Goal: Task Accomplishment & Management: Use online tool/utility

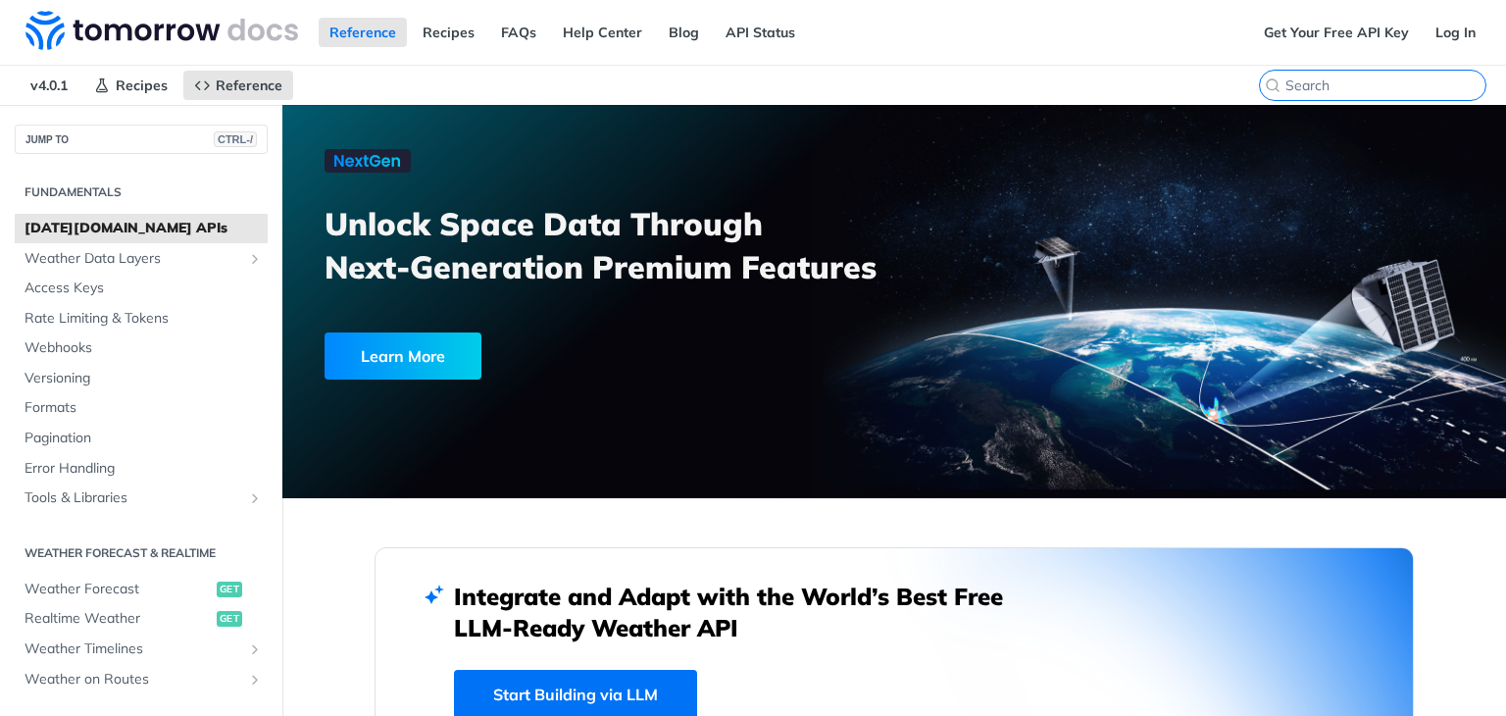
click at [1381, 81] on input "search" at bounding box center [1385, 85] width 200 height 18
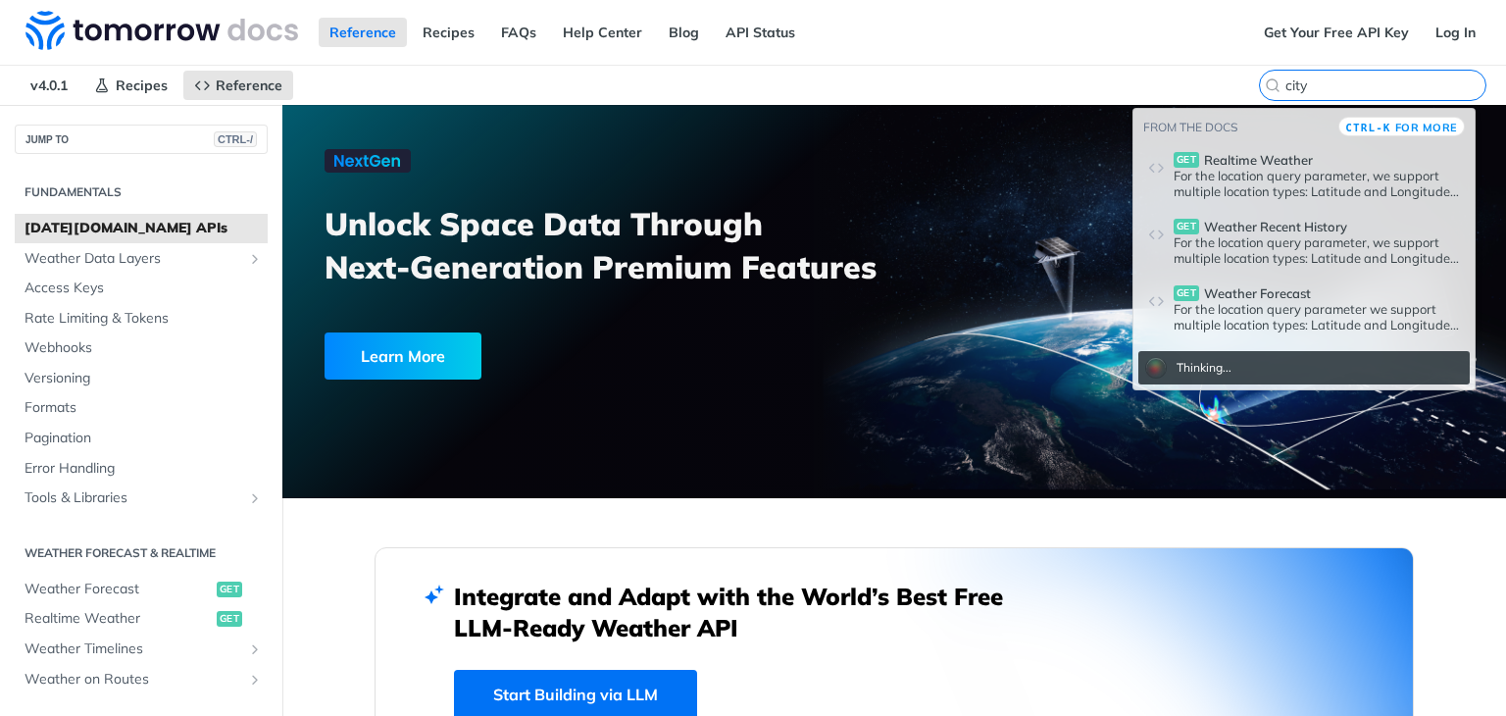
type input "city"
click at [1274, 170] on p "For the location query parameter, we support multiple location types: Latitude …" at bounding box center [1316, 183] width 286 height 31
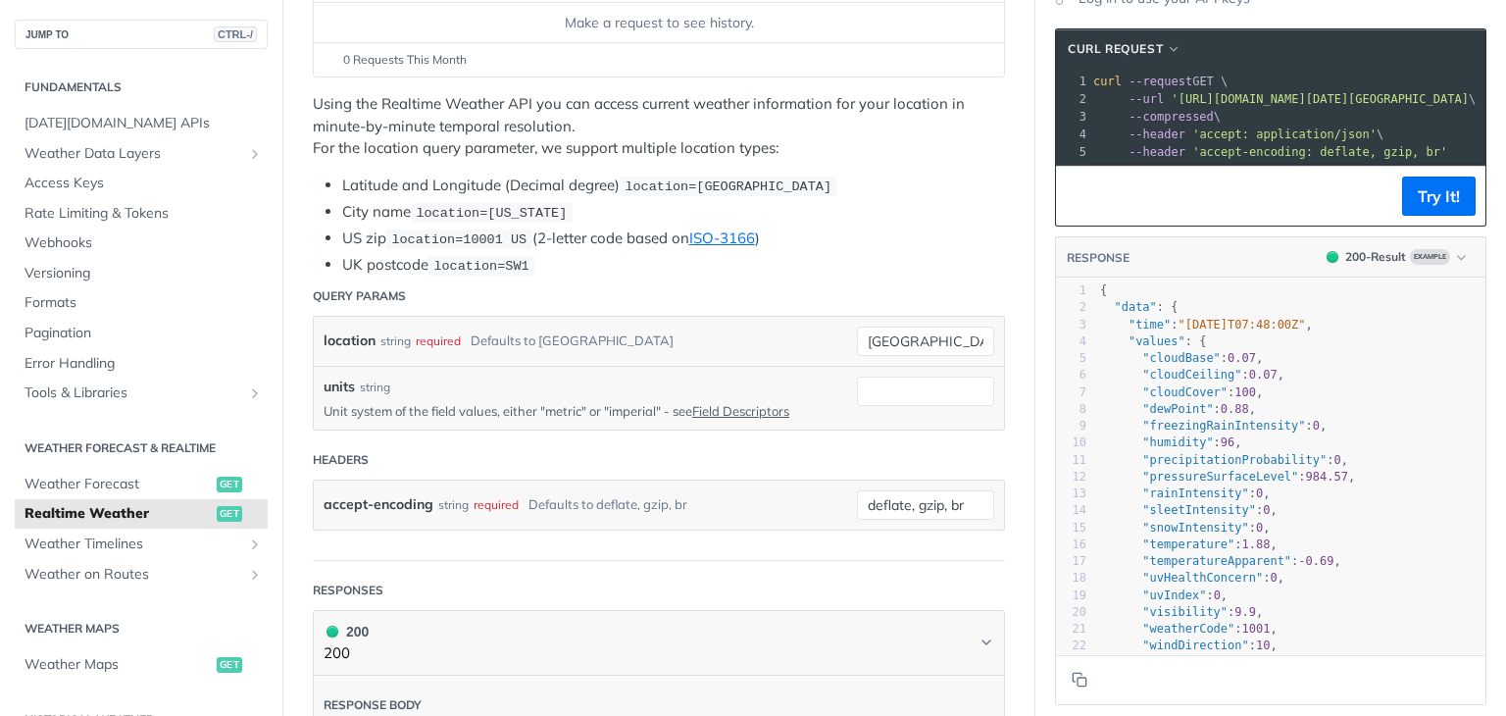
scroll to position [392, 0]
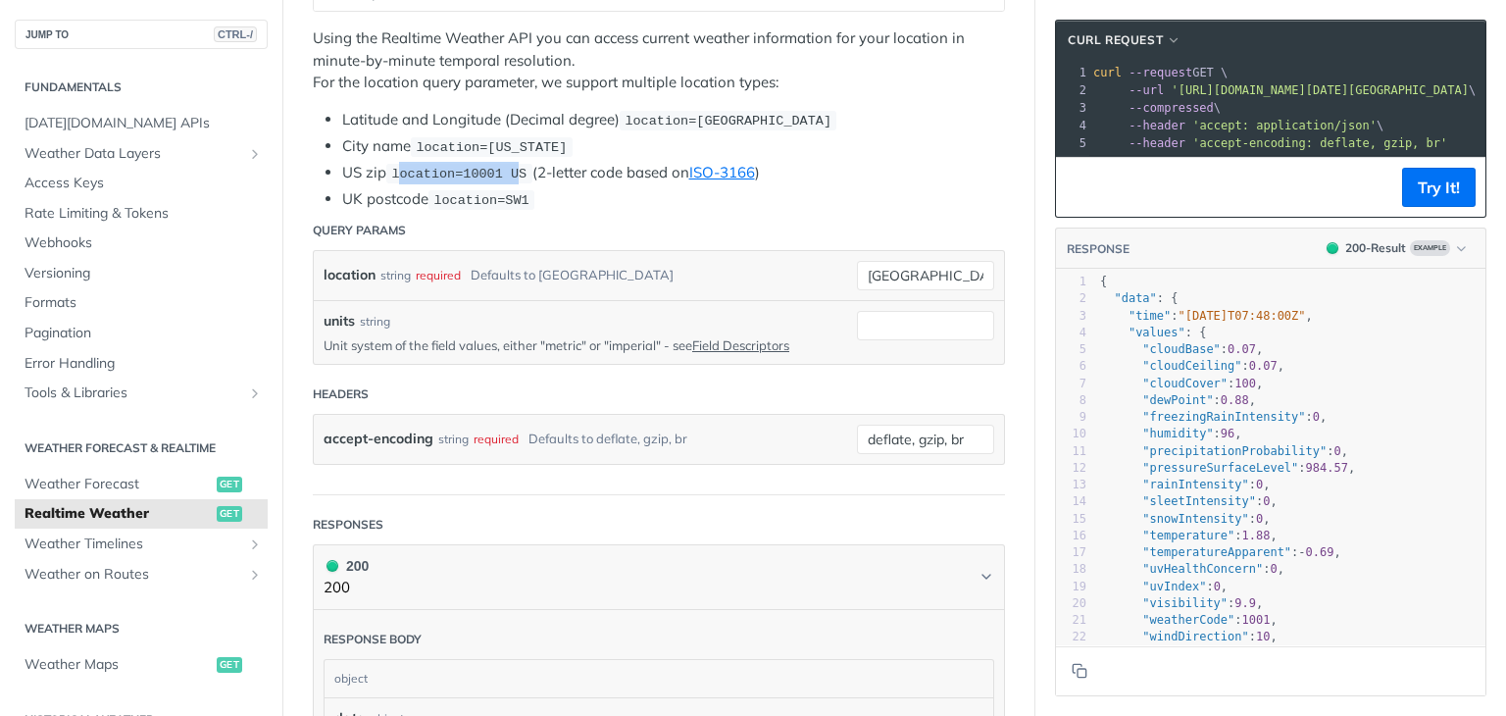
drag, startPoint x: 400, startPoint y: 174, endPoint x: 513, endPoint y: 166, distance: 113.0
click at [513, 167] on span "location=10001 US" at bounding box center [458, 174] width 135 height 15
click at [521, 168] on code "location=10001 US" at bounding box center [459, 174] width 146 height 20
drag, startPoint x: 811, startPoint y: 116, endPoint x: 695, endPoint y: 124, distance: 115.9
click at [695, 124] on code "location=42.3478, -71.0466" at bounding box center [728, 121] width 217 height 20
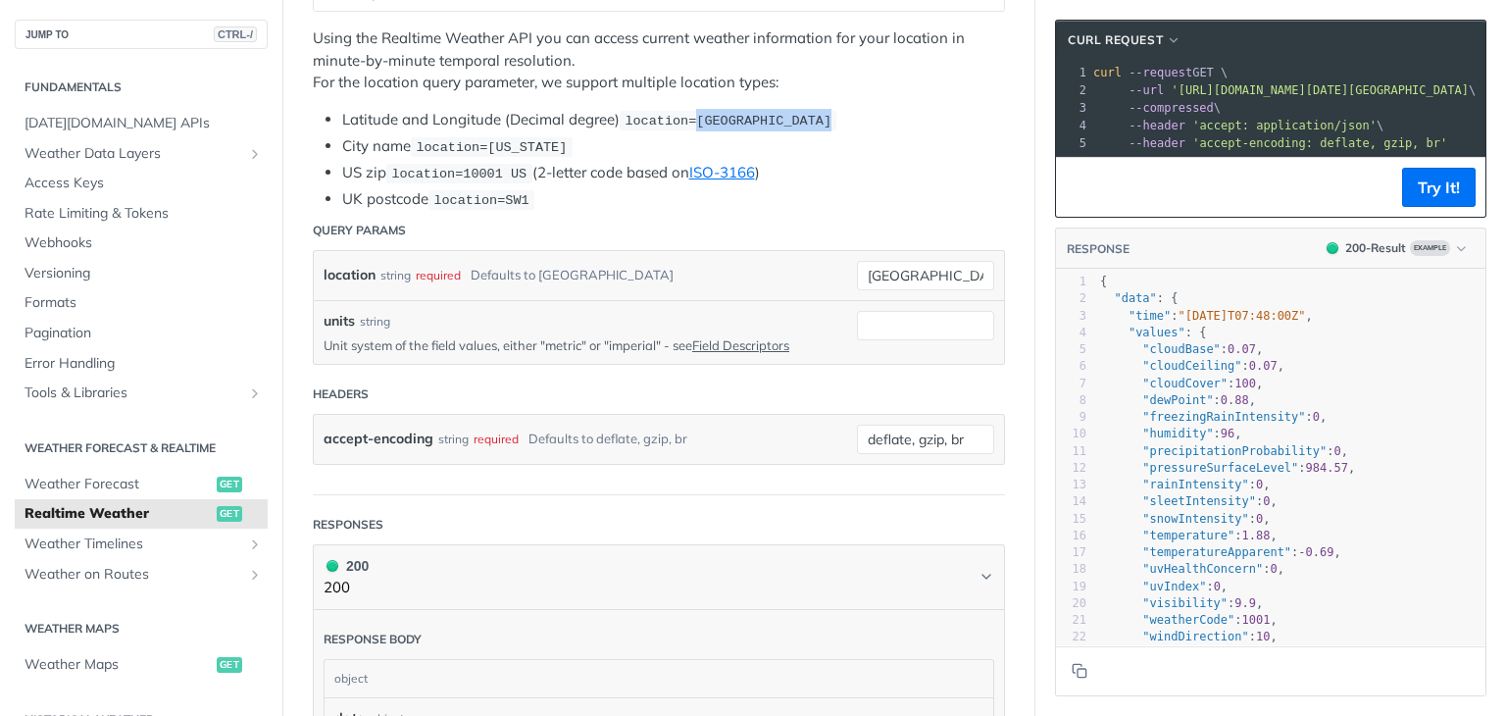
copy span "42.3478, -71.0466"
click at [897, 286] on div "location string required Defaults to toronto toronto" at bounding box center [659, 275] width 690 height 49
click at [922, 272] on input "toronto" at bounding box center [925, 275] width 137 height 29
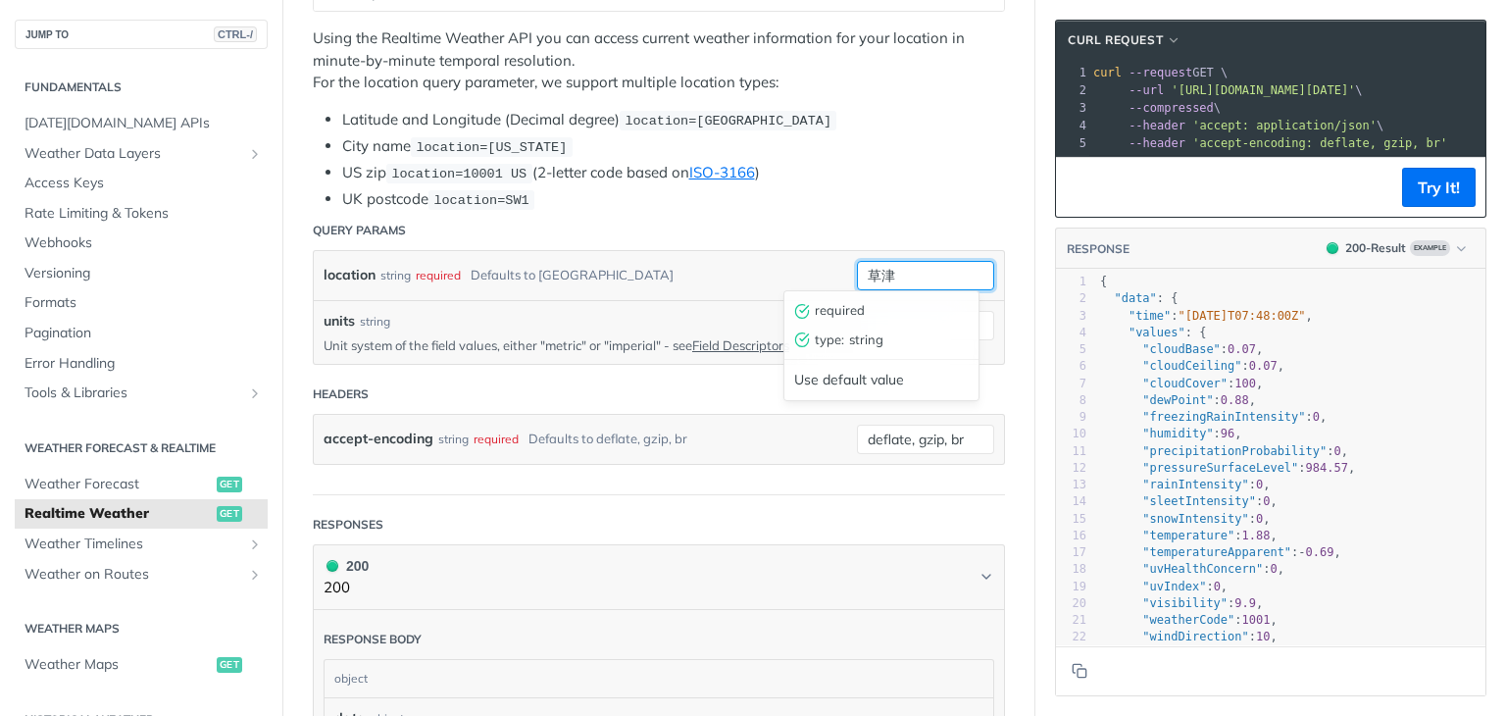
type input "草津"
click at [1428, 190] on button "Try It!" at bounding box center [1439, 187] width 74 height 39
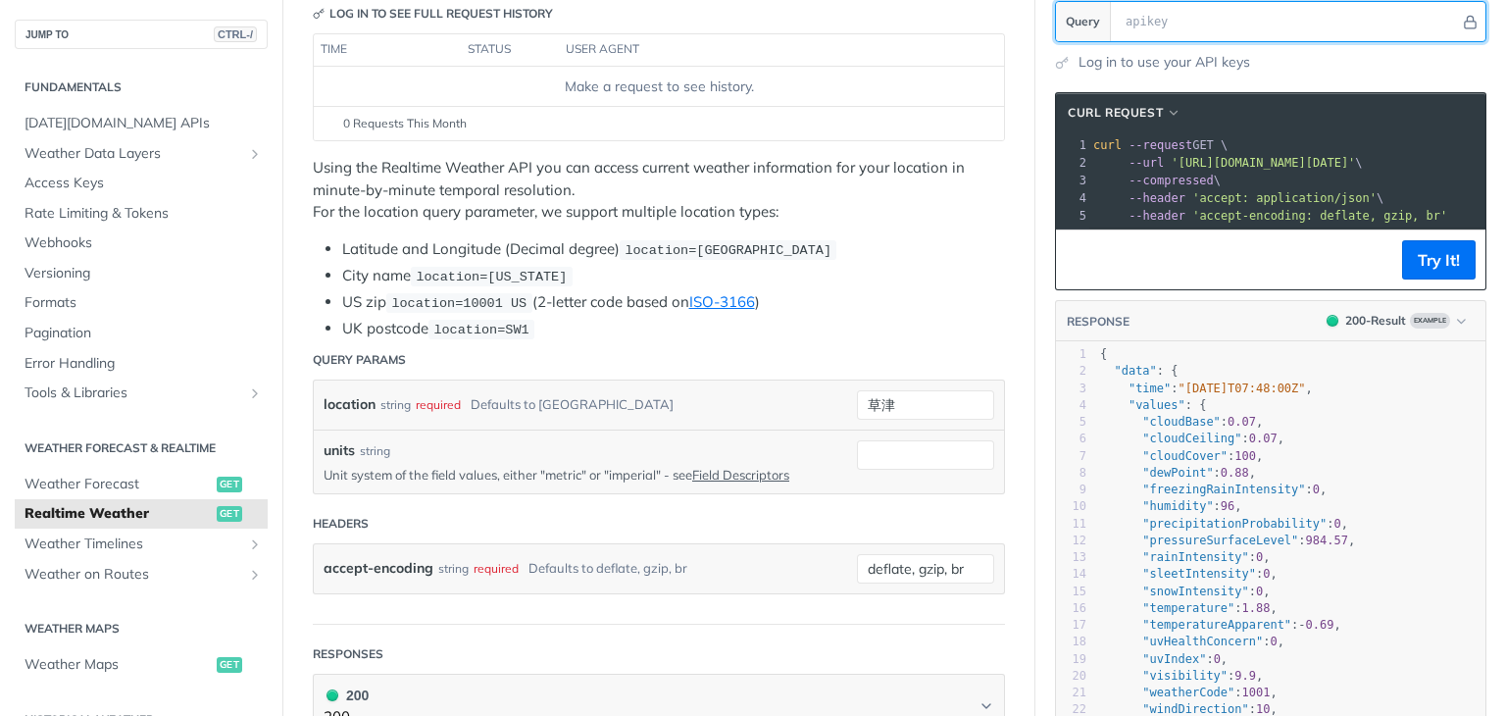
scroll to position [67, 0]
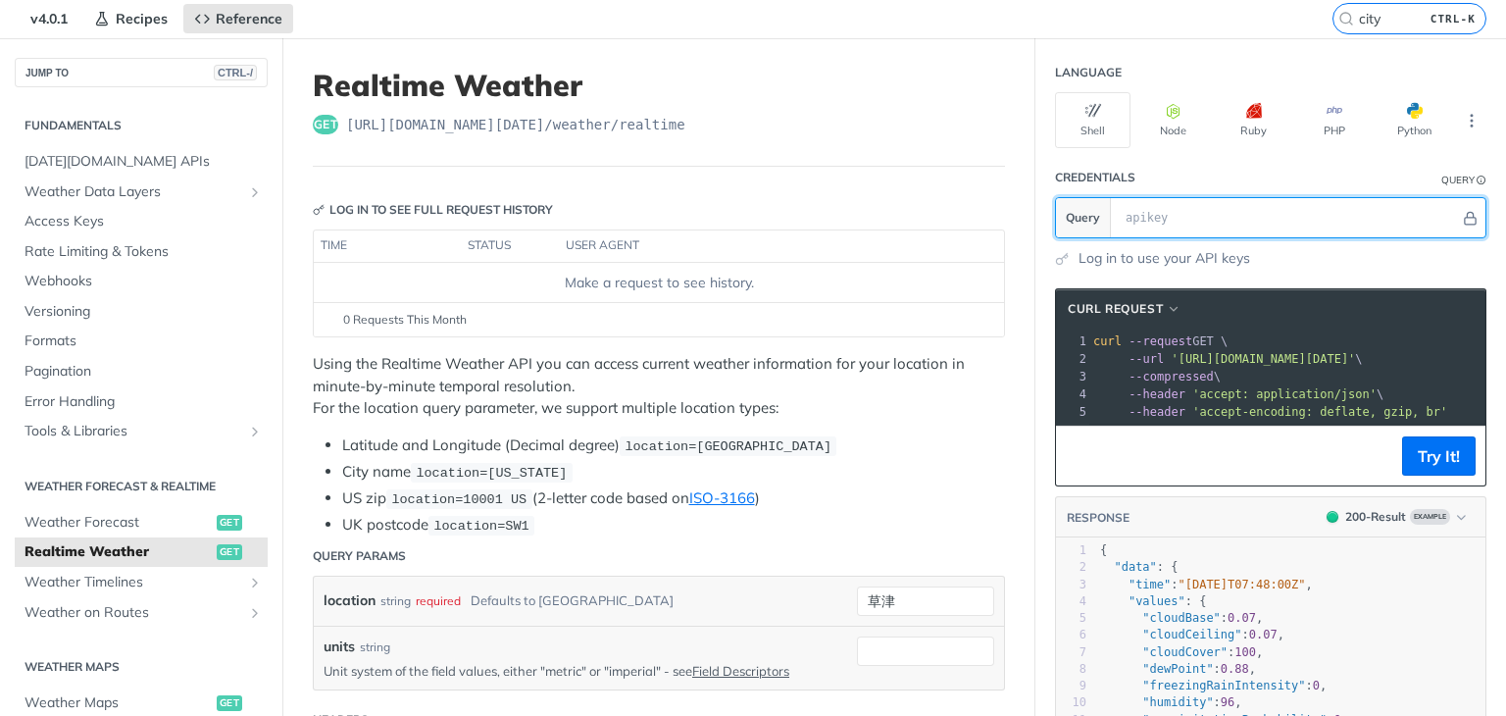
click at [1177, 207] on input "text" at bounding box center [1288, 217] width 344 height 39
paste input "zWSck9dFxyQJnsKg1kDQgB53qrY5q7oY"
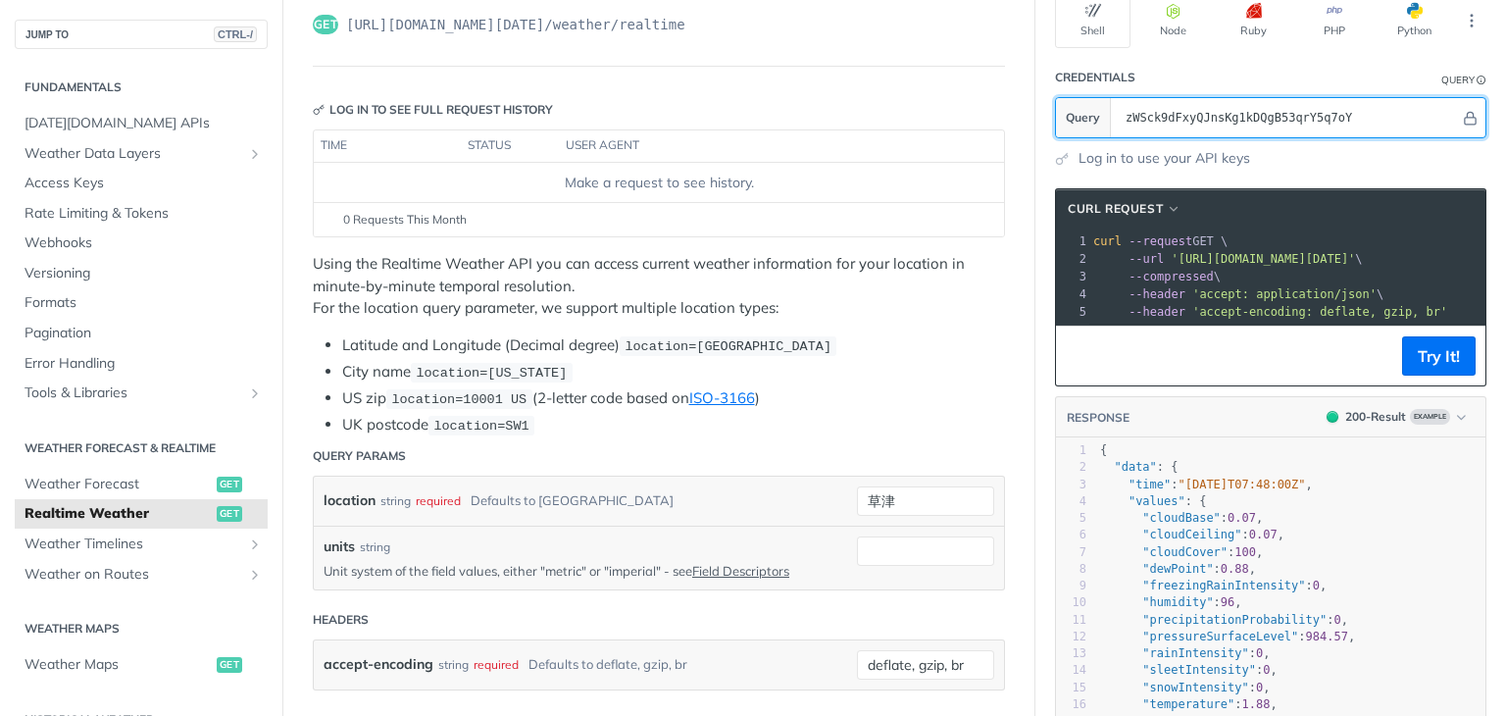
scroll to position [361, 0]
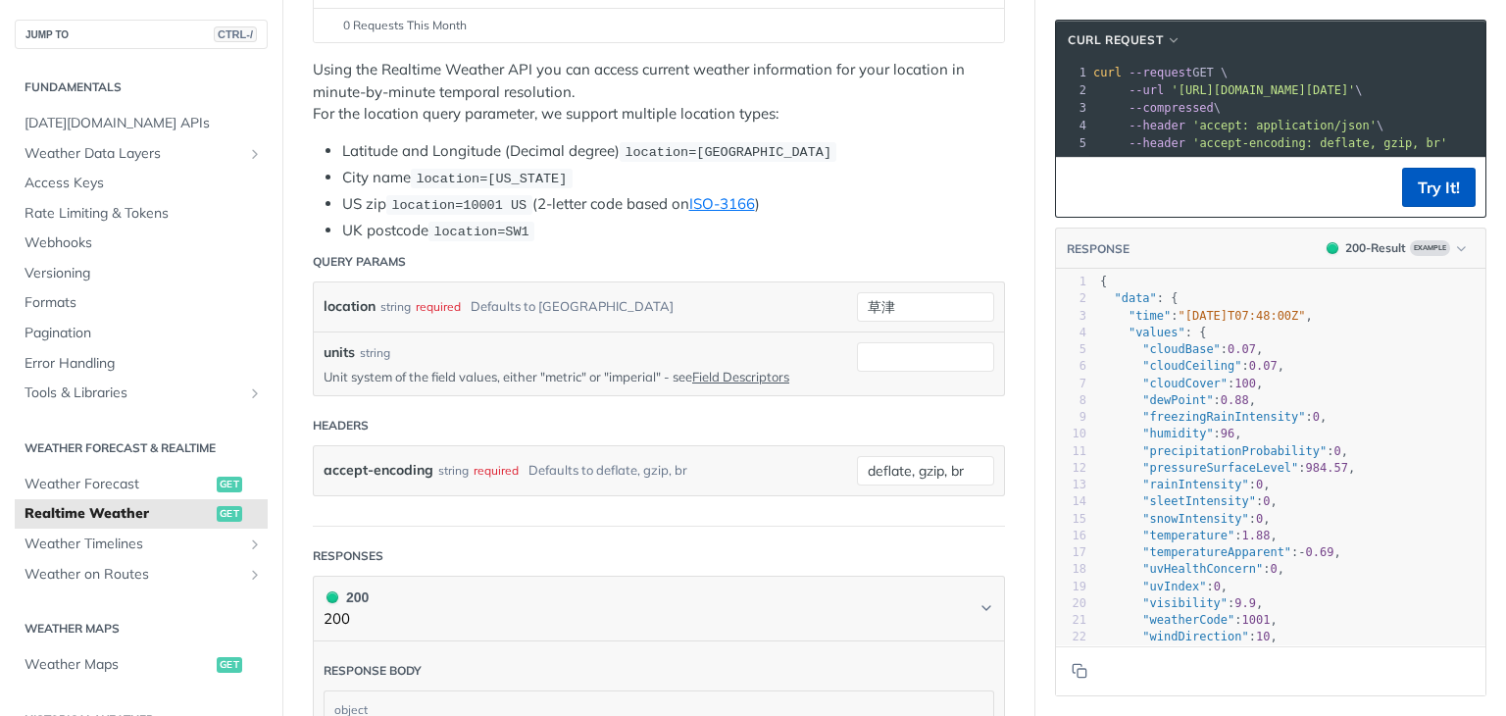
type input "zWSck9dFxyQJnsKg1kDQgB53qrY5q7oY"
click at [1436, 186] on button "Try It!" at bounding box center [1439, 187] width 74 height 39
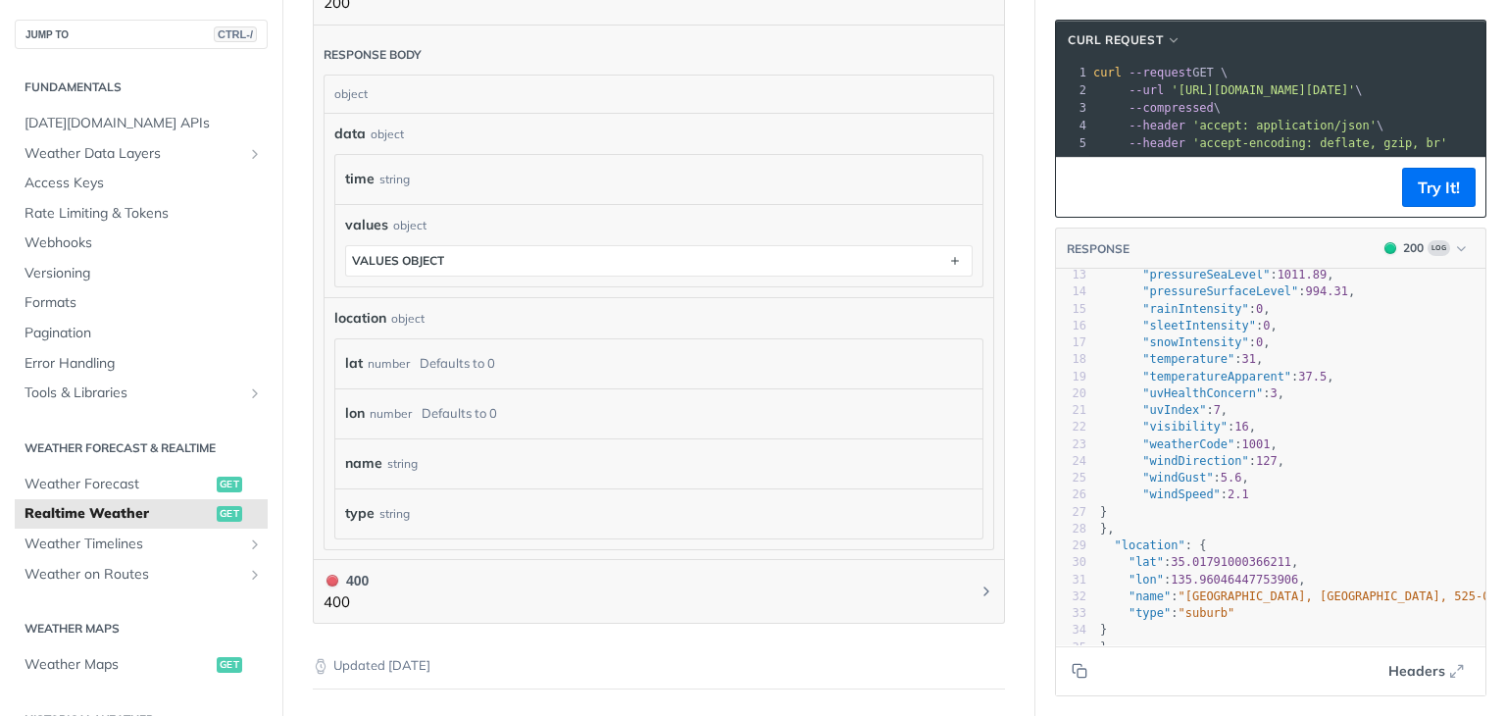
scroll to position [0, 0]
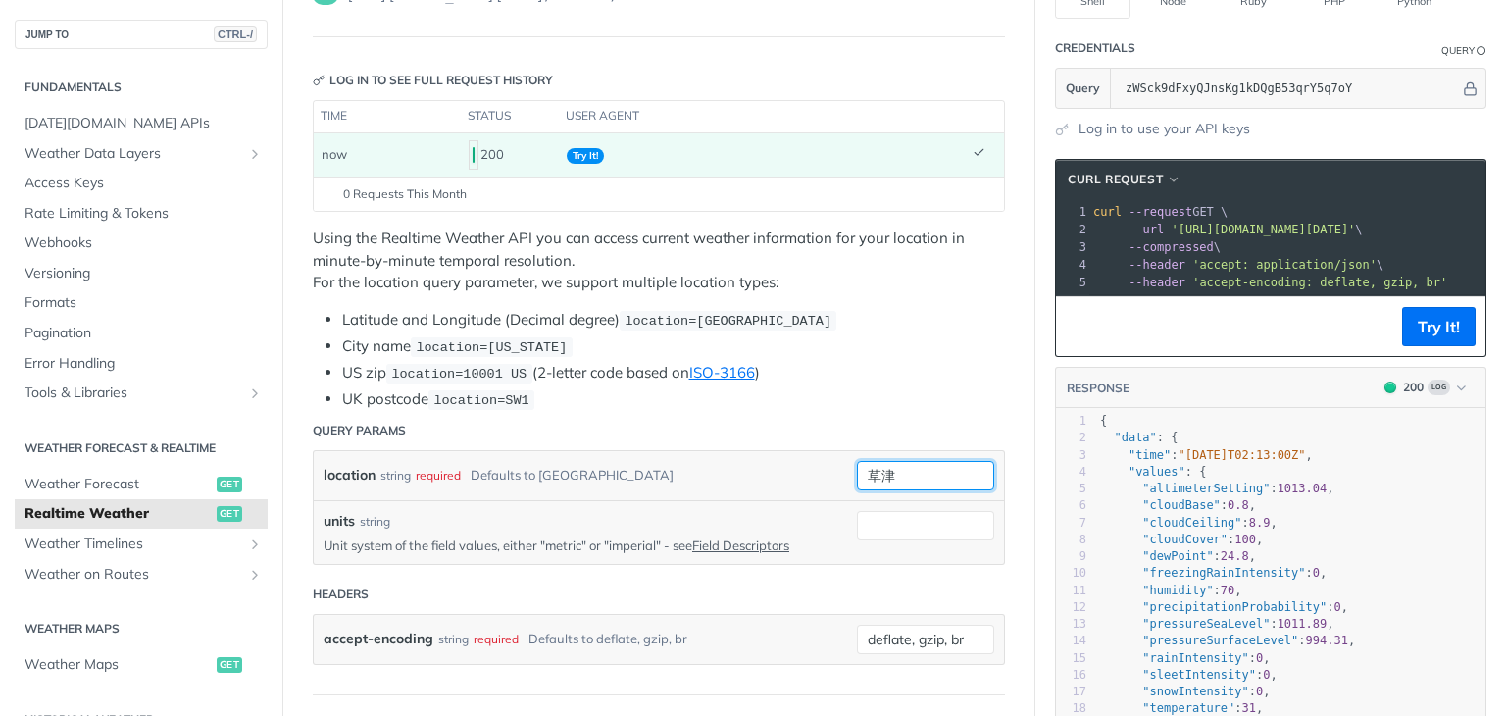
drag, startPoint x: 874, startPoint y: 471, endPoint x: 820, endPoint y: 475, distance: 55.1
click at [820, 475] on div "location string required Defaults to toronto 草津" at bounding box center [659, 475] width 671 height 29
type input "滋賀"
click at [1447, 346] on button "Try It!" at bounding box center [1439, 326] width 74 height 39
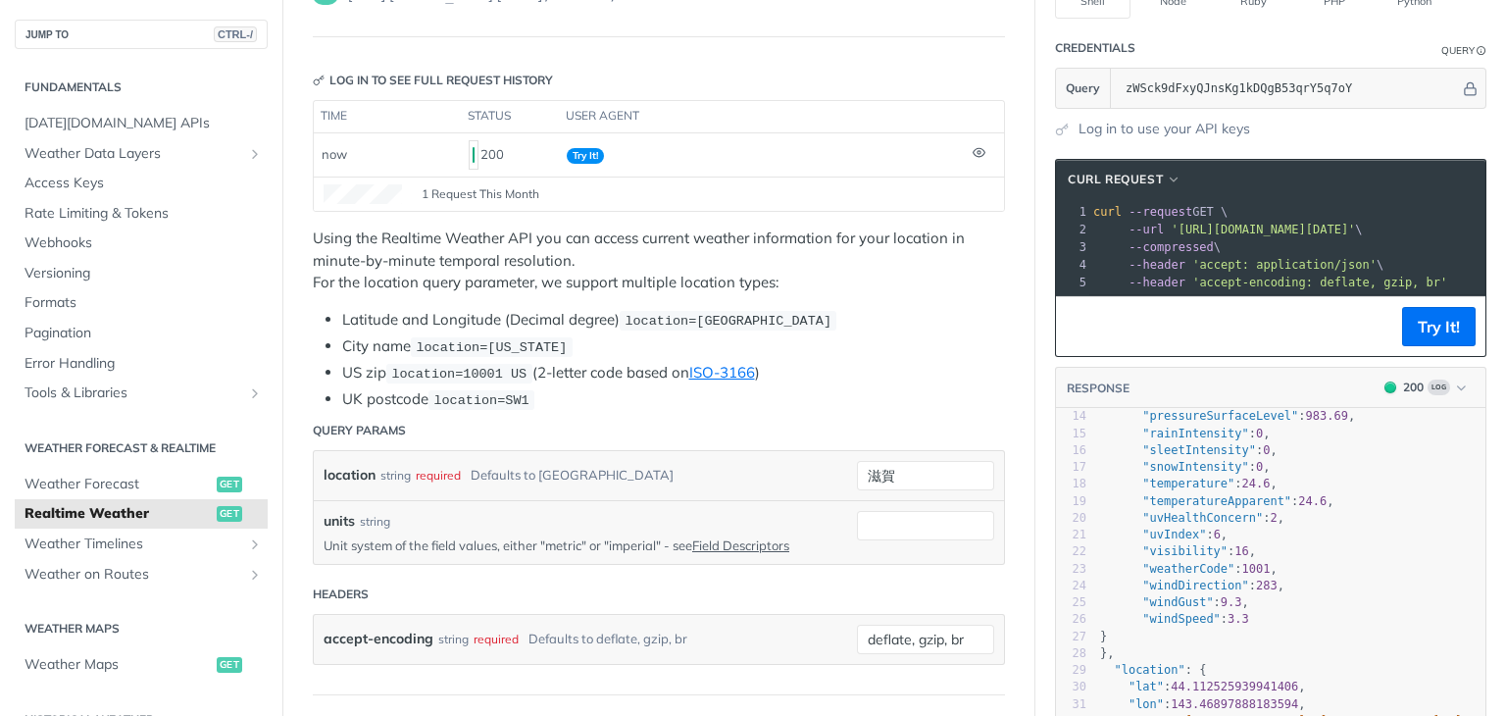
click at [651, 539] on p "Unit system of the field values, either "metric" or "imperial" - see Field Desc…" at bounding box center [576, 545] width 504 height 18
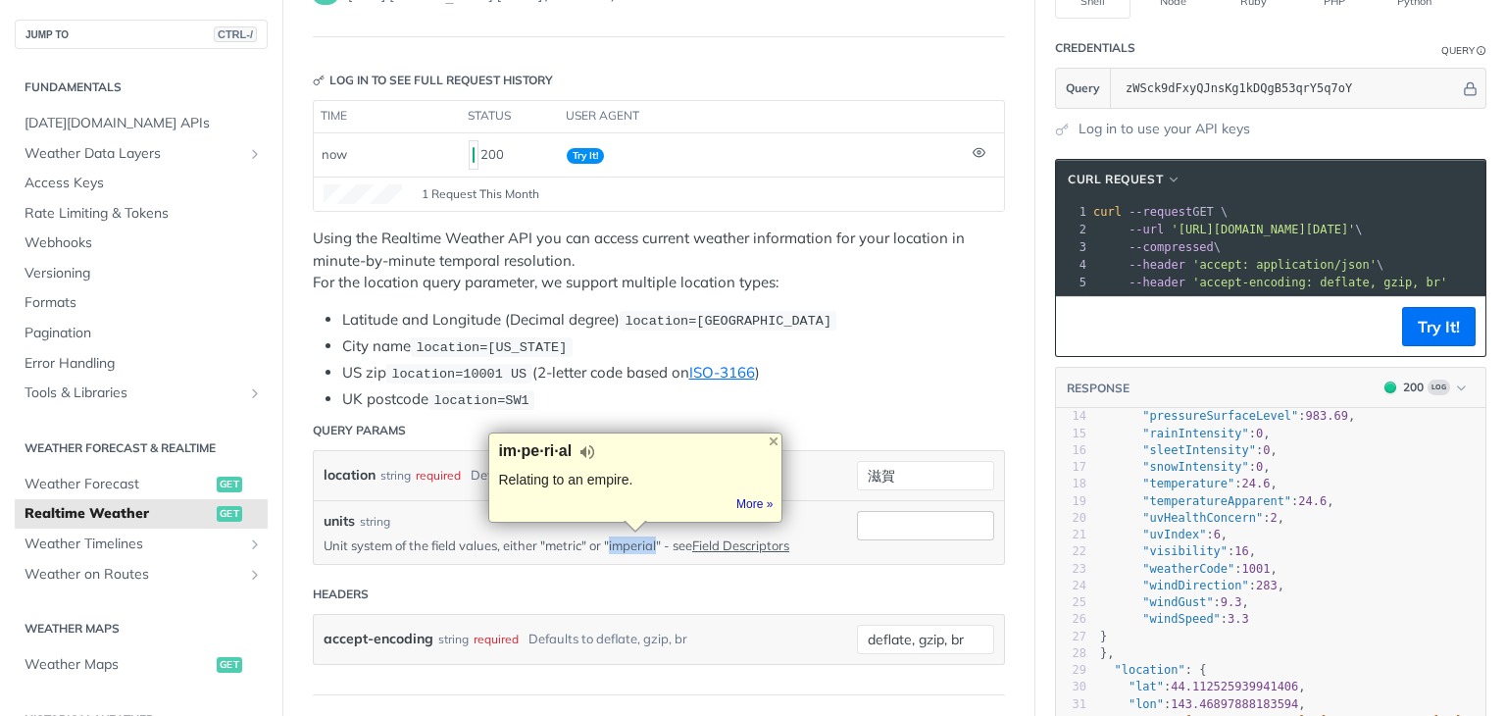
copy p "imperial"
click at [914, 517] on input "units" at bounding box center [925, 525] width 137 height 29
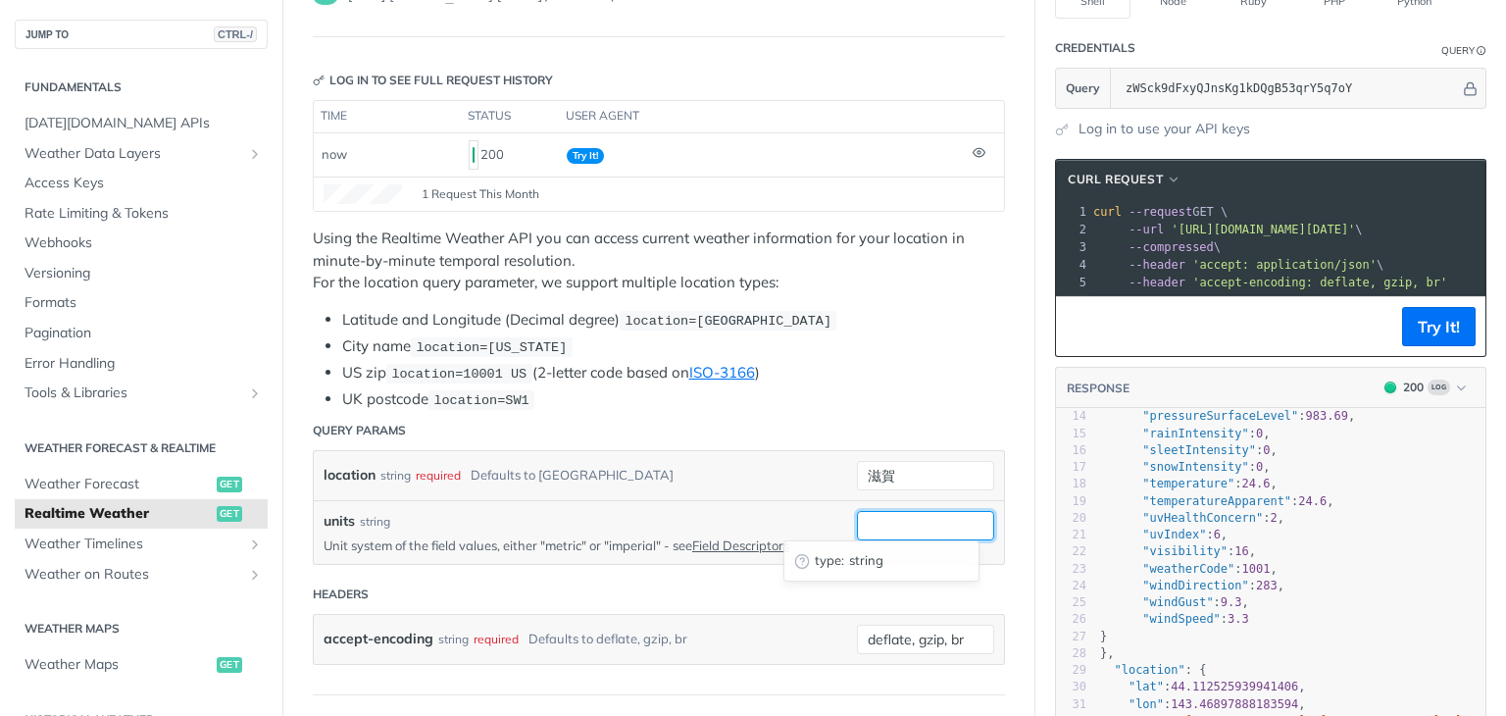
paste input "imperial"
click at [930, 374] on li "US zip location=10001 US (2-letter code based on ISO-3166 )" at bounding box center [673, 373] width 663 height 23
click at [1414, 331] on button "Try It!" at bounding box center [1439, 326] width 74 height 39
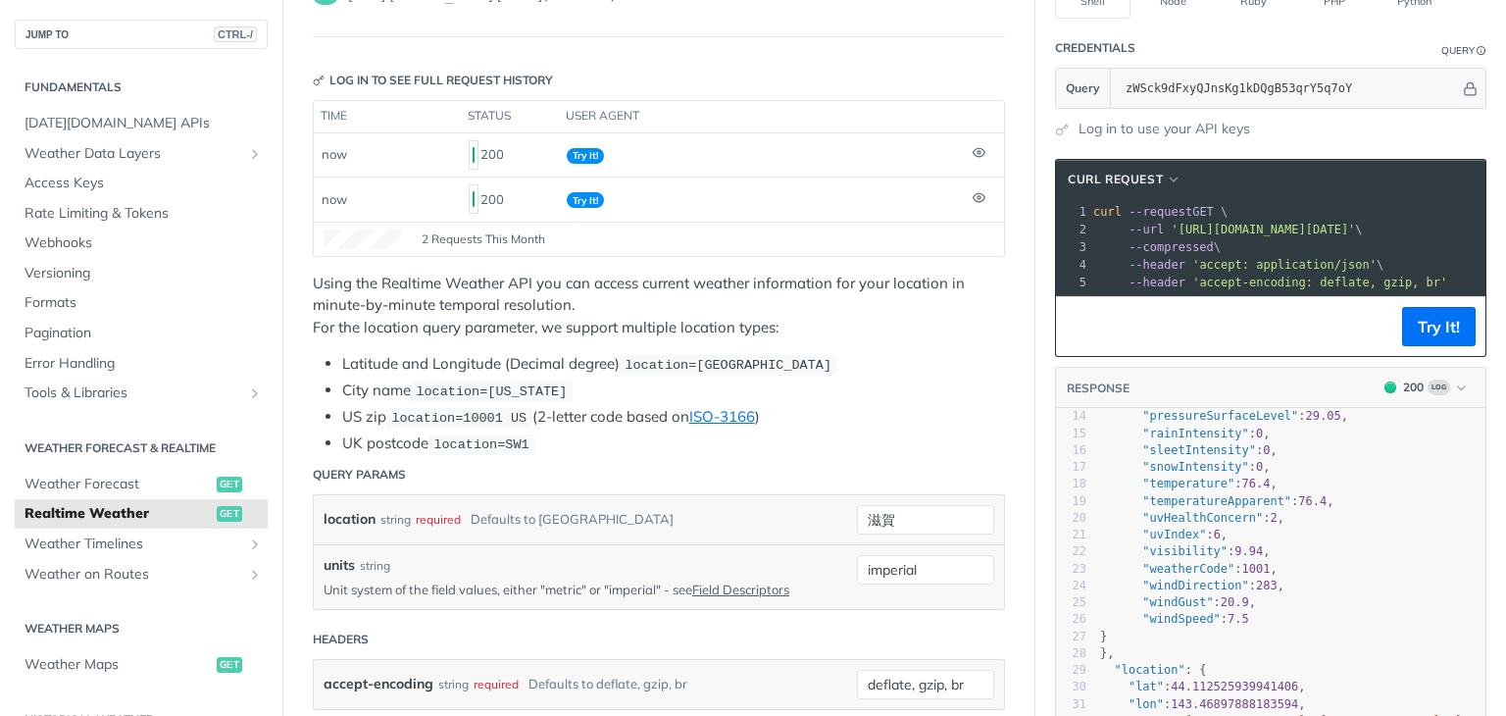
click at [571, 587] on p "Unit system of the field values, either "metric" or "imperial" - see Field Desc…" at bounding box center [576, 589] width 504 height 18
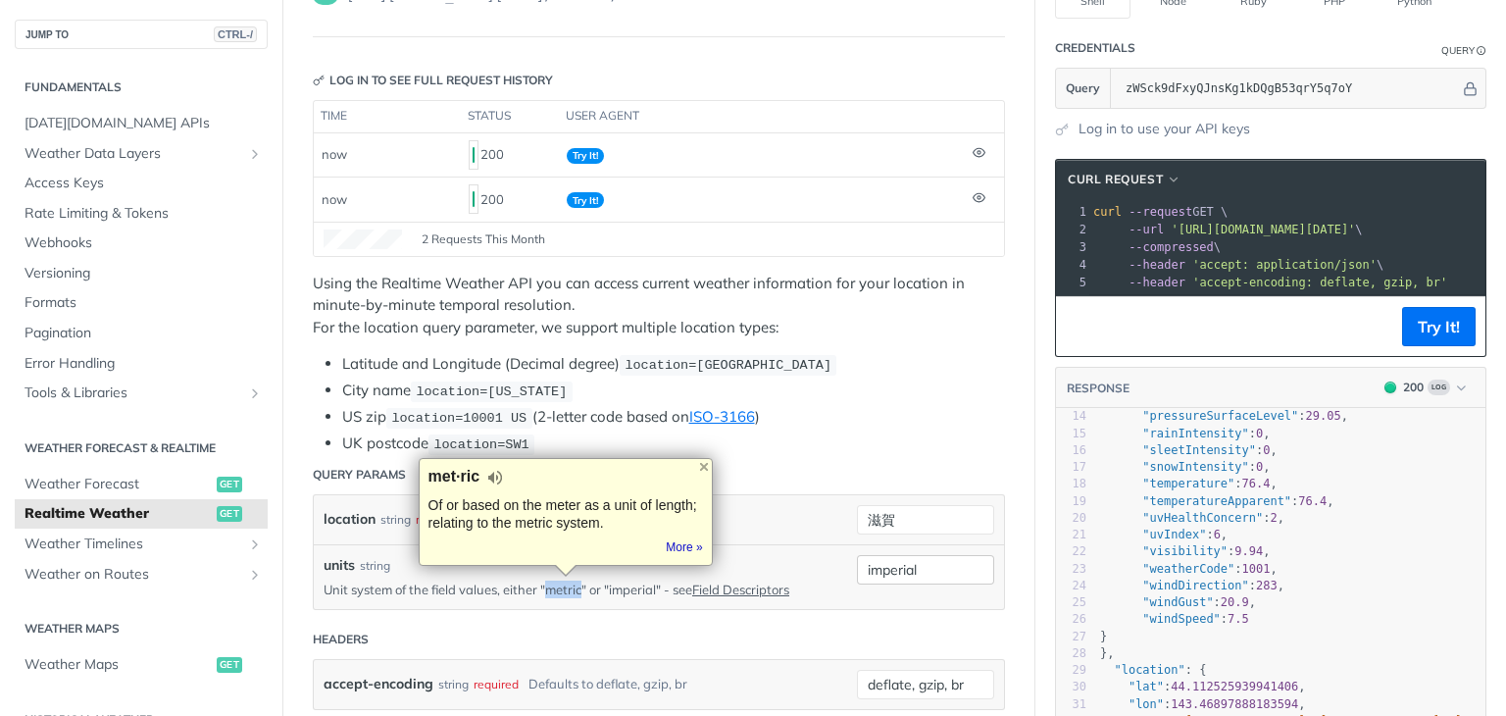
copy p "metric"
drag, startPoint x: 903, startPoint y: 569, endPoint x: 800, endPoint y: 567, distance: 103.0
click at [800, 567] on div "units string Unit system of the field values, either "metric" or "imperial" - s…" at bounding box center [659, 576] width 671 height 43
paste input "metric"
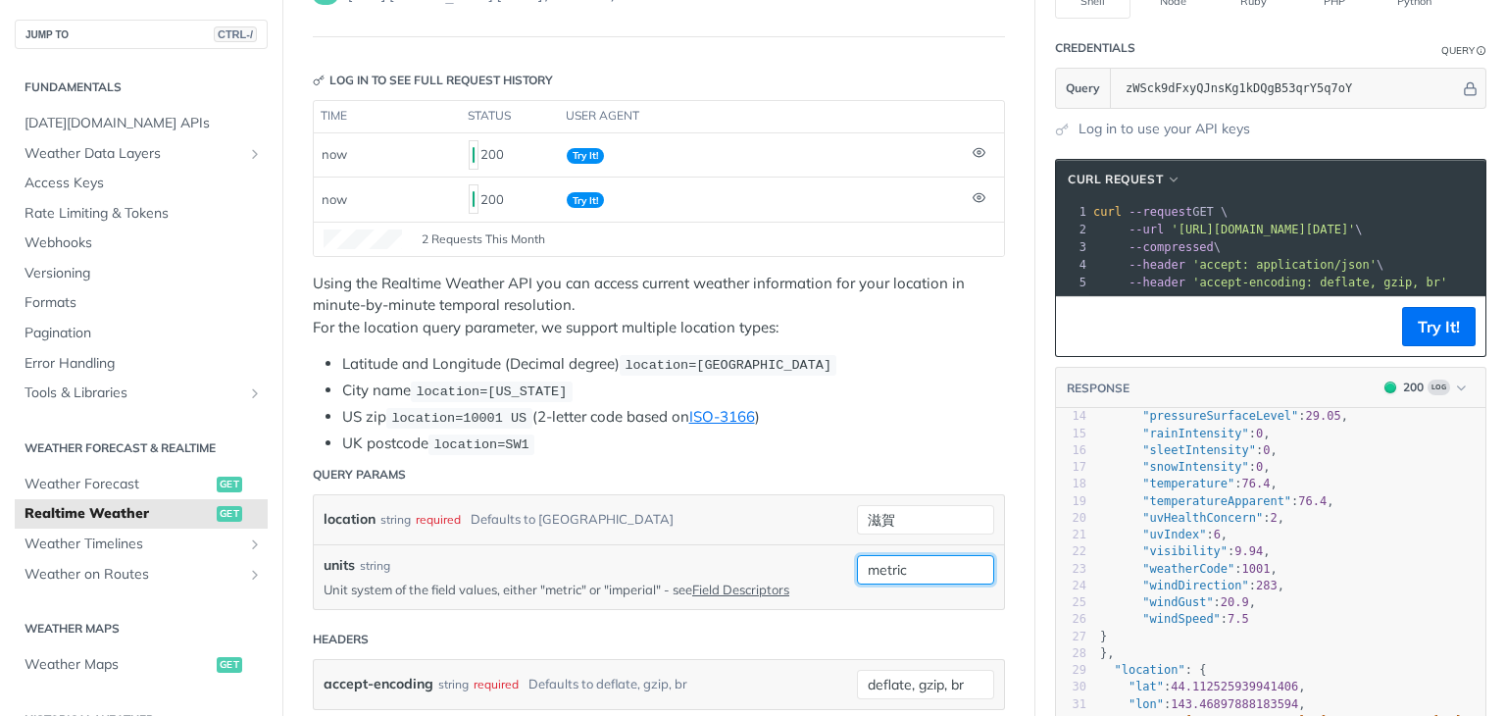
type input "metric"
click at [899, 435] on li "UK postcode location=SW1" at bounding box center [673, 443] width 663 height 23
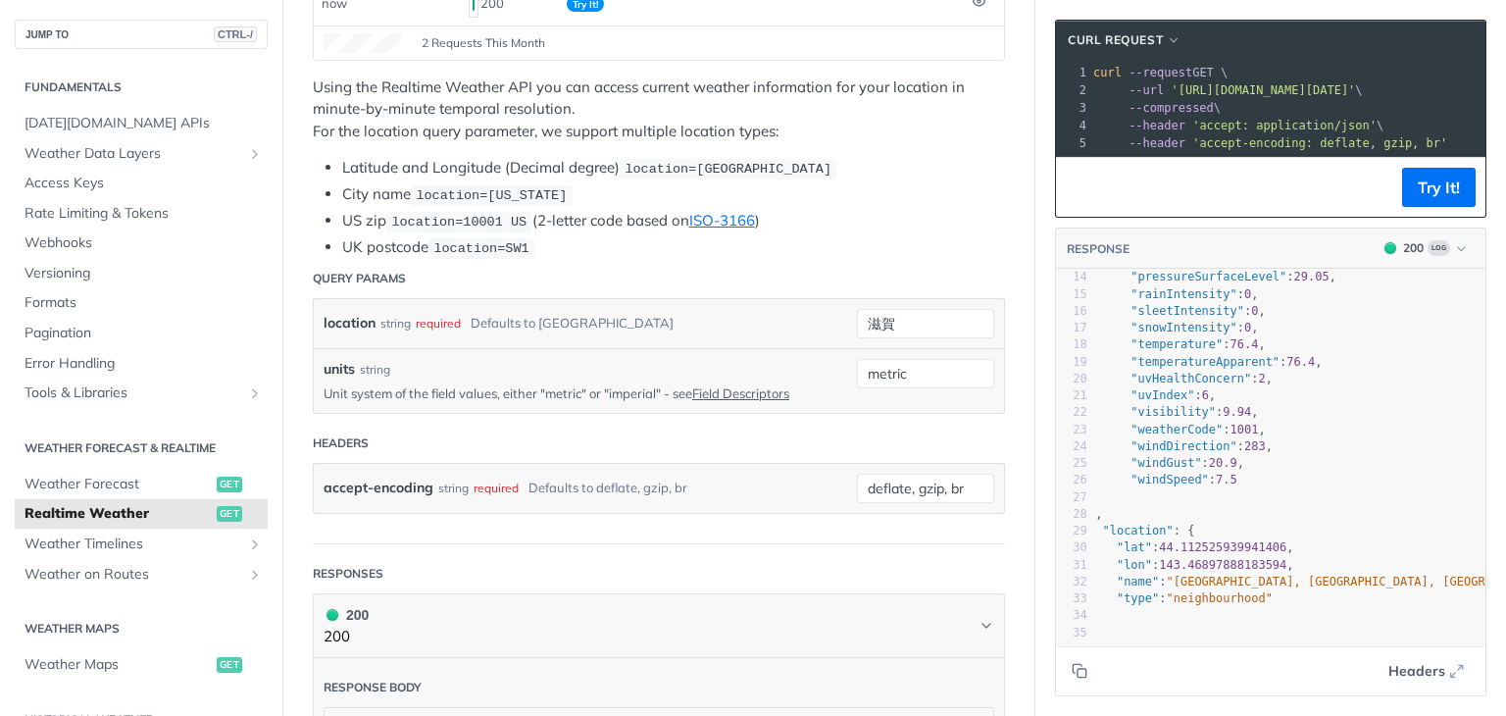
click at [1191, 591] on span ""neighbourhood"" at bounding box center [1220, 598] width 106 height 14
type textarea "neighbourhood"
click at [1191, 591] on span ""neighbourhood"" at bounding box center [1220, 598] width 106 height 14
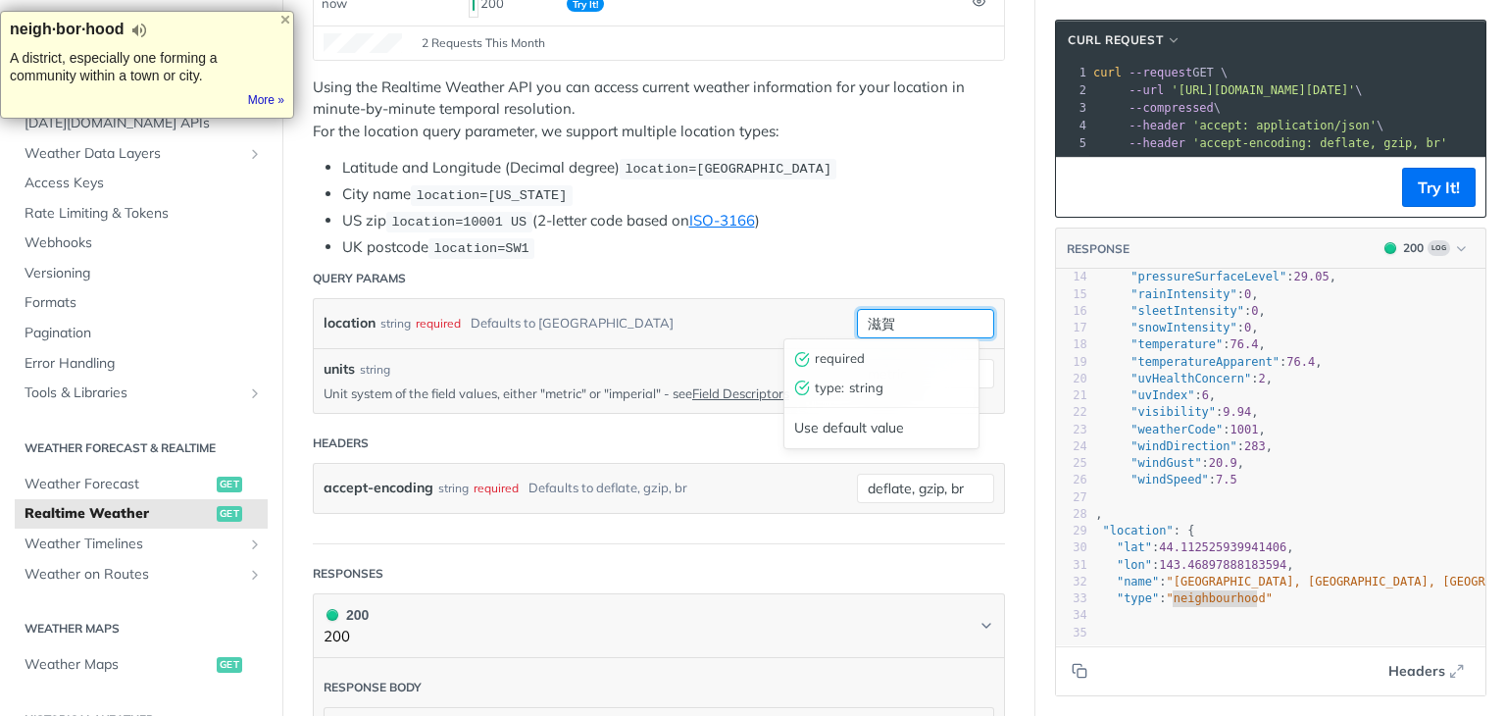
click at [948, 323] on input "滋賀" at bounding box center [925, 323] width 137 height 29
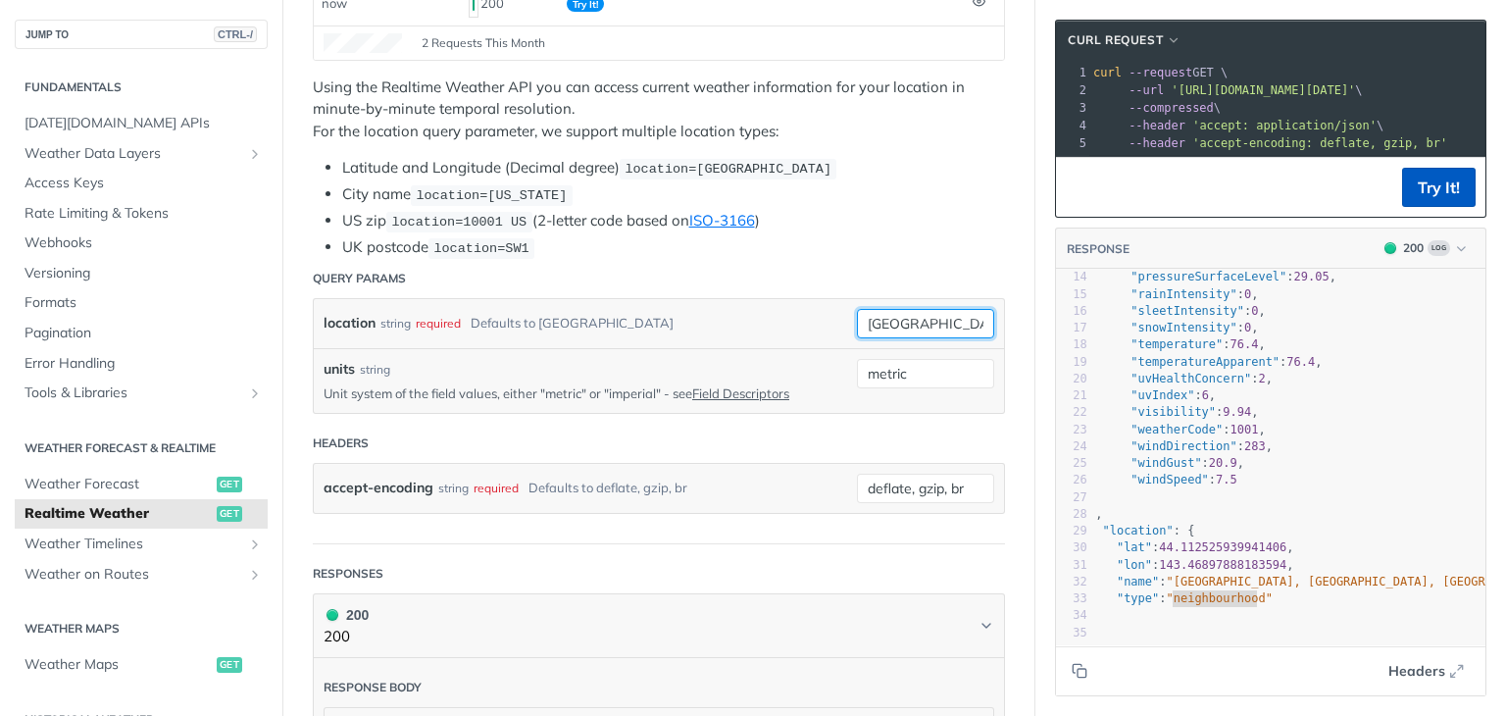
type input "滋賀県"
click at [1439, 200] on button "Try It!" at bounding box center [1439, 187] width 74 height 39
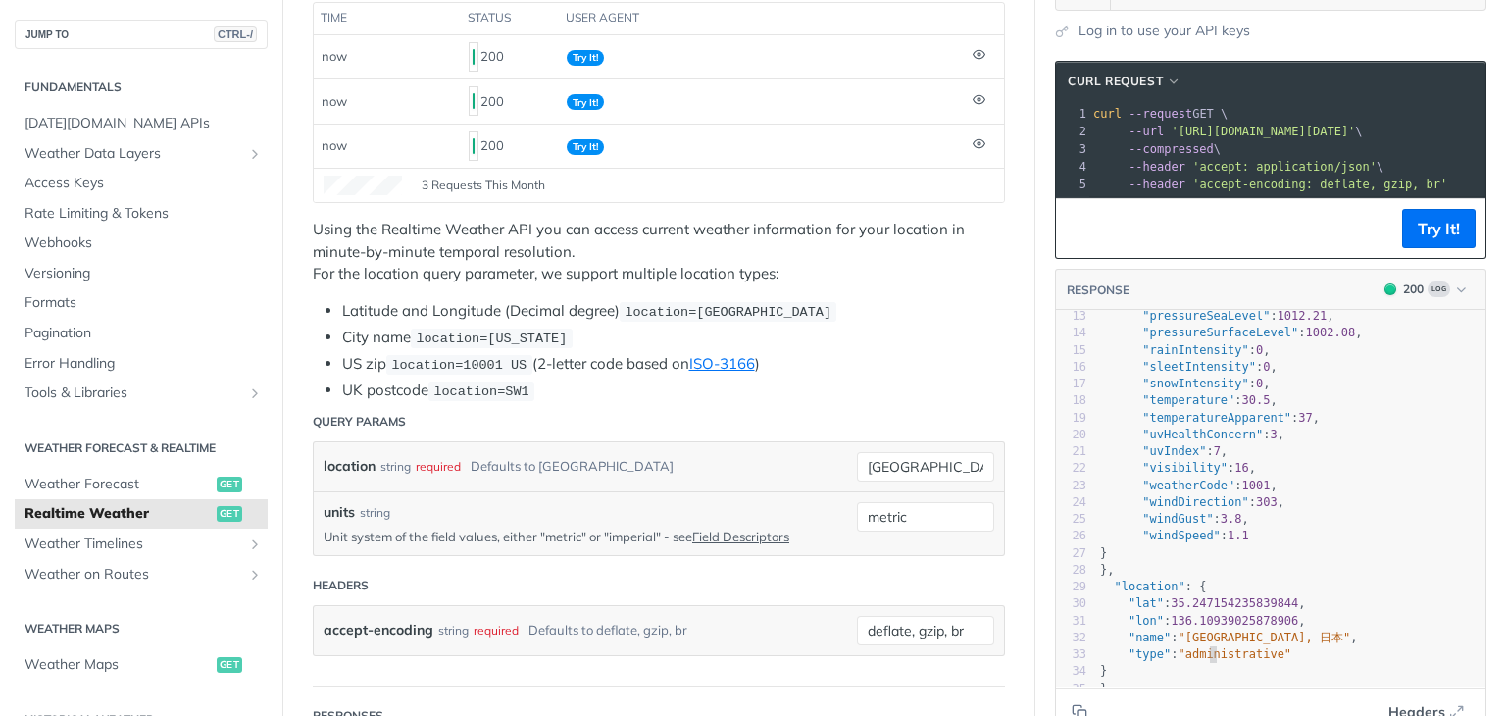
click at [1194, 647] on span ""administrative"" at bounding box center [1235, 654] width 114 height 14
type textarea "administrative"
click at [1194, 647] on span ""administrative"" at bounding box center [1235, 654] width 114 height 14
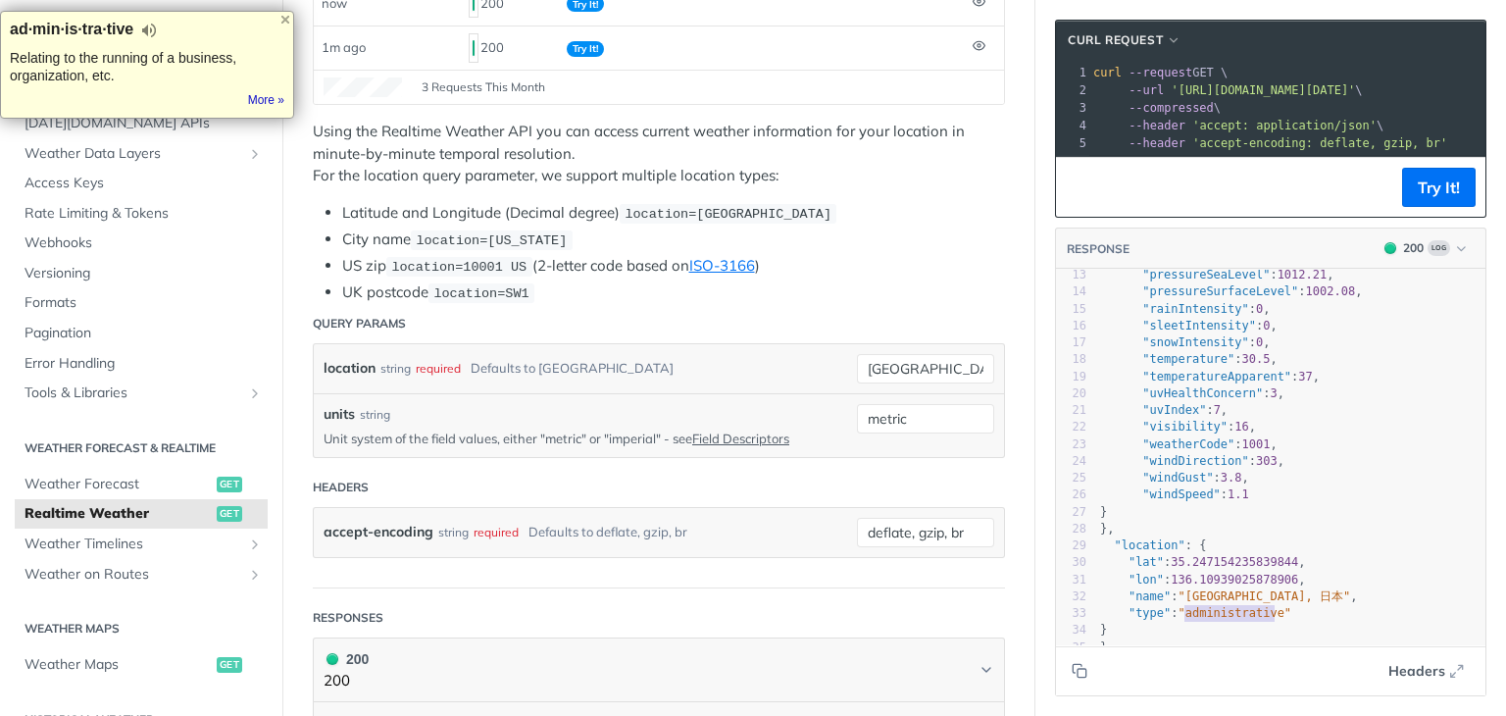
click at [1215, 606] on span ""administrative"" at bounding box center [1235, 613] width 114 height 14
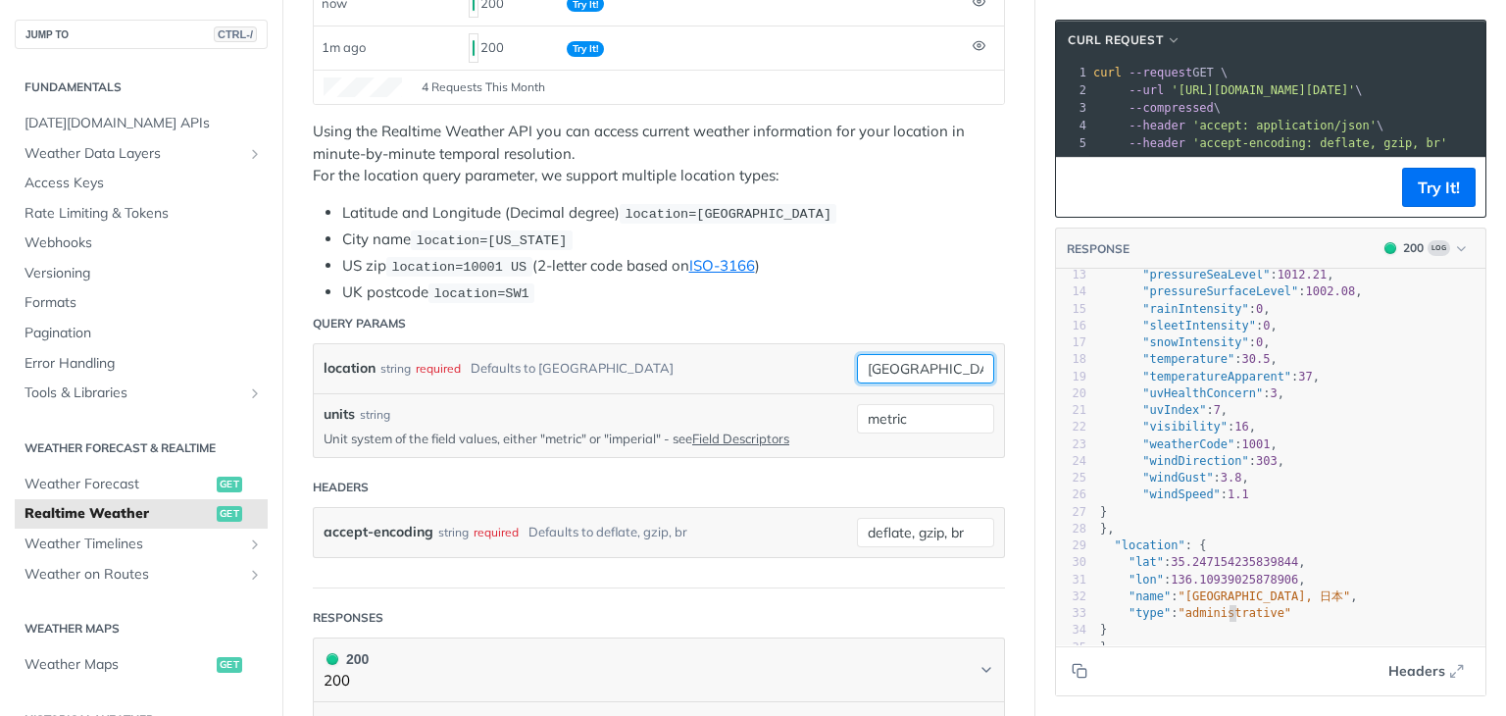
drag, startPoint x: 937, startPoint y: 368, endPoint x: 922, endPoint y: 366, distance: 15.8
click at [922, 366] on input "滋賀県" at bounding box center [925, 368] width 137 height 29
type input "草津市"
click at [1422, 197] on button "Try It!" at bounding box center [1439, 187] width 74 height 39
click at [1196, 623] on pre "}" at bounding box center [1290, 630] width 389 height 17
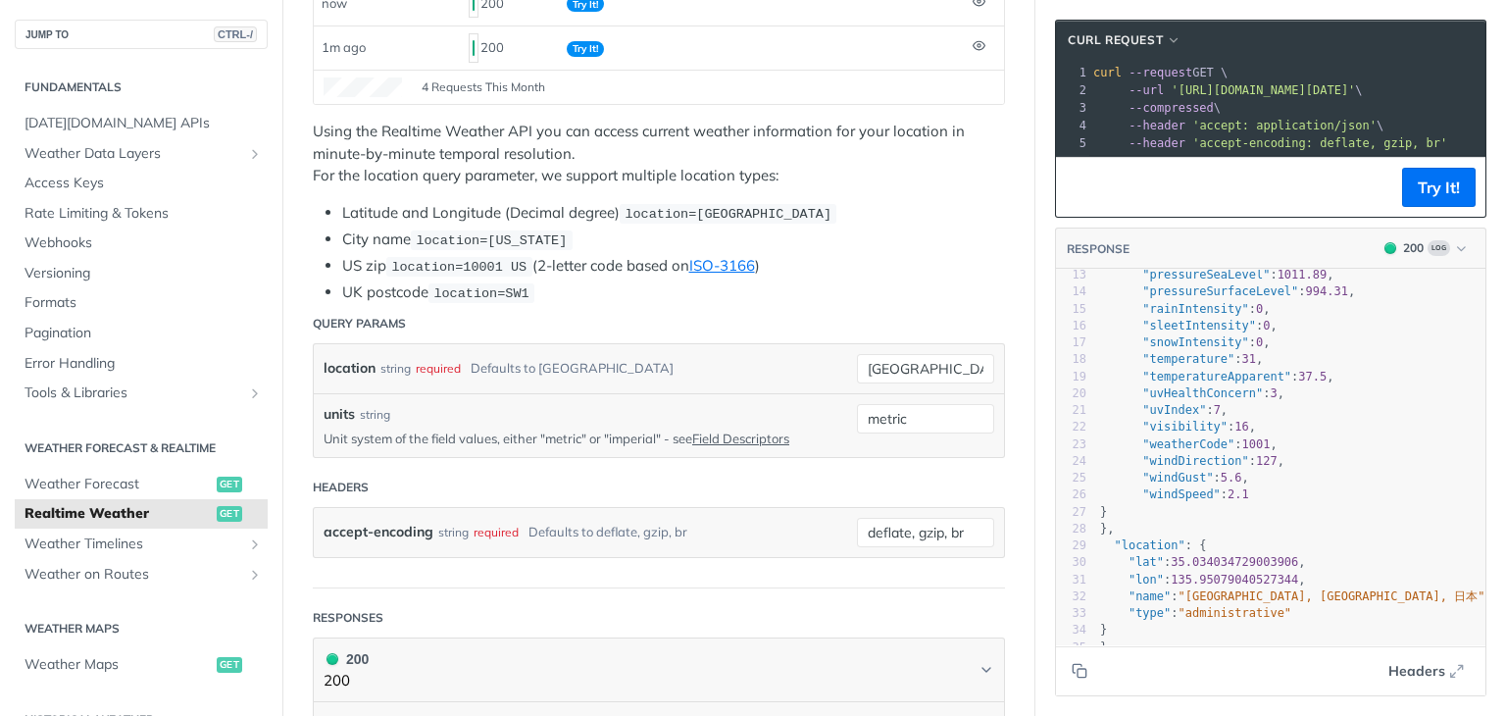
click at [1182, 606] on span ""administrative"" at bounding box center [1235, 613] width 114 height 14
type textarea "administrative"
click at [1182, 606] on span ""administrative"" at bounding box center [1235, 613] width 114 height 14
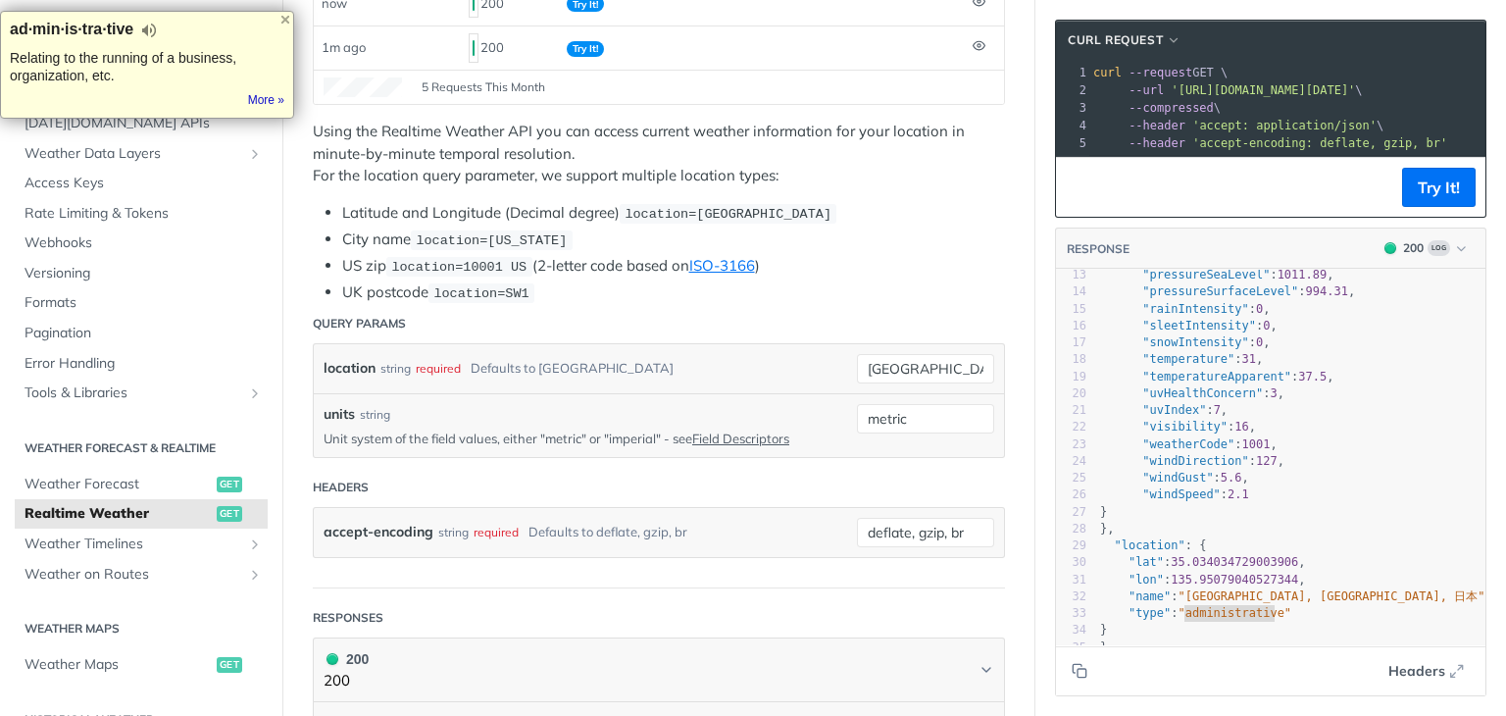
click at [674, 456] on form "Query Params location string required Defaults to toronto 草津市 units string Unit…" at bounding box center [659, 446] width 692 height 284
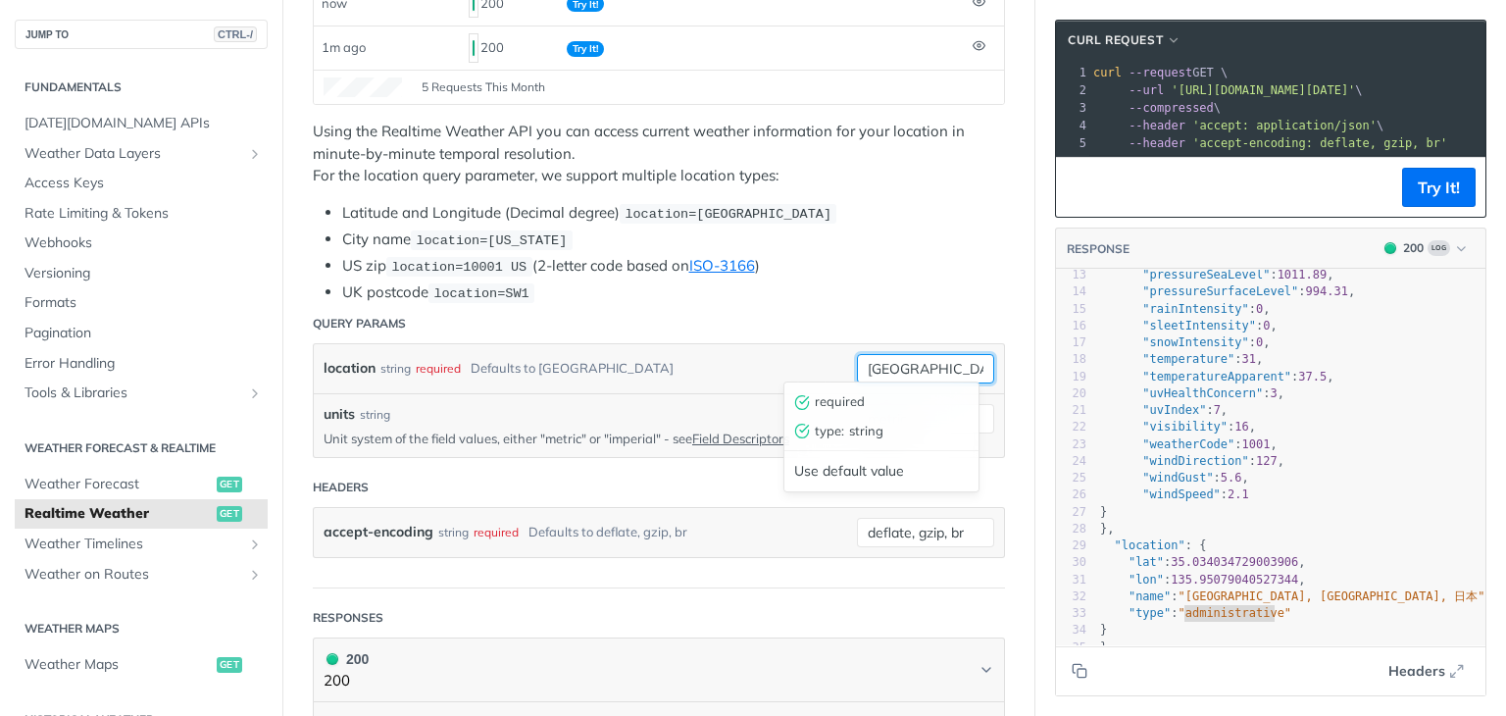
drag, startPoint x: 913, startPoint y: 364, endPoint x: 801, endPoint y: 353, distance: 112.3
click at [804, 354] on div "location string required Defaults to toronto 草津市 required type : string Use def…" at bounding box center [659, 368] width 671 height 29
type input "滋賀"
click at [1427, 207] on button "Try It!" at bounding box center [1439, 187] width 74 height 39
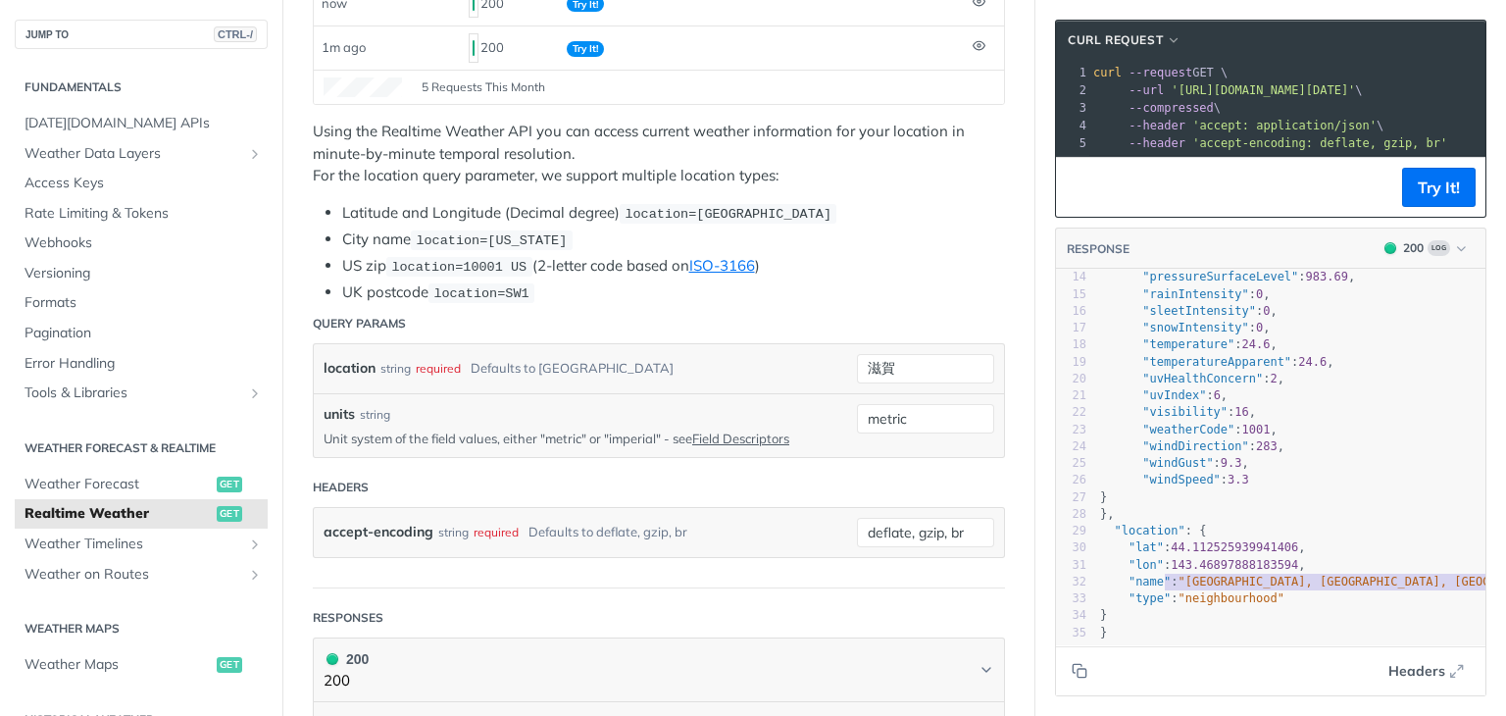
type textarea "滋賀, 湧別町, 紋別郡, オホーツク総合振興局, 北海道, 099-0408, 日本"
drag, startPoint x: 1439, startPoint y: 581, endPoint x: 1170, endPoint y: 581, distance: 269.6
click at [1178, 581] on span ""滋賀, 湧別町, 紋別郡, オホーツク総合振興局, 北海道, 099-0408, 日本"" at bounding box center [1524, 581] width 693 height 14
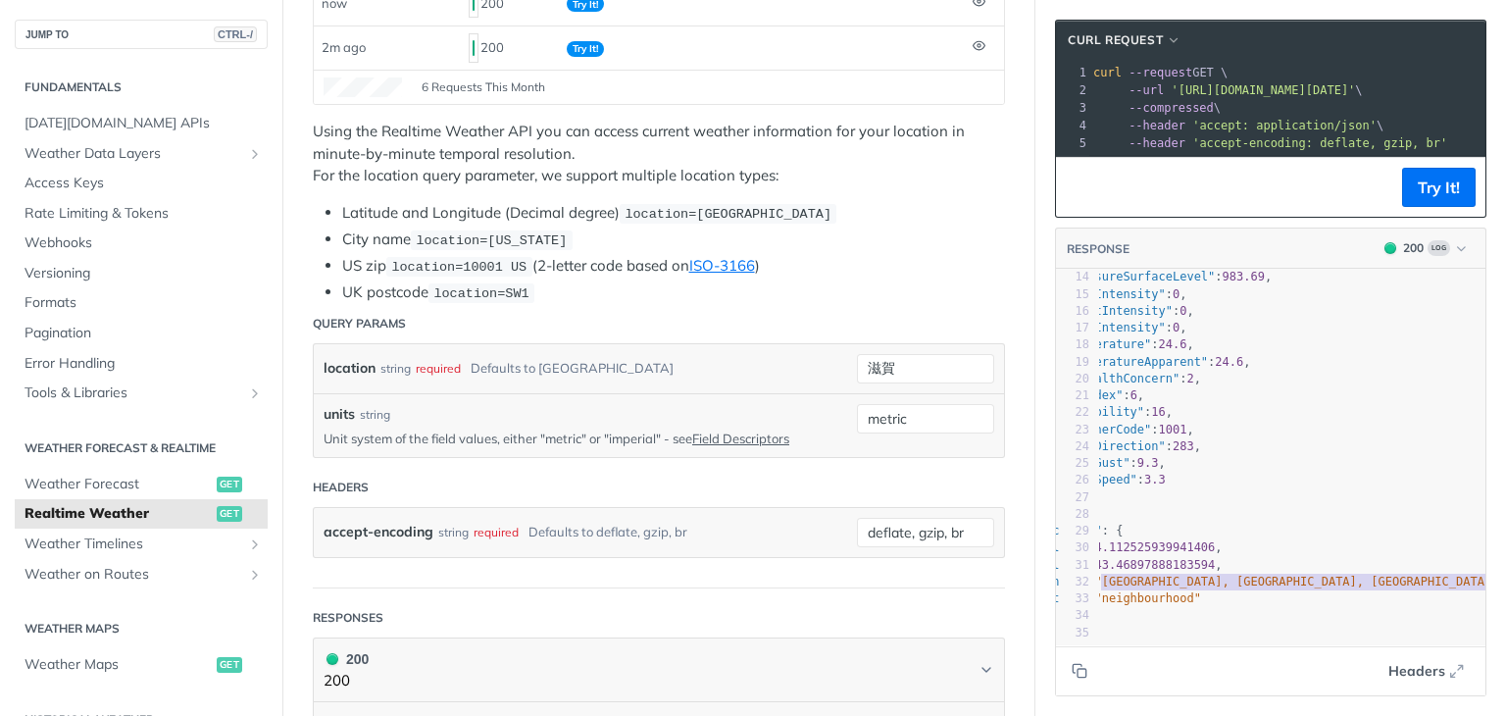
scroll to position [0, 90]
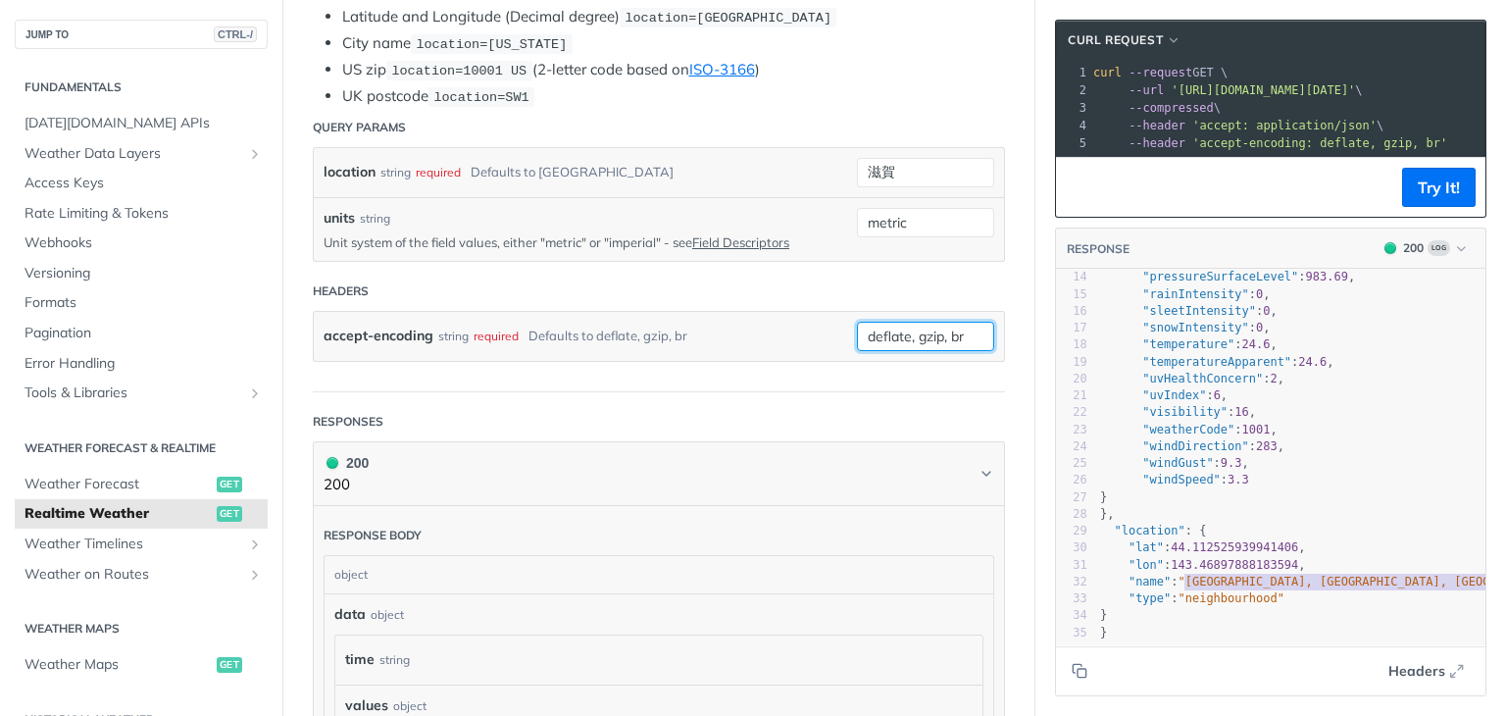
click at [899, 343] on div "deflate, gzip, br" at bounding box center [925, 336] width 137 height 29
click at [863, 334] on input "deflate, gzip, br" at bounding box center [925, 336] width 137 height 29
click at [569, 335] on div "Defaults to deflate, gzip, br" at bounding box center [607, 336] width 159 height 28
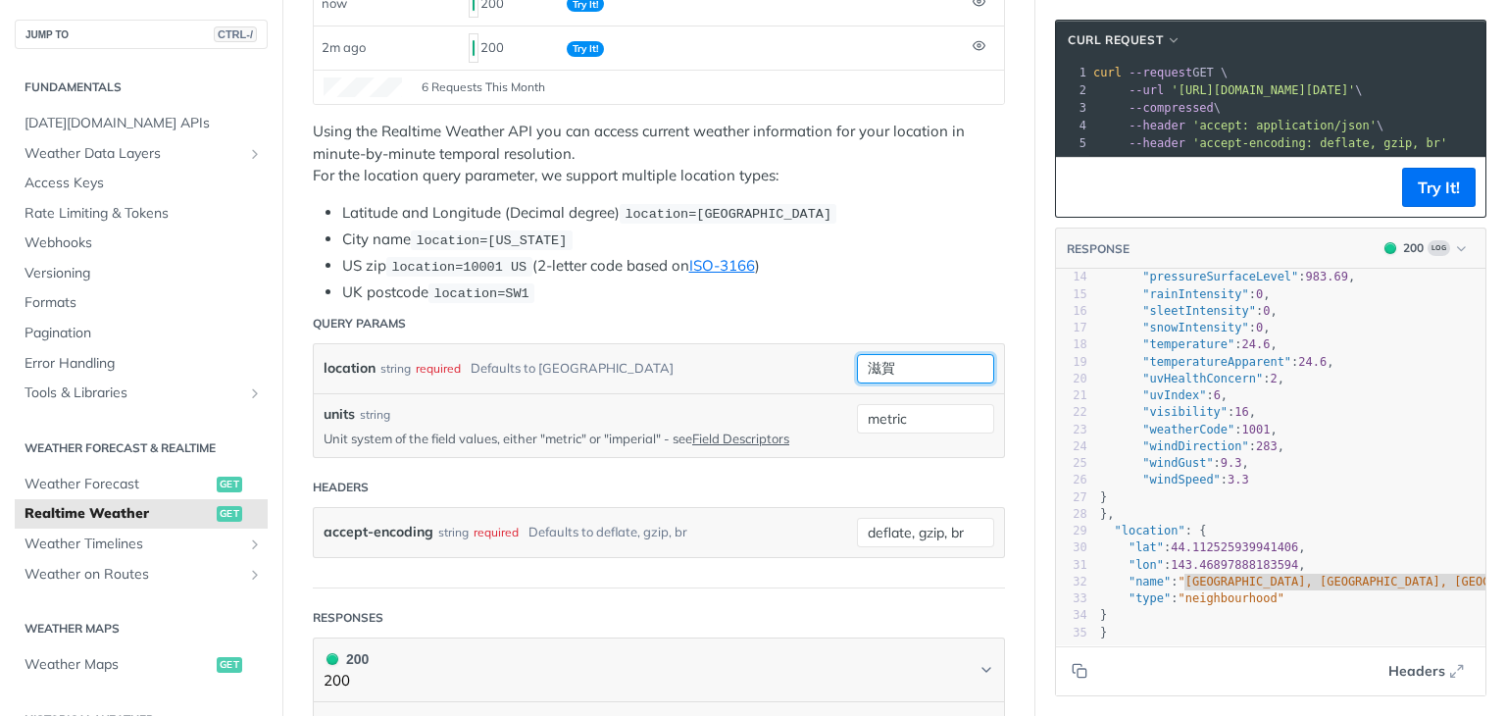
click at [945, 367] on input "滋賀" at bounding box center [925, 368] width 137 height 29
click at [1194, 601] on span ""neighbourhood"" at bounding box center [1231, 598] width 106 height 14
type textarea "neighbourhood"
click at [1194, 601] on span ""neighbourhood"" at bounding box center [1231, 598] width 106 height 14
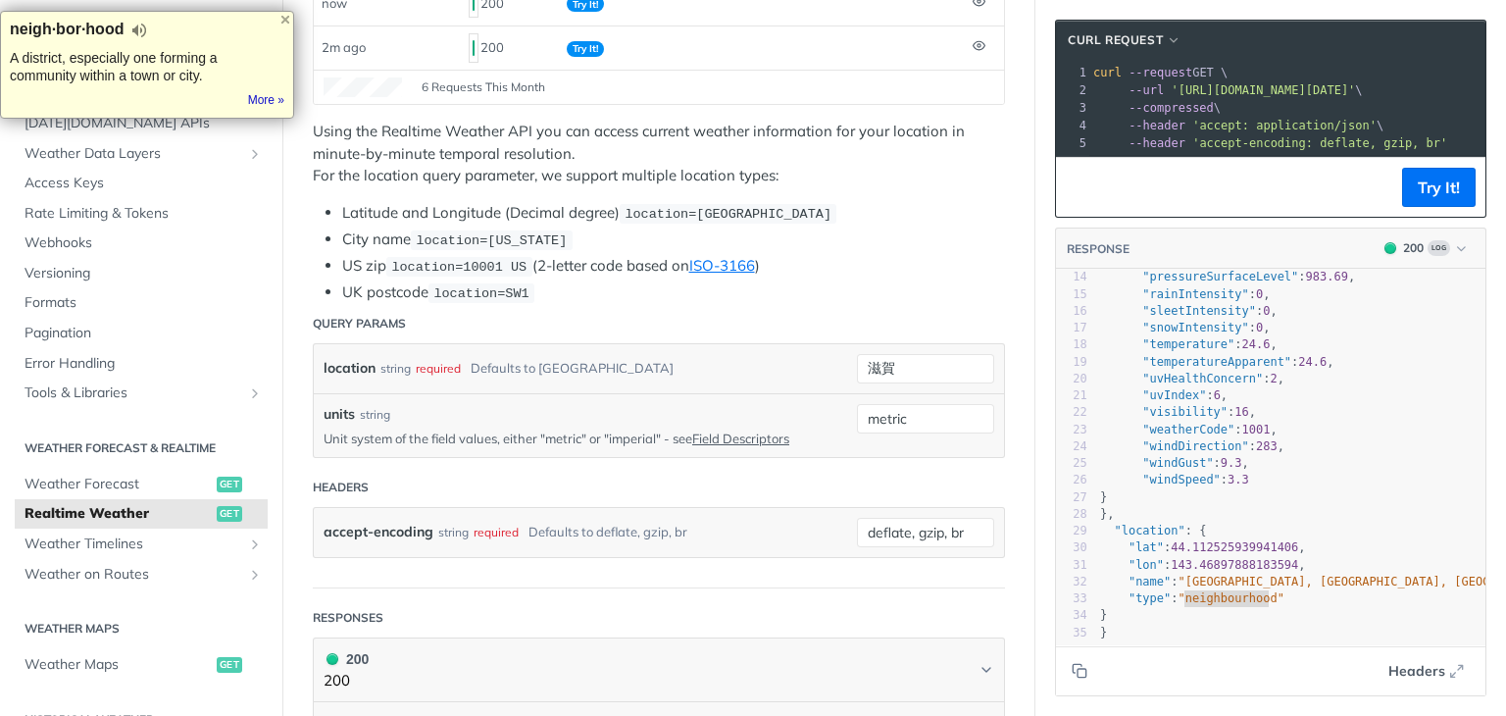
click at [858, 255] on li "US zip location=10001 US (2-letter code based on ISO-3166 )" at bounding box center [673, 266] width 663 height 23
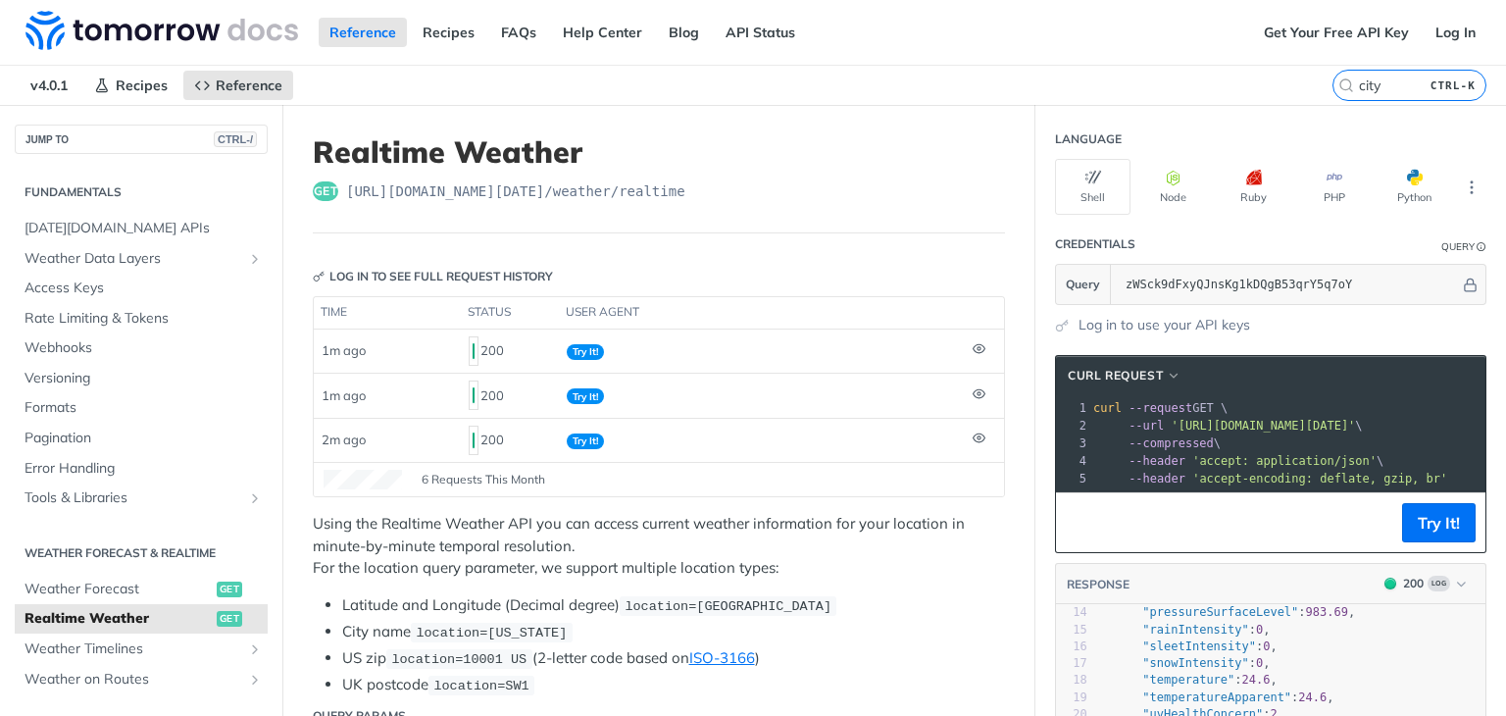
scroll to position [490, 0]
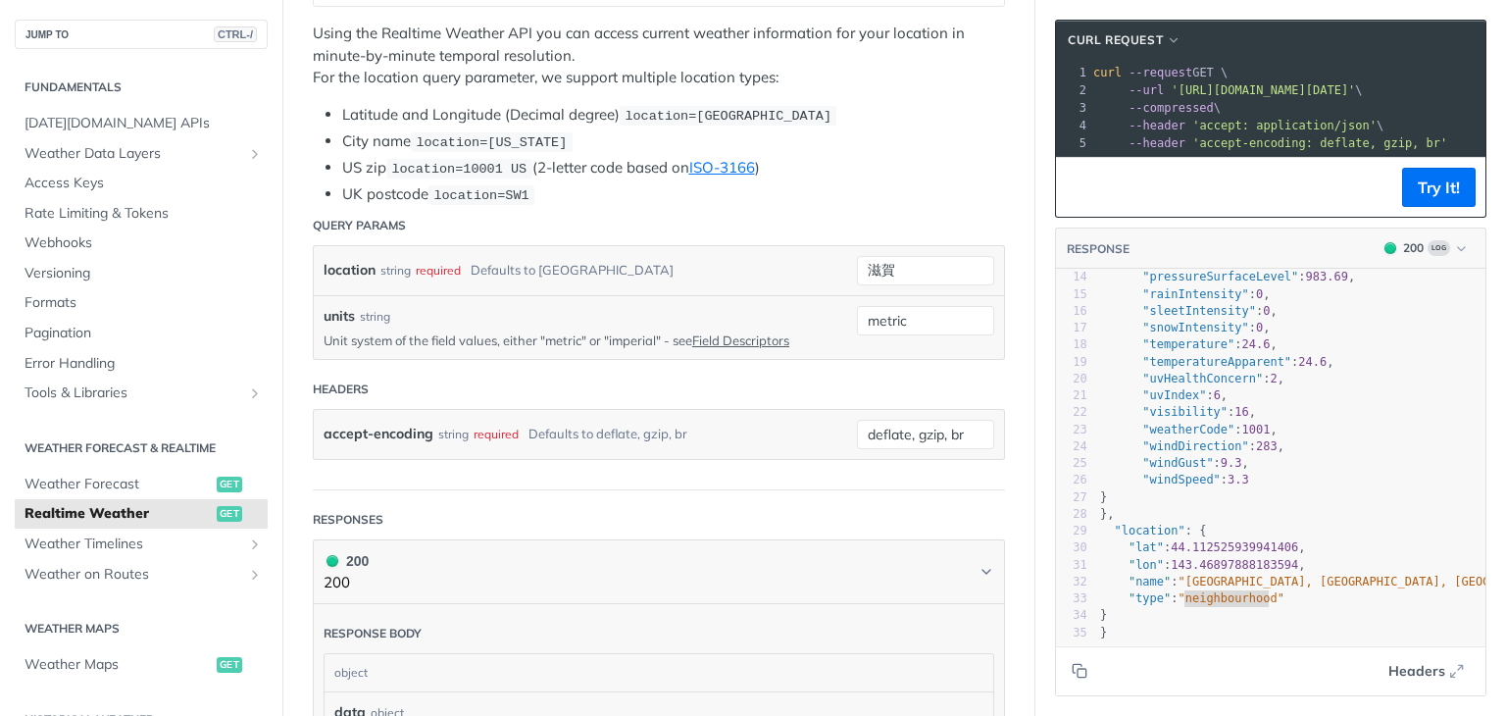
click at [1128, 596] on span ""type"" at bounding box center [1149, 598] width 42 height 14
type textarea "type"
click at [1128, 596] on span ""type"" at bounding box center [1149, 598] width 42 height 14
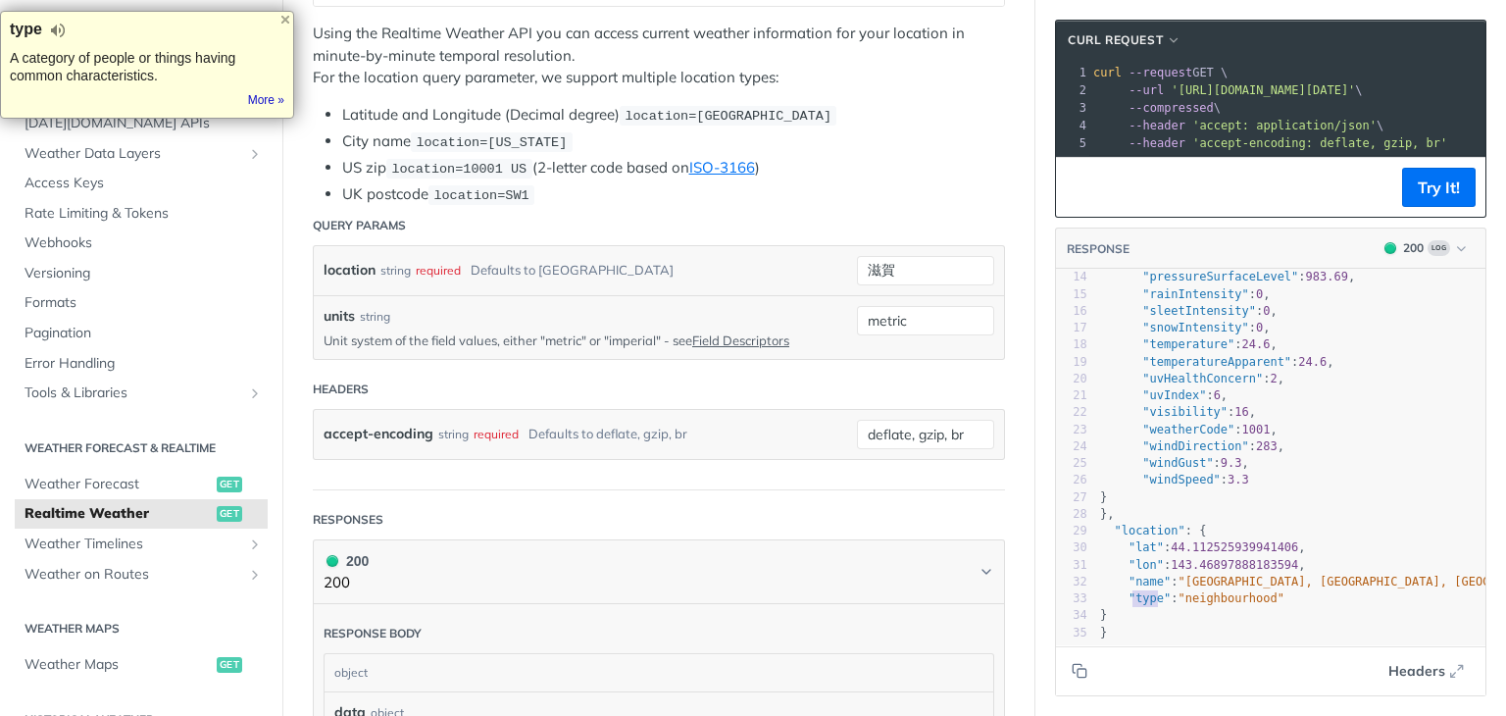
click at [683, 410] on div "accept-encoding string required Defaults to deflate, gzip, br deflate, gzip, br" at bounding box center [659, 434] width 690 height 49
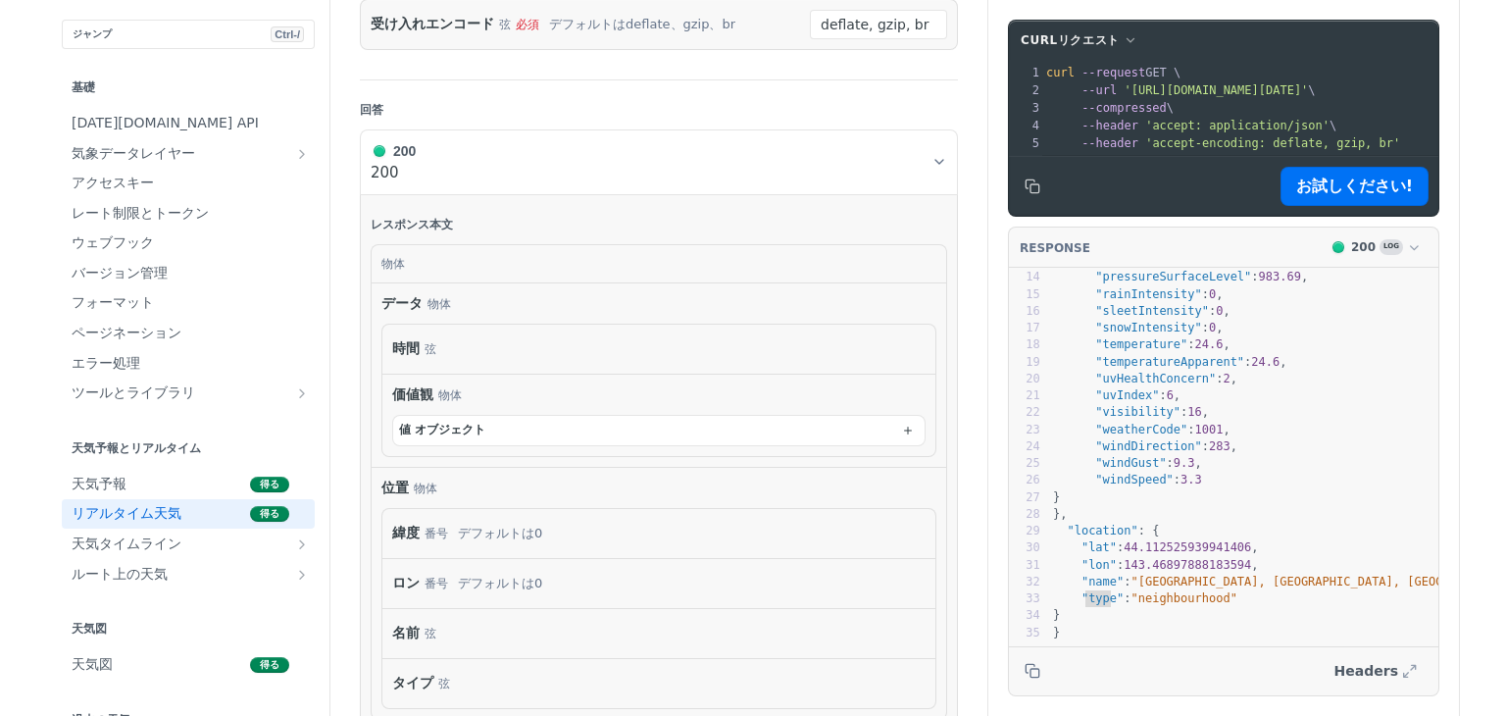
scroll to position [991, 0]
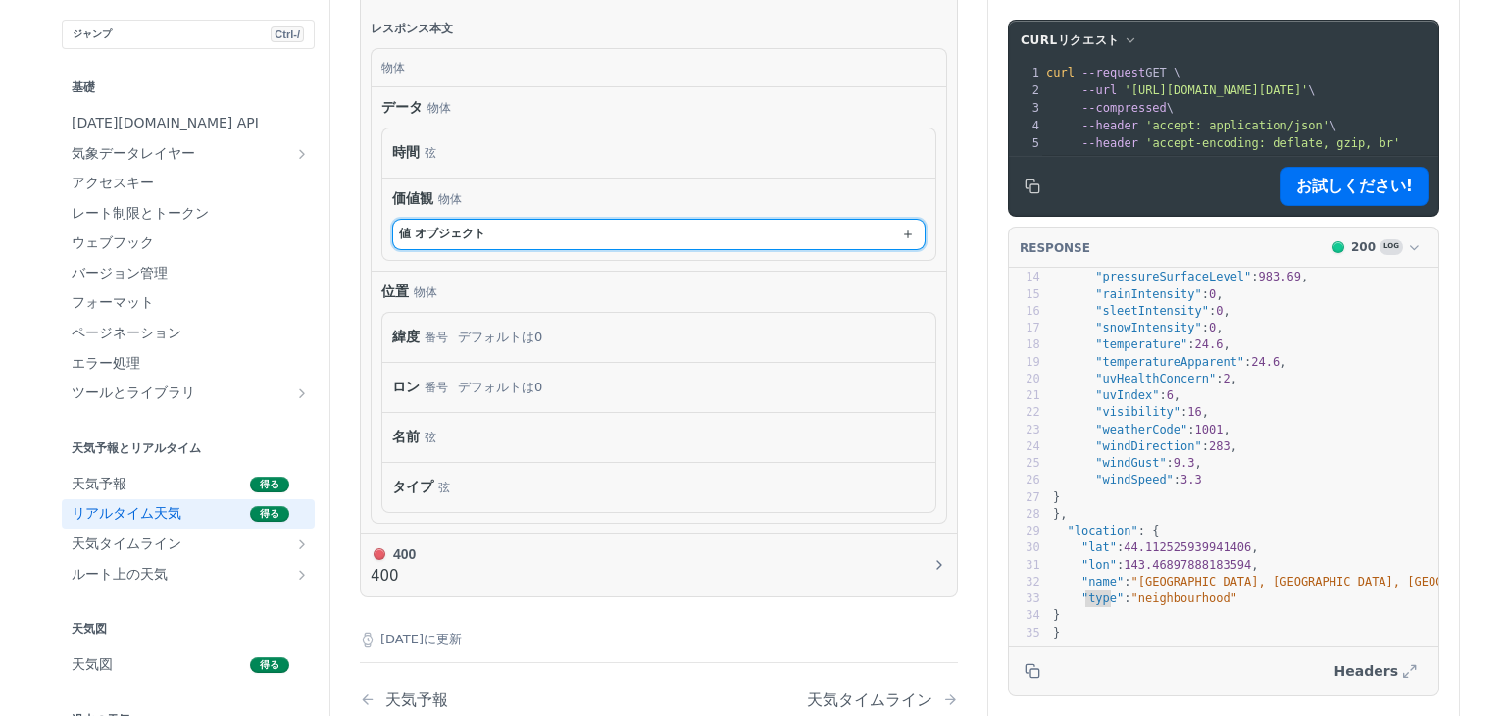
click at [678, 249] on button "値 オブジェクト" at bounding box center [658, 234] width 531 height 29
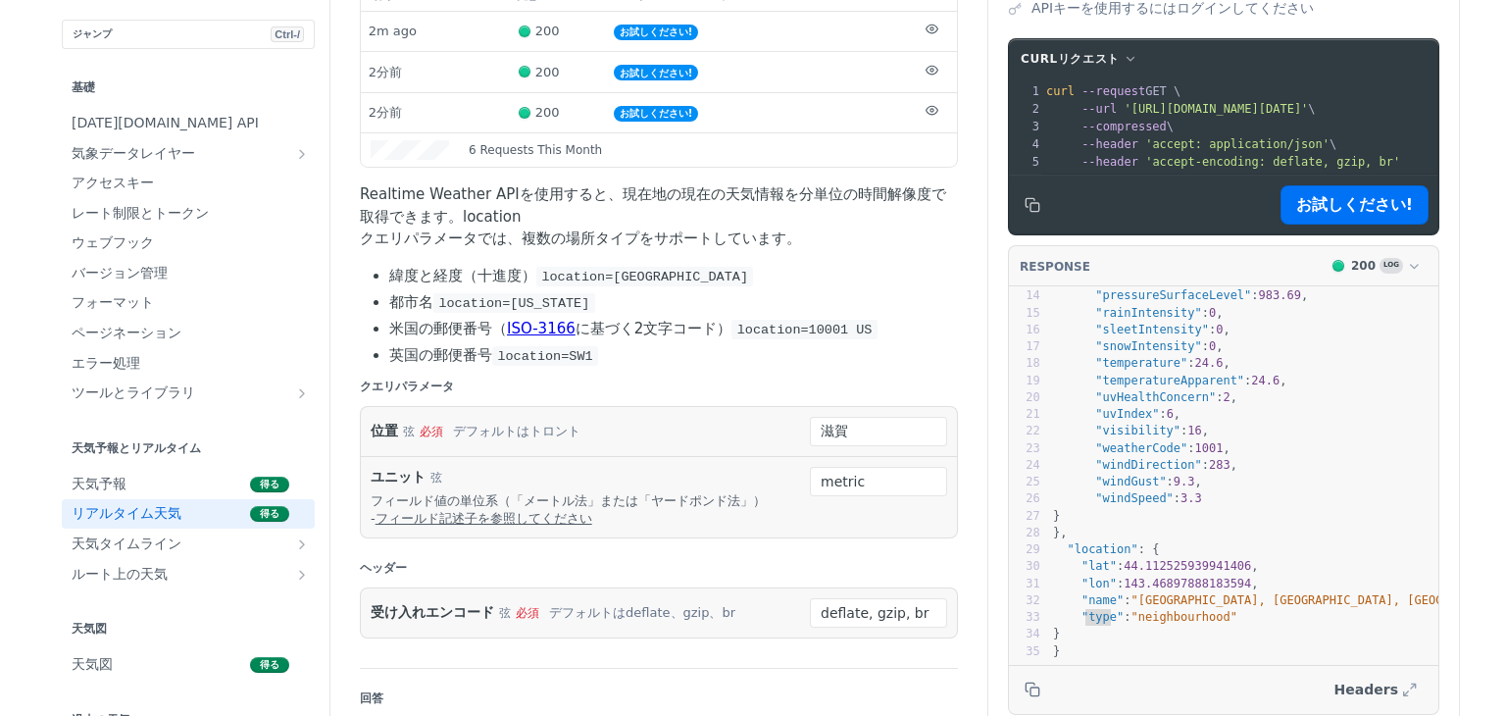
scroll to position [0, 0]
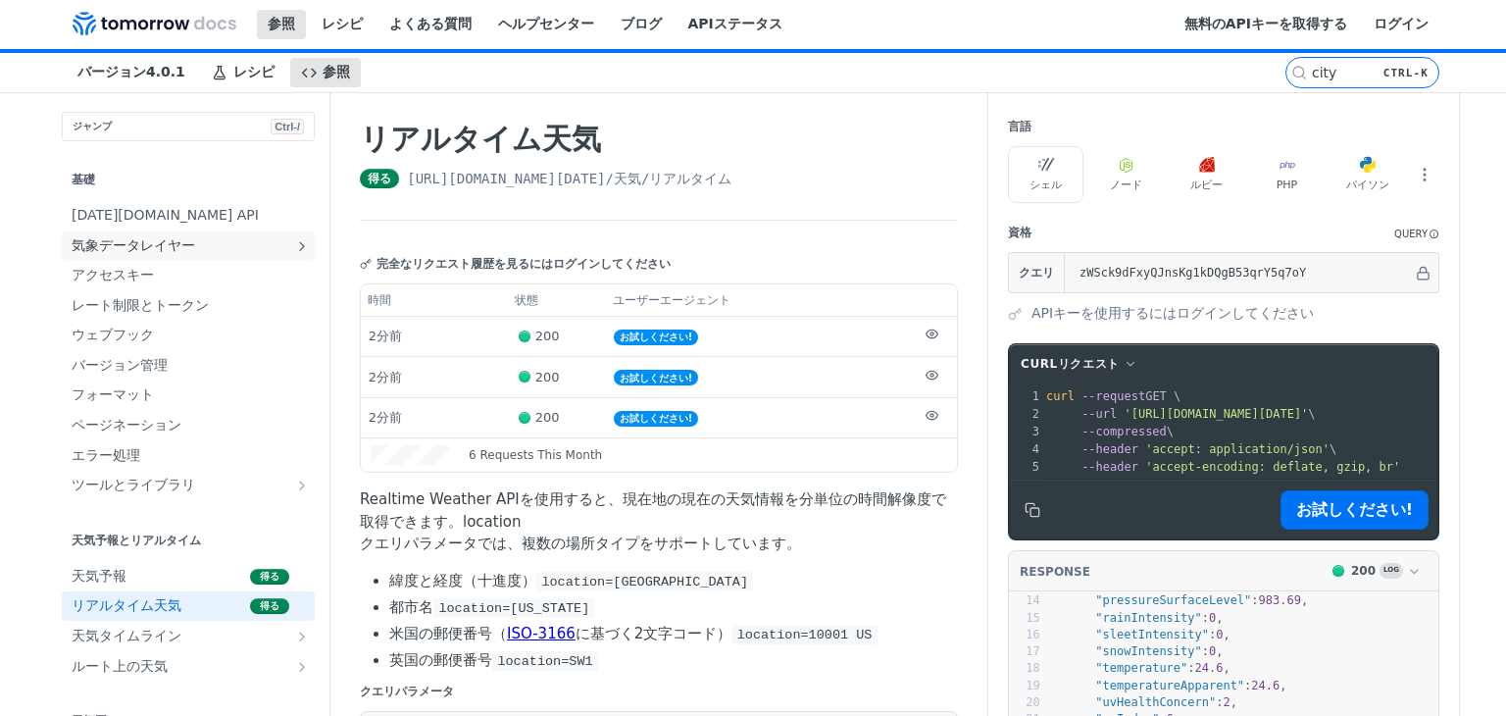
click at [188, 256] on span "気象データレイヤー" at bounding box center [181, 246] width 218 height 20
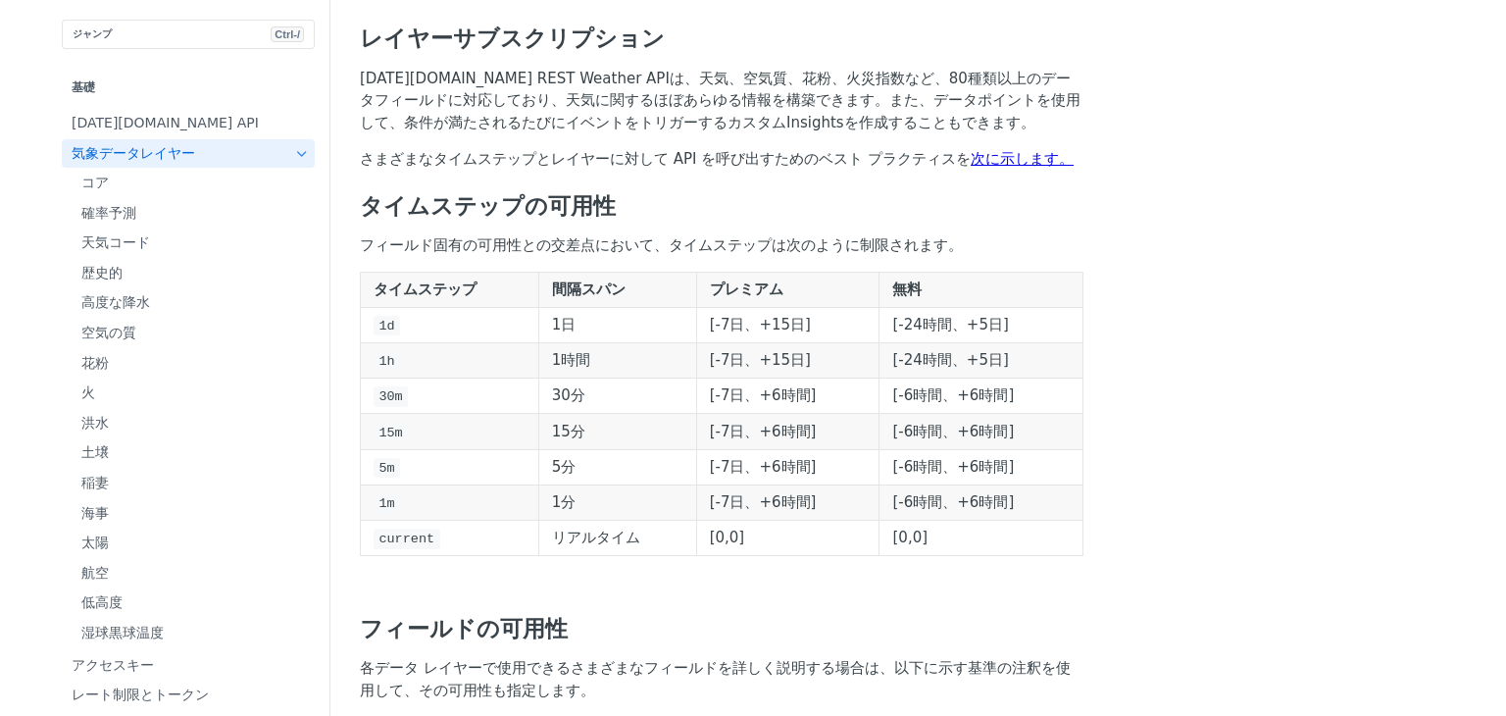
scroll to position [784, 0]
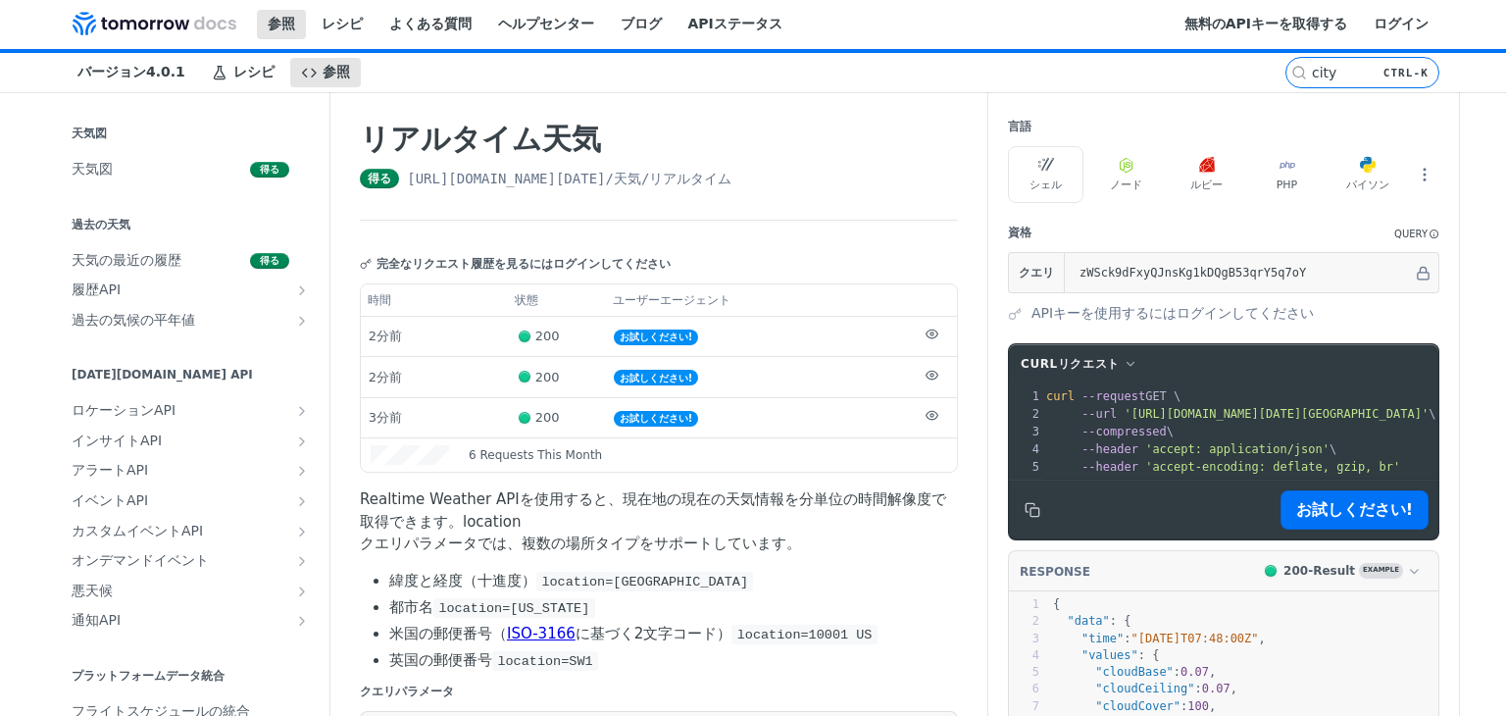
click at [127, 75] on font "バージョン4.0.1" at bounding box center [131, 72] width 108 height 16
click at [323, 78] on font "参照" at bounding box center [336, 72] width 27 height 16
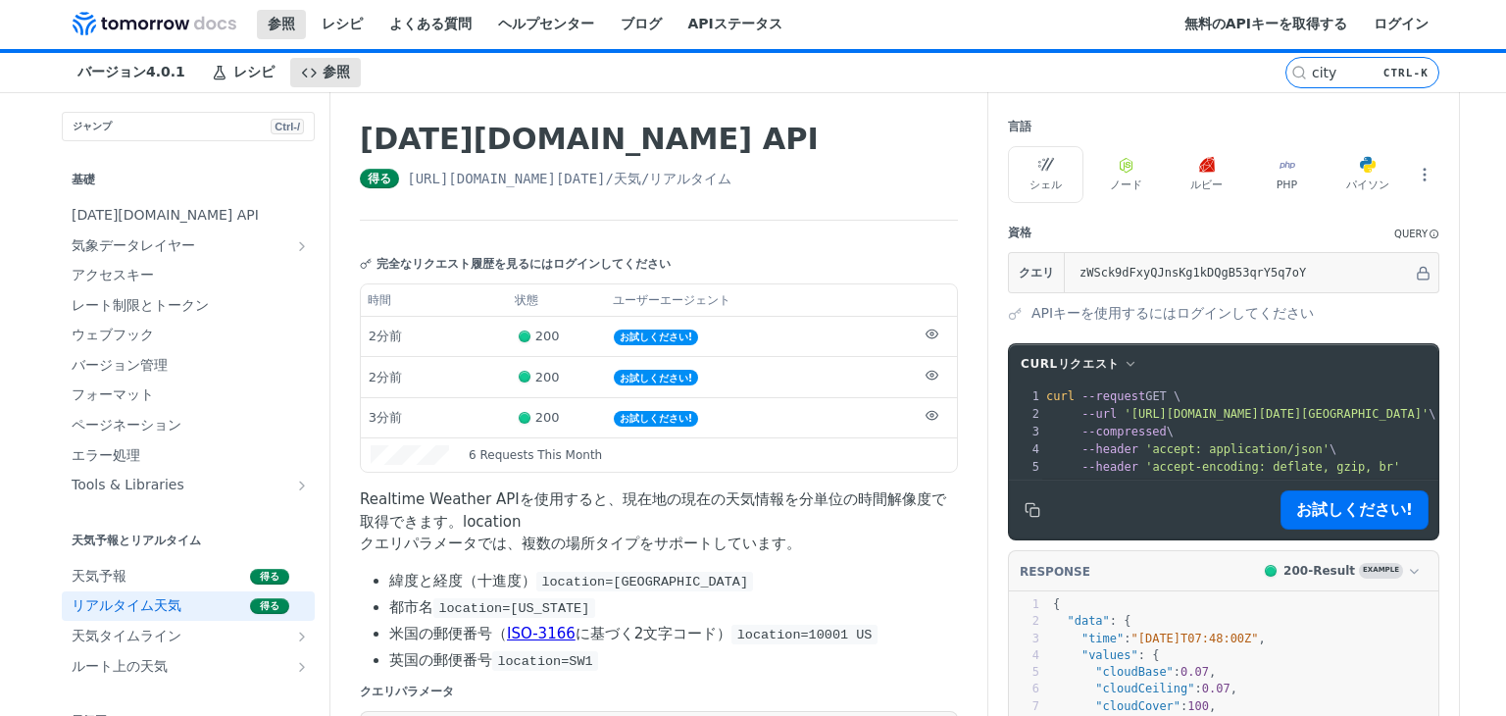
click at [669, 269] on header "完全なリクエスト履歴を見るにはログインしてください" at bounding box center [659, 263] width 598 height 39
drag, startPoint x: 520, startPoint y: 144, endPoint x: 343, endPoint y: 138, distance: 176.6
copy font "Tomorrow.io"
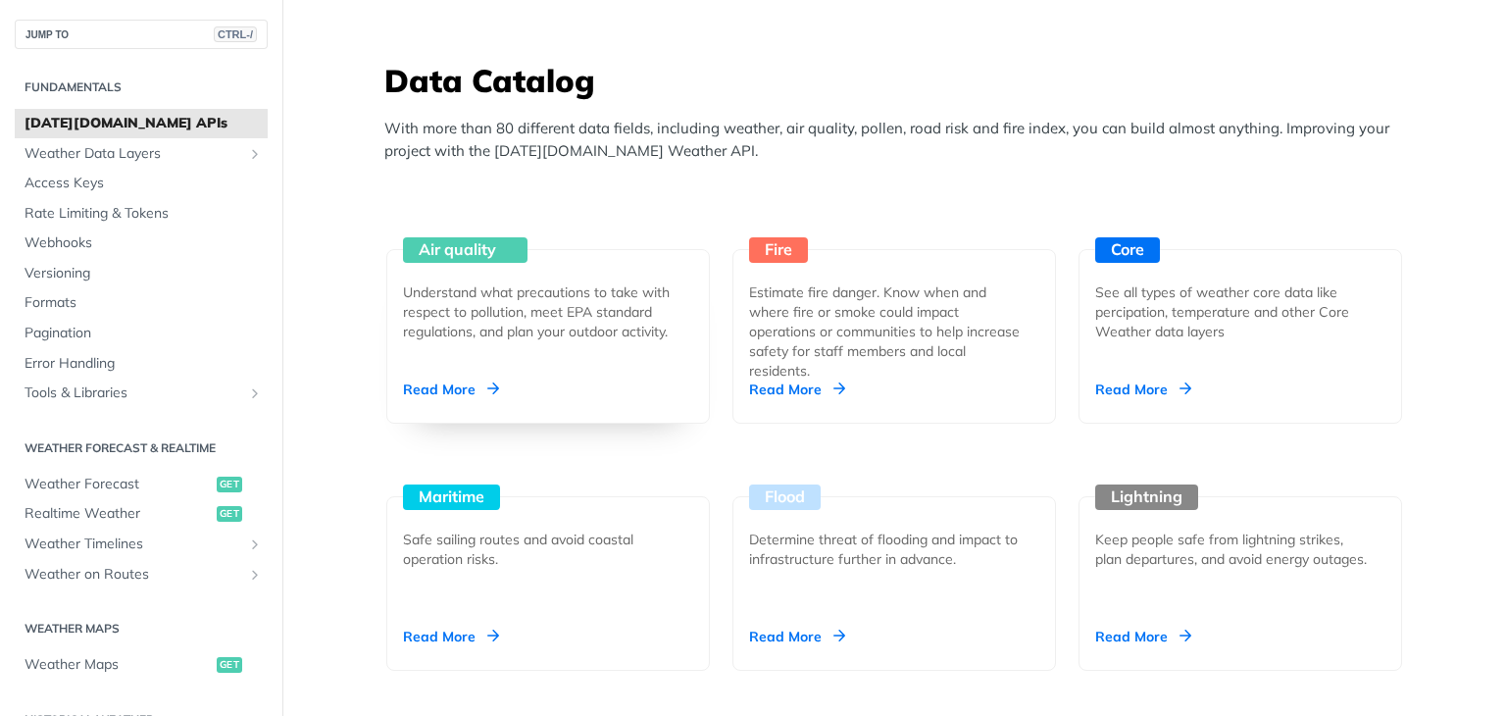
scroll to position [1667, 0]
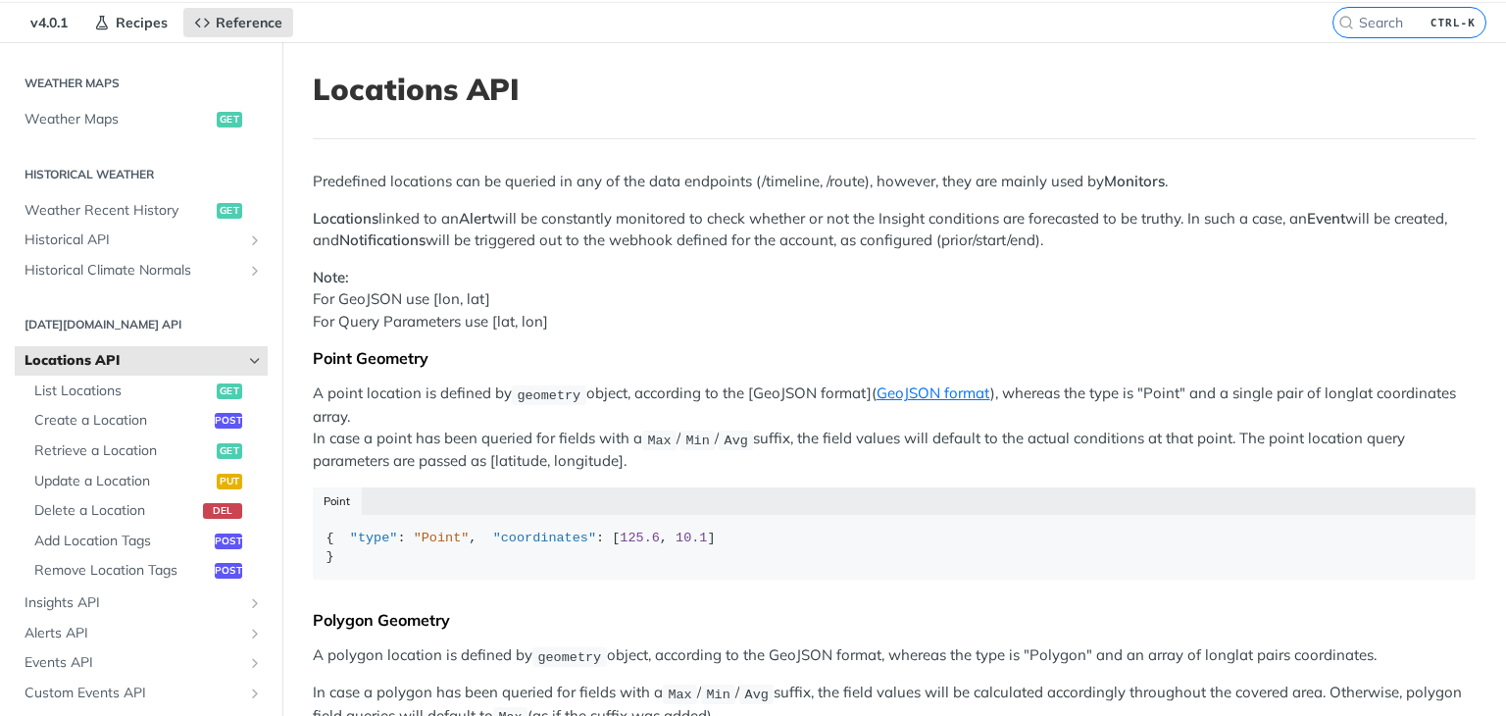
scroll to position [98, 0]
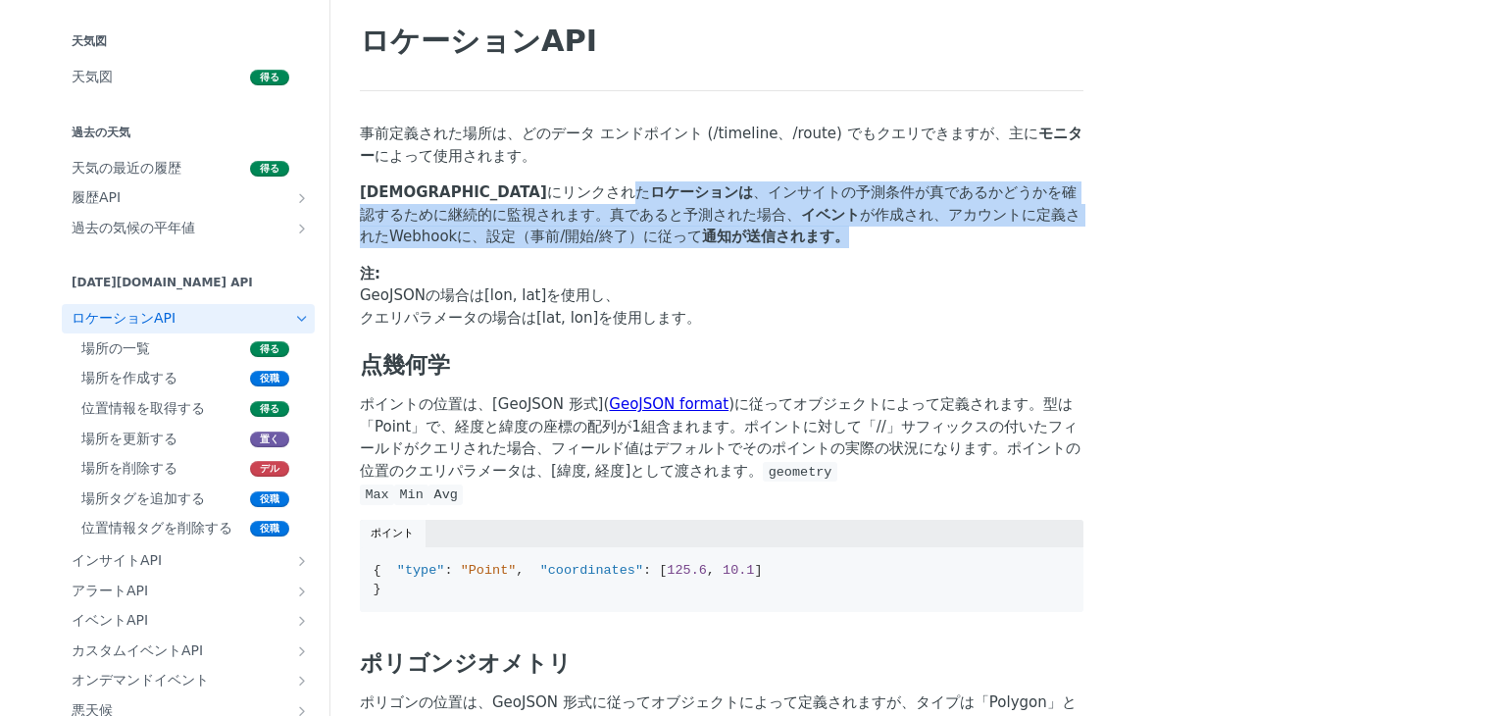
drag, startPoint x: 466, startPoint y: 186, endPoint x: 979, endPoint y: 202, distance: 513.9
click at [979, 202] on p "アラート にリンクされた ロケーションは 、インサイトの予測条件が真であるかどうかを確認するために継続的に監視されます。真であると予測された場合、 イベント …" at bounding box center [722, 214] width 724 height 67
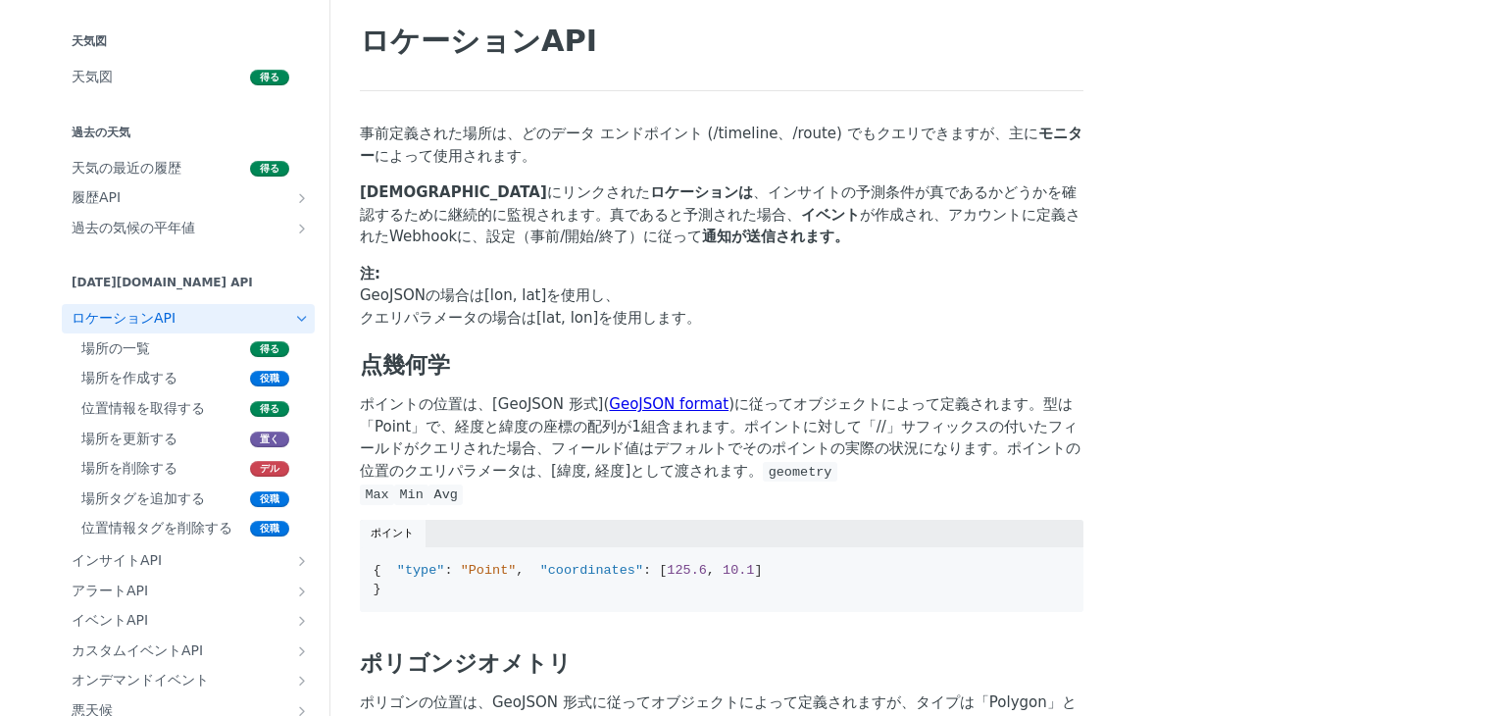
drag, startPoint x: 970, startPoint y: 222, endPoint x: 961, endPoint y: 228, distance: 11.2
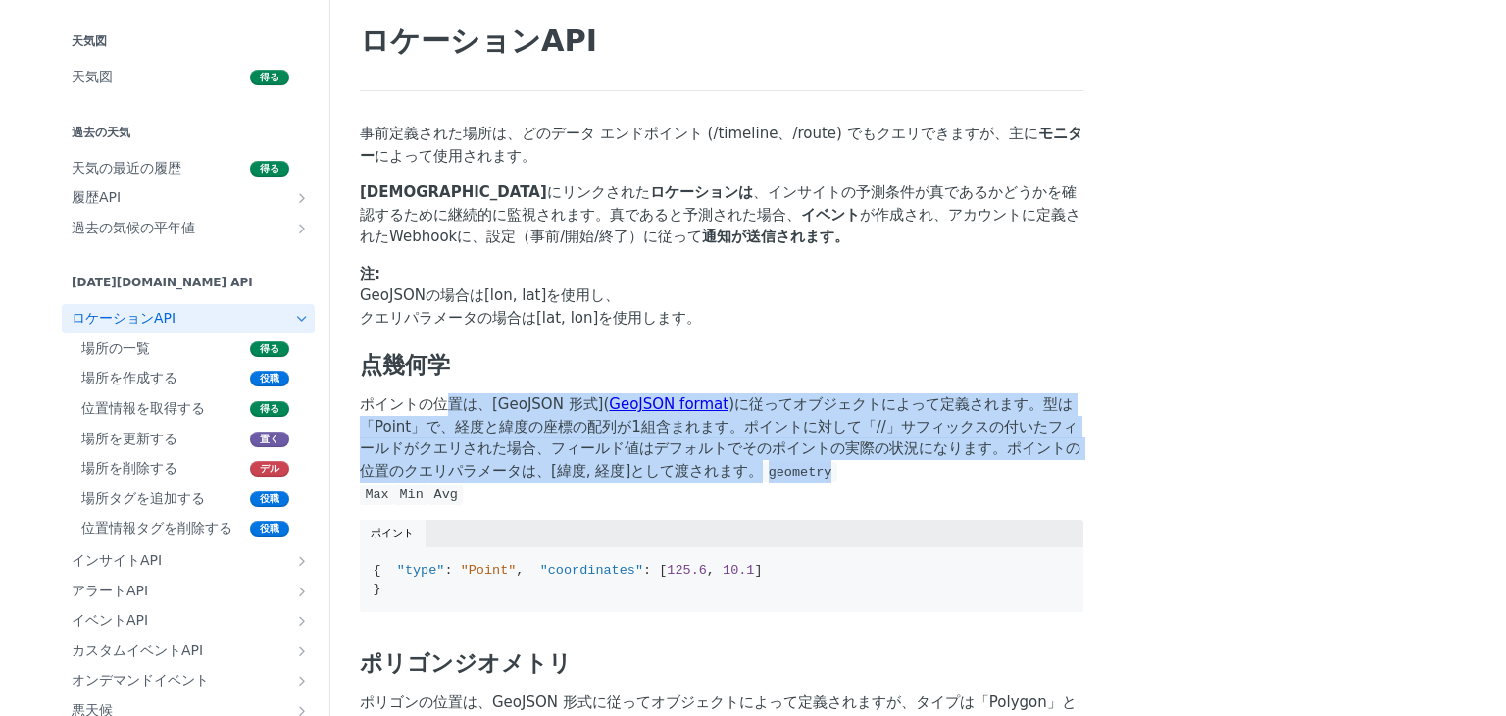
drag, startPoint x: 406, startPoint y: 364, endPoint x: 802, endPoint y: 393, distance: 397.2
click at [802, 393] on p "ポイントの位置は、[GeoJSON 形式]( GeoJSON format )に従ってオブジェクトによって定義されます 。型は「Point」で、経度と緯度の座…" at bounding box center [722, 449] width 724 height 112
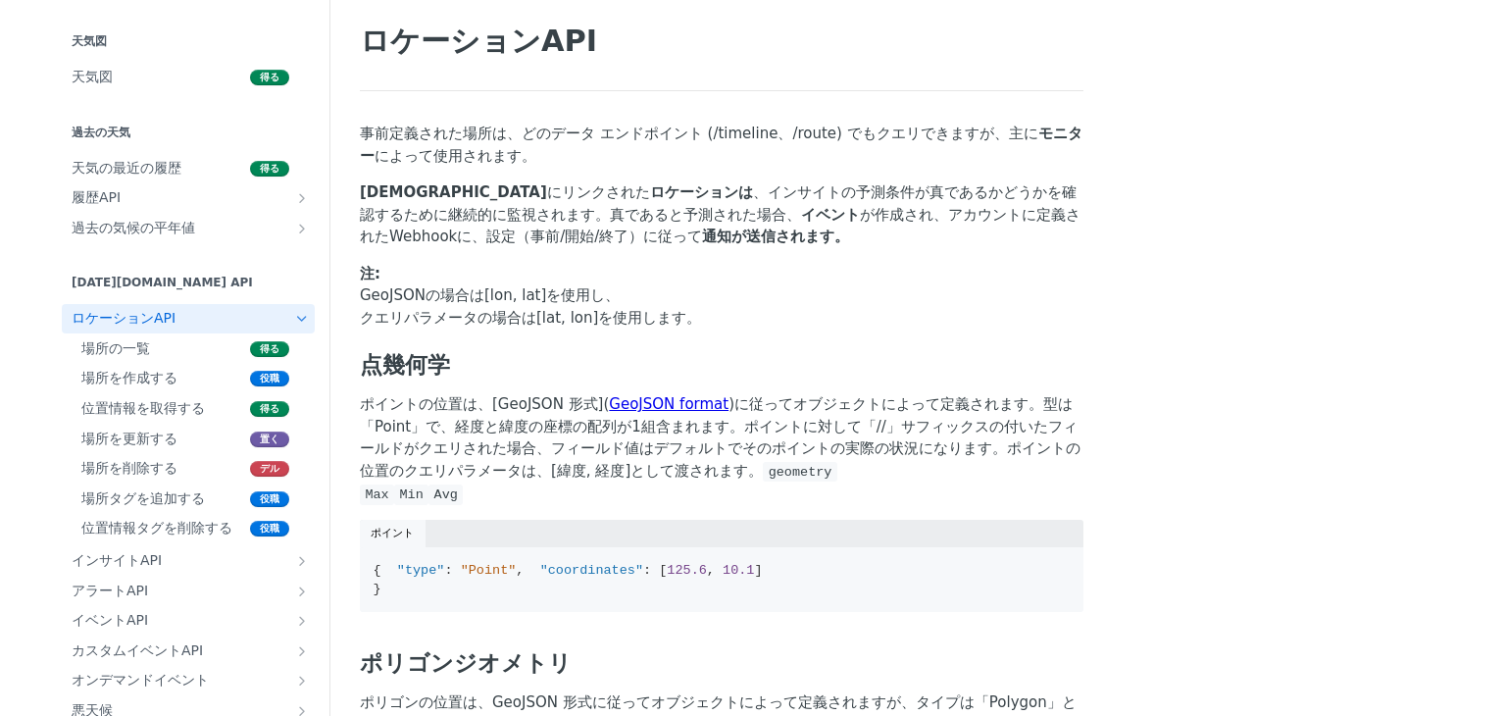
click at [802, 393] on p "ポイントの位置は、[GeoJSON 形式]( GeoJSON format )に従ってオブジェクトによって定義されます 。型は「Point」で、経度と緯度の座…" at bounding box center [722, 449] width 724 height 112
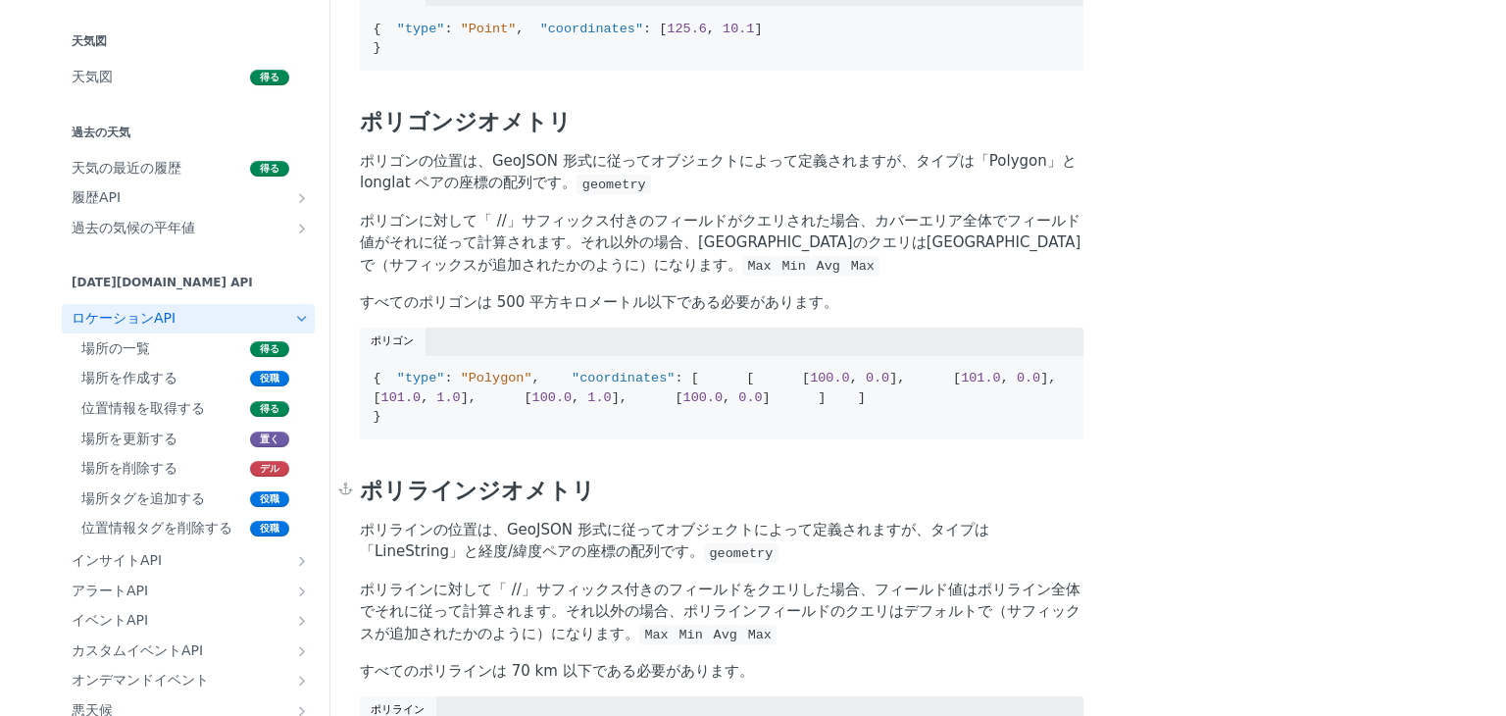
scroll to position [588, 0]
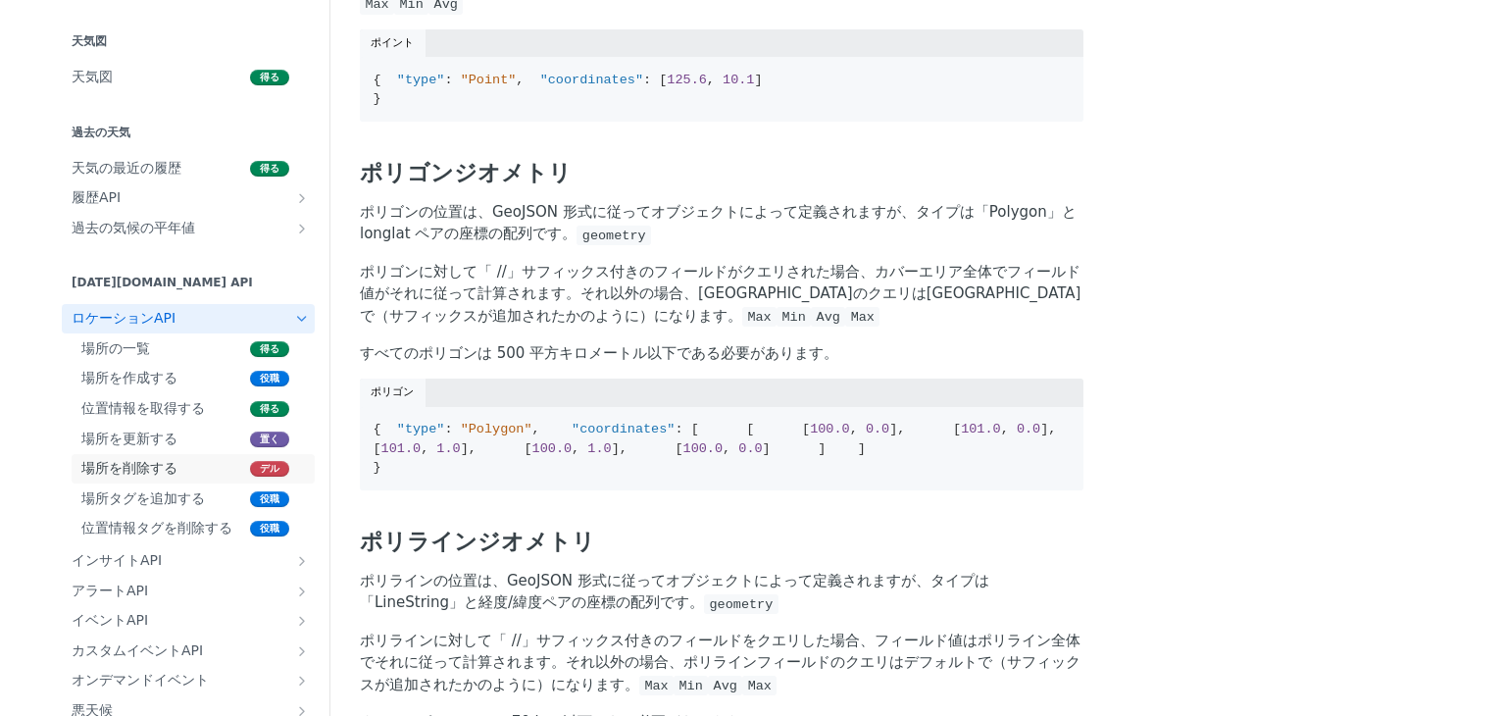
click at [119, 474] on font "場所を削除する" at bounding box center [129, 468] width 96 height 16
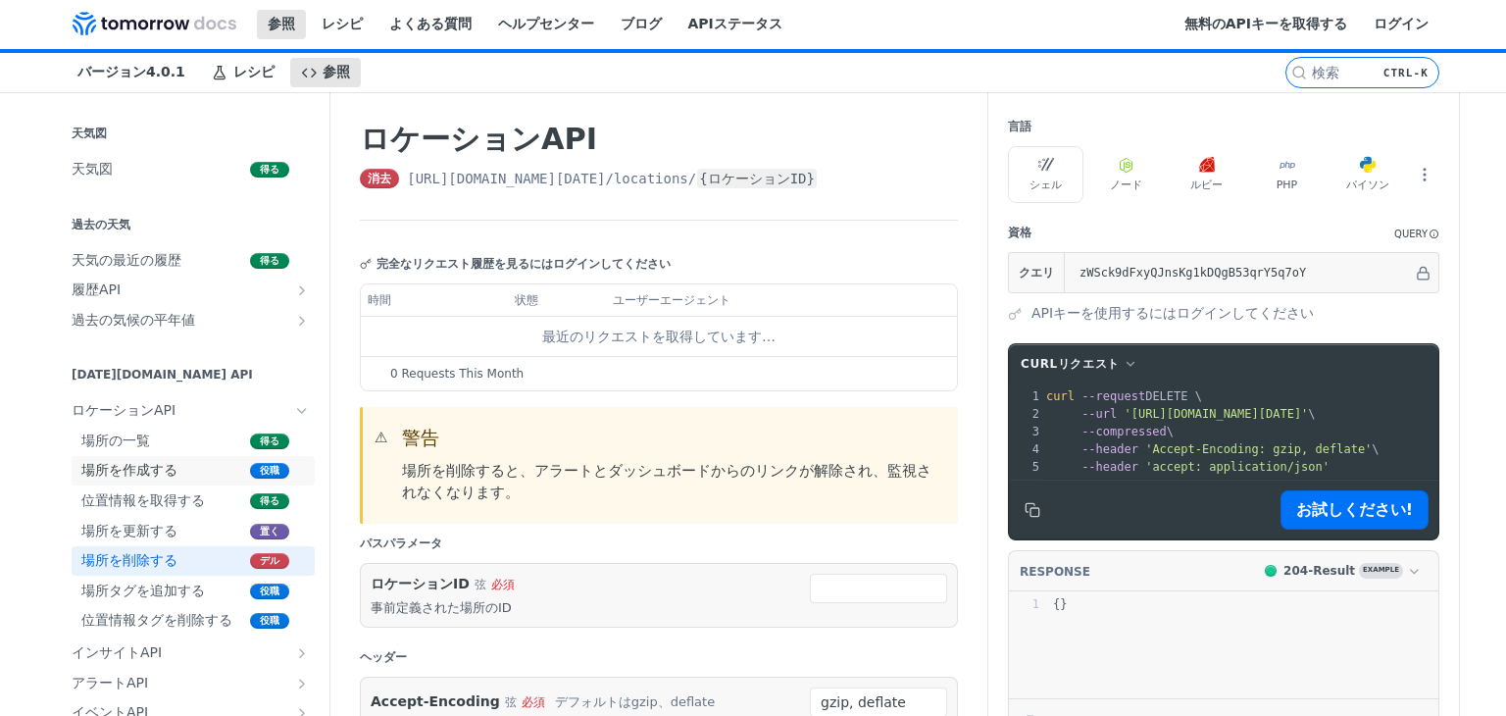
click at [141, 475] on font "場所を作成する" at bounding box center [129, 470] width 96 height 16
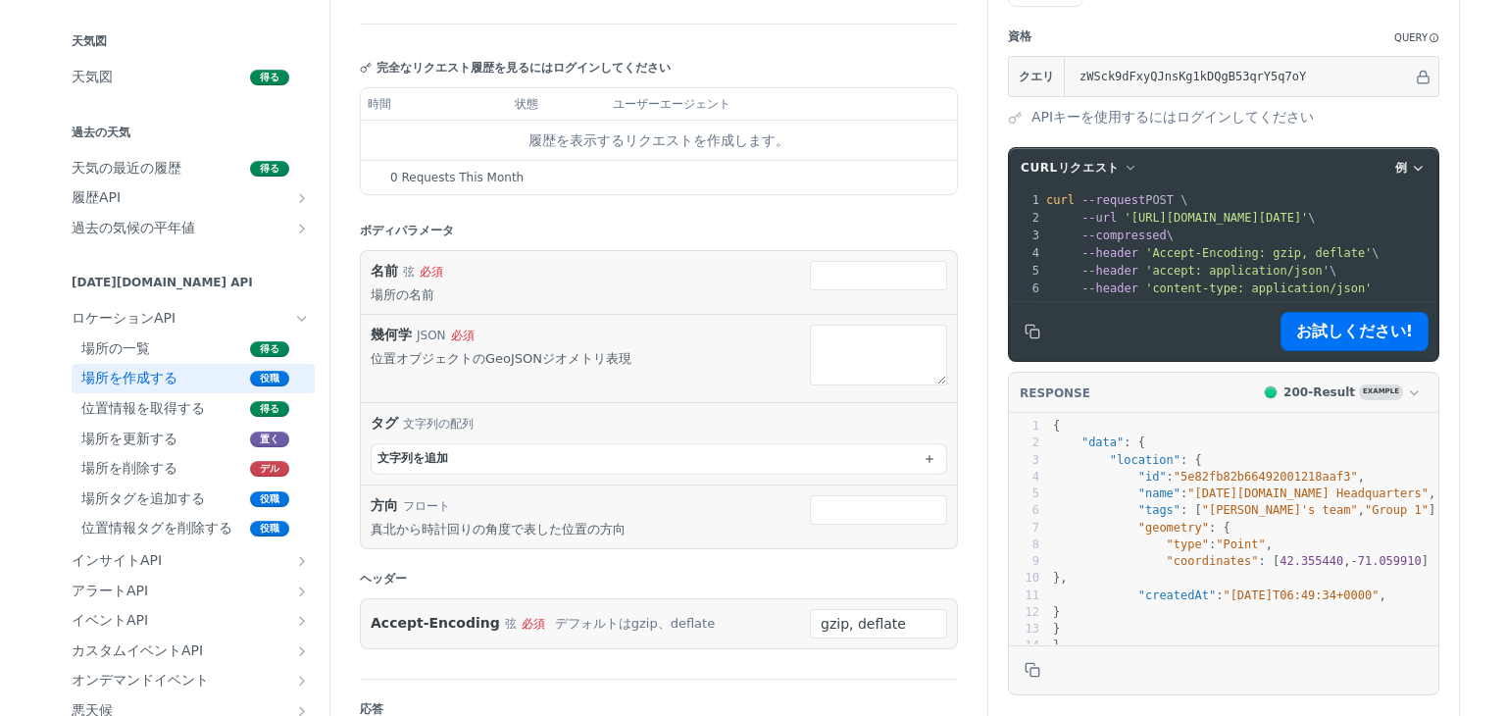
scroll to position [294, 0]
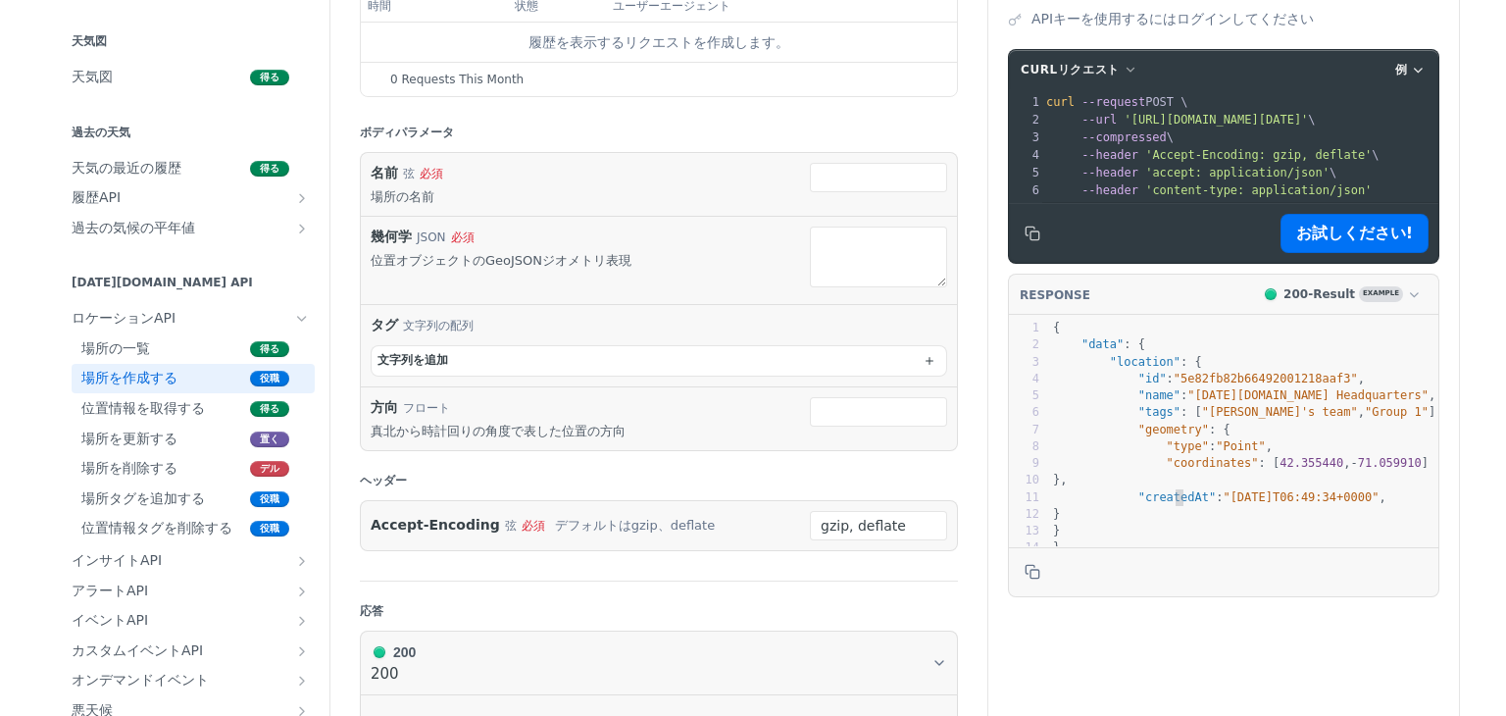
drag, startPoint x: 1180, startPoint y: 504, endPoint x: 1212, endPoint y: 502, distance: 31.4
click at [1189, 504] on span ""createdAt"" at bounding box center [1176, 497] width 77 height 14
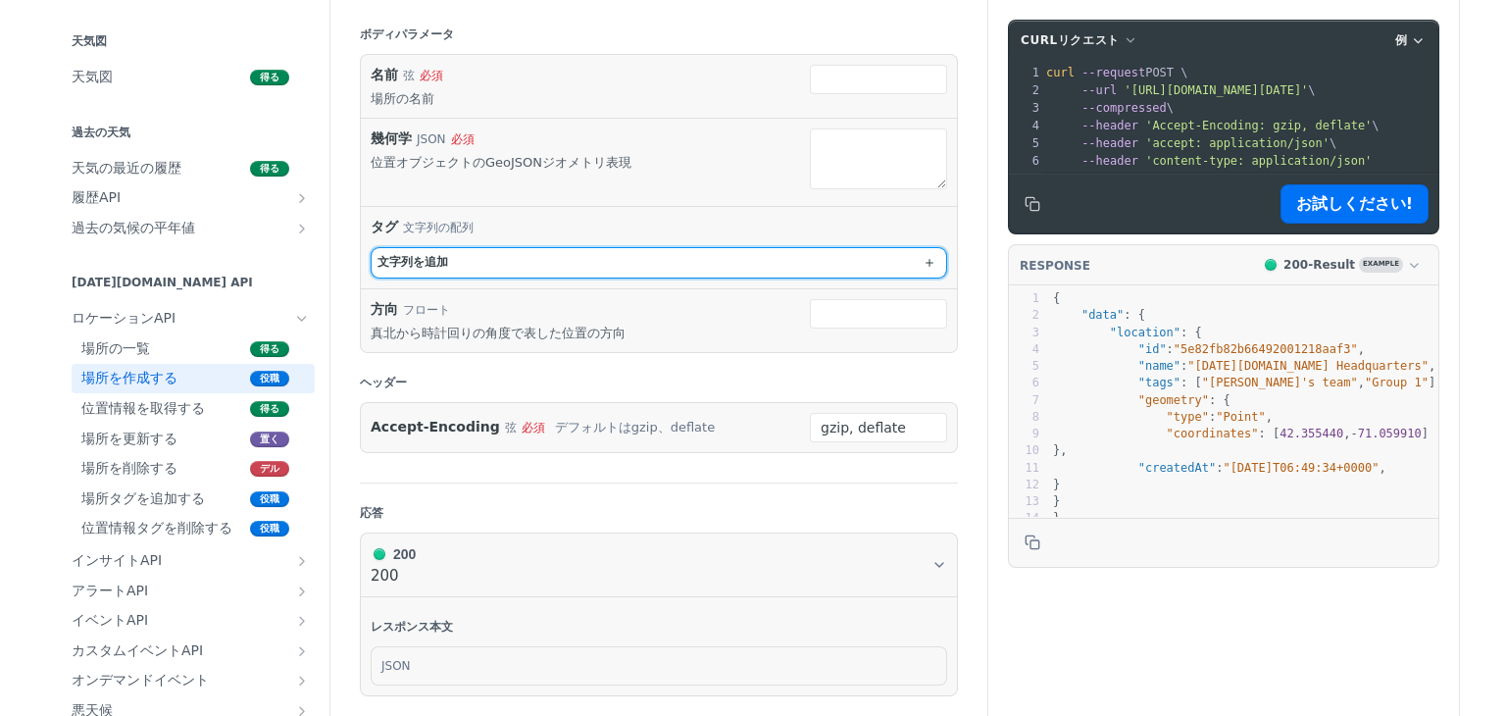
click at [749, 261] on button "文字列 を追加" at bounding box center [659, 262] width 574 height 29
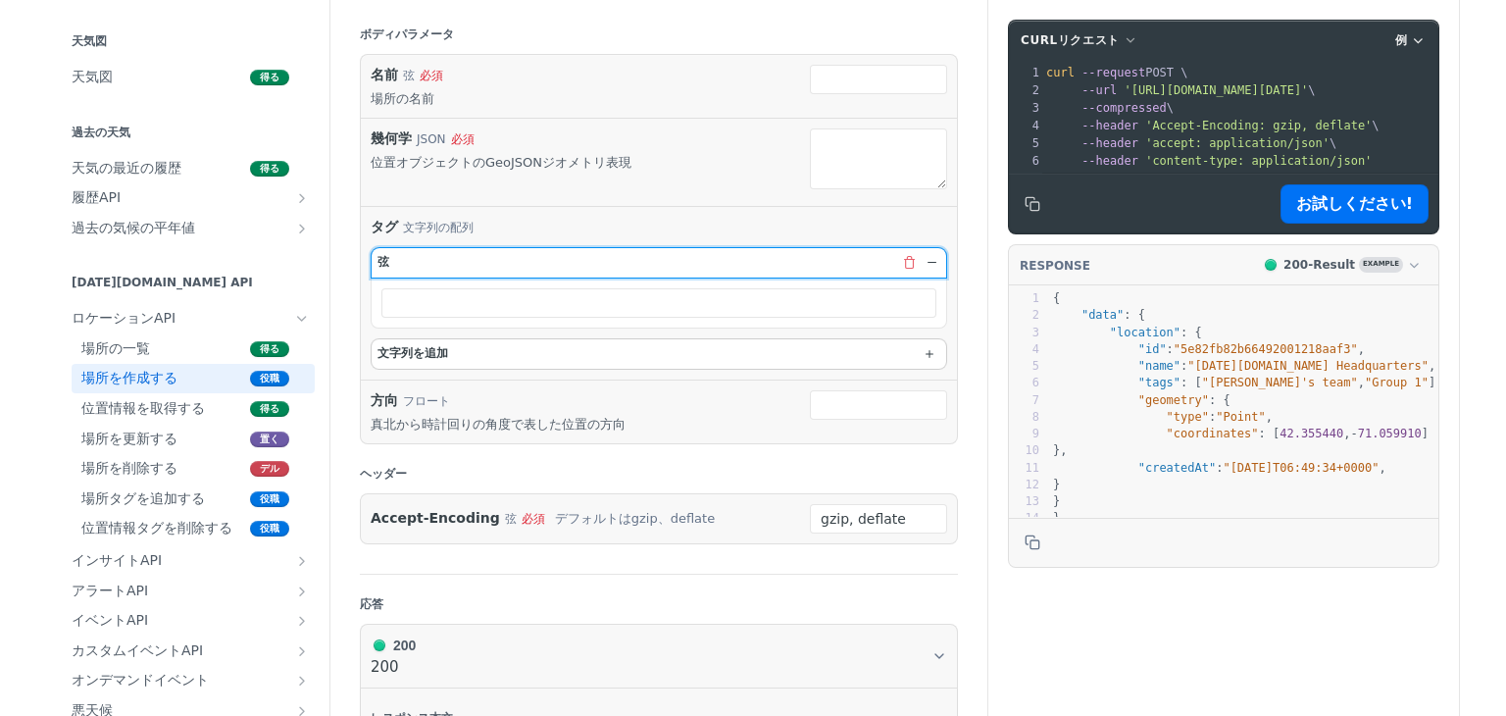
click at [749, 261] on button "弦" at bounding box center [659, 262] width 574 height 29
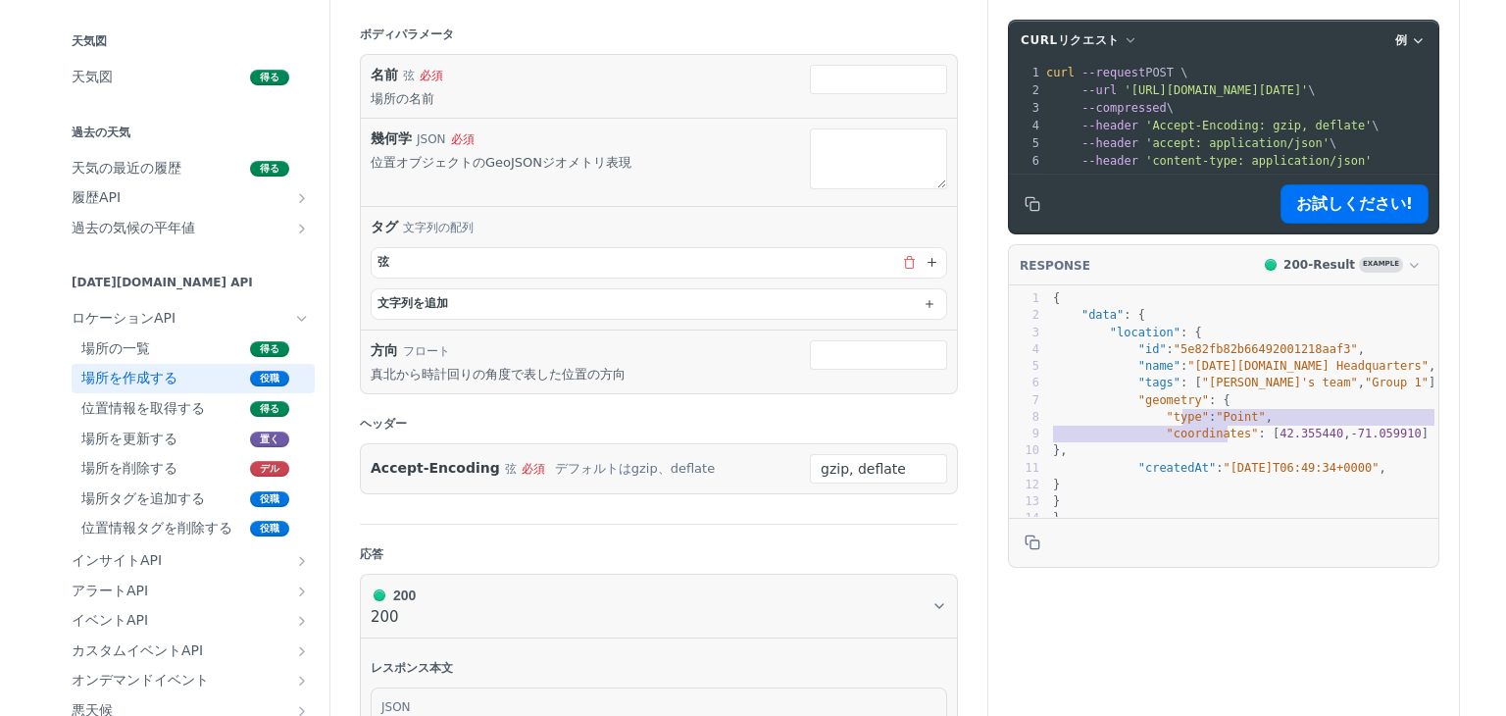
type textarea "e": "Point", "coordinates"
drag, startPoint x: 1173, startPoint y: 425, endPoint x: 1227, endPoint y: 451, distance: 60.5
click at [1227, 450] on div "1 { 2 "data" : { 3 "location" : { 4 "id" : "5e82fb82b66492001218aaf3" , 5 "name…" at bounding box center [1251, 408] width 404 height 237
click at [1227, 440] on span ""coordinates"" at bounding box center [1213, 433] width 92 height 14
click at [1139, 425] on pre ""type" : "Point" ," at bounding box center [1251, 417] width 404 height 17
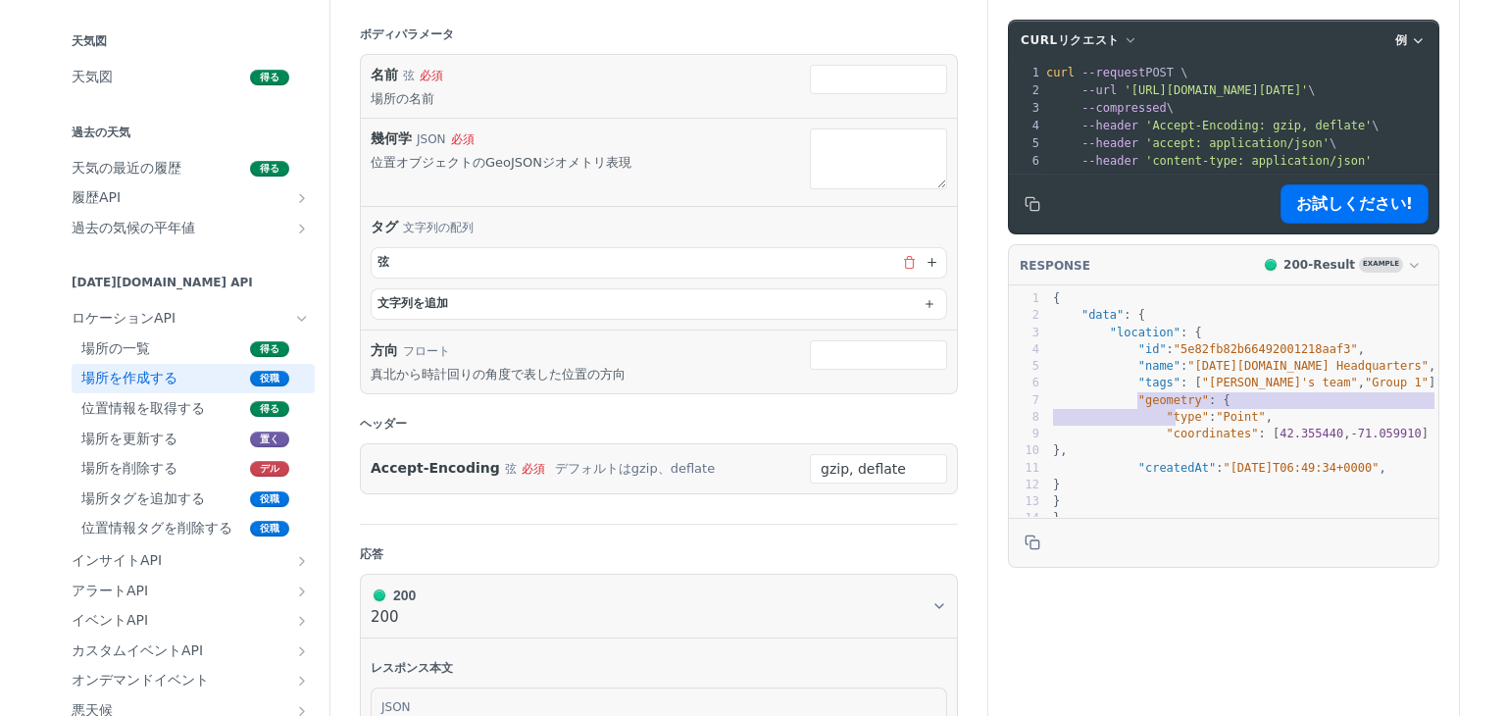
type textarea "geometry": { "type": "Point", "coordinates": [42.355440, -71.059910] },"
drag, startPoint x: 1142, startPoint y: 413, endPoint x: 1205, endPoint y: 459, distance: 77.8
click at [1204, 457] on div "1 { 2 "data" : { 3 "location" : { 4 "id" : "5e82fb82b66492001218aaf3" , 5 "name…" at bounding box center [1251, 408] width 404 height 237
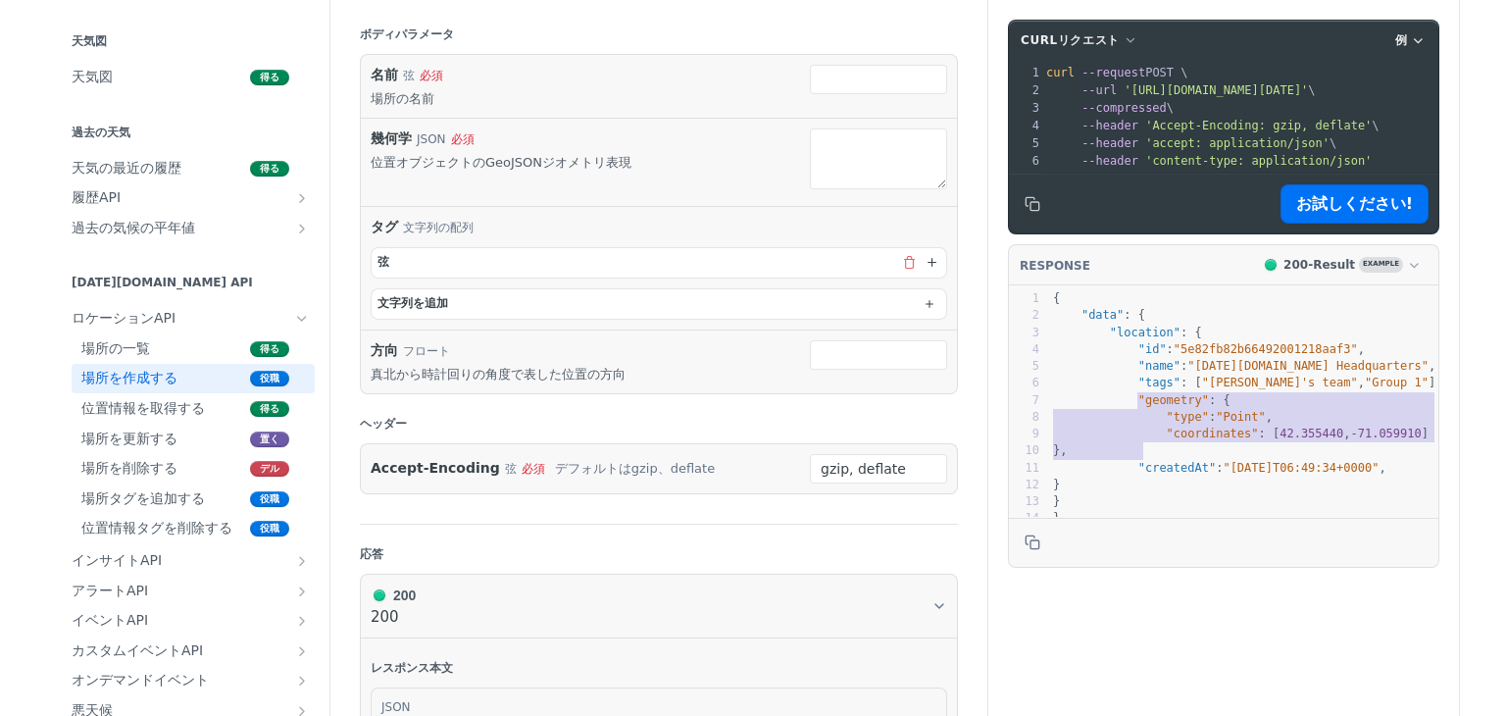
click at [1204, 459] on pre "}," at bounding box center [1251, 450] width 404 height 17
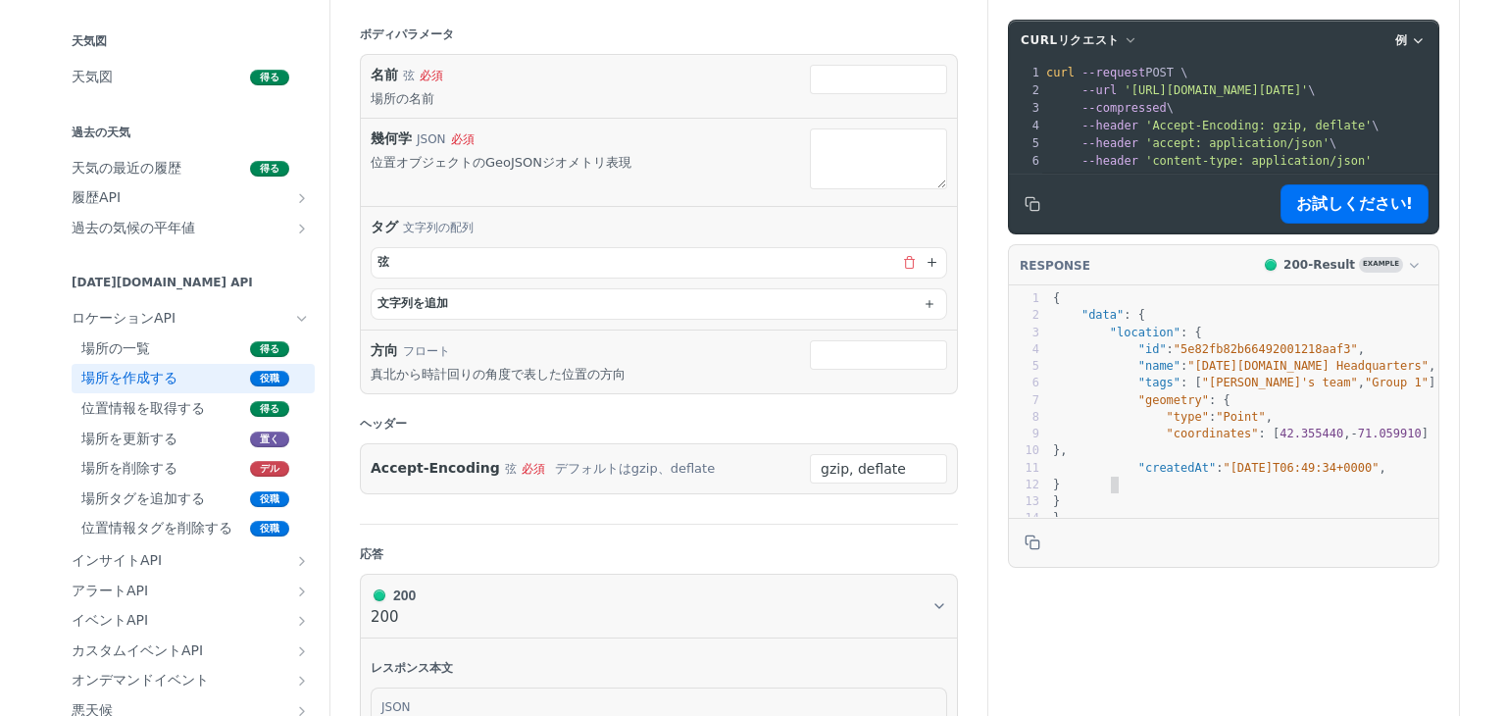
click at [1135, 493] on pre "}" at bounding box center [1251, 484] width 404 height 17
click at [1144, 474] on span ""createdAt"" at bounding box center [1176, 468] width 77 height 14
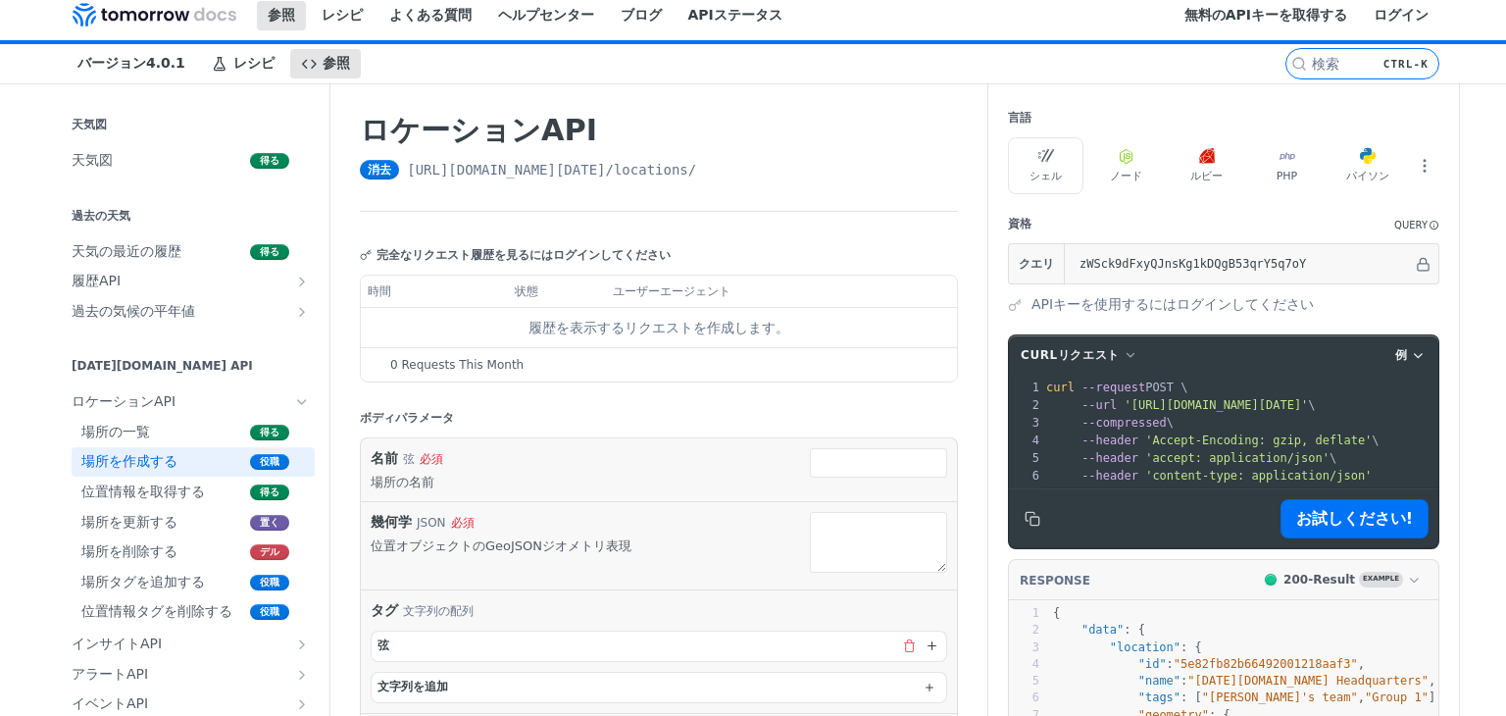
scroll to position [0, 0]
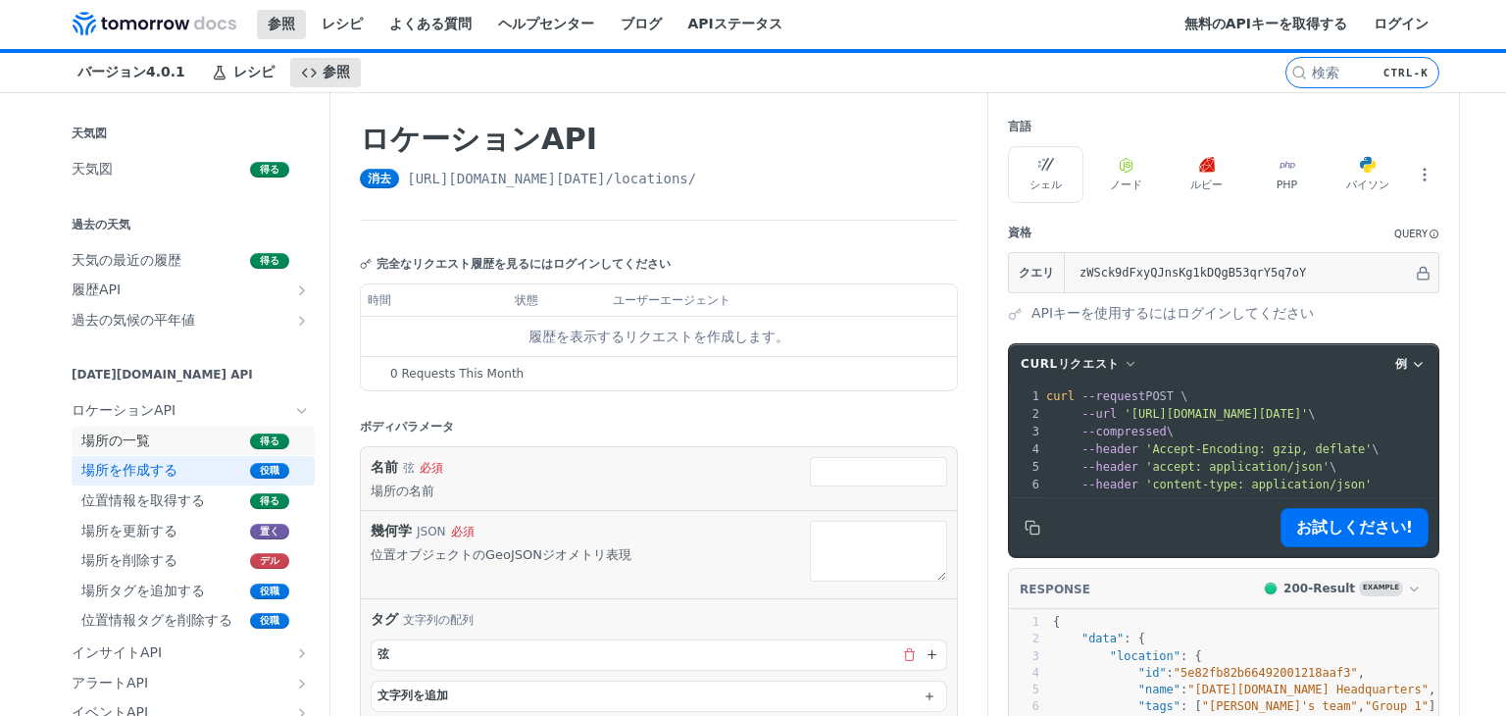
click at [106, 435] on font "場所の一覧" at bounding box center [115, 440] width 69 height 16
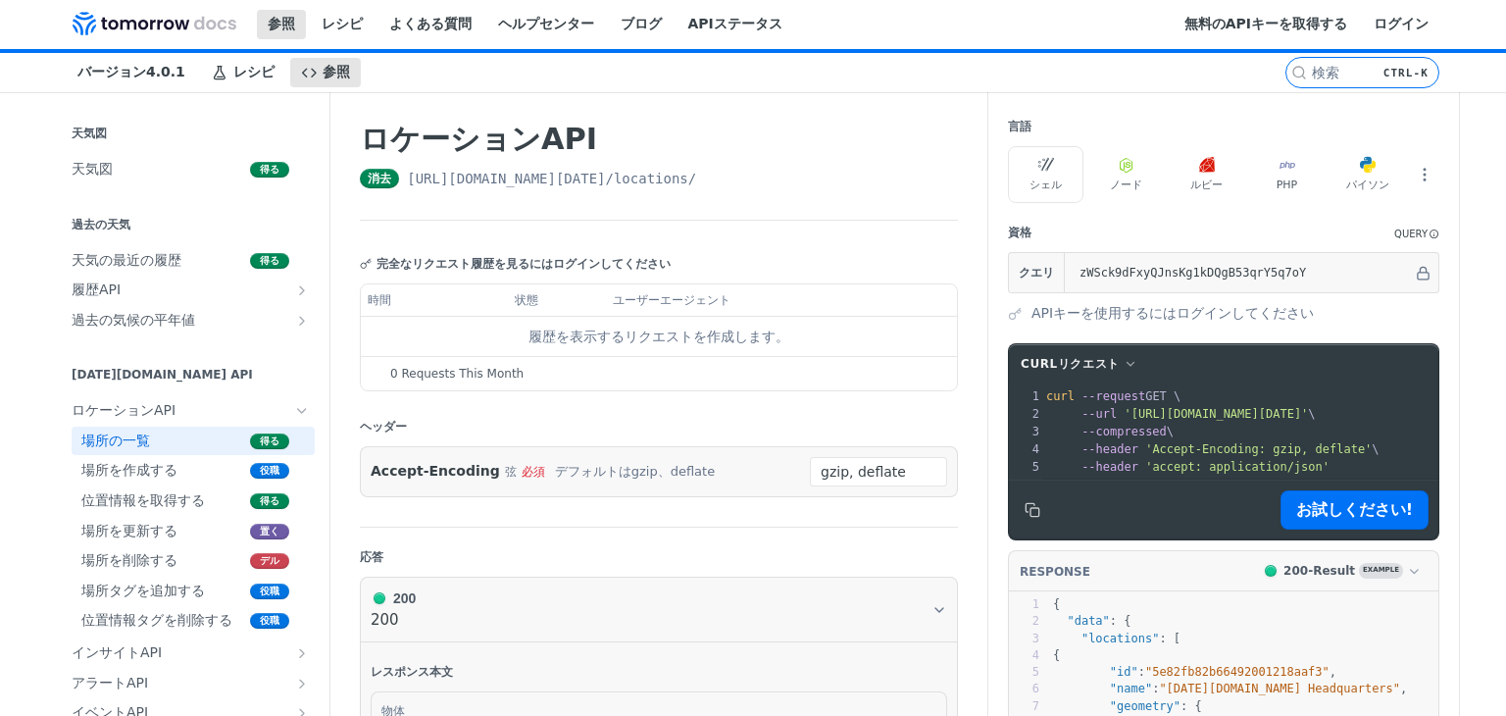
click at [537, 177] on font "https://api.tomorrow.io/v4" at bounding box center [506, 179] width 198 height 16
click at [860, 476] on input "gzip, deflate" at bounding box center [878, 471] width 137 height 29
click at [891, 474] on input "gzip, deflate" at bounding box center [878, 471] width 137 height 29
click at [824, 470] on input "gzip, deflate" at bounding box center [878, 471] width 137 height 29
click at [659, 184] on font "/locations/" at bounding box center [651, 179] width 91 height 16
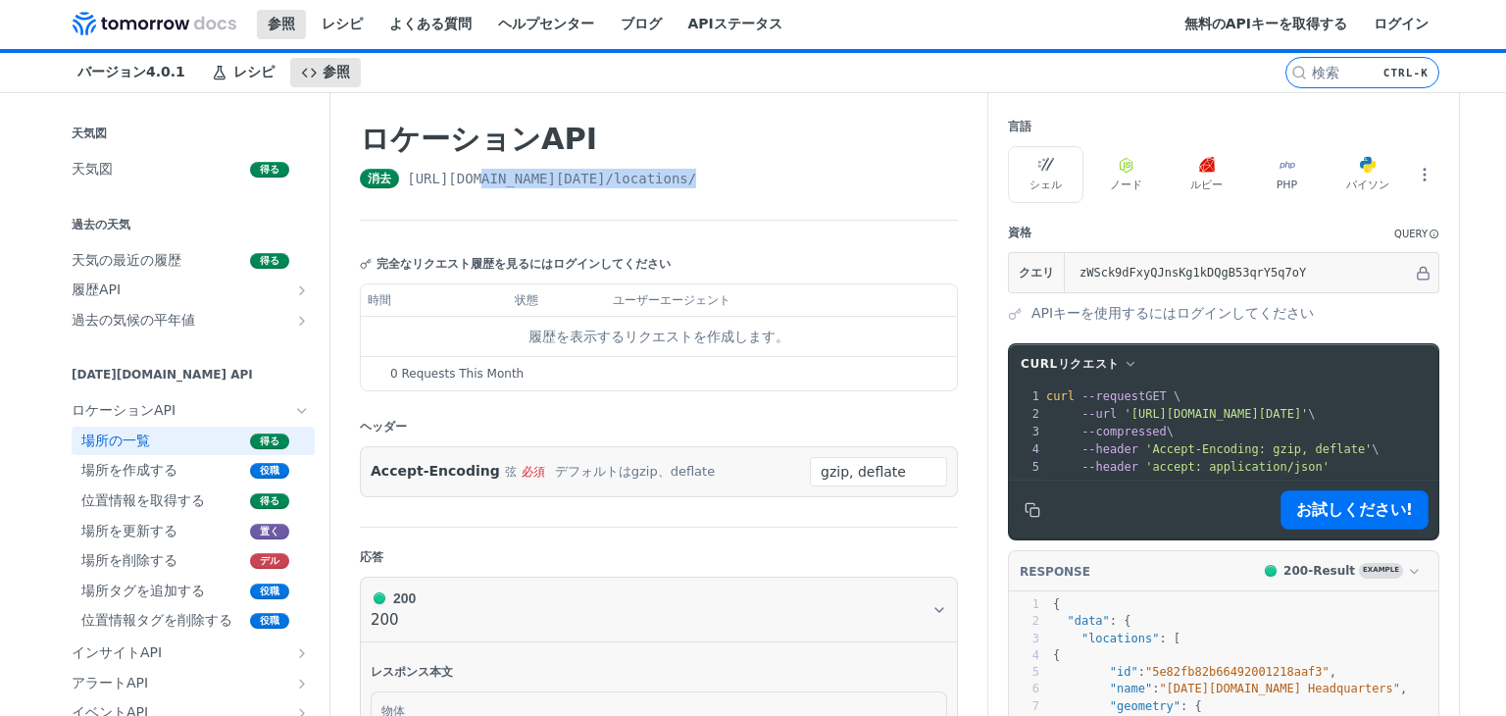
drag, startPoint x: 722, startPoint y: 181, endPoint x: 557, endPoint y: 183, distance: 164.7
click at [472, 177] on div "消去 https://api.tomorrow.io/v4 /locations/" at bounding box center [659, 179] width 598 height 20
drag, startPoint x: 1172, startPoint y: 494, endPoint x: 1229, endPoint y: 493, distance: 57.8
click at [1229, 493] on footer "お試しください!" at bounding box center [1223, 509] width 429 height 59
click at [112, 376] on font "[DATE][DOMAIN_NAME] API" at bounding box center [162, 375] width 181 height 14
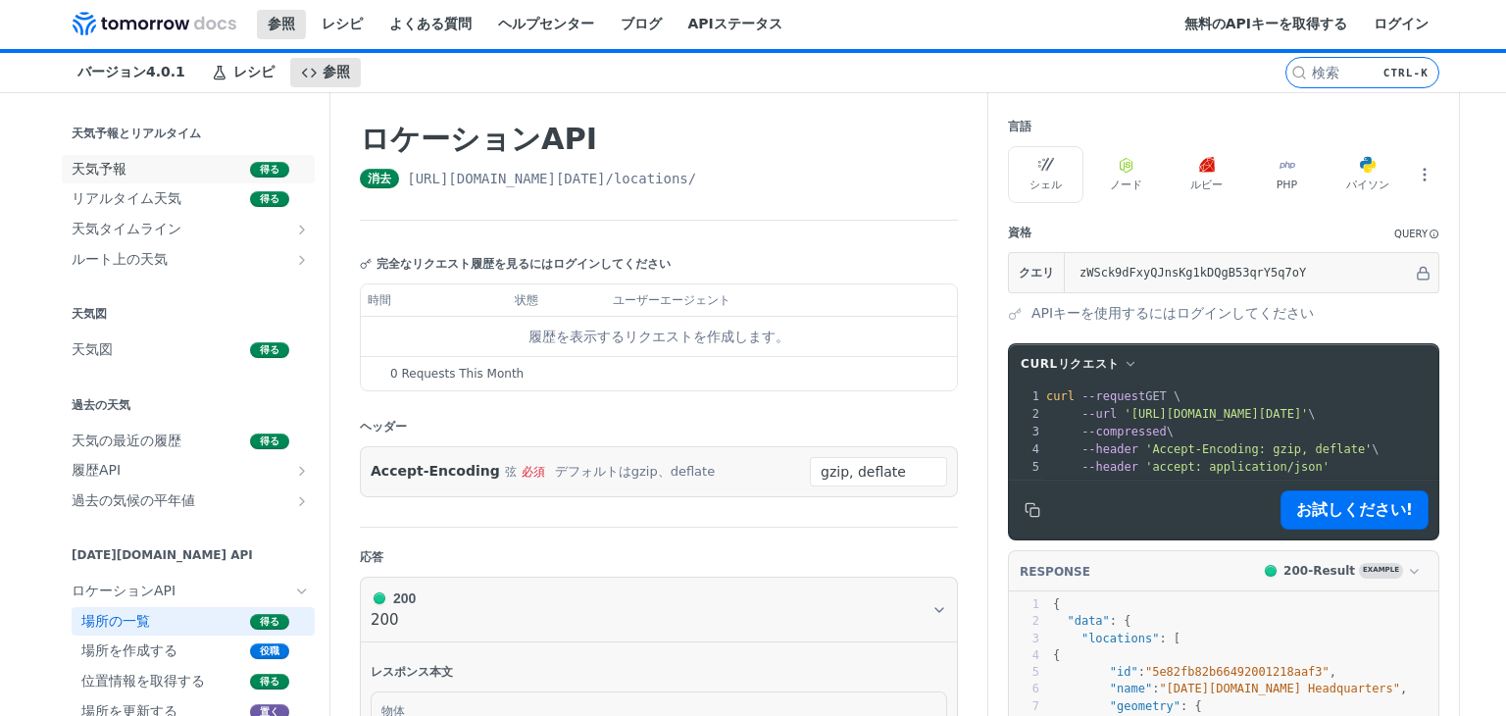
click at [94, 170] on font "天気予報" at bounding box center [99, 169] width 55 height 16
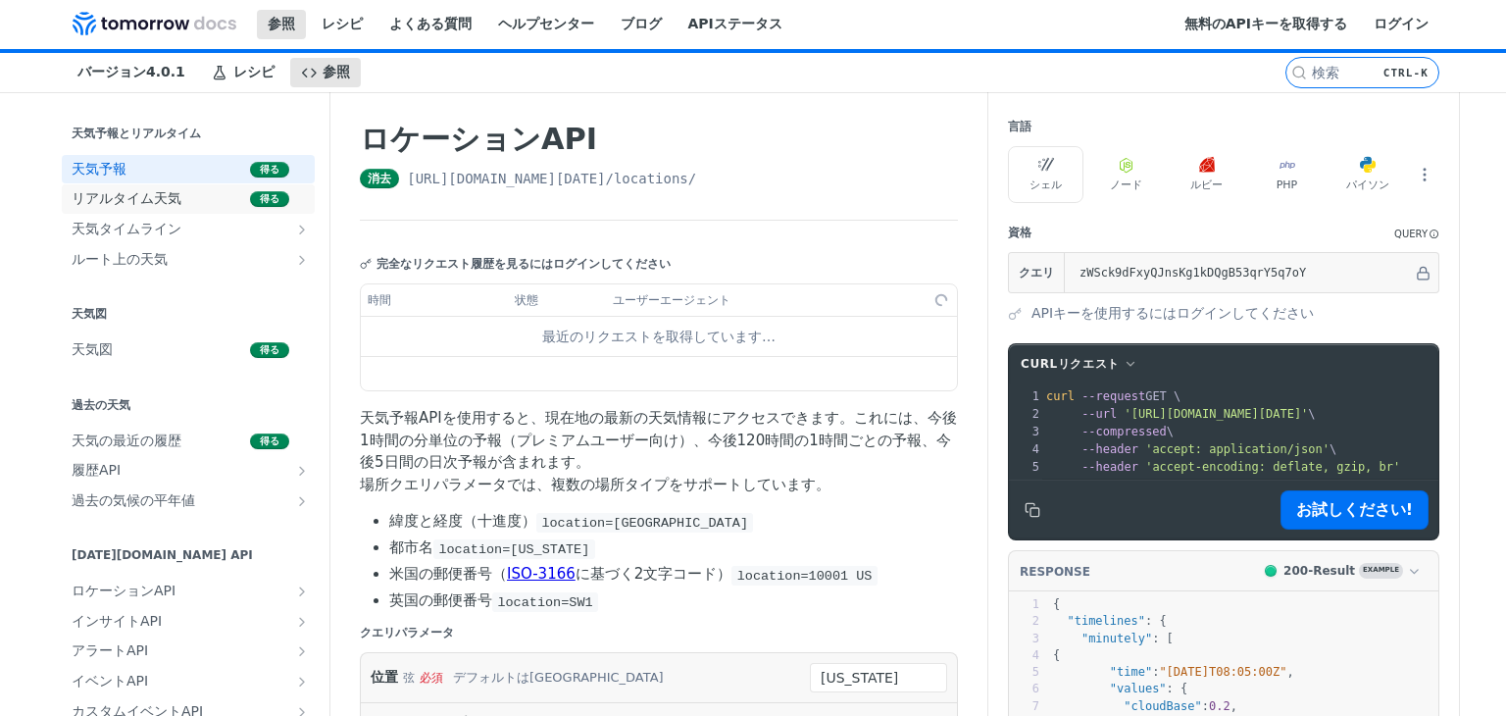
click at [111, 201] on font "リアルタイム天気" at bounding box center [127, 198] width 110 height 16
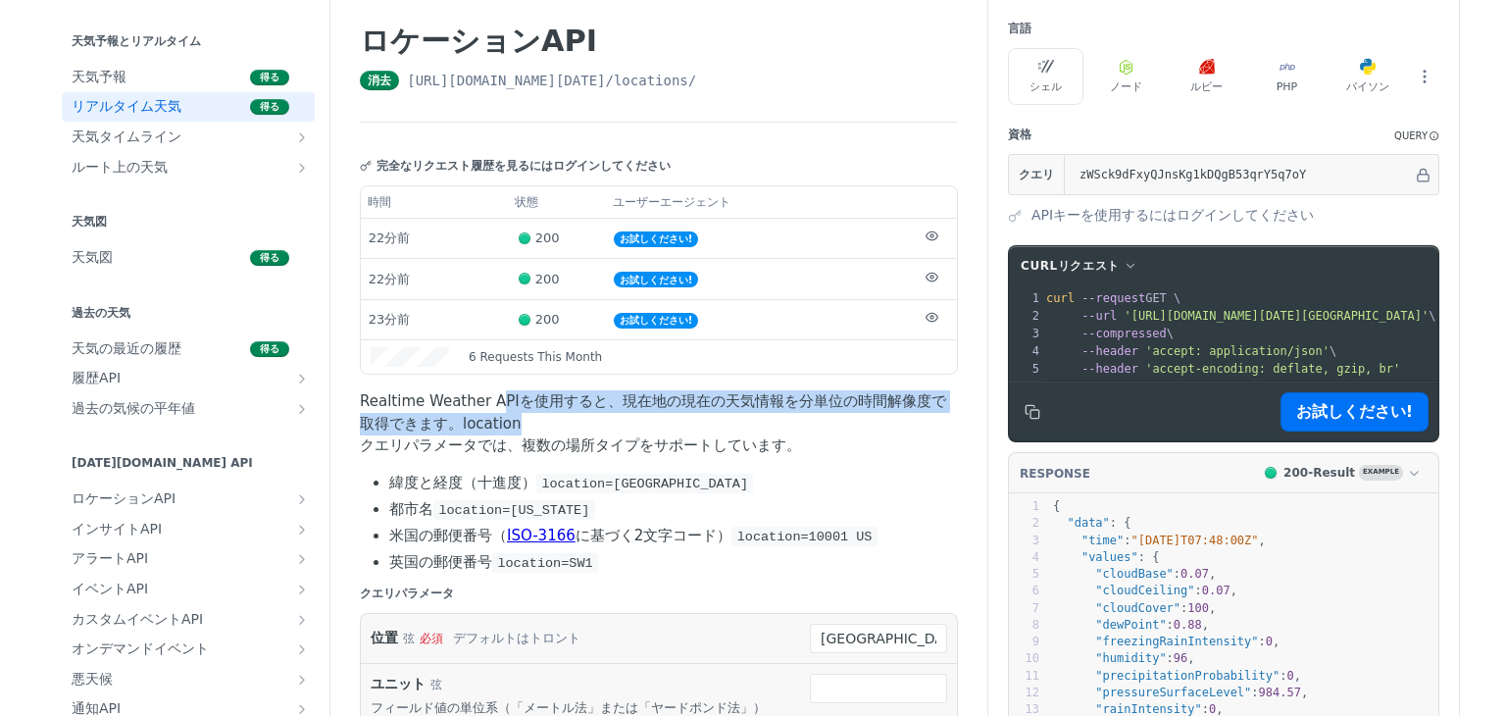
drag, startPoint x: 476, startPoint y: 400, endPoint x: 494, endPoint y: 421, distance: 27.1
click at [494, 421] on p "Realtime Weather APIを使用すると、現在地の現在の天気情報を分単位の時間解像度で取得できます。location クエリパラメータでは、複数の…" at bounding box center [659, 423] width 598 height 67
click at [492, 423] on p "Realtime Weather APIを使用すると、現在地の現在の天気情報を分単位の時間解像度で取得できます。location クエリパラメータでは、複数の…" at bounding box center [659, 423] width 598 height 67
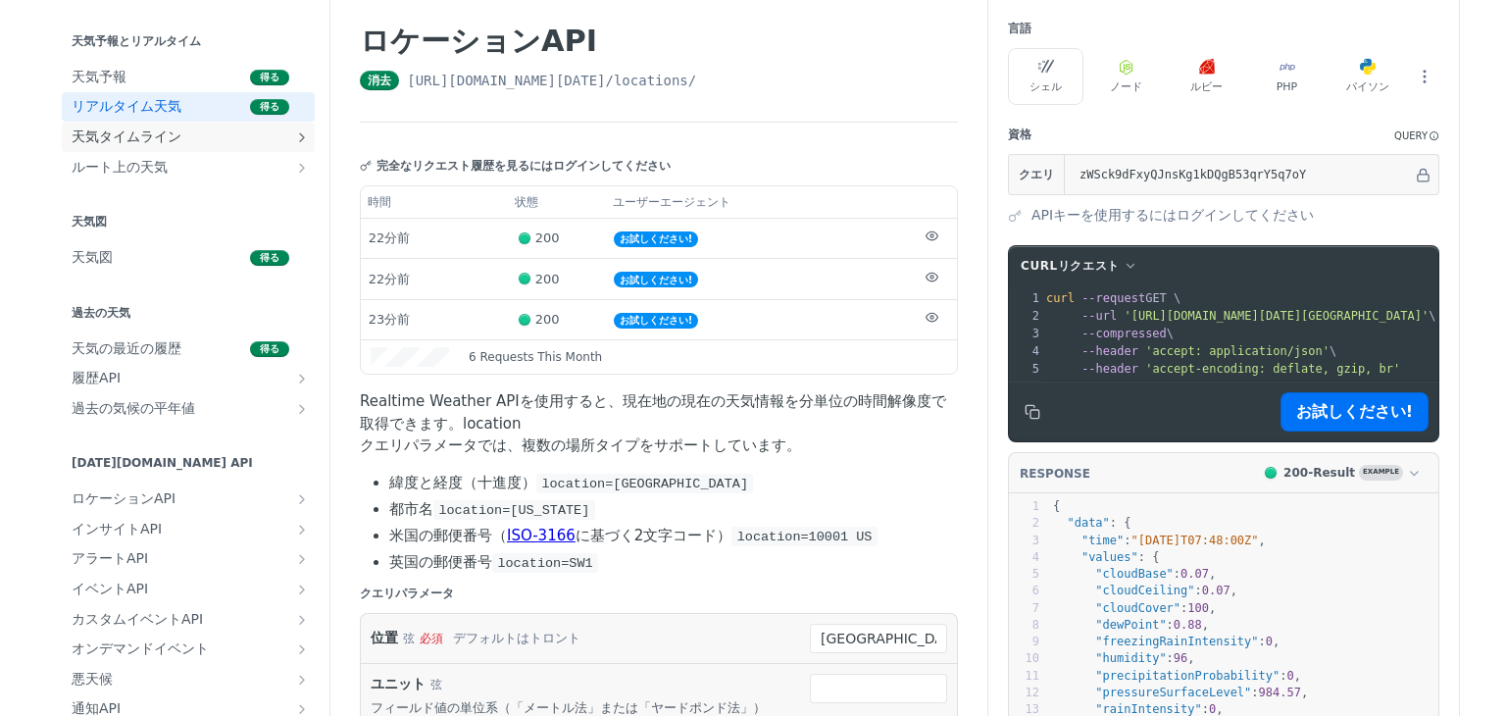
click at [95, 134] on font "天気タイムライン" at bounding box center [127, 136] width 110 height 16
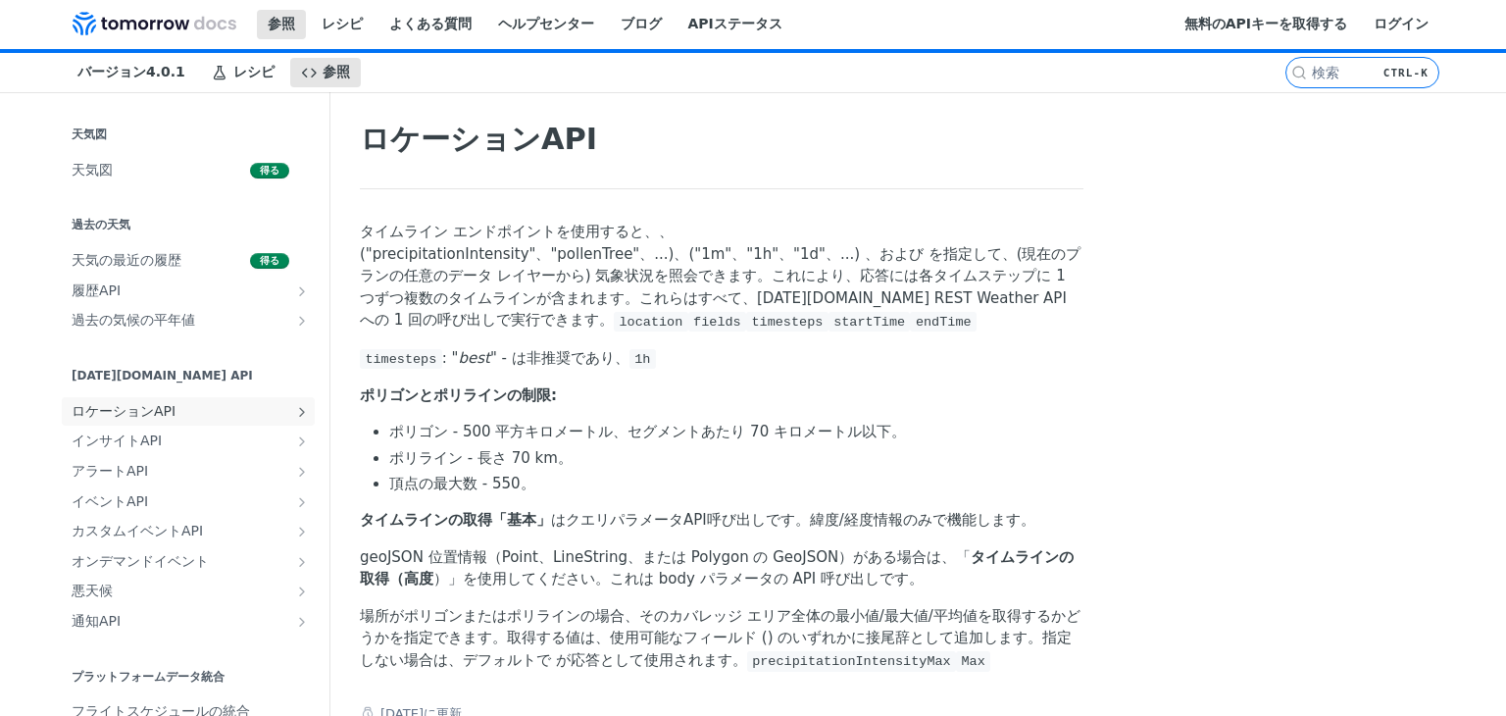
click at [98, 411] on font "ロケーションAPI" at bounding box center [124, 411] width 104 height 16
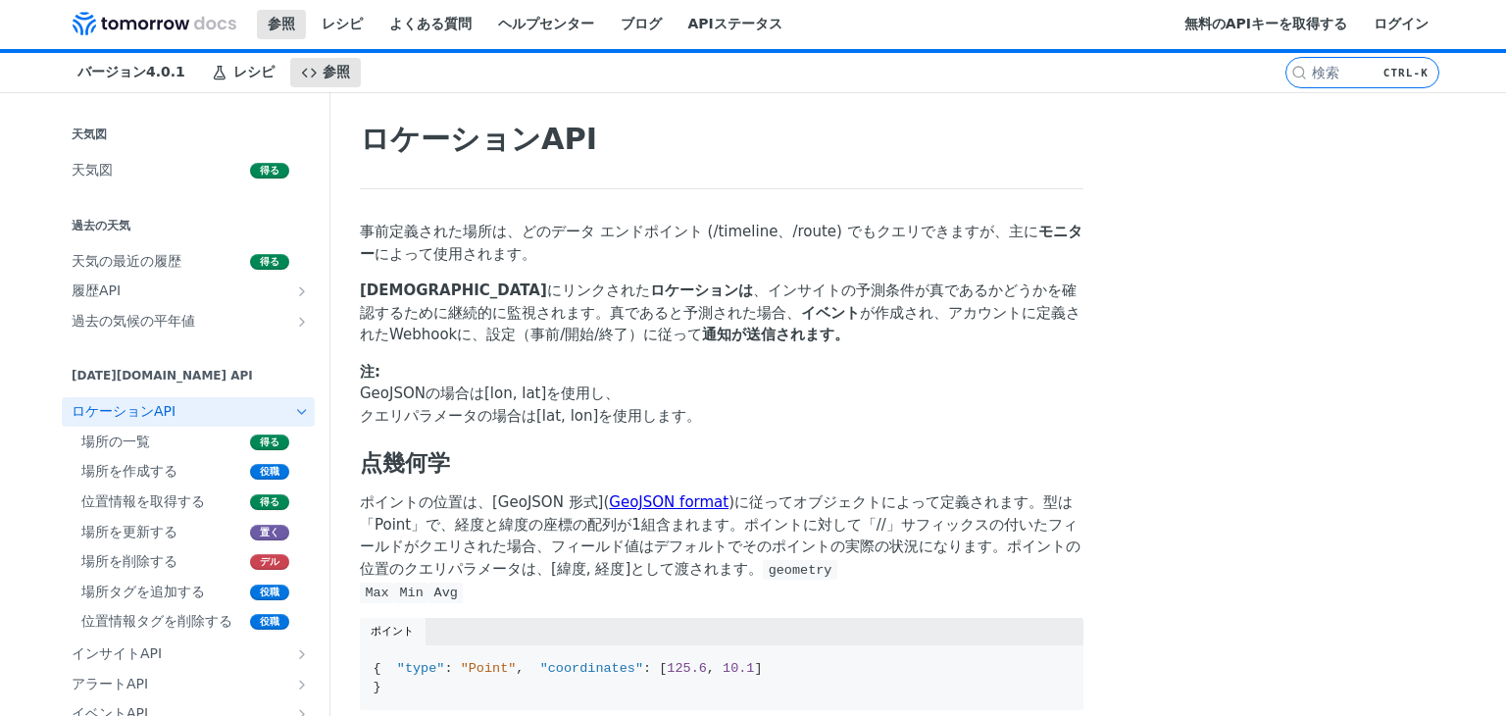
click at [544, 242] on p "事前定義された場所は、どのデータ エンドポイント (/timeline、/route) でもクエリできますが、主に モニター によって使用されます。" at bounding box center [722, 243] width 724 height 44
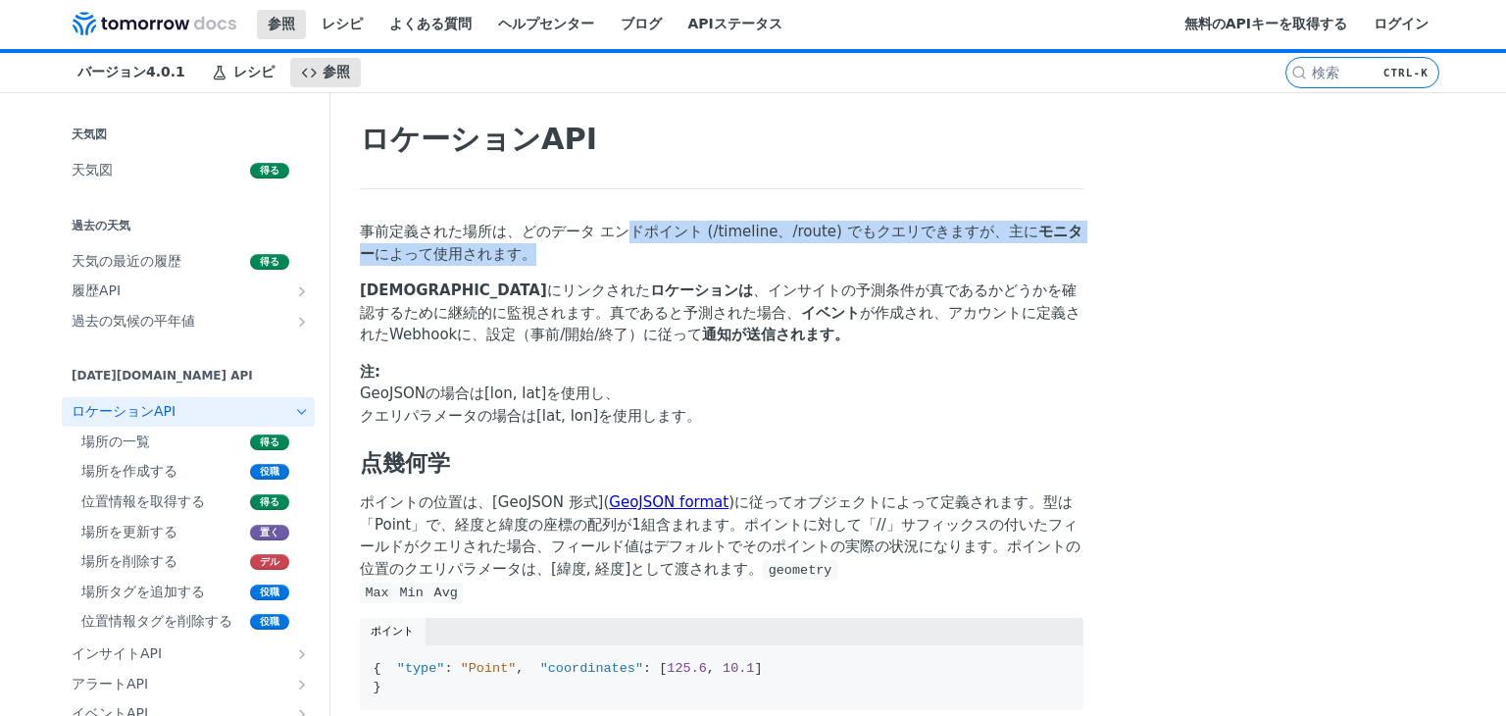
drag, startPoint x: 576, startPoint y: 228, endPoint x: 580, endPoint y: 257, distance: 28.7
click at [580, 256] on p "事前定義された場所は、どのデータ エンドポイント (/timeline、/route) でもクエリできますが、主に モニター によって使用されます。" at bounding box center [722, 243] width 724 height 44
click at [580, 264] on p "事前定義された場所は、どのデータ エンドポイント (/timeline、/route) でもクエリできますが、主に モニター によって使用されます。" at bounding box center [722, 243] width 724 height 44
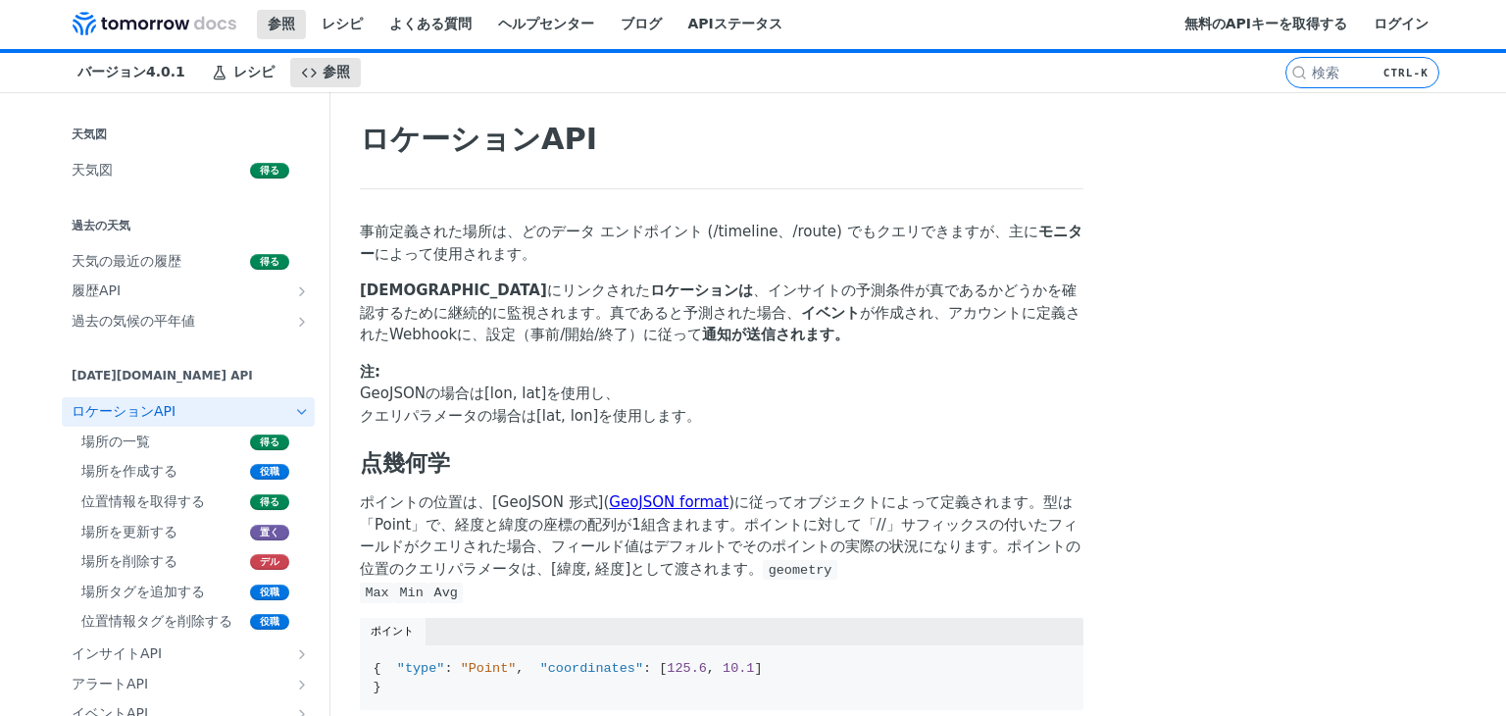
click at [457, 310] on font "、インサイトの予測条件が真であるかどうかを確認するために継続的に監視されます。真であると予測された場合、" at bounding box center [718, 301] width 717 height 40
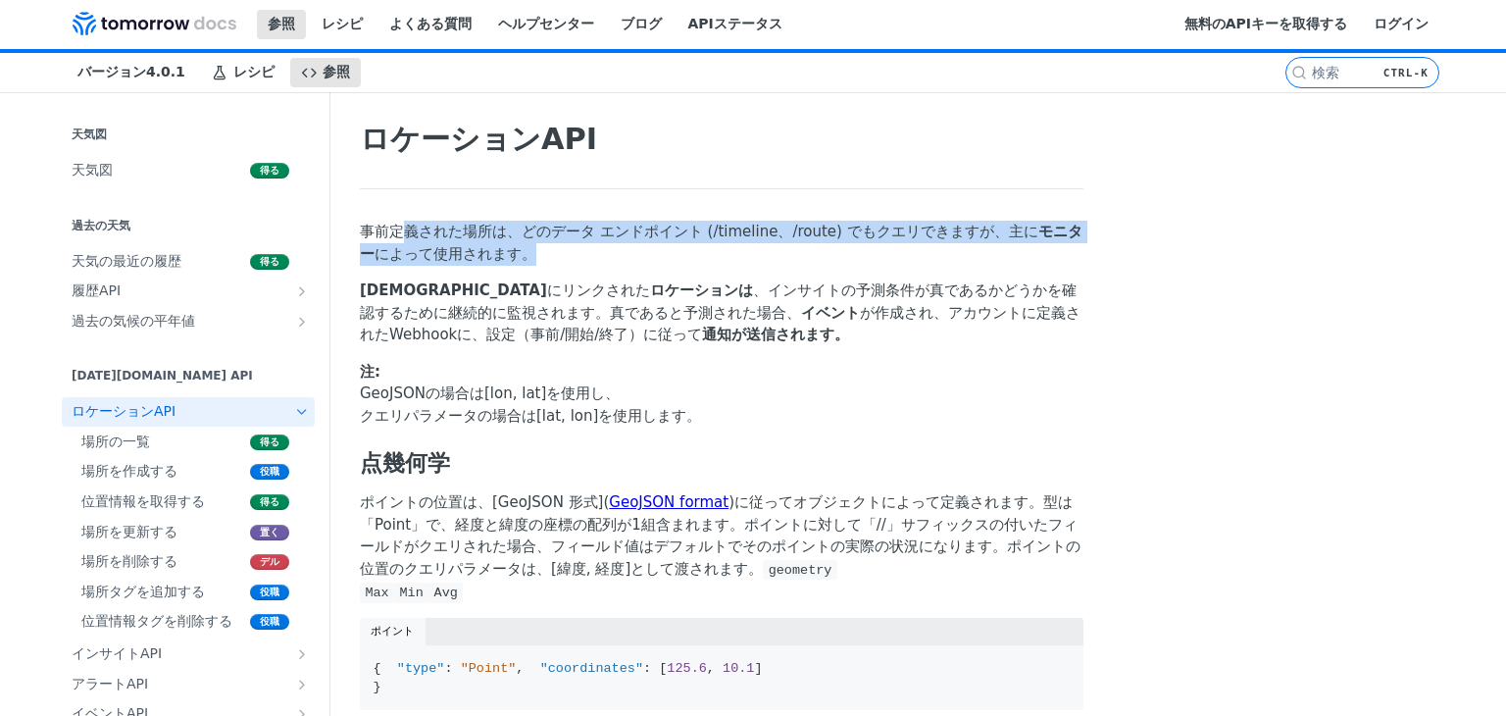
drag, startPoint x: 389, startPoint y: 226, endPoint x: 447, endPoint y: 251, distance: 62.8
click at [447, 251] on p "事前定義された場所は、どのデータ エンドポイント (/timeline、/route) でもクエリできますが、主に モニター によって使用されます。" at bounding box center [722, 243] width 724 height 44
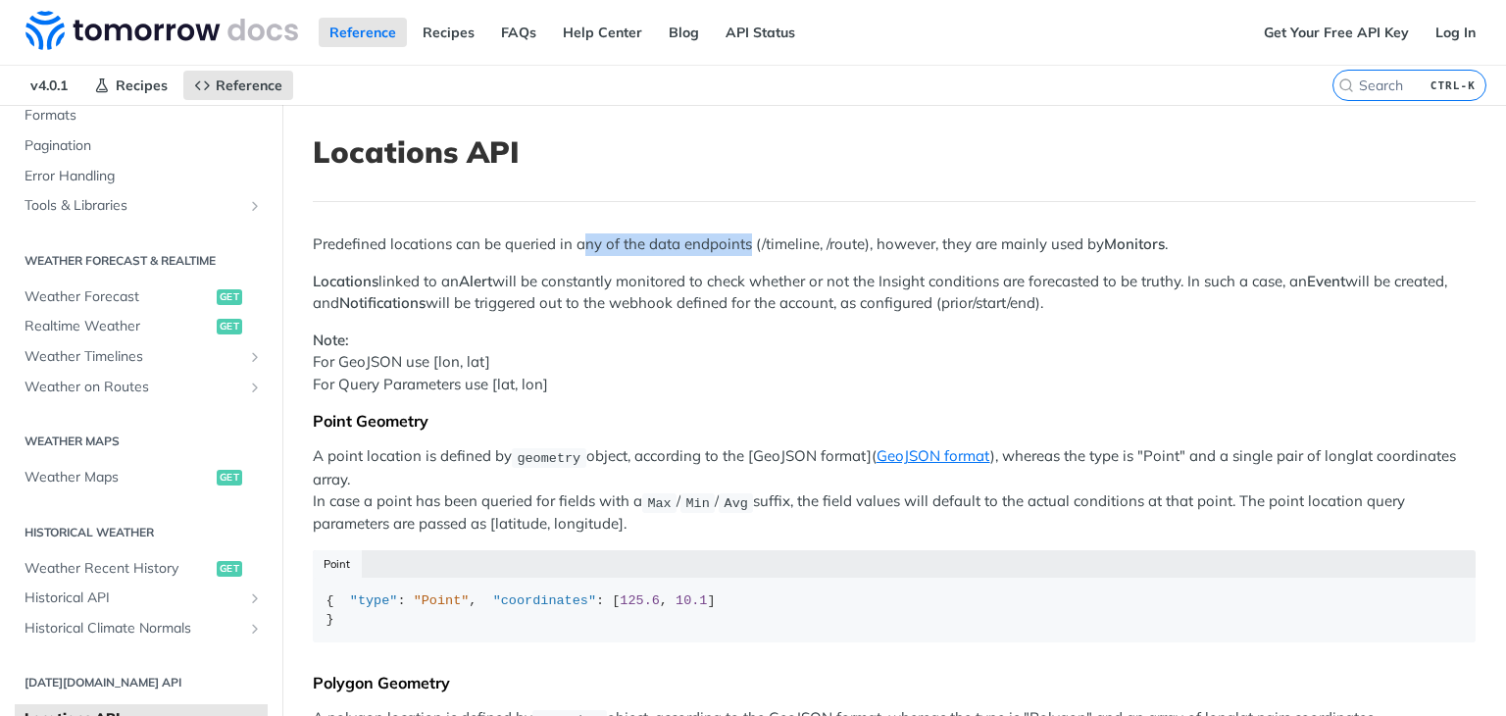
drag, startPoint x: 610, startPoint y: 235, endPoint x: 770, endPoint y: 239, distance: 159.8
click at [770, 239] on p "Predefined locations can be queried in any of the data endpoints (/timeline, /r…" at bounding box center [894, 244] width 1163 height 23
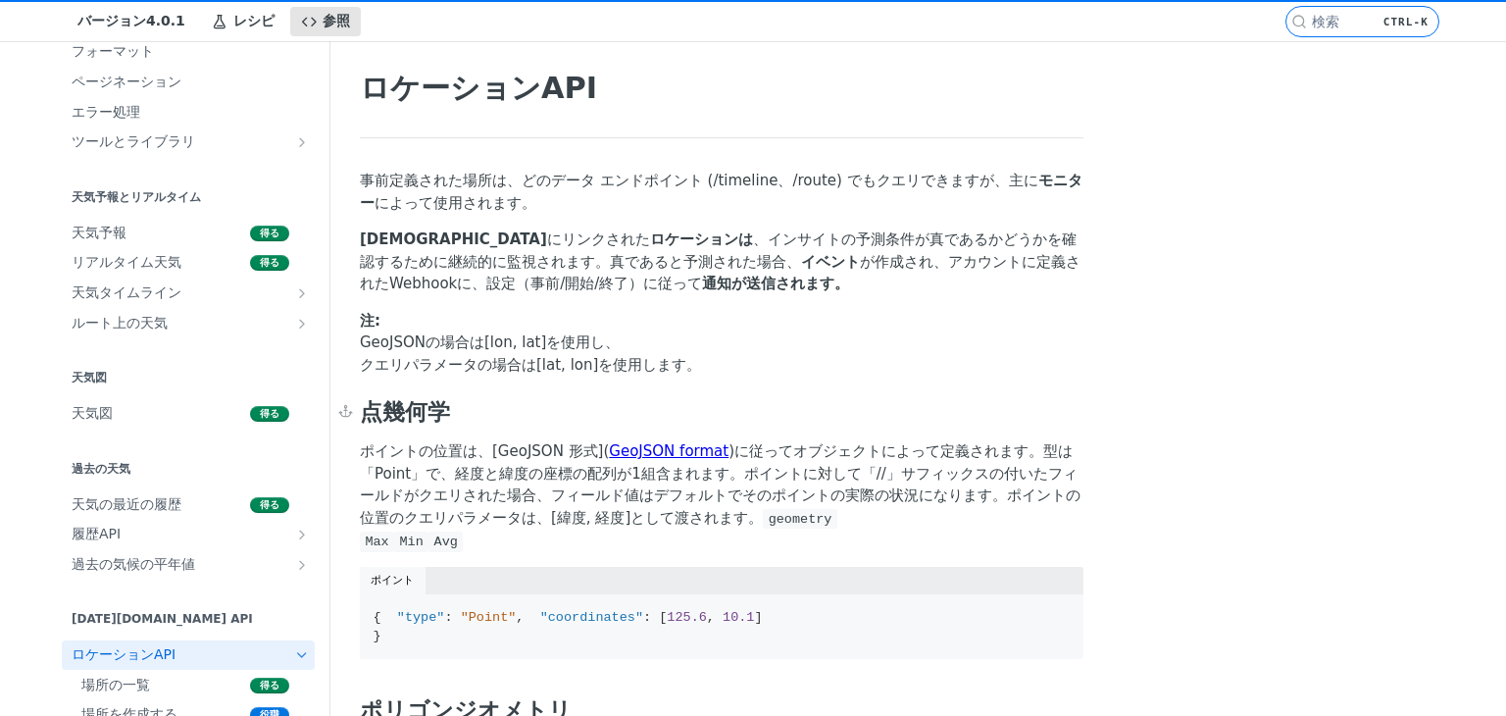
scroll to position [98, 0]
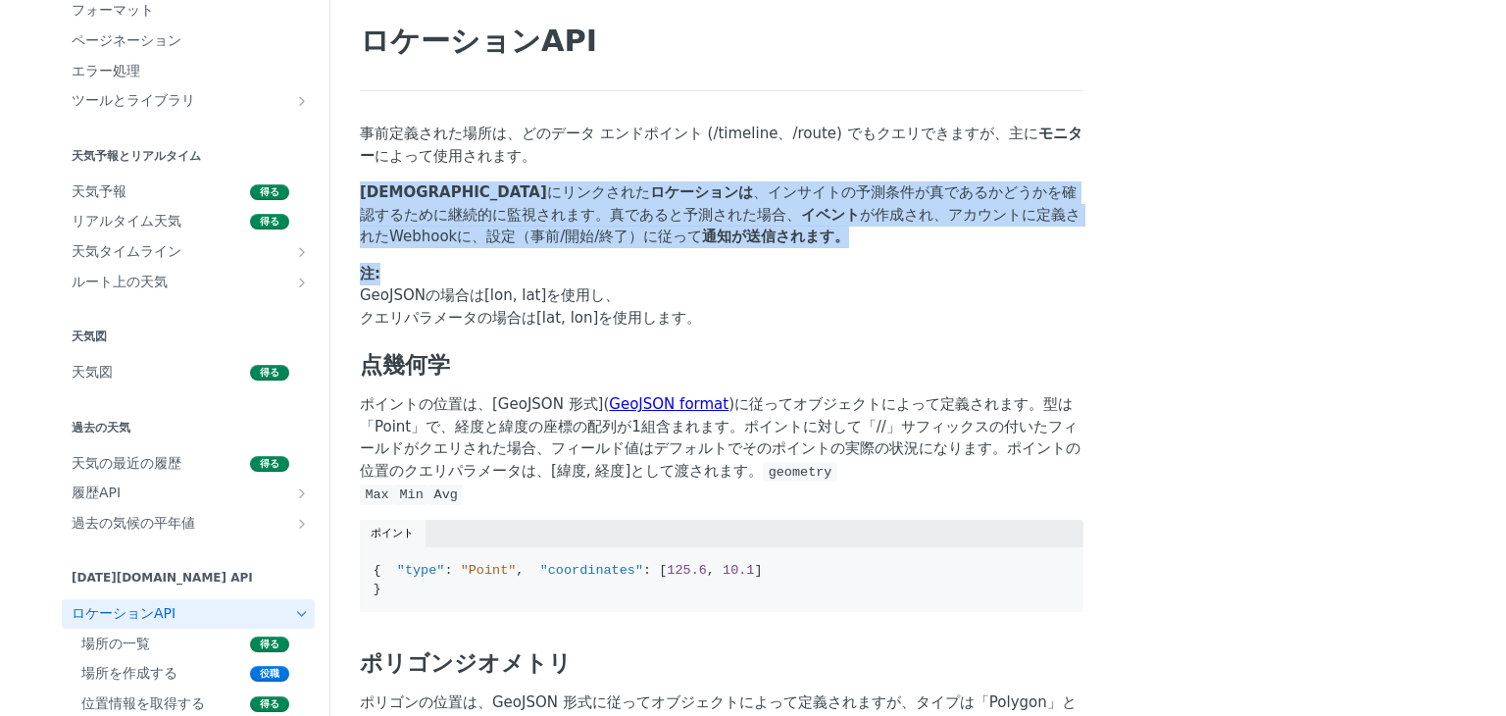
drag, startPoint x: 354, startPoint y: 187, endPoint x: 638, endPoint y: 266, distance: 294.9
click at [638, 266] on p "注: GeoJSONの場合は[lon, lat]を使用し、 クエリパラメータの場合は[lat, lon]を使用します。" at bounding box center [722, 296] width 724 height 67
drag, startPoint x: 455, startPoint y: 236, endPoint x: 374, endPoint y: 192, distance: 91.7
click at [360, 185] on p "アラート にリンクされた ロケーションは 、インサイトの予測条件が真であるかどうかを確認するために継続的に監視されます。真であると予測された場合、 イベント …" at bounding box center [722, 214] width 724 height 67
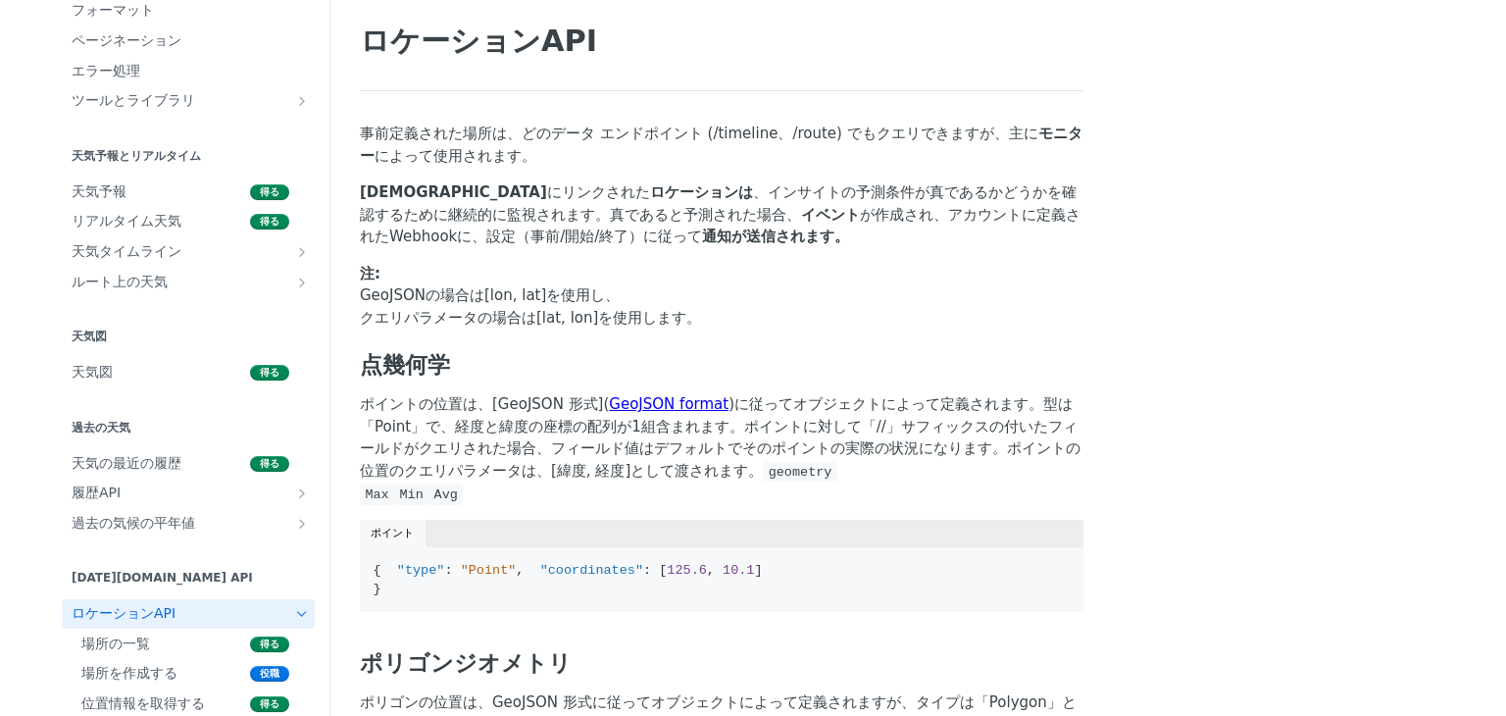
click at [175, 252] on span "天気タイムライン" at bounding box center [181, 252] width 218 height 20
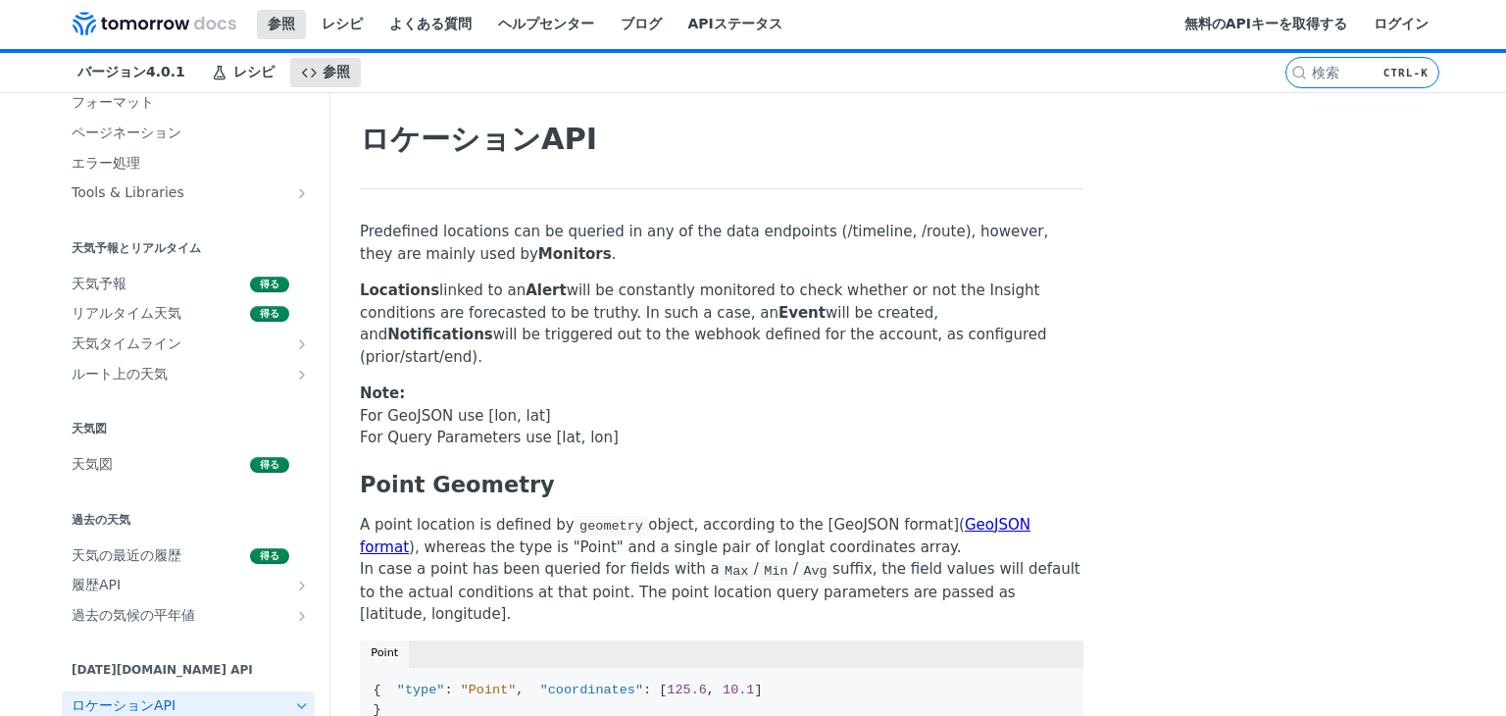
scroll to position [365, 0]
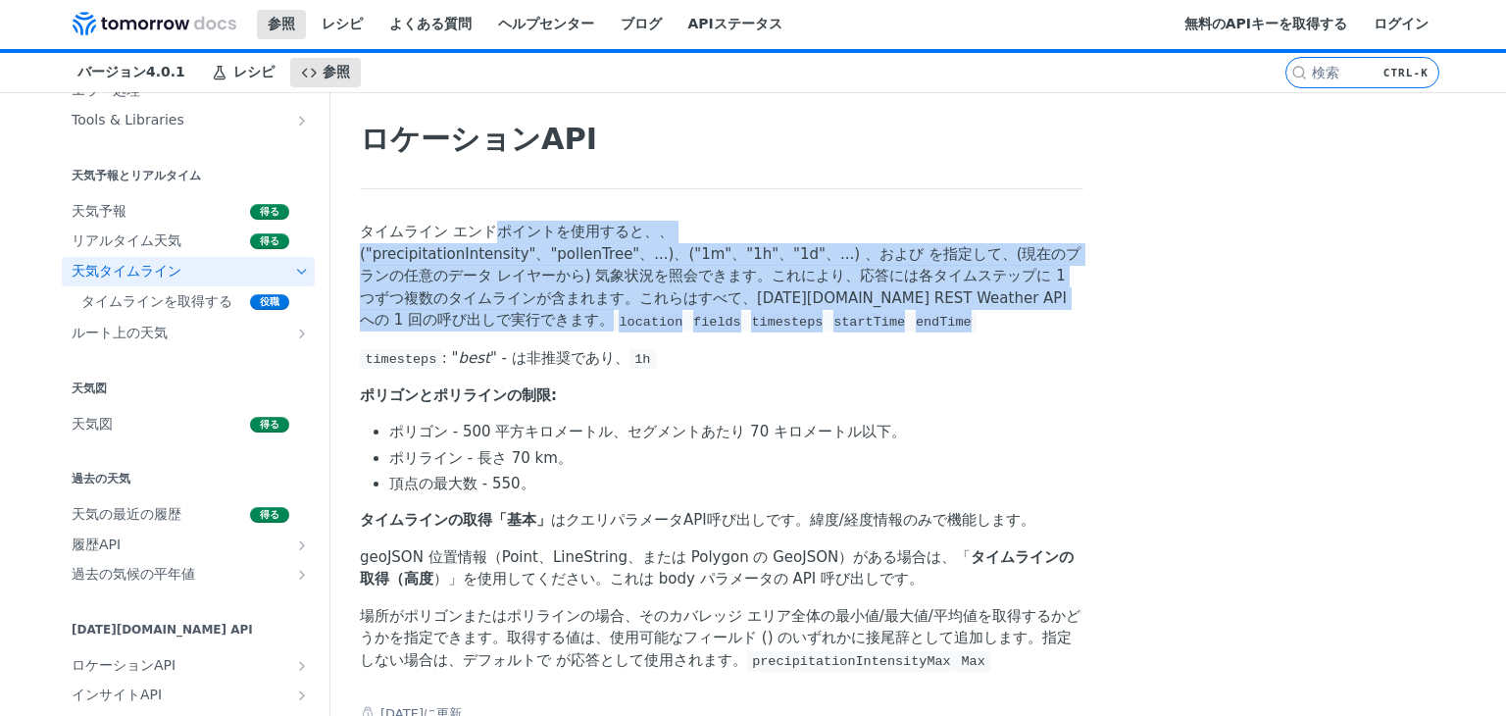
drag, startPoint x: 459, startPoint y: 225, endPoint x: 714, endPoint y: 293, distance: 264.0
click at [714, 292] on p "タイムライン エンドポイントを使用すると、、 ("precipitationIntensity"、"pollenTree"、...)、 ( "1m"、"1h"…" at bounding box center [722, 276] width 724 height 111
click at [714, 293] on p "タイムライン エンドポイントを使用すると、、 ("precipitationIntensity"、"pollenTree"、...)、 ( "1m"、"1h"…" at bounding box center [722, 276] width 724 height 111
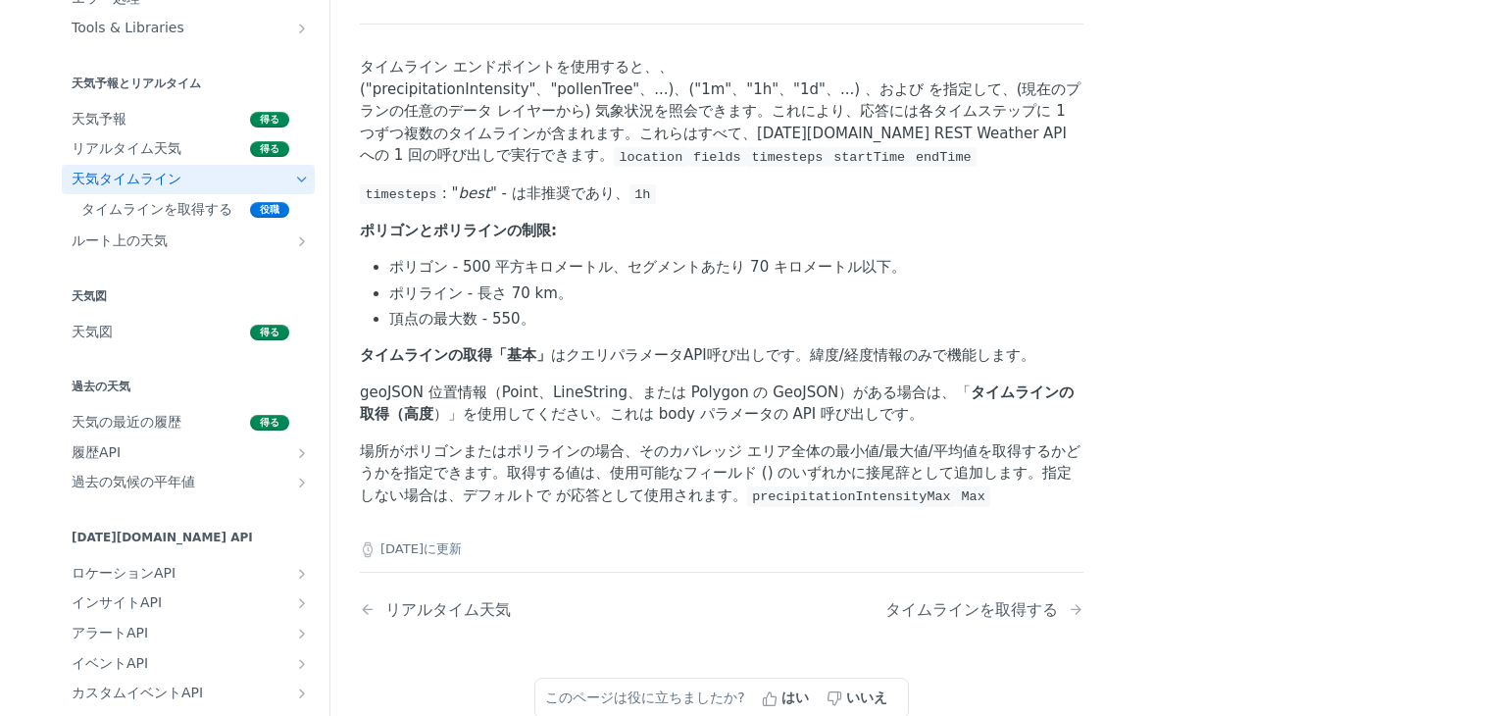
scroll to position [98, 0]
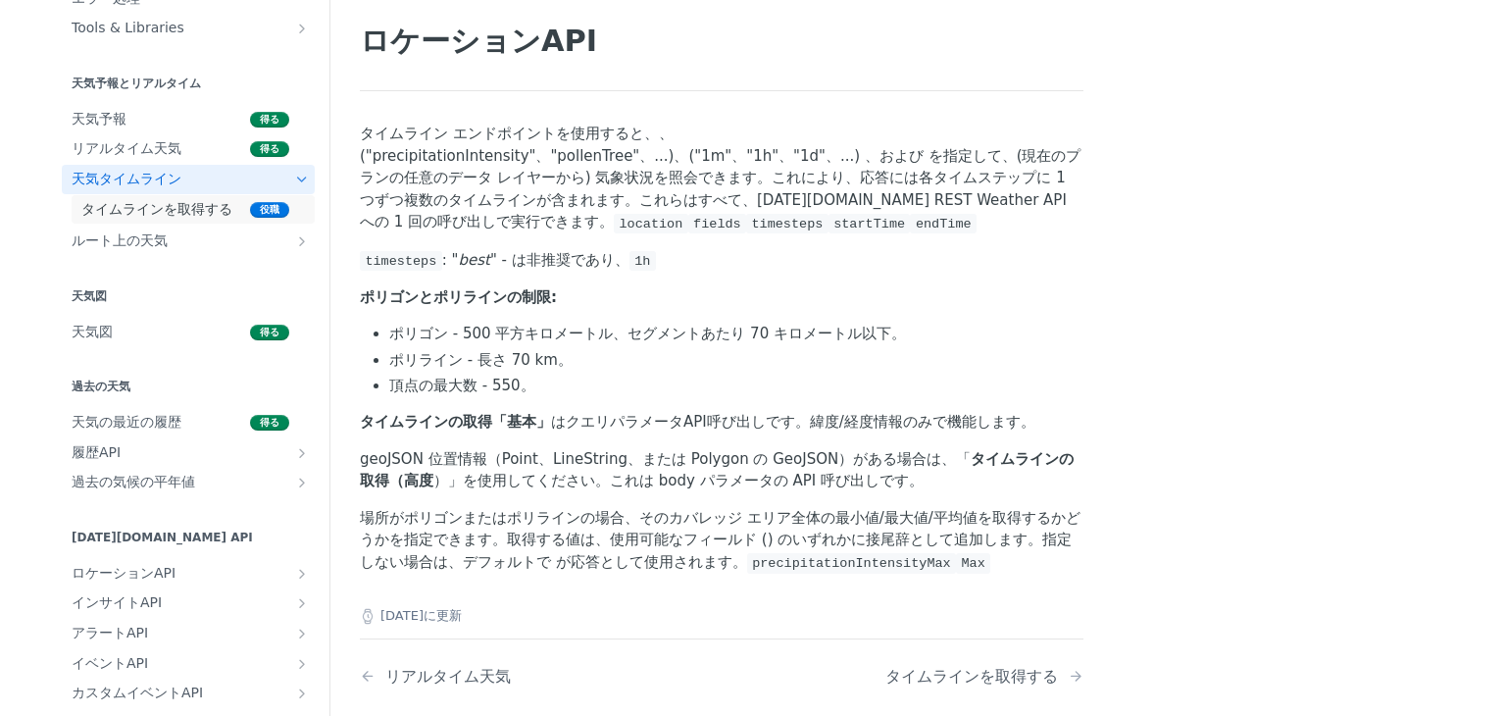
click at [163, 215] on font "タイムラインを取得する" at bounding box center [156, 209] width 151 height 16
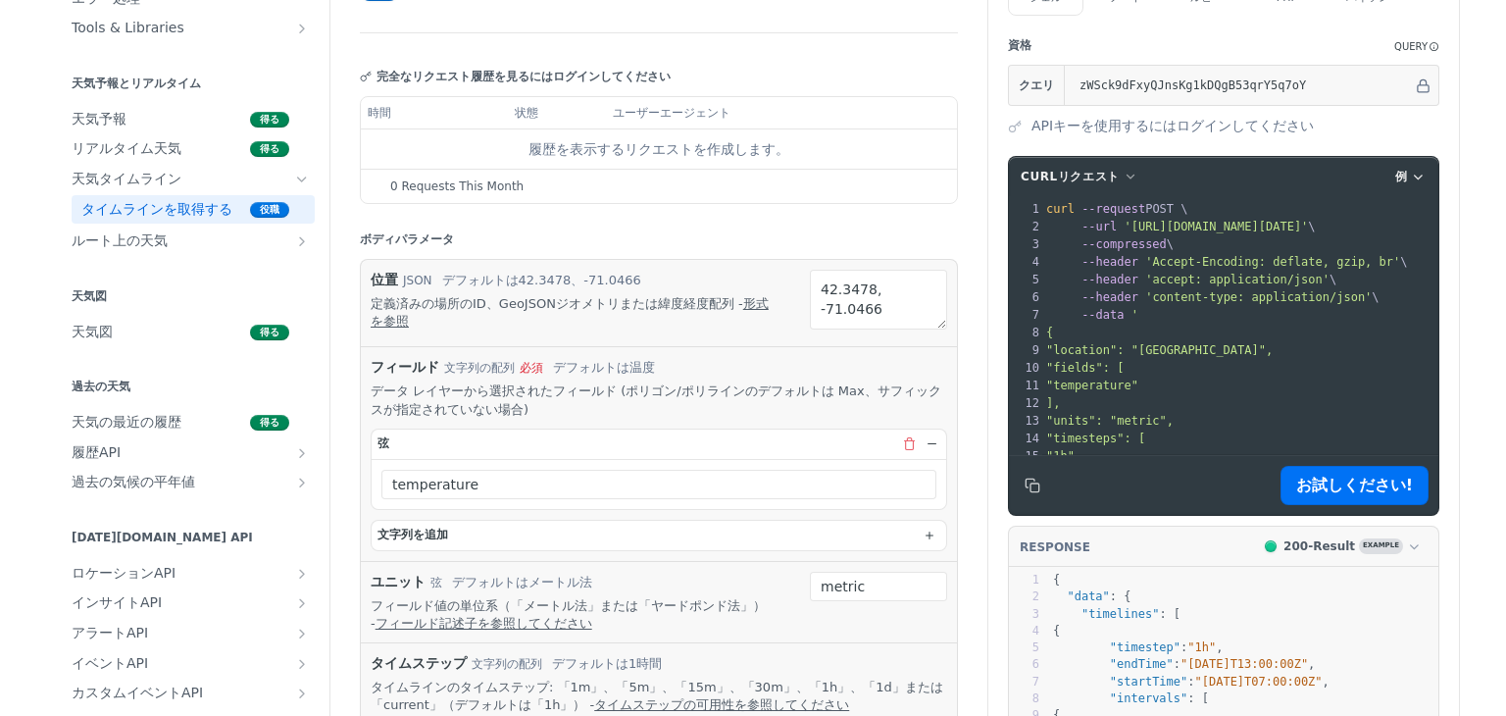
scroll to position [294, 0]
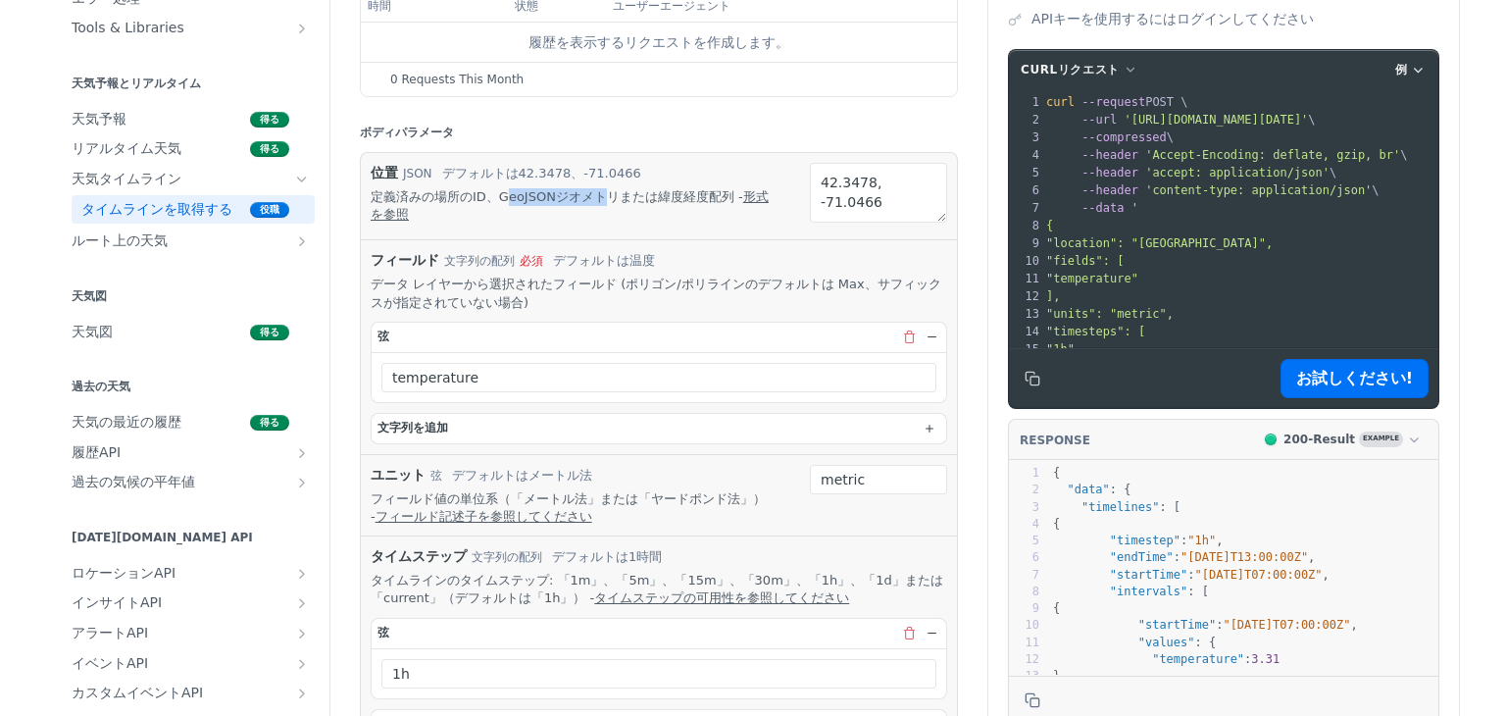
drag, startPoint x: 490, startPoint y: 197, endPoint x: 597, endPoint y: 200, distance: 106.9
click at [584, 198] on font "定義済みの場所のID、GeoJSONジオメトリまたは緯度経度配列 -" at bounding box center [557, 196] width 373 height 15
click at [602, 200] on font "定義済みの場所のID、GeoJSONジオメトリまたは緯度経度配列 -" at bounding box center [557, 196] width 373 height 15
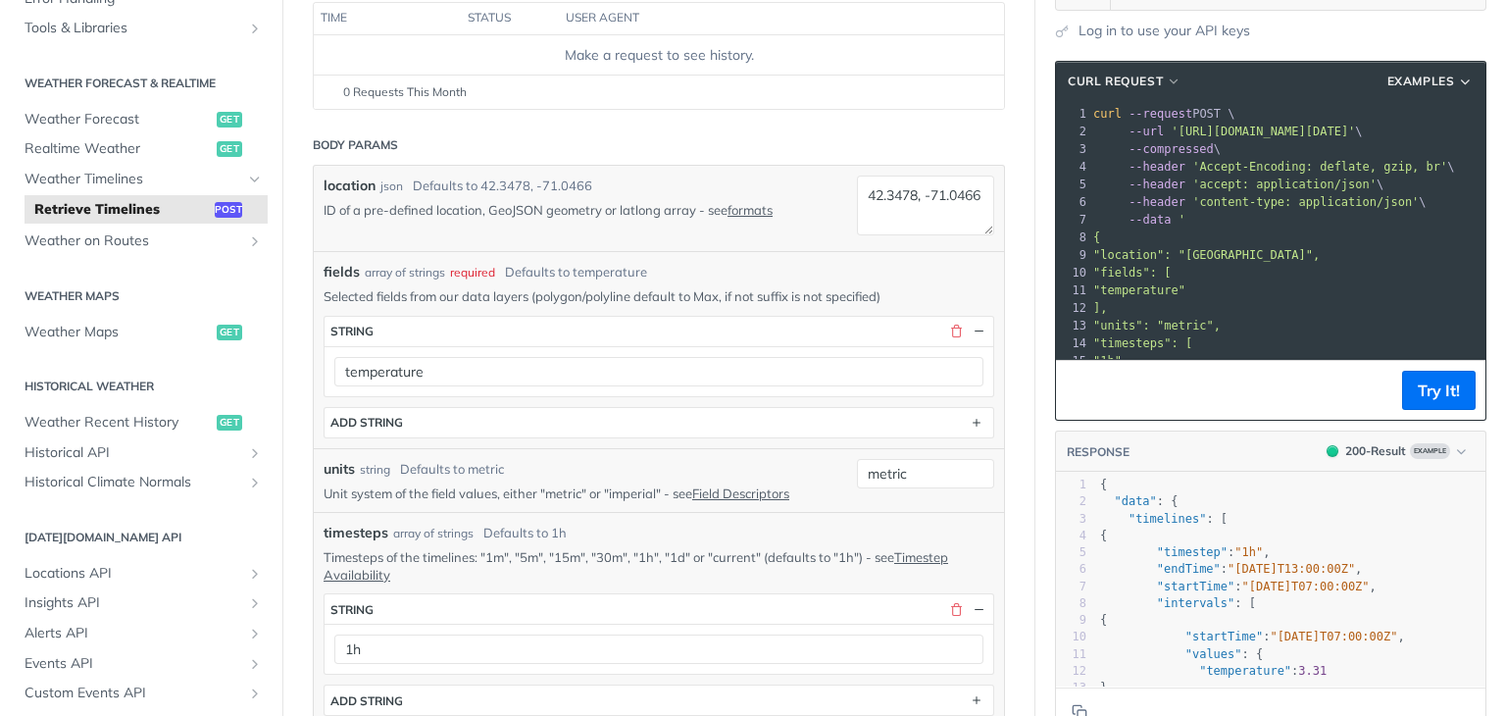
click at [677, 166] on div "location json Defaults to 42.3478, -71.0466 ID of a pre-defined location, GeoJS…" at bounding box center [659, 208] width 690 height 85
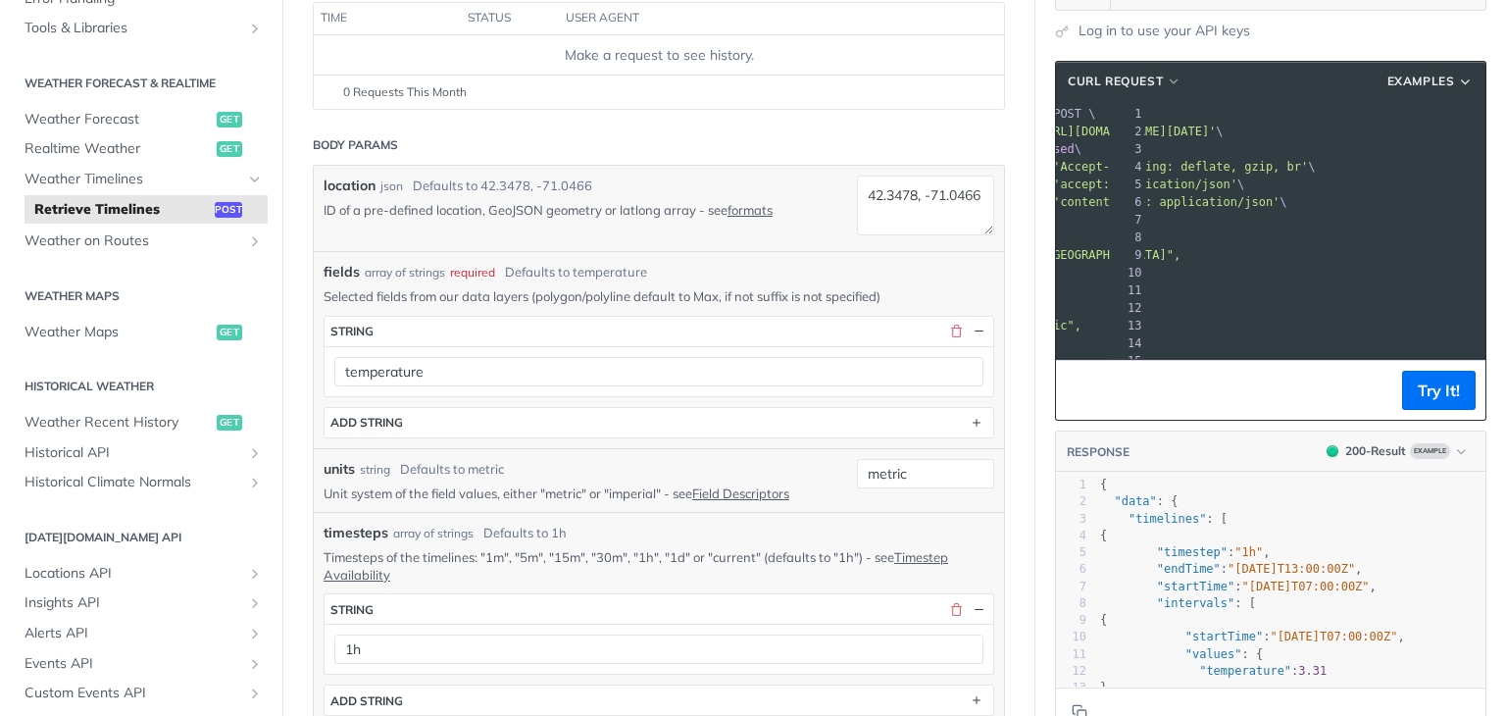
scroll to position [0, 213]
drag, startPoint x: 1280, startPoint y: 227, endPoint x: 1387, endPoint y: 219, distance: 107.2
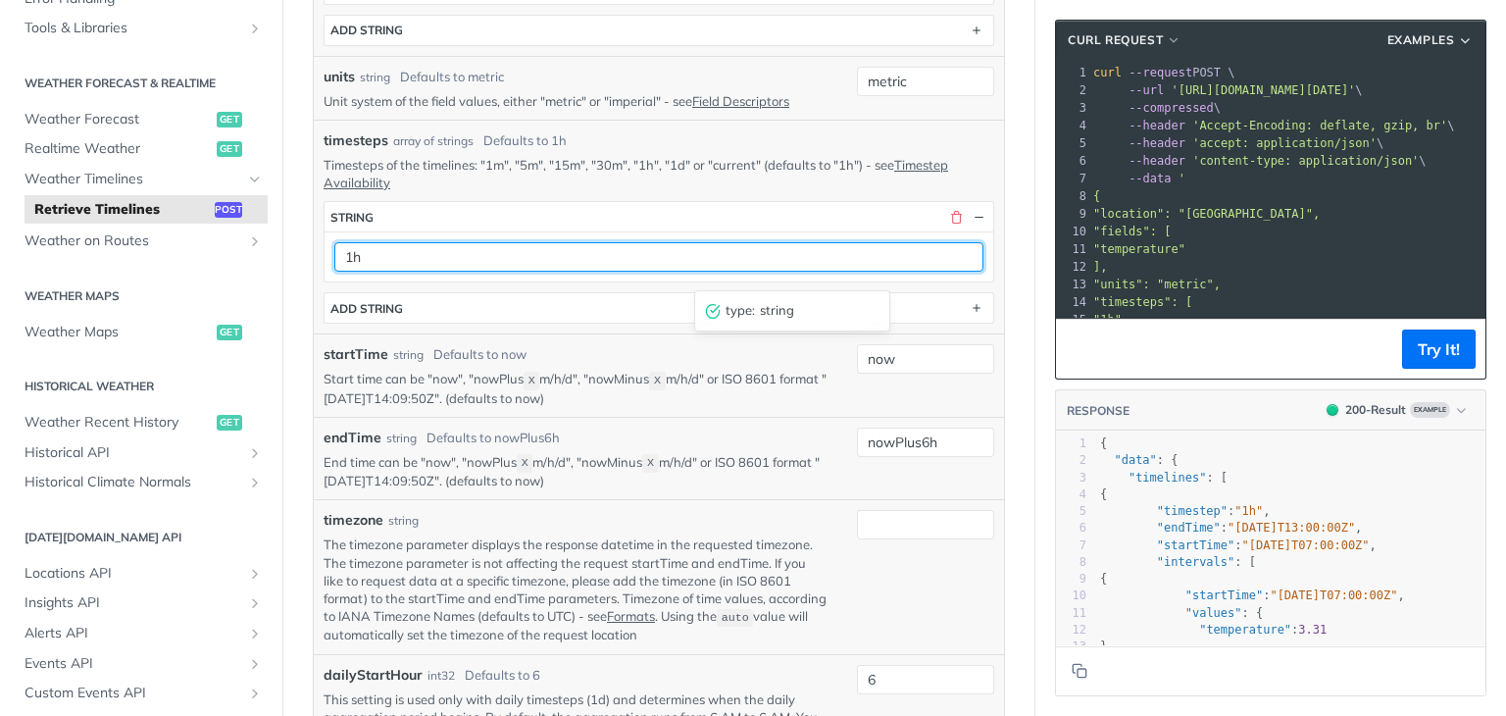
click at [624, 270] on input "1h" at bounding box center [658, 256] width 649 height 29
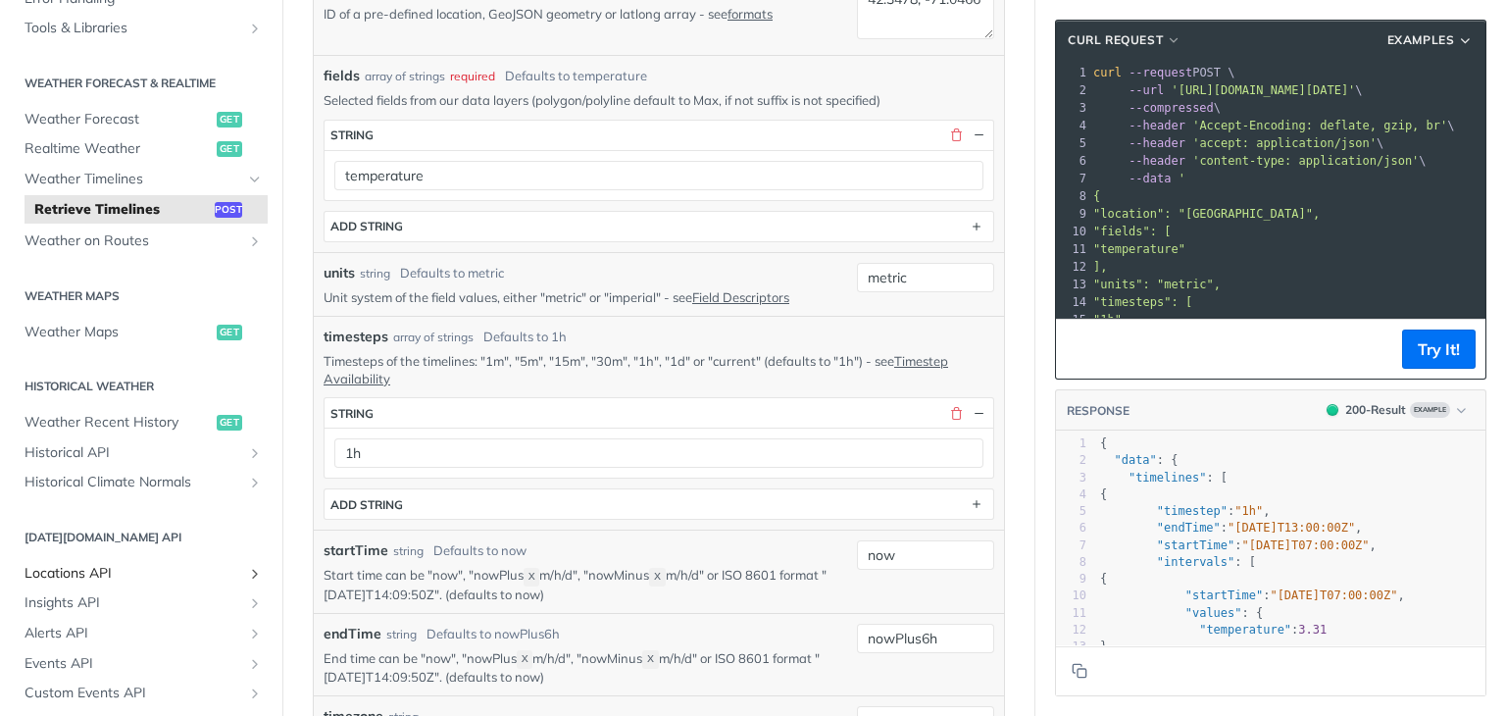
click at [99, 576] on span "Locations API" at bounding box center [134, 574] width 218 height 20
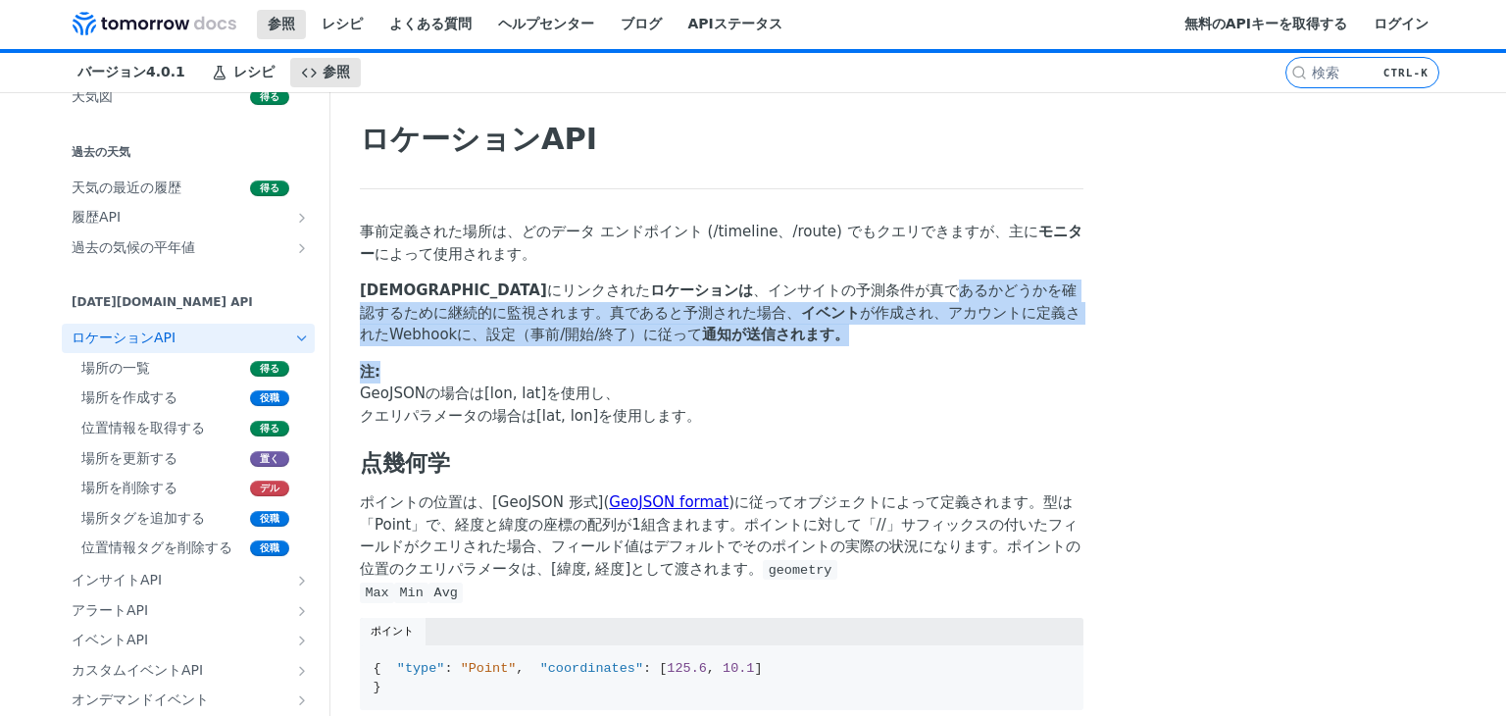
drag, startPoint x: 775, startPoint y: 256, endPoint x: 879, endPoint y: 317, distance: 120.4
click at [706, 361] on p "注: GeoJSONの場合は[lon, lat]を使用し、 クエリパラメータの場合は[lat, lon]を使用します。" at bounding box center [722, 394] width 724 height 67
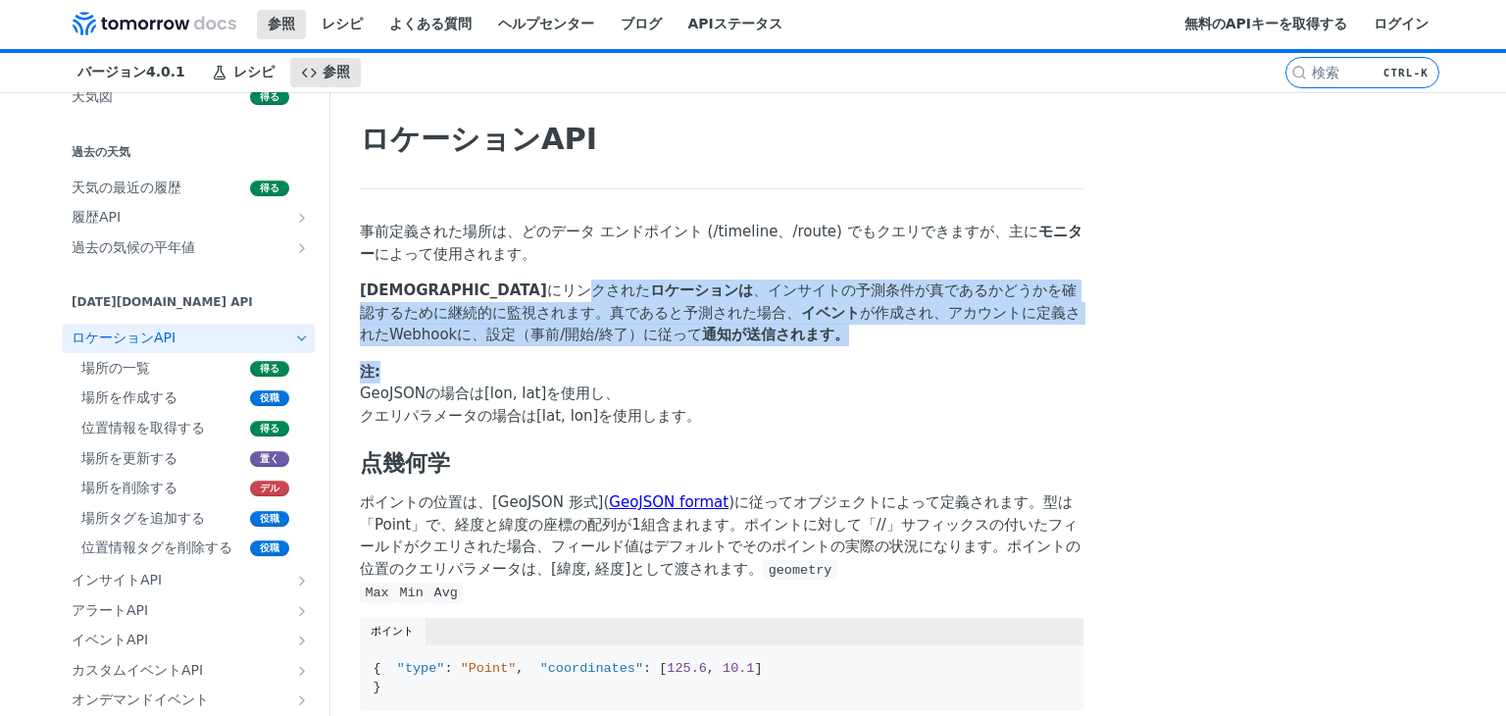
drag, startPoint x: 408, startPoint y: 285, endPoint x: 505, endPoint y: 317, distance: 102.0
drag, startPoint x: 365, startPoint y: 274, endPoint x: 495, endPoint y: 330, distance: 142.2
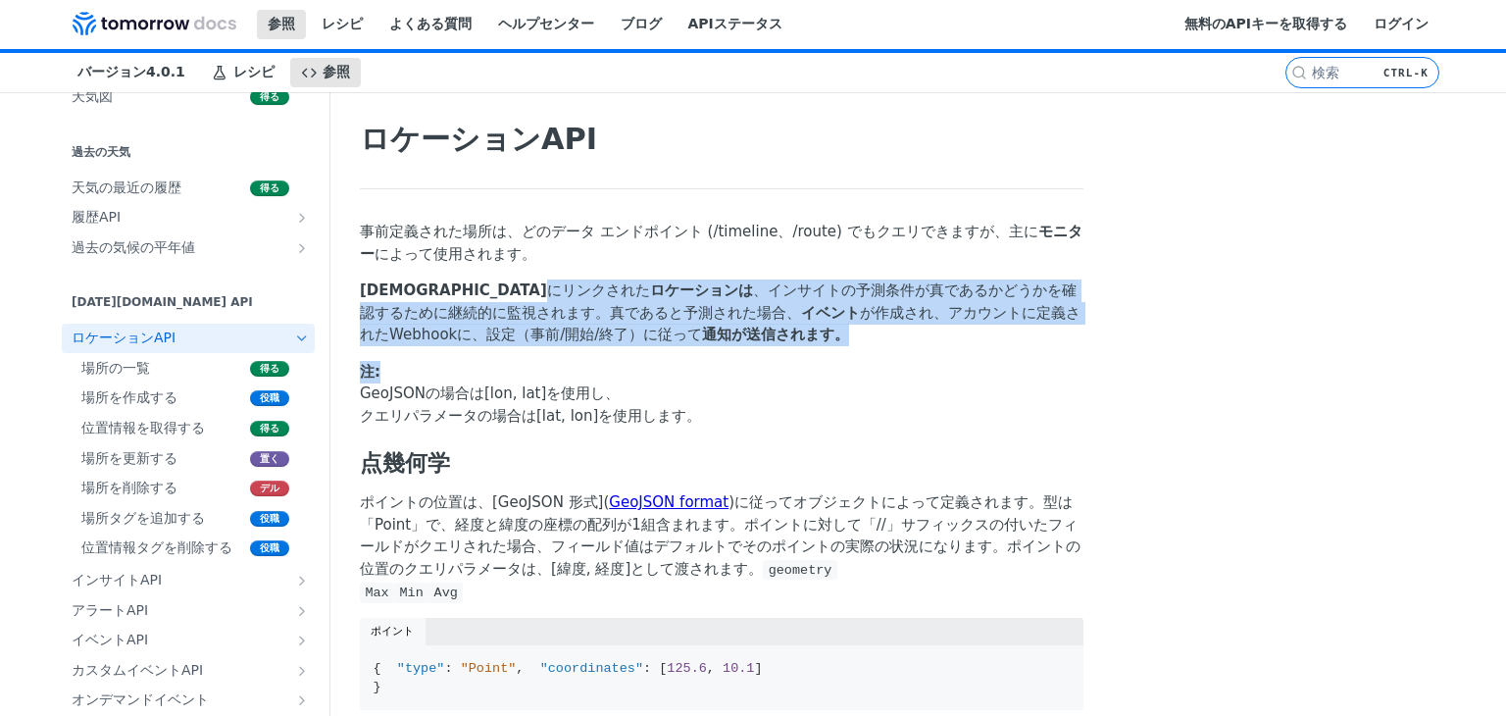
click at [498, 361] on p "注: GeoJSONの場合は[lon, lat]を使用し、 クエリパラメータの場合は[lat, lon]を使用します。" at bounding box center [722, 394] width 724 height 67
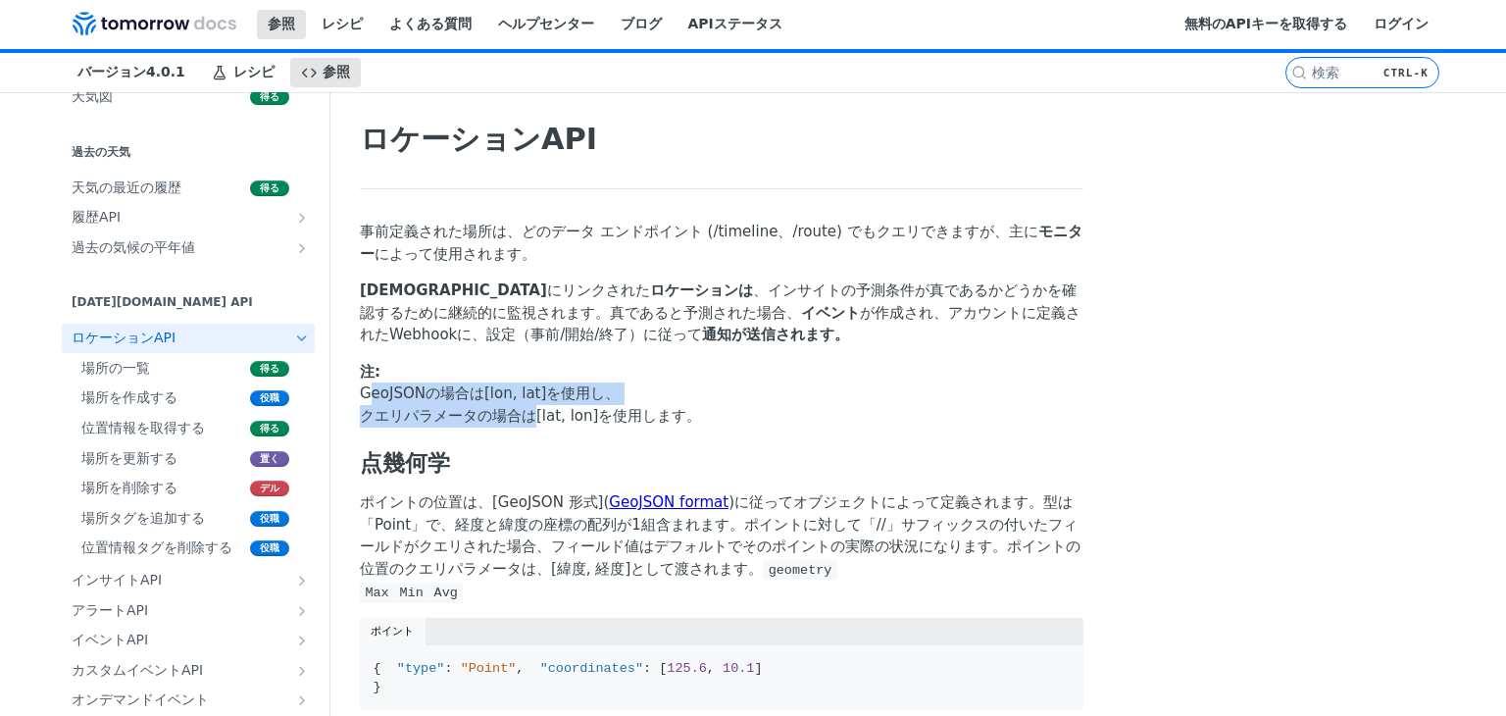
drag, startPoint x: 307, startPoint y: 362, endPoint x: 482, endPoint y: 388, distance: 177.5
drag, startPoint x: 311, startPoint y: 383, endPoint x: 645, endPoint y: 388, distance: 334.3
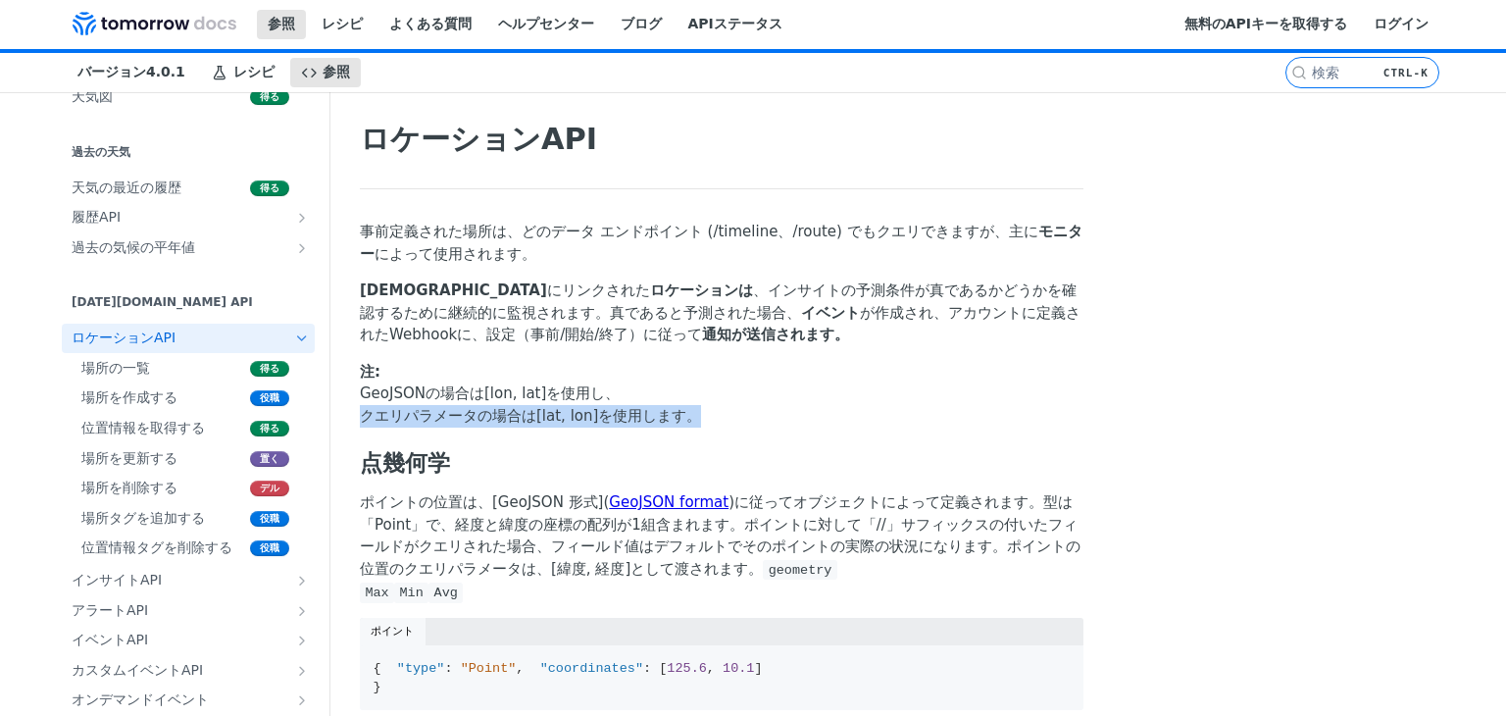
click at [645, 388] on p "注: GeoJSONの場合は[lon, lat]を使用し、 クエリパラメータの場合は[lat, lon]を使用します。" at bounding box center [722, 394] width 724 height 67
drag, startPoint x: 311, startPoint y: 373, endPoint x: 412, endPoint y: 379, distance: 101.2
click at [416, 407] on font "クエリパラメータの場合は[lat, lon]を使用します。" at bounding box center [530, 416] width 341 height 18
drag, startPoint x: 431, startPoint y: 358, endPoint x: 469, endPoint y: 362, distance: 37.5
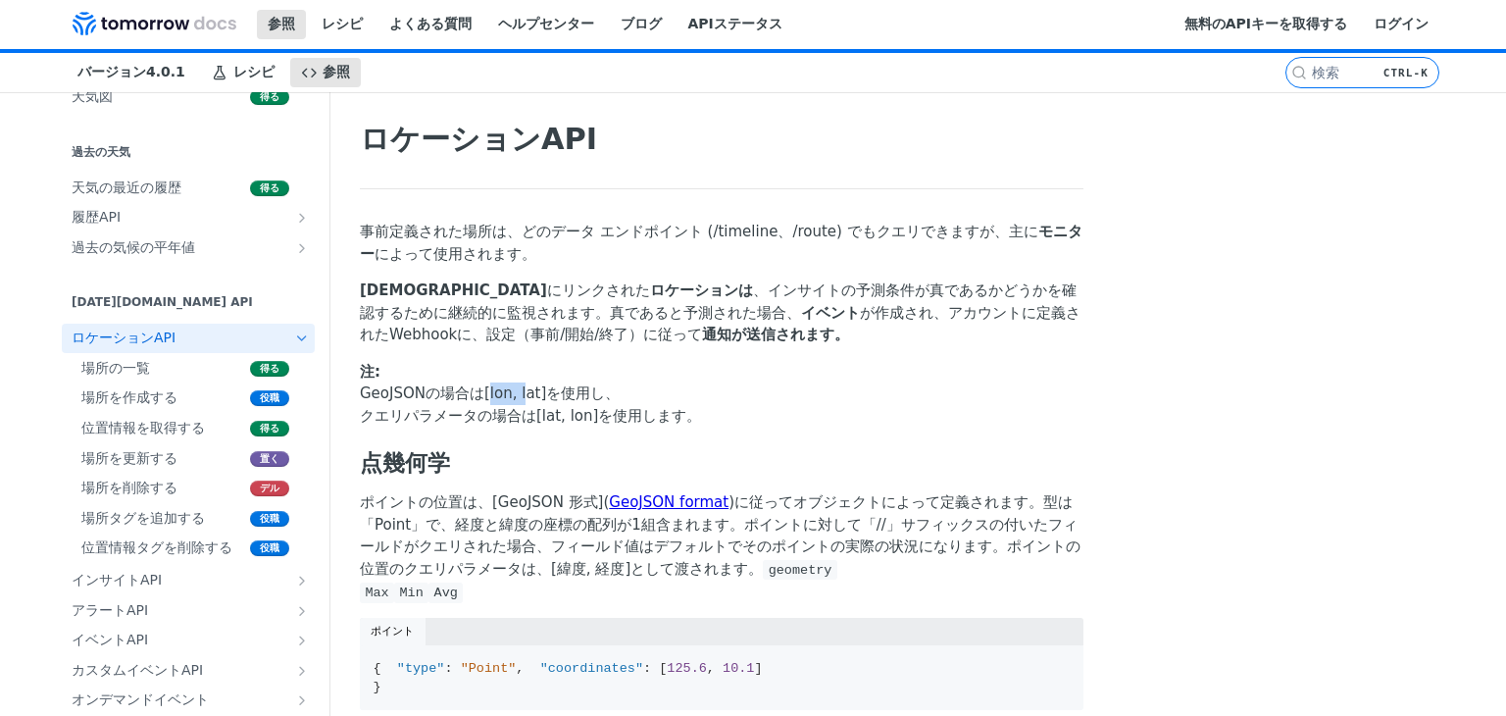
click at [469, 384] on font "GeoJSONの場合は[lon, lat]を使用し、" at bounding box center [490, 393] width 260 height 18
click at [471, 407] on font "クエリパラメータの場合は[lat, lon]を使用します。" at bounding box center [530, 416] width 341 height 18
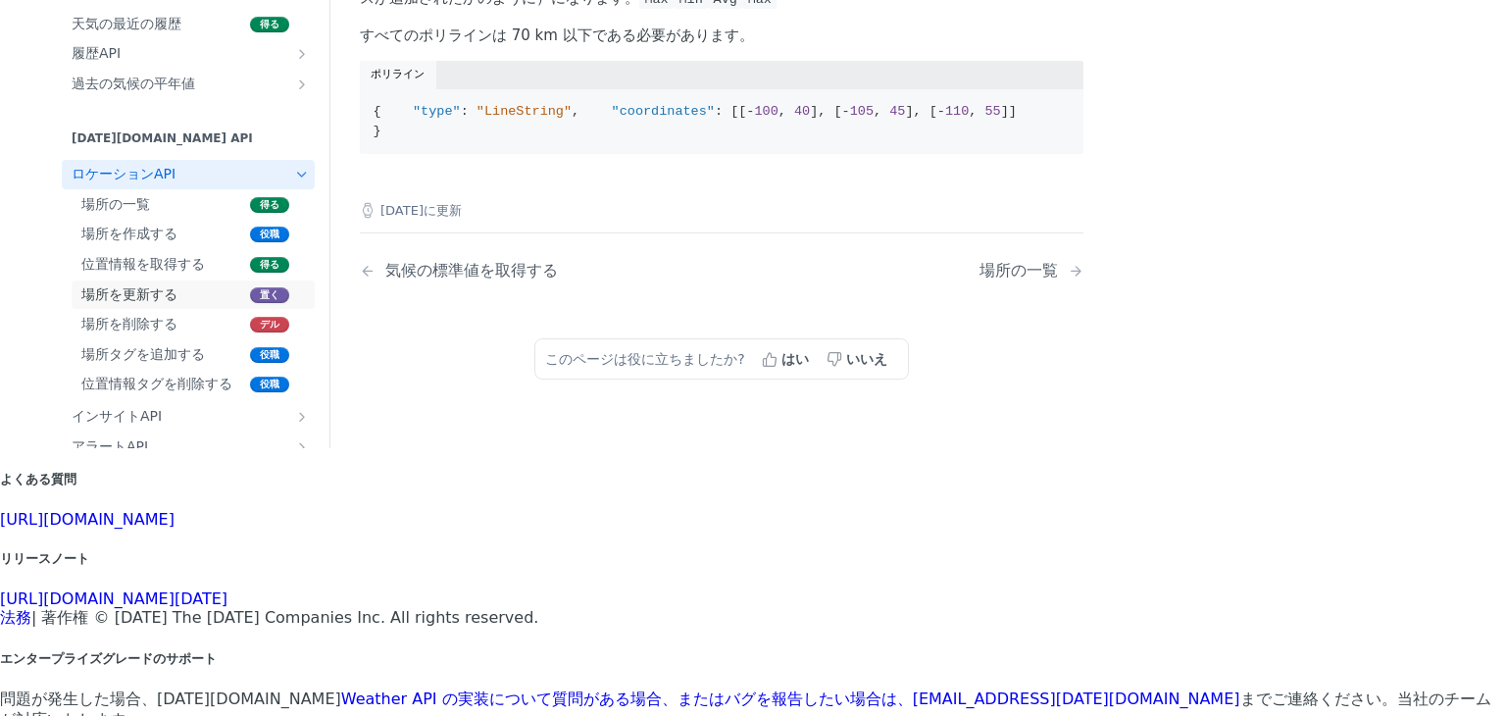
click at [89, 302] on font "場所を更新する" at bounding box center [129, 294] width 96 height 16
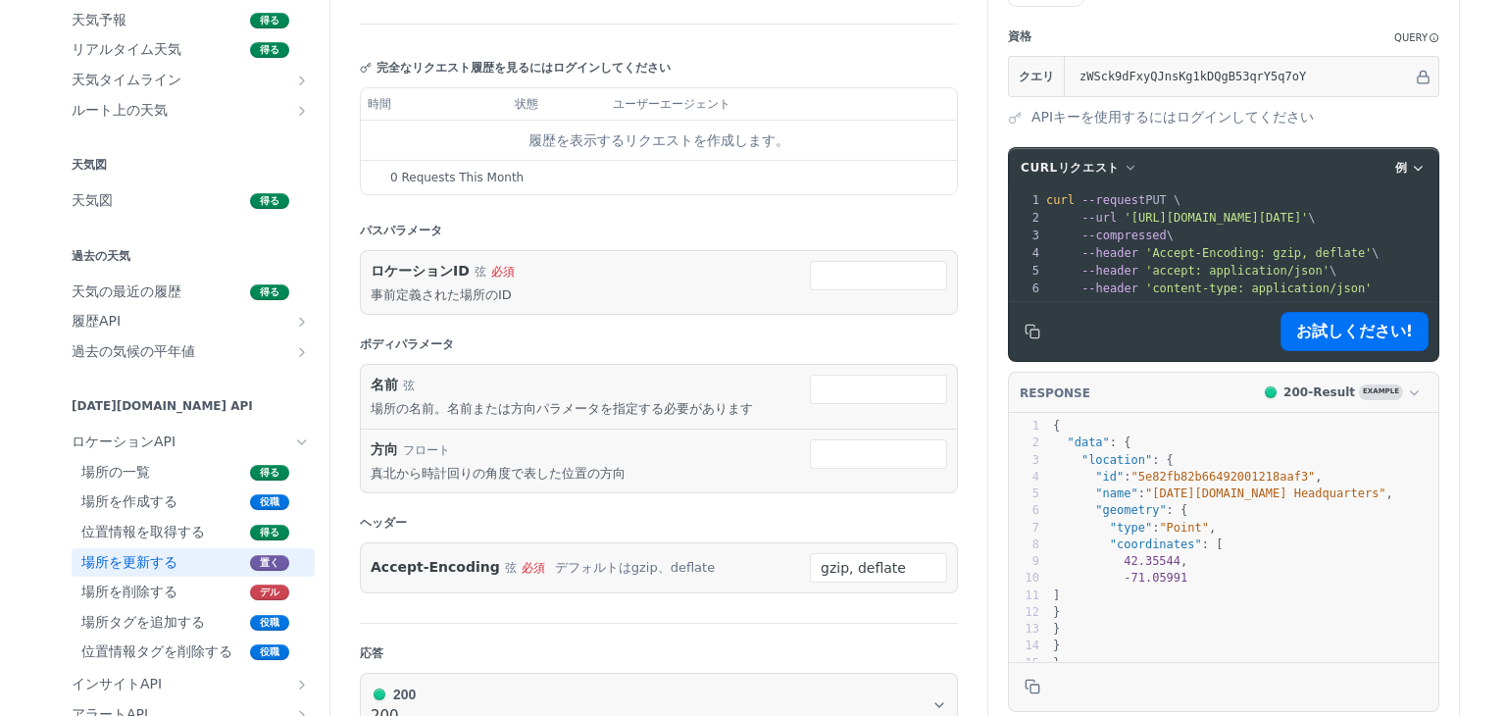
drag, startPoint x: 551, startPoint y: 296, endPoint x: 425, endPoint y: 323, distance: 128.2
click at [425, 323] on form "パスパラメータ ロケーションID 弦 必須 事前定義された場所のID ボディパラメータ 名前 弦 場所の名前。名前または方向パラメータを指定する必要があります…" at bounding box center [659, 417] width 598 height 413
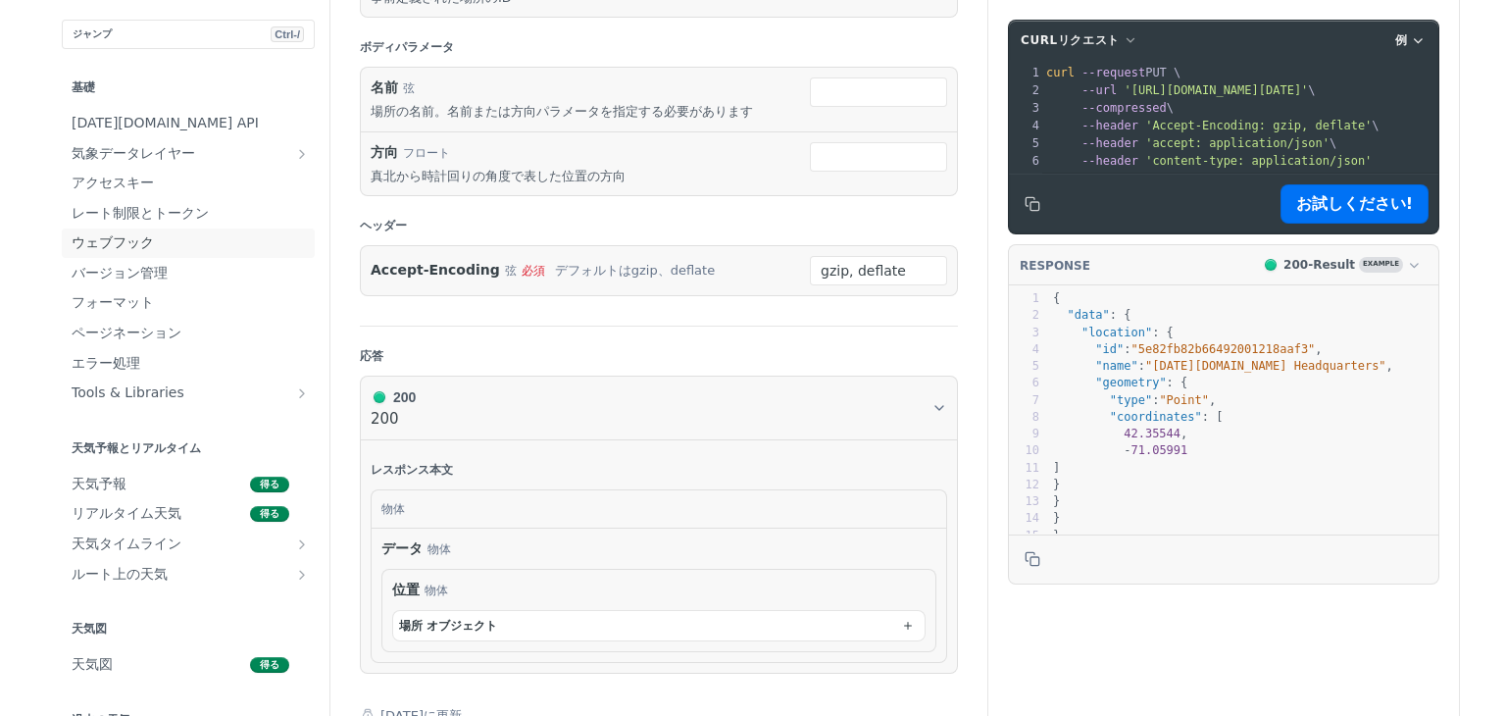
scroll to position [490, 0]
click at [90, 505] on font "リアルタイム天気" at bounding box center [127, 513] width 110 height 16
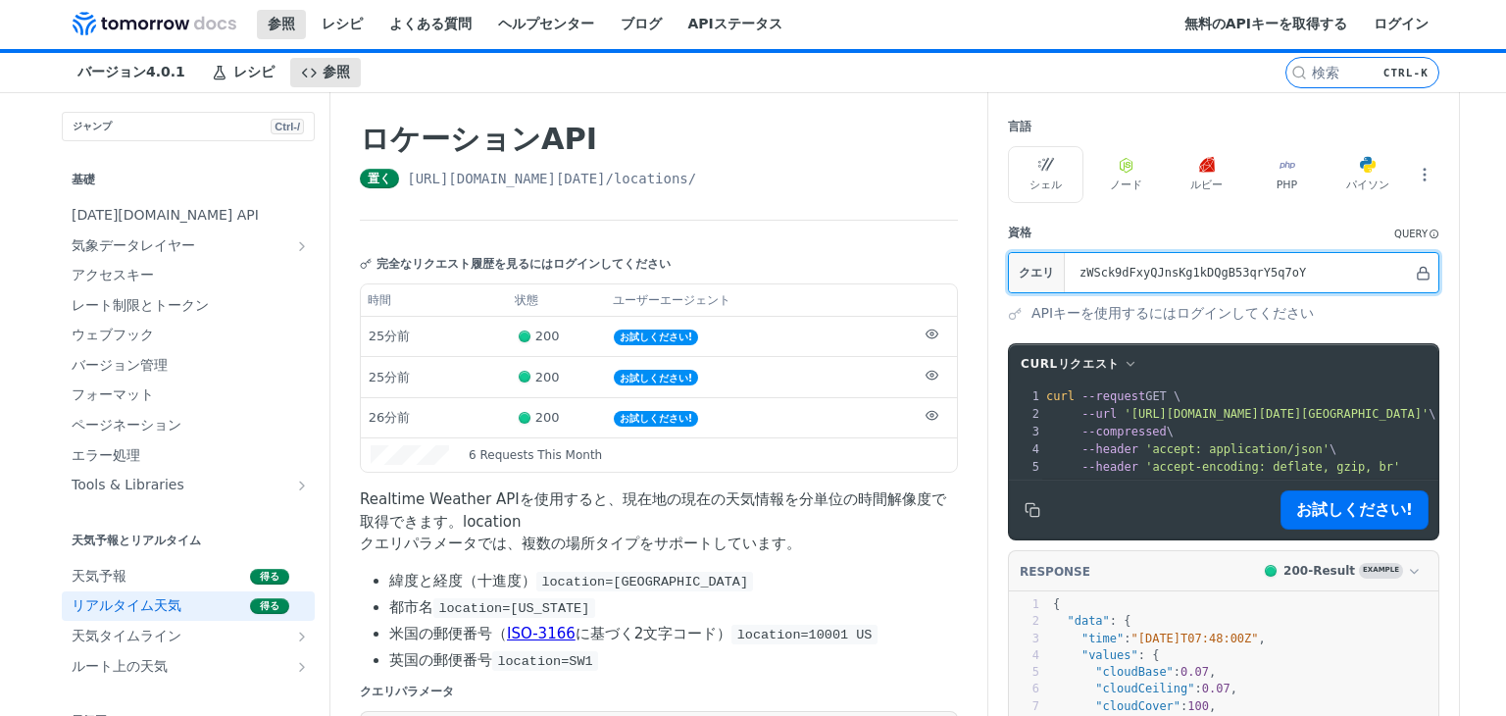
click at [1418, 279] on button "Hide" at bounding box center [1423, 273] width 21 height 20
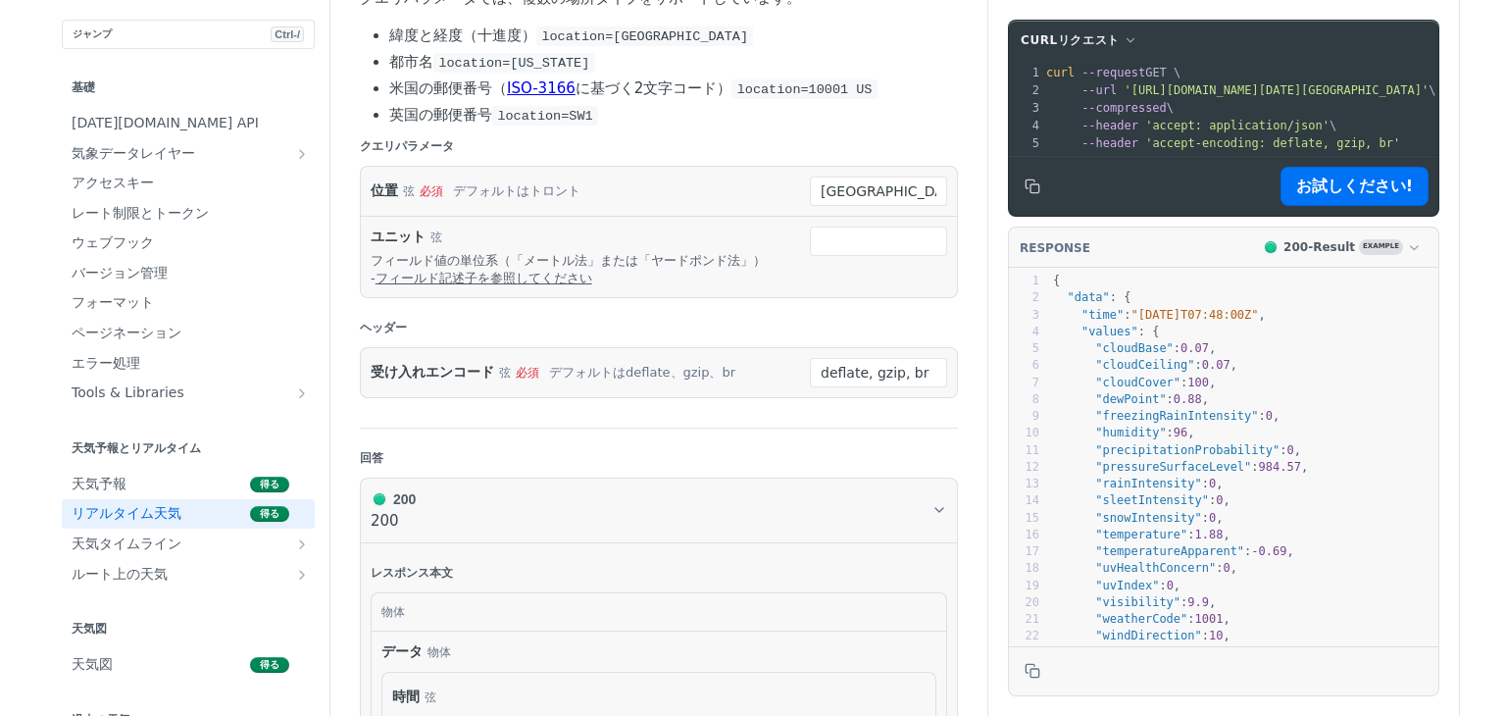
scroll to position [588, 0]
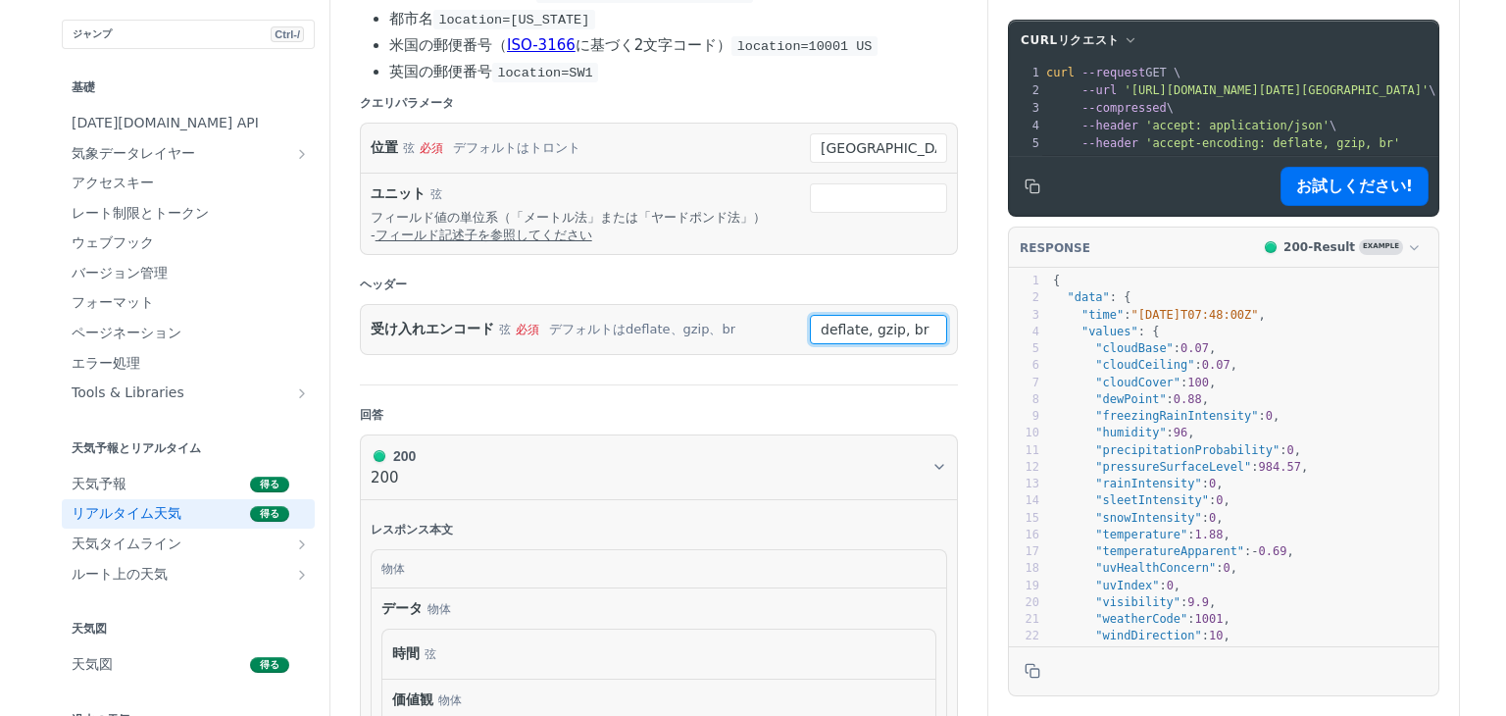
click at [819, 324] on input "deflate, gzip, br" at bounding box center [878, 329] width 137 height 29
click at [862, 328] on input "deflate, gzip, br" at bounding box center [878, 329] width 137 height 29
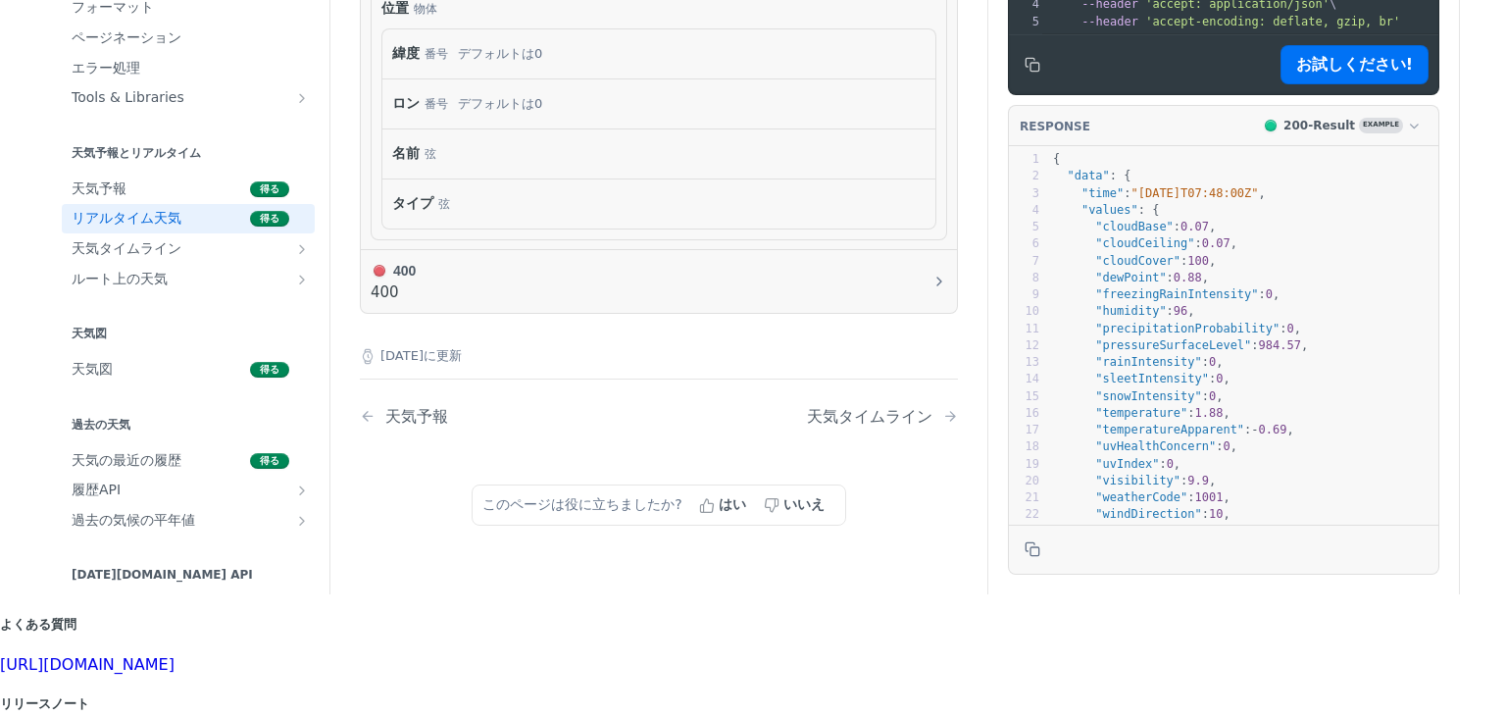
scroll to position [0, 0]
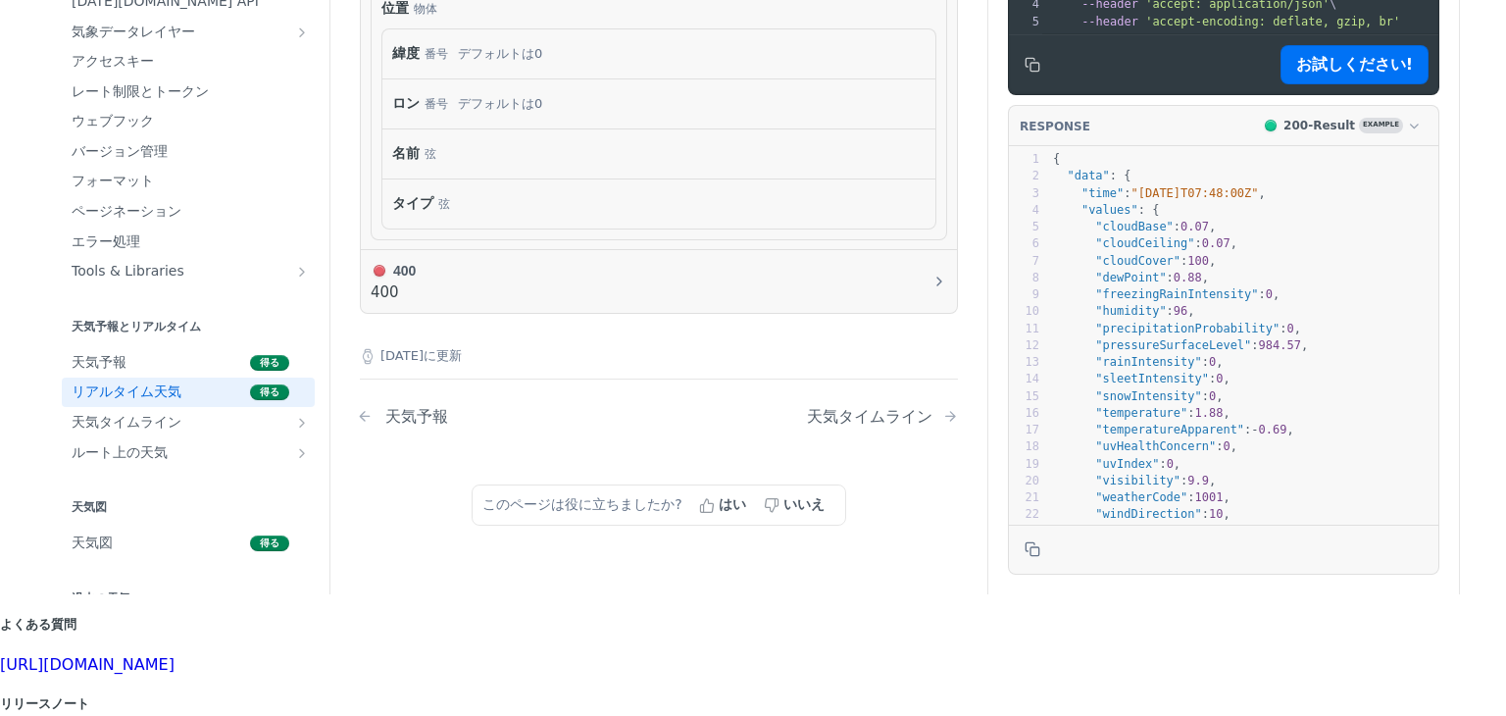
click at [427, 413] on font "天気予報" at bounding box center [416, 416] width 63 height 19
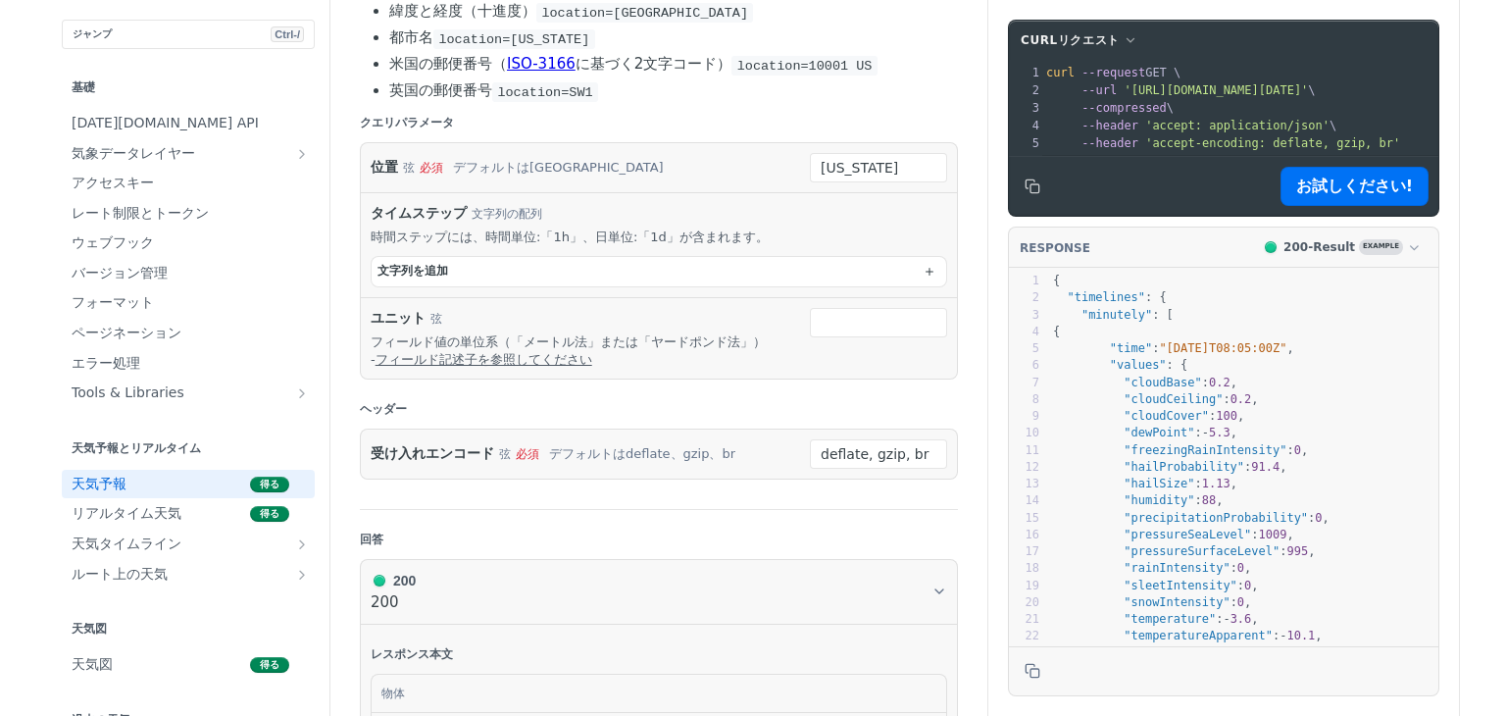
scroll to position [392, 0]
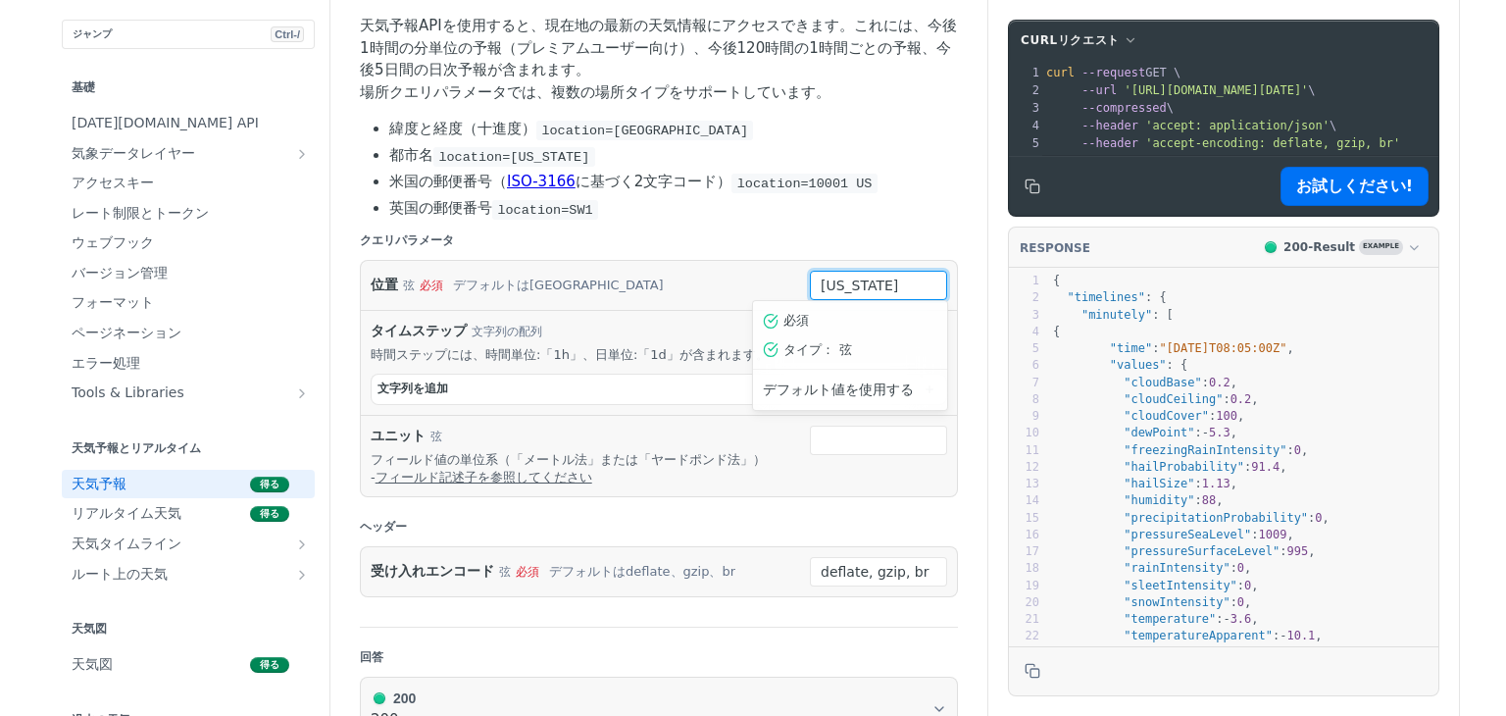
click at [898, 285] on input "new york" at bounding box center [878, 285] width 137 height 29
drag, startPoint x: 891, startPoint y: 285, endPoint x: 676, endPoint y: 285, distance: 214.7
click at [676, 285] on div "位置 弦 必須 デフォルトはニューヨーク new york 必須 タイプ ： 弦 デフォルト値を使用する" at bounding box center [659, 285] width 576 height 29
click at [592, 281] on div "位置 弦 必須 デフォルトはニューヨーク" at bounding box center [576, 285] width 410 height 29
click at [105, 518] on font "リアルタイム天気" at bounding box center [127, 513] width 110 height 16
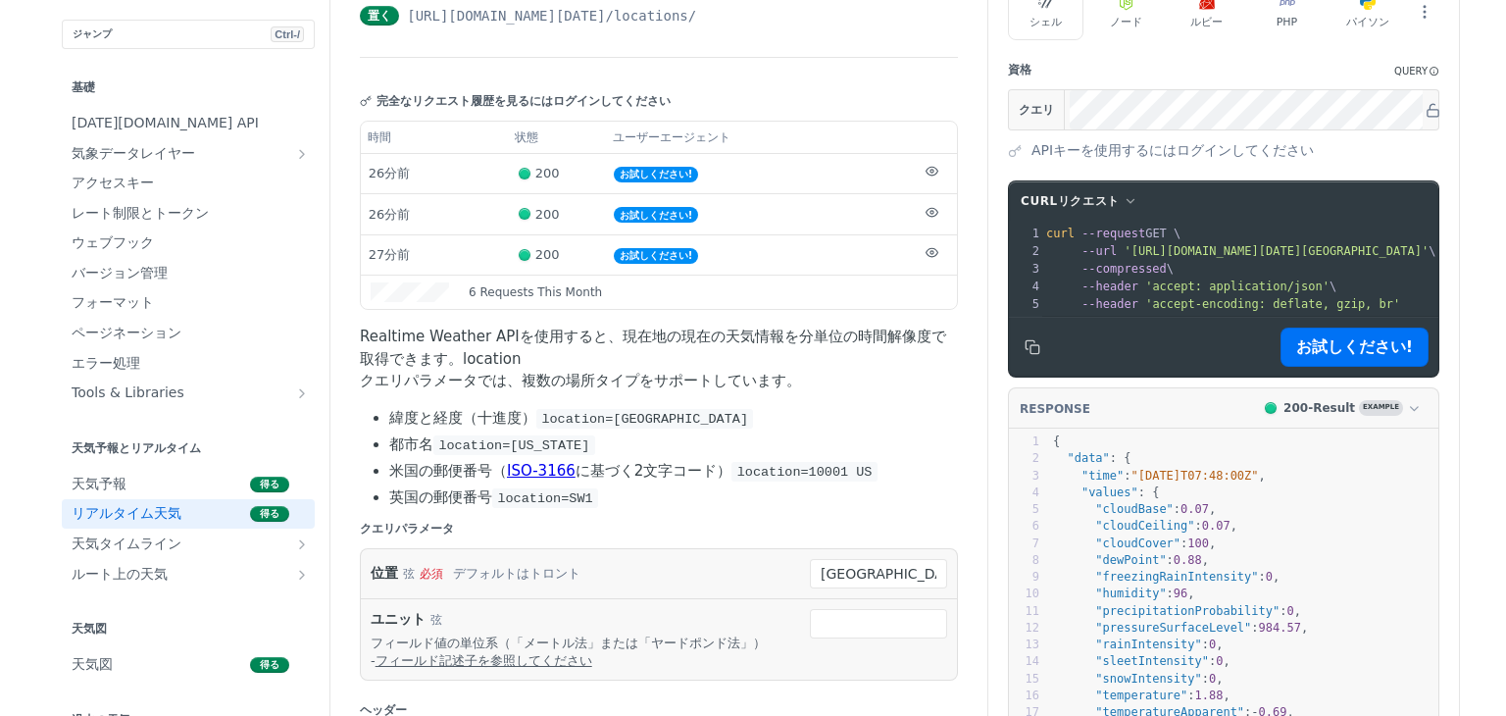
scroll to position [294, 0]
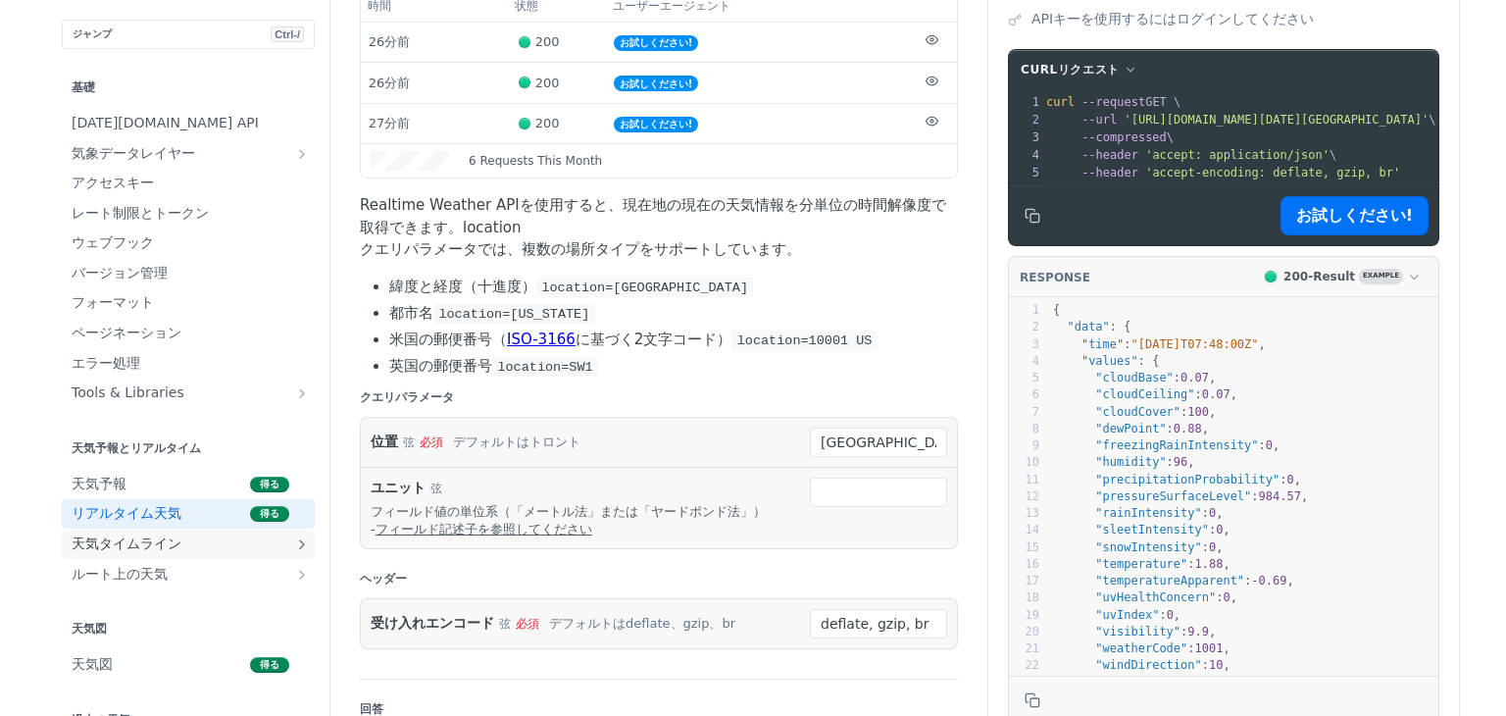
click at [136, 536] on font "天気タイムライン" at bounding box center [127, 543] width 110 height 16
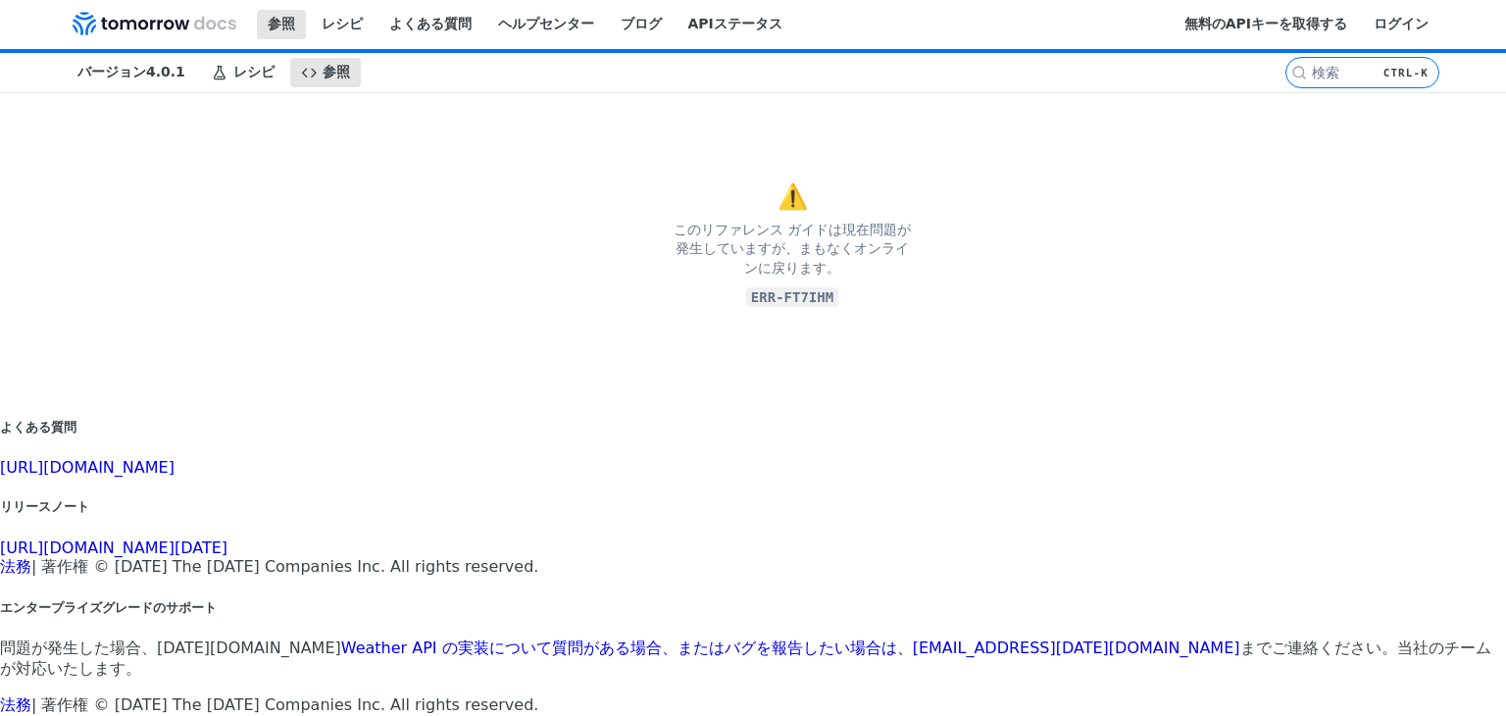
click at [704, 424] on footer "よくある質問 https://tomorrowio.zendesk.com/ リリースノート https://docs.tomorrow.io/referen…" at bounding box center [753, 556] width 1506 height 319
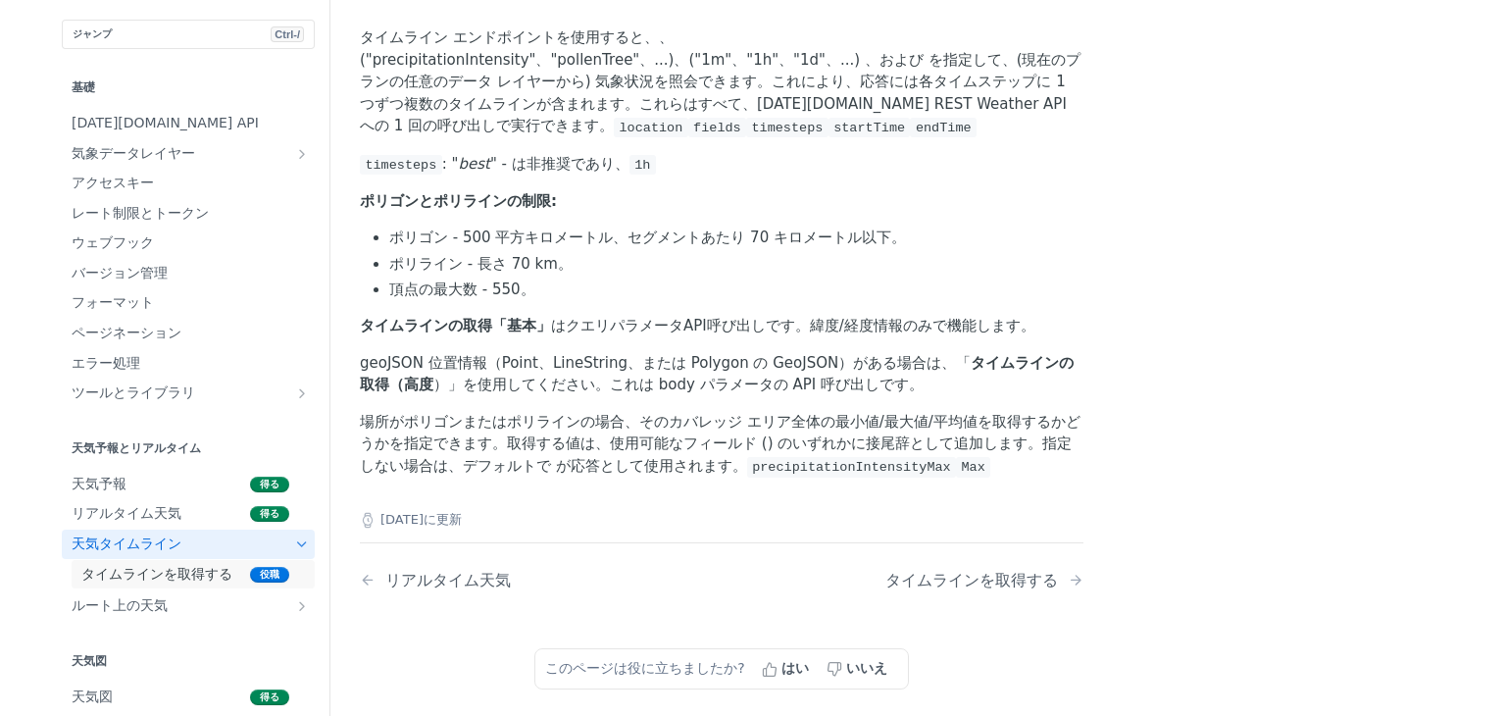
scroll to position [196, 0]
click at [103, 597] on font "ルート上の天気" at bounding box center [120, 605] width 96 height 16
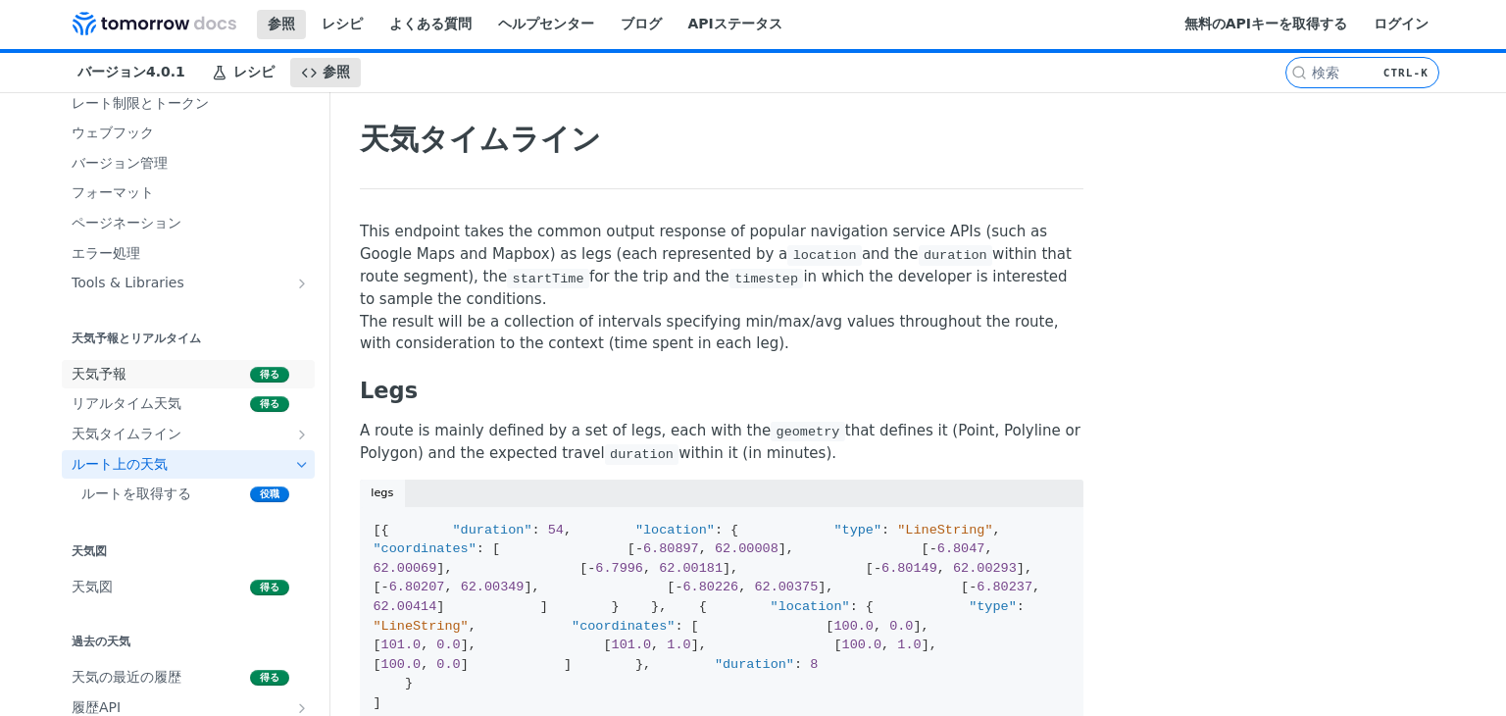
scroll to position [294, 0]
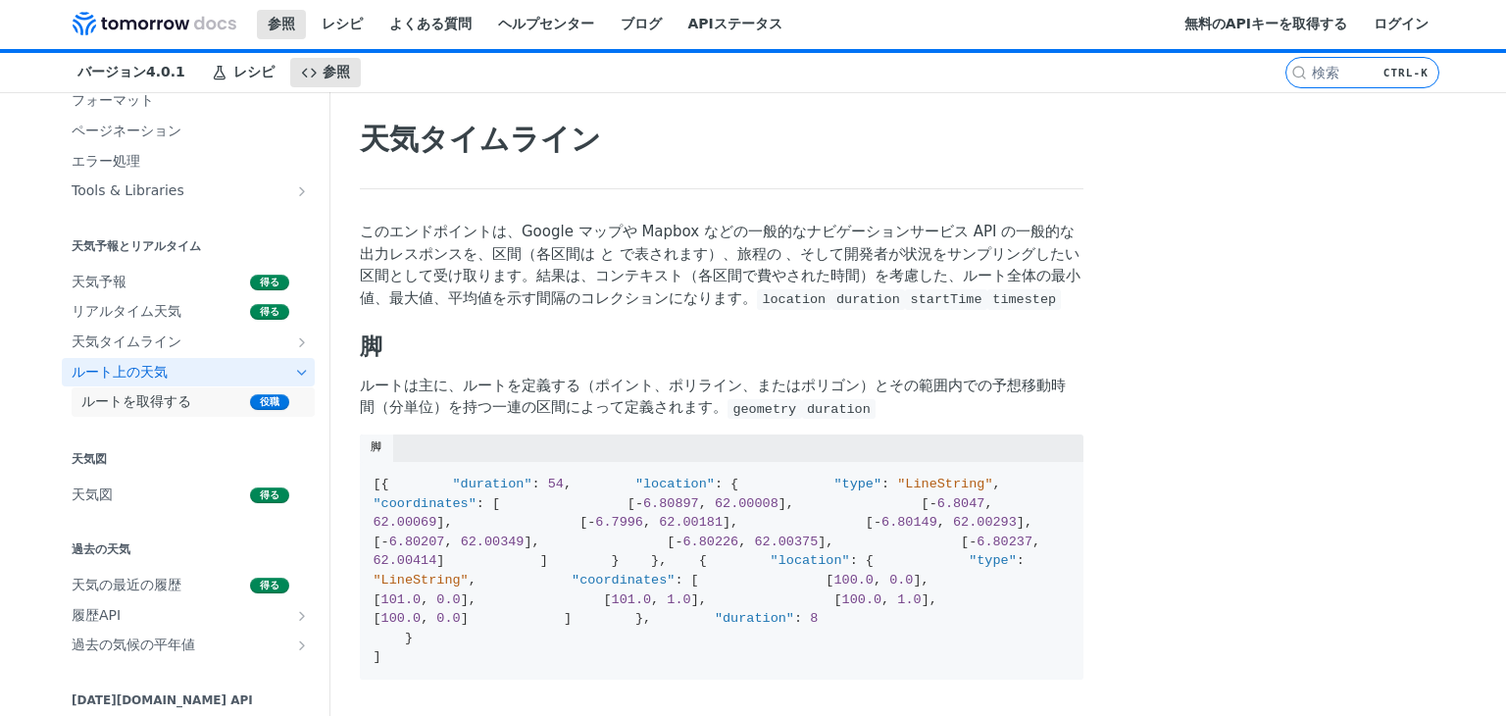
click at [204, 405] on span "ルートを取得する" at bounding box center [163, 402] width 164 height 20
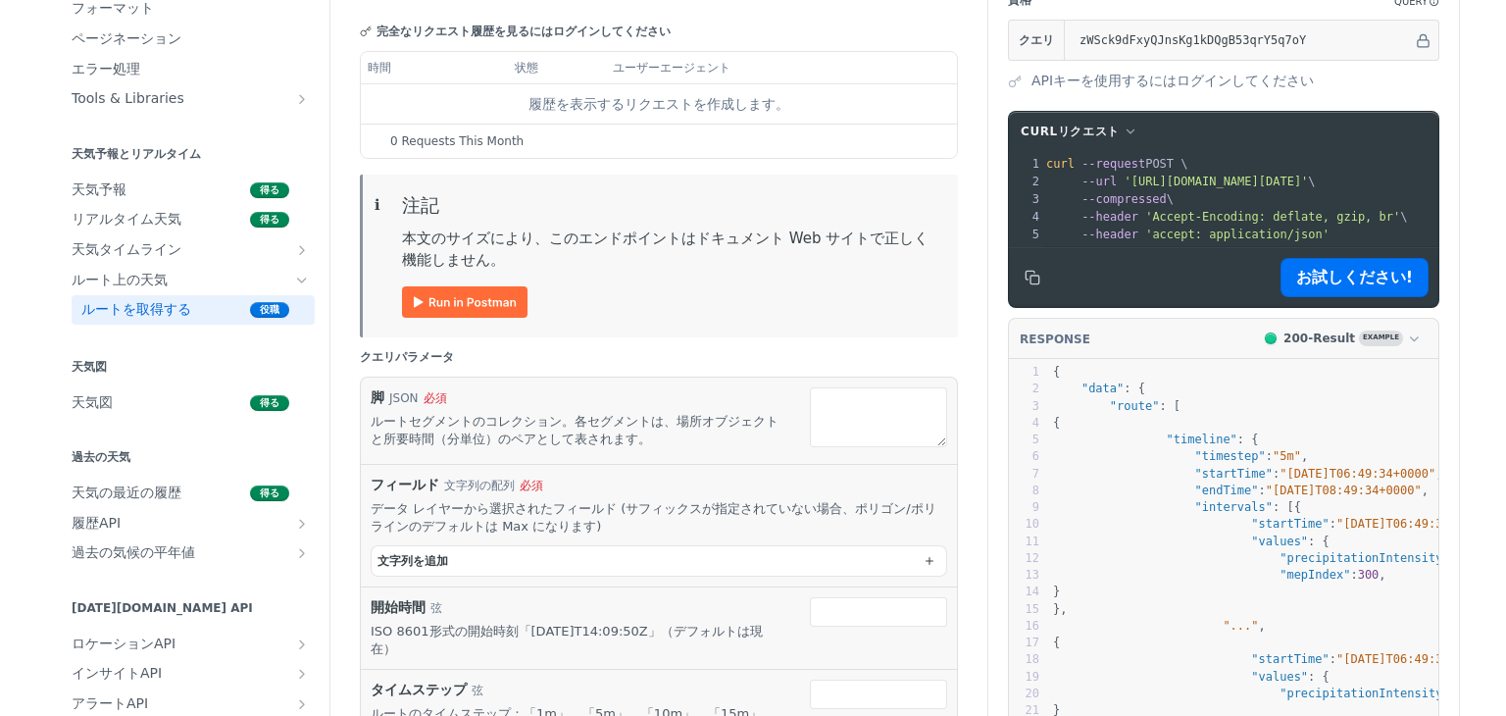
scroll to position [294, 0]
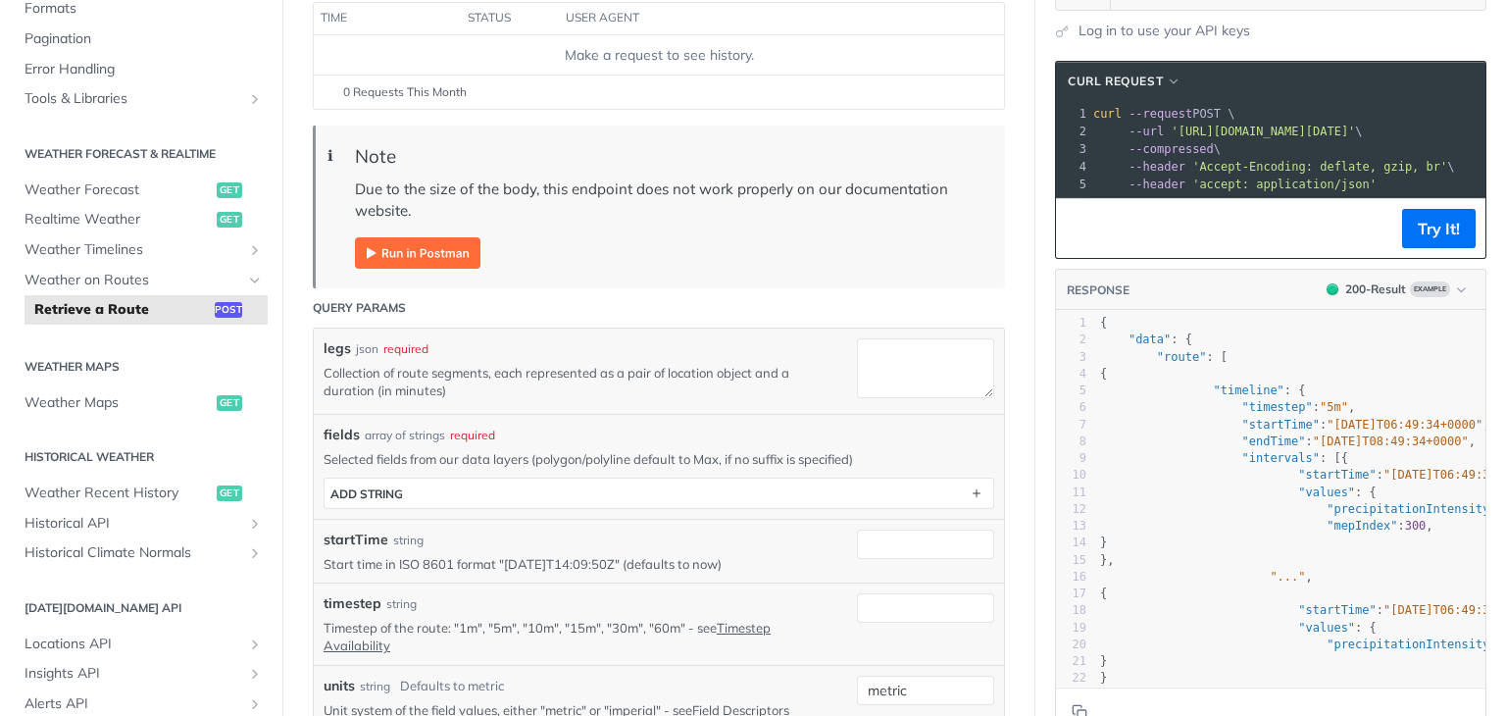
click at [586, 499] on div "fields array of strings required Selected fields from our data layers (polygon/…" at bounding box center [659, 466] width 690 height 105
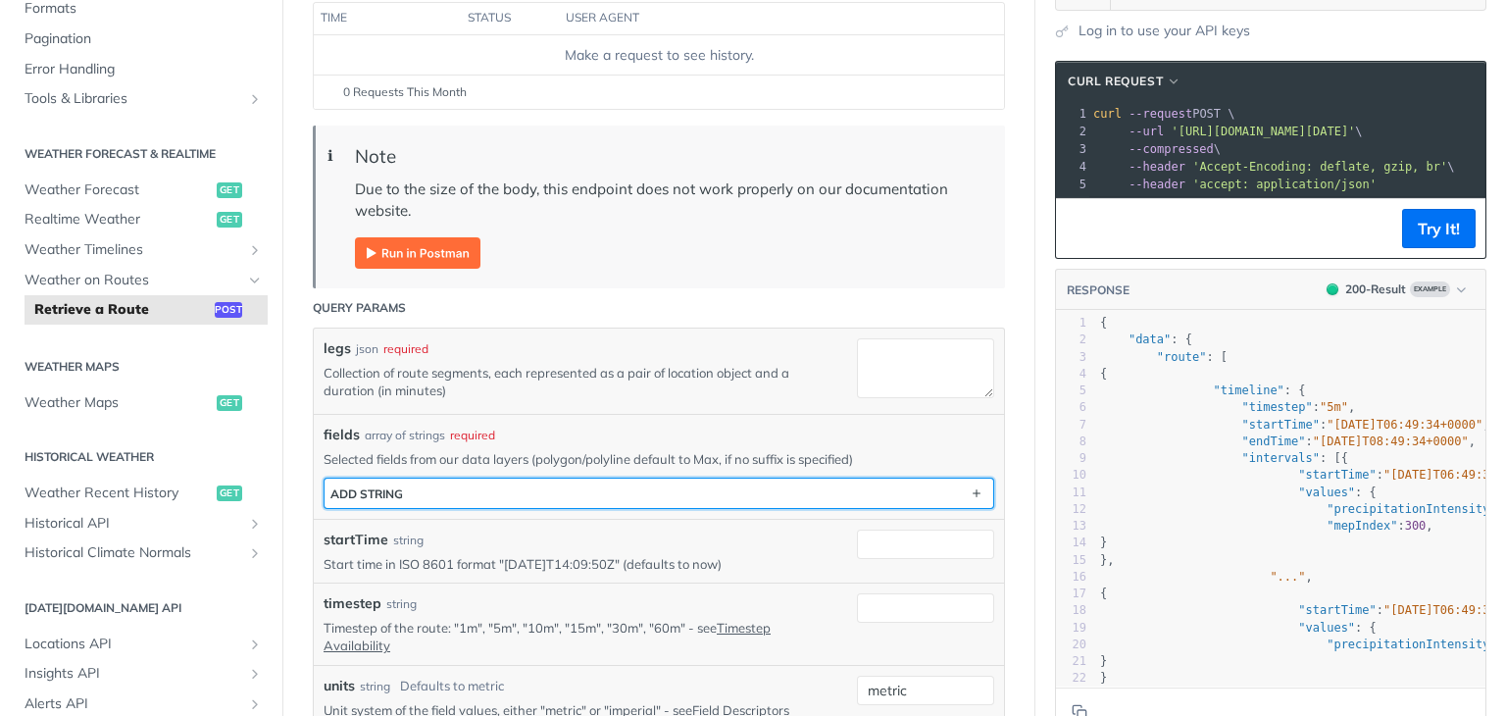
click at [586, 486] on button "ADD string" at bounding box center [658, 492] width 669 height 29
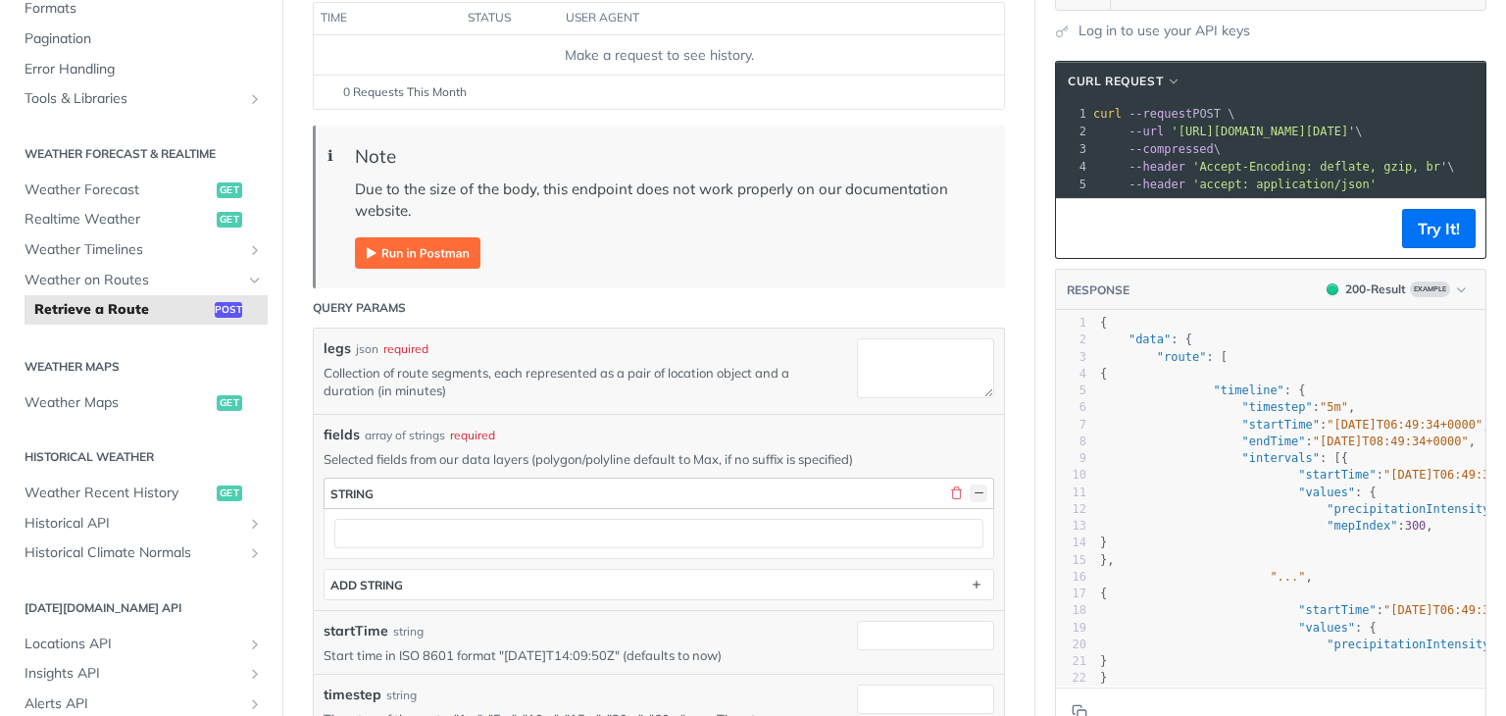
click at [970, 484] on button "button" at bounding box center [979, 493] width 18 height 18
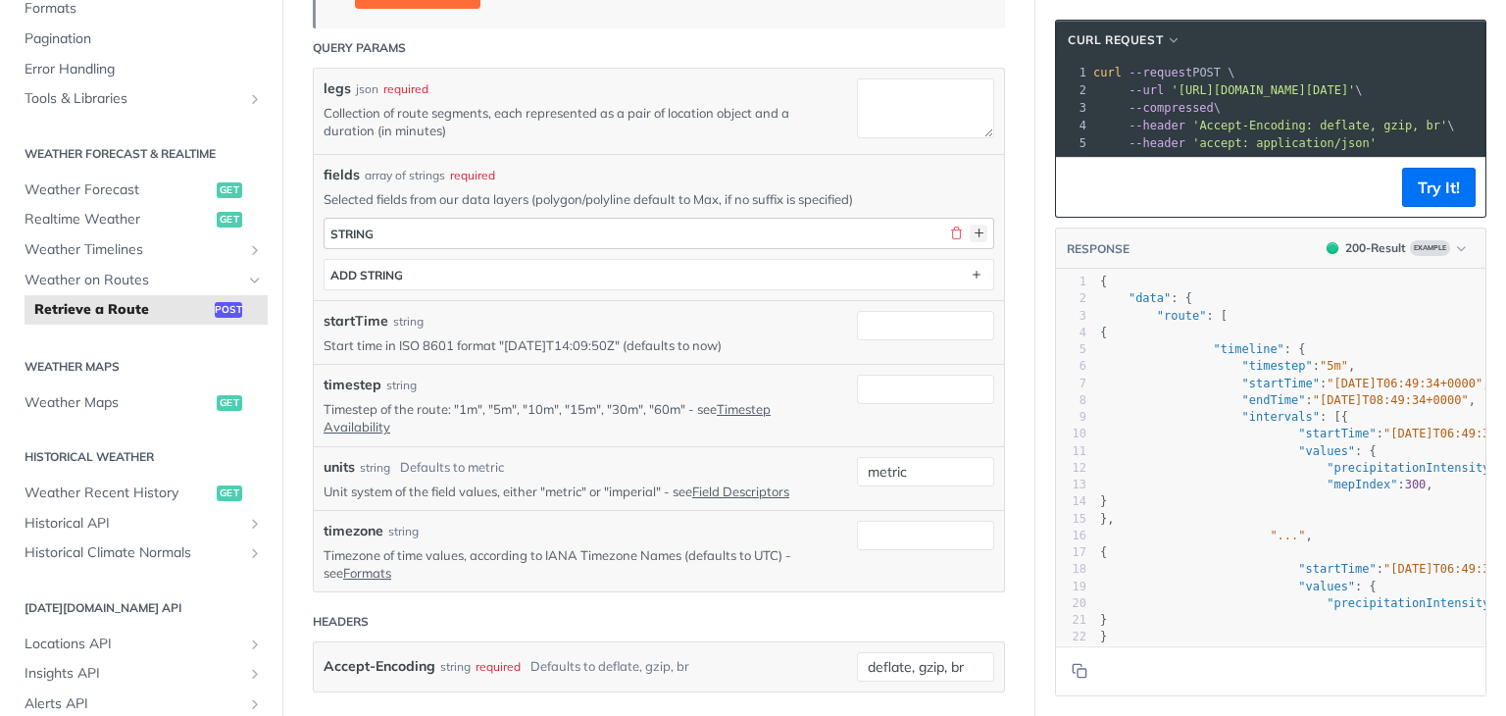
scroll to position [588, 0]
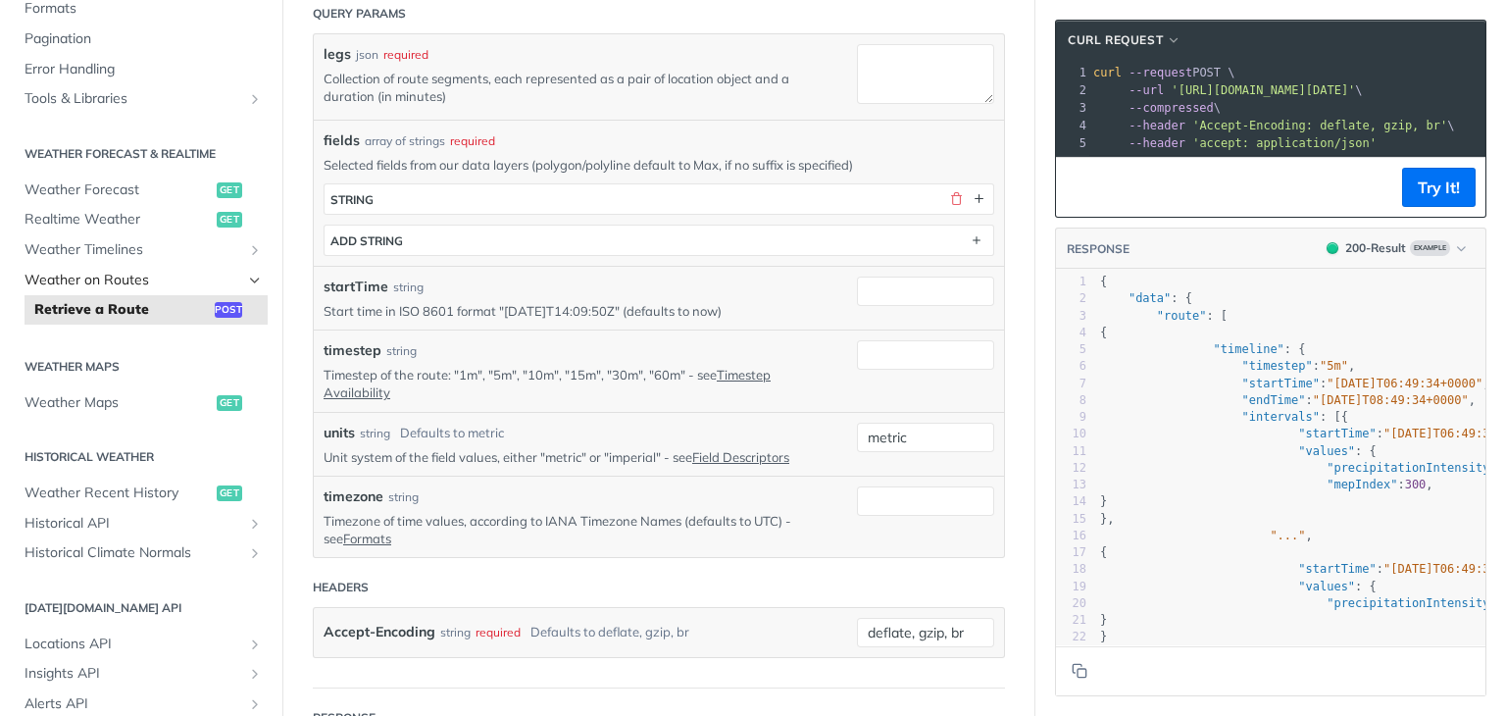
click at [176, 279] on span "Weather on Routes" at bounding box center [134, 281] width 218 height 20
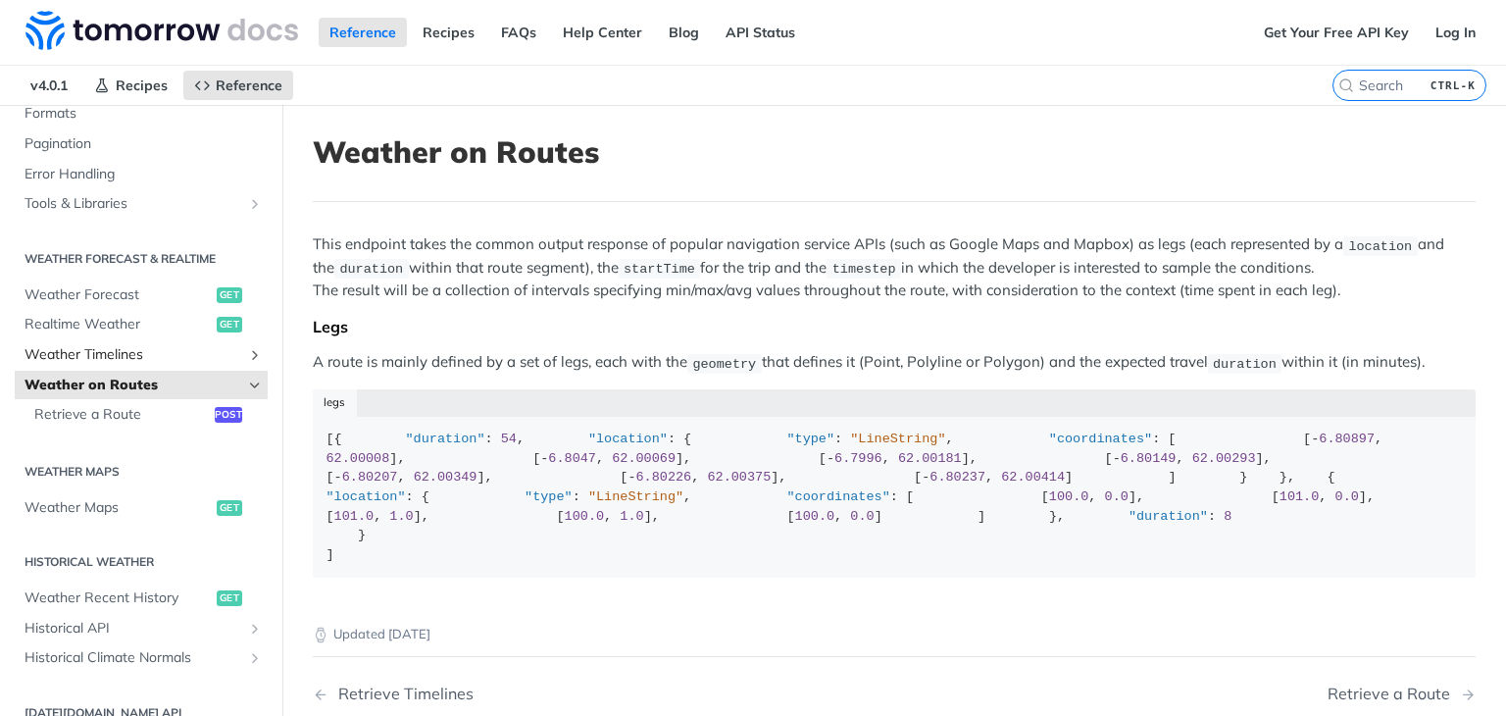
click at [82, 364] on link "Weather Timelines" at bounding box center [141, 354] width 253 height 29
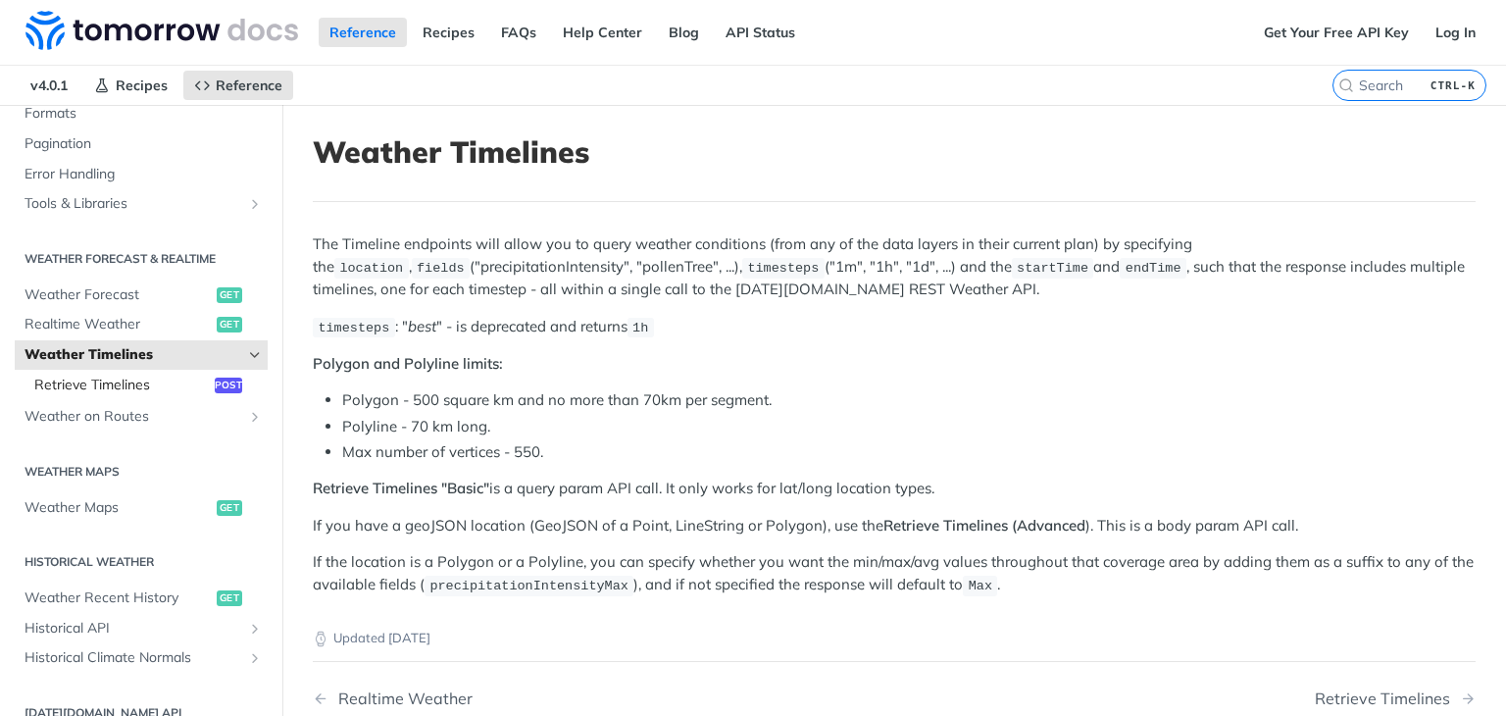
click at [94, 382] on span "Retrieve Timelines" at bounding box center [121, 385] width 175 height 20
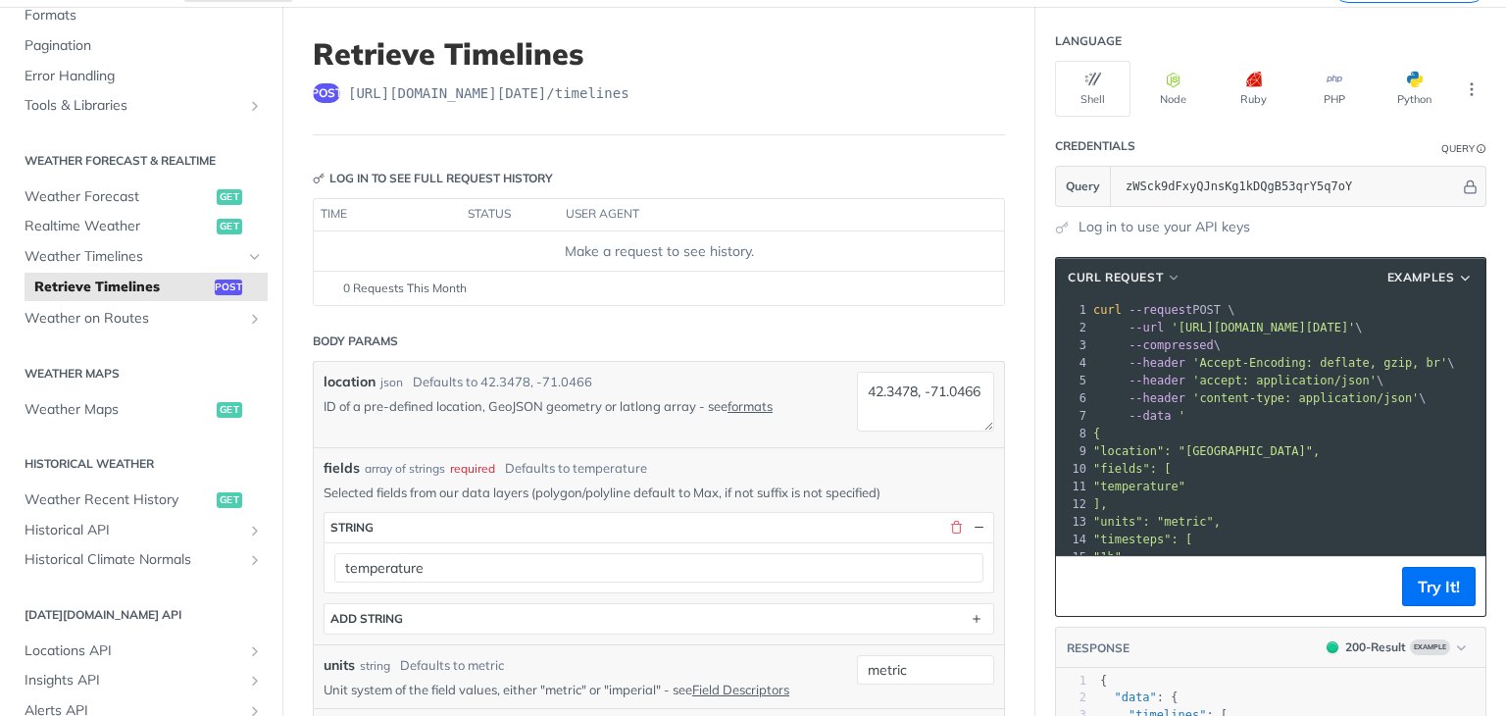
scroll to position [196, 0]
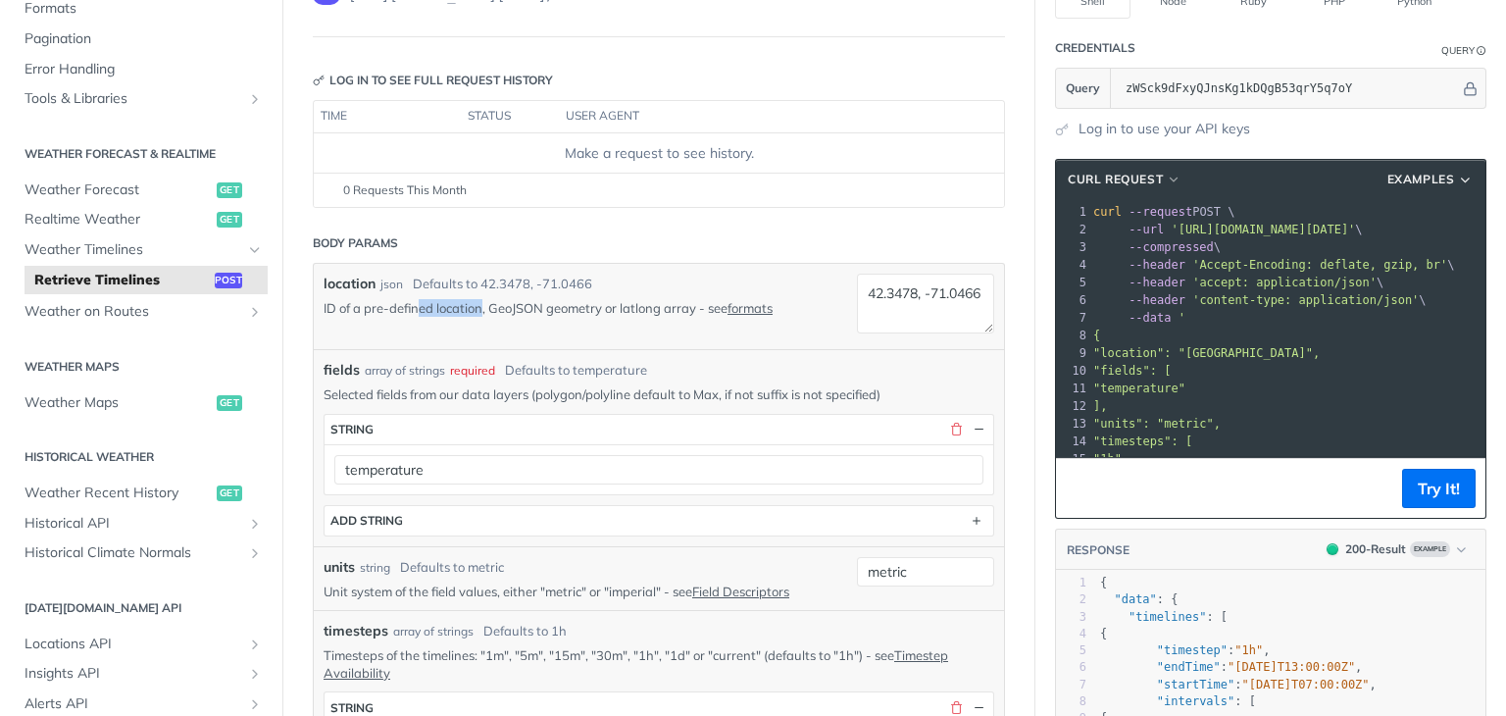
drag, startPoint x: 446, startPoint y: 303, endPoint x: 482, endPoint y: 307, distance: 36.5
click at [482, 307] on p "ID of a pre-defined location, GeoJSON geometry or latlong array - see formats" at bounding box center [576, 308] width 504 height 18
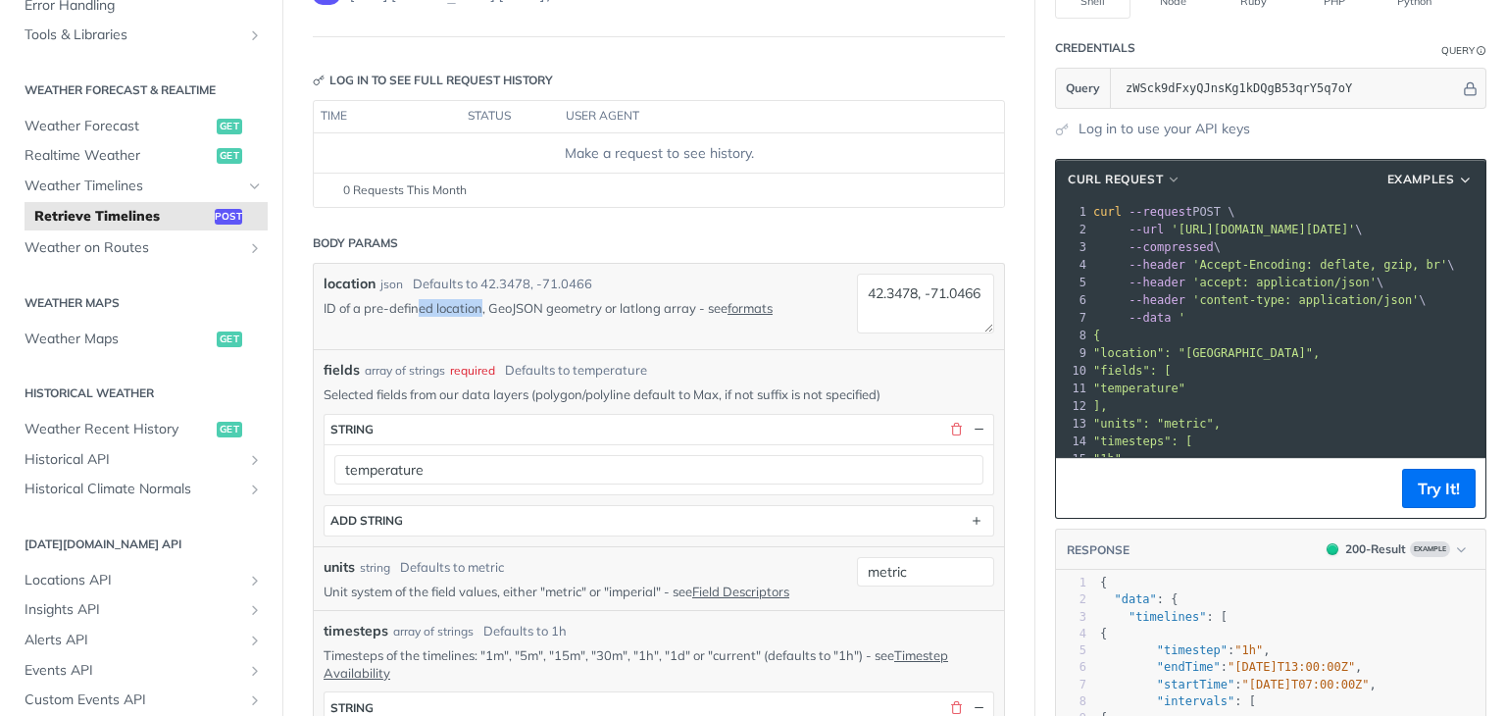
scroll to position [392, 0]
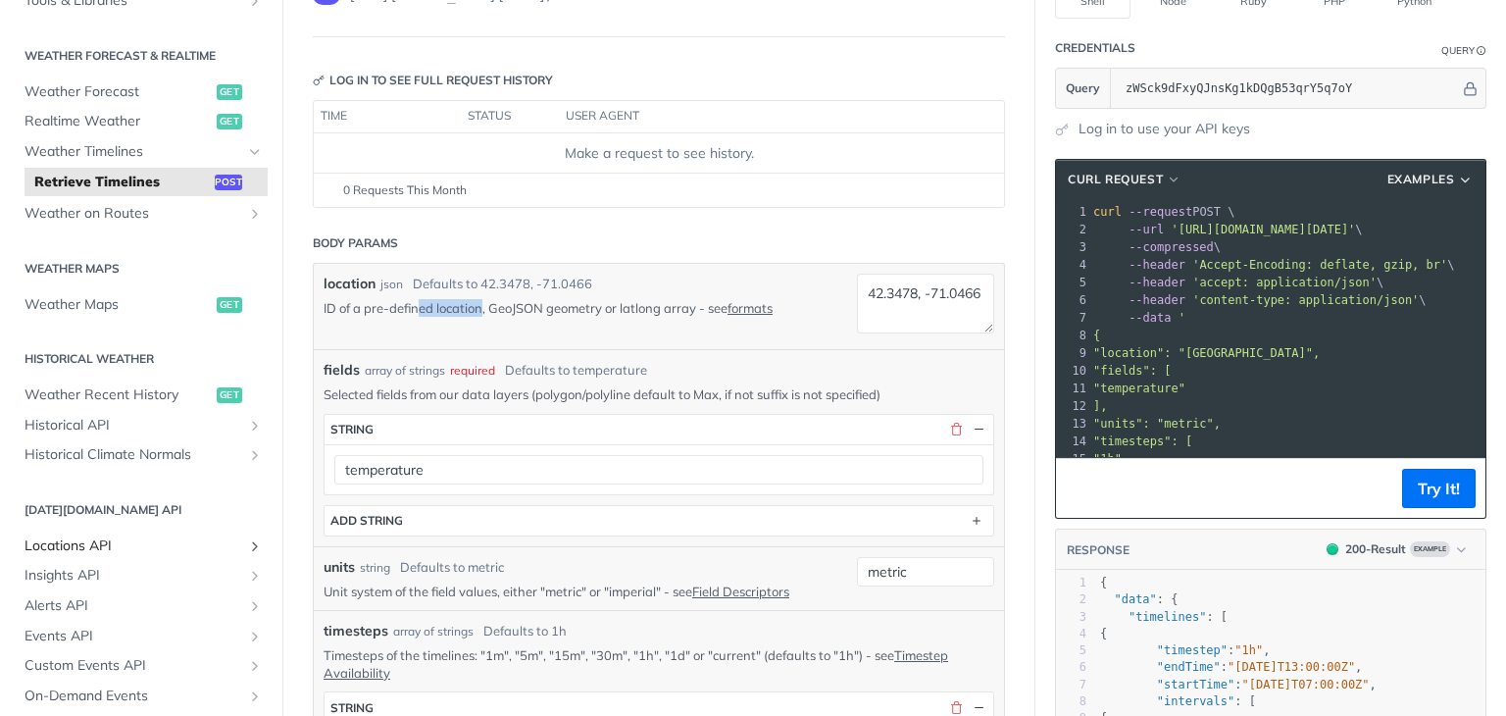
click at [84, 553] on span "Locations API" at bounding box center [134, 546] width 218 height 20
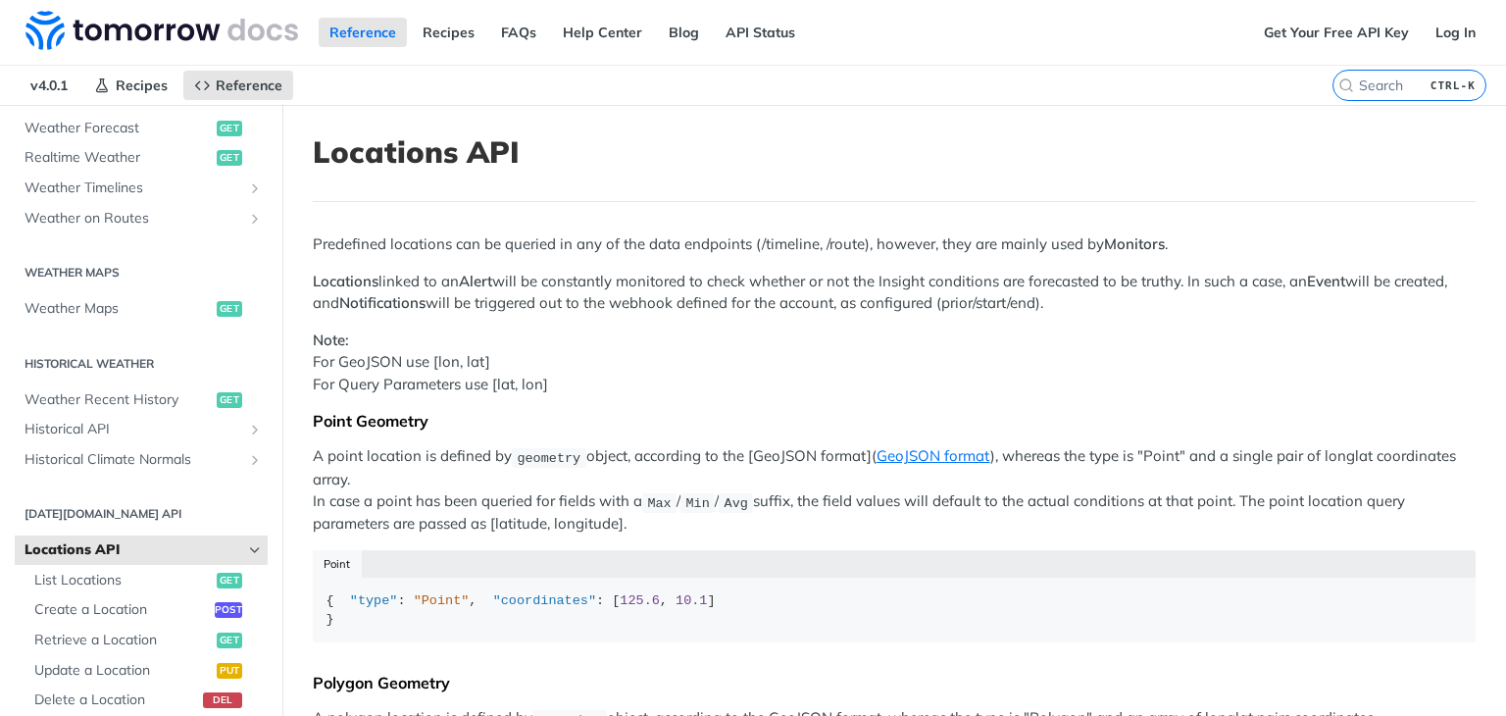
scroll to position [490, 0]
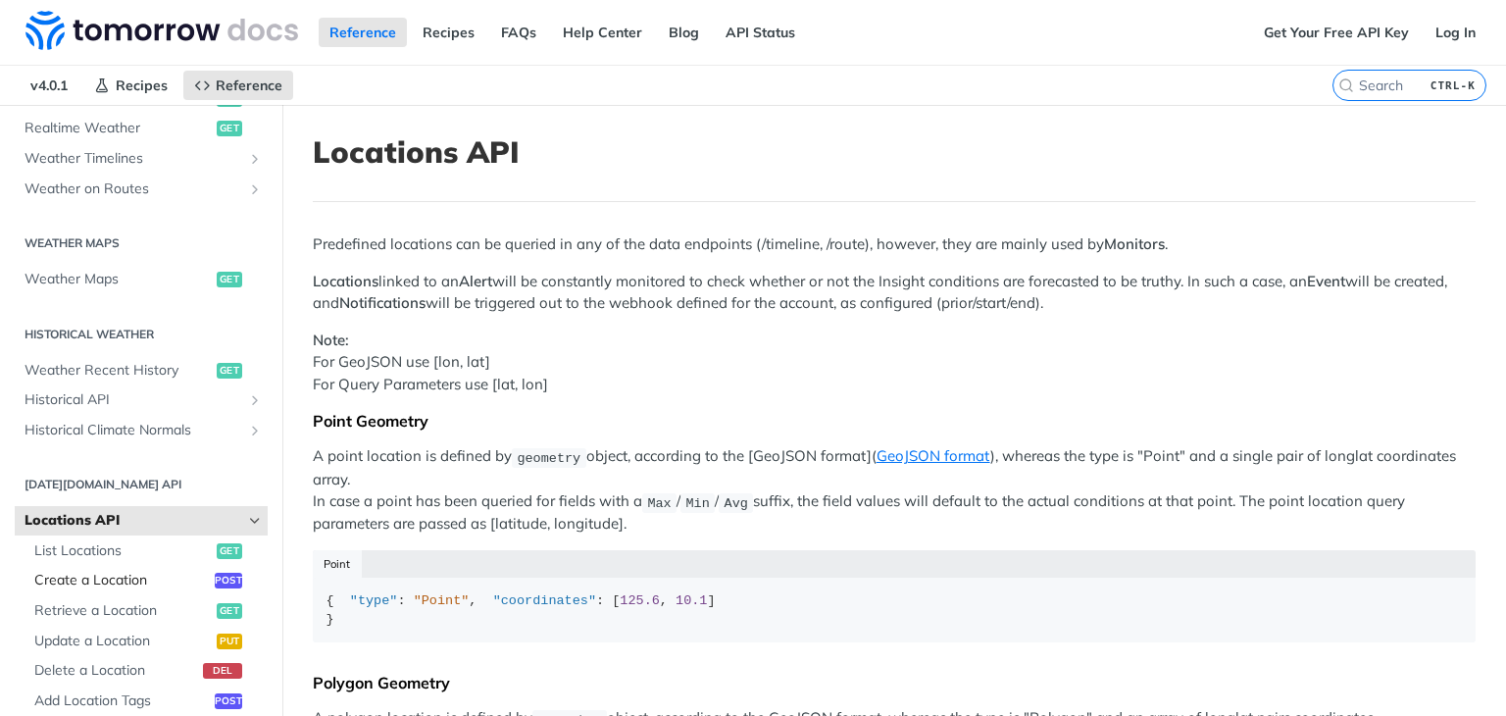
click at [98, 581] on span "Create a Location" at bounding box center [121, 581] width 175 height 20
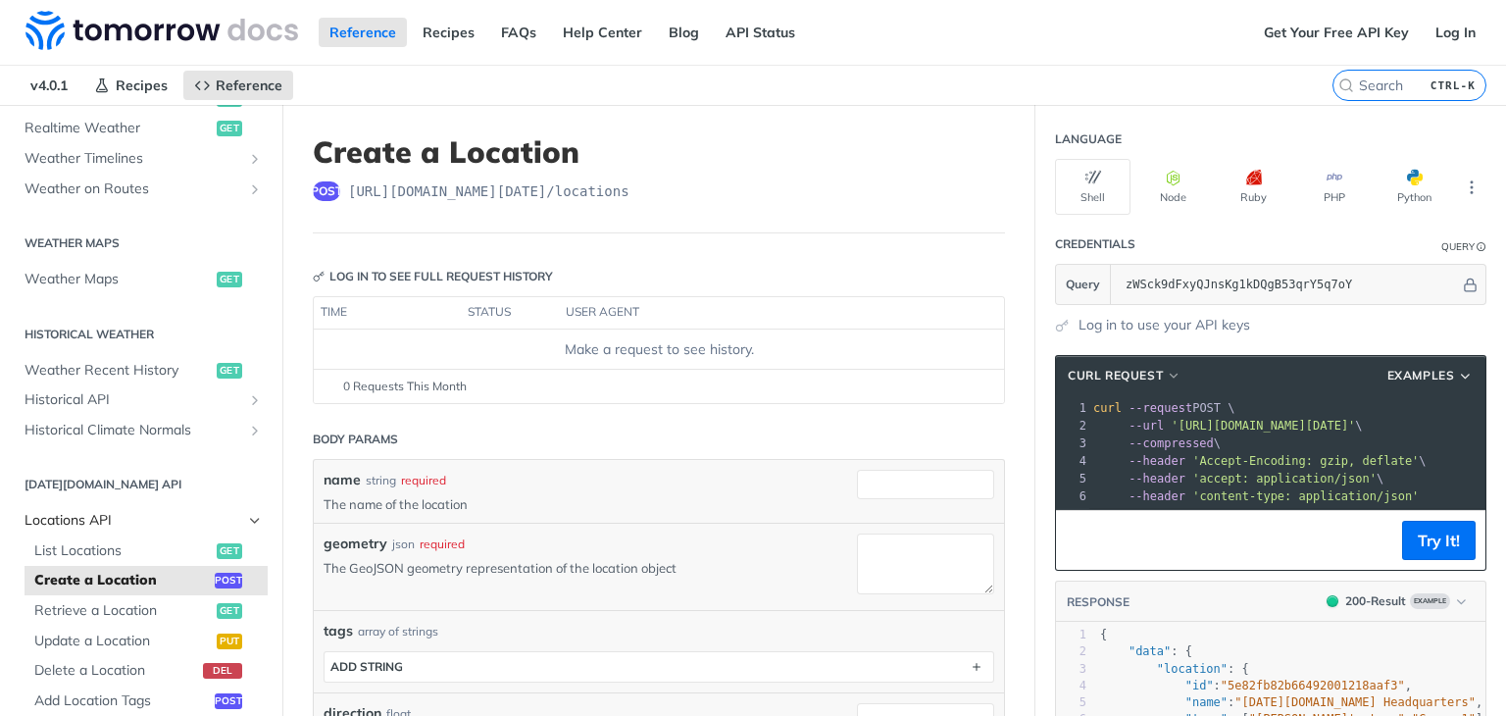
click at [114, 521] on span "Locations API" at bounding box center [134, 521] width 218 height 20
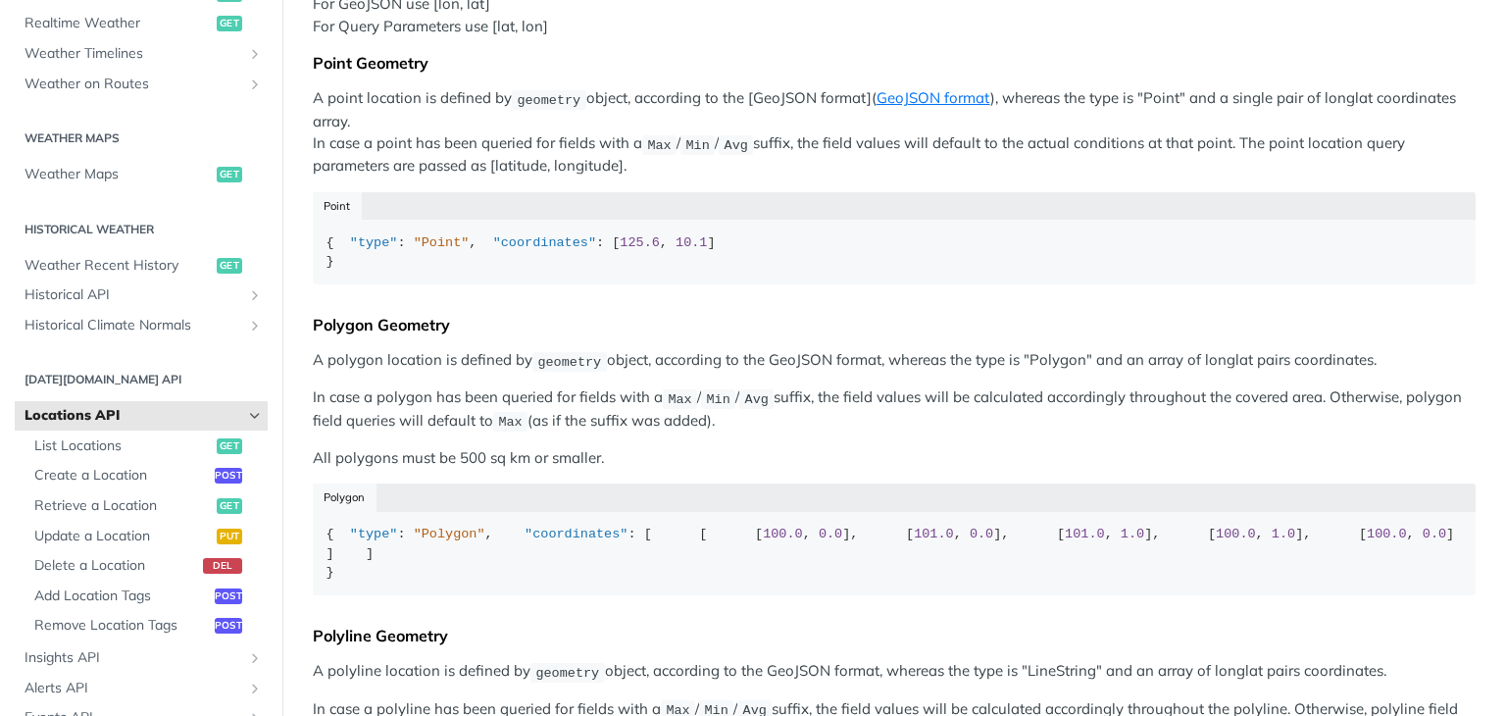
scroll to position [98, 0]
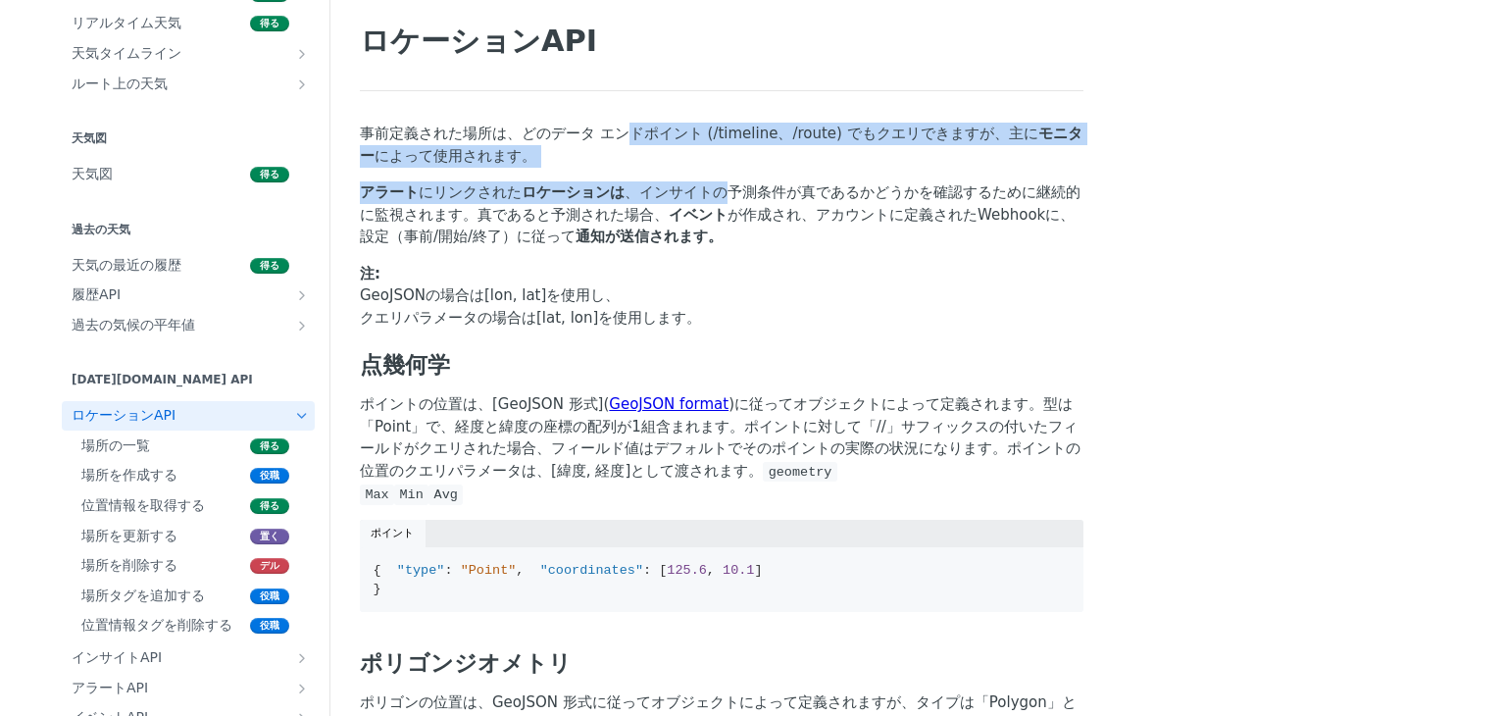
drag, startPoint x: 575, startPoint y: 144, endPoint x: 686, endPoint y: 191, distance: 120.4
click at [686, 191] on p "アラート にリンクされた ロケーションは 、インサイトの予測条件が真であるかどうかを確認するために継続的に監視されます。真であると予測された場合、 イベント …" at bounding box center [722, 214] width 724 height 67
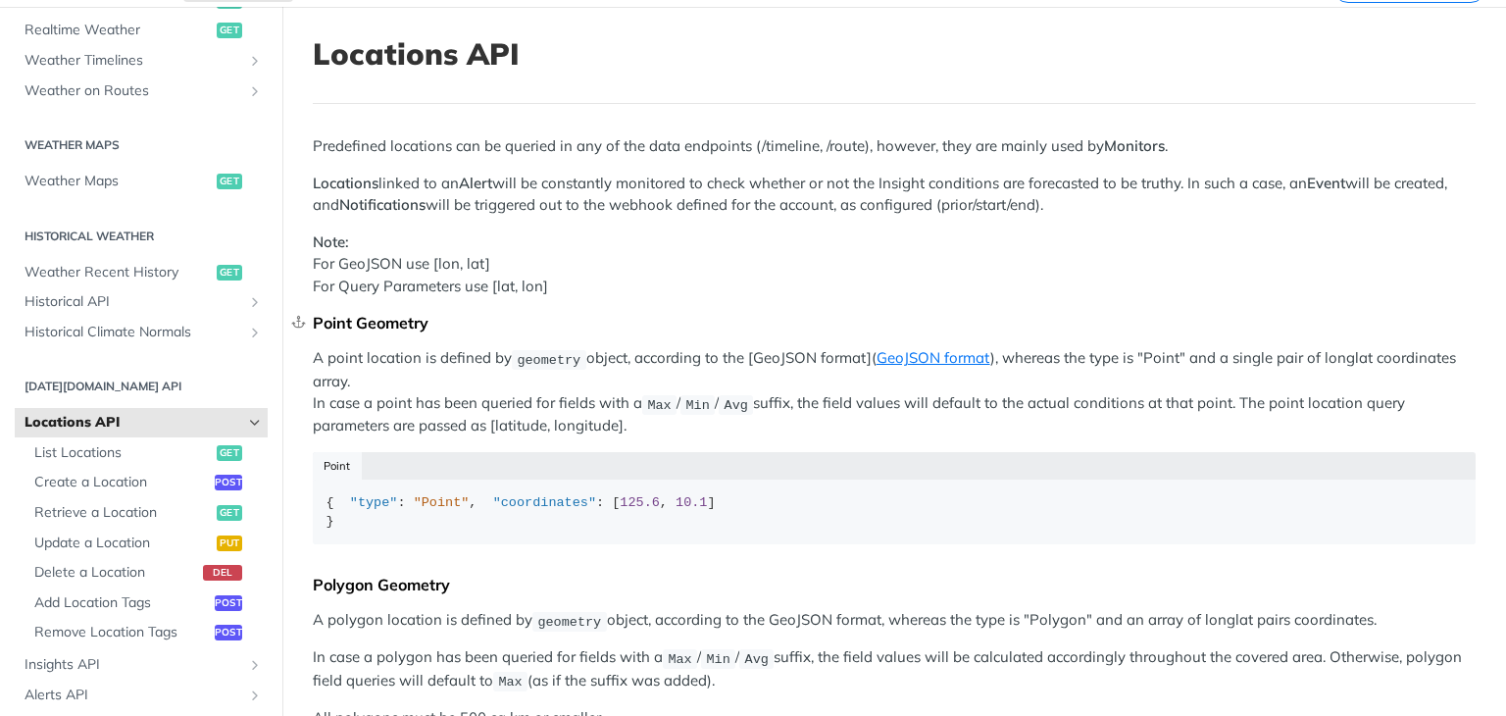
click at [748, 313] on div "Point Geometry" at bounding box center [894, 323] width 1163 height 20
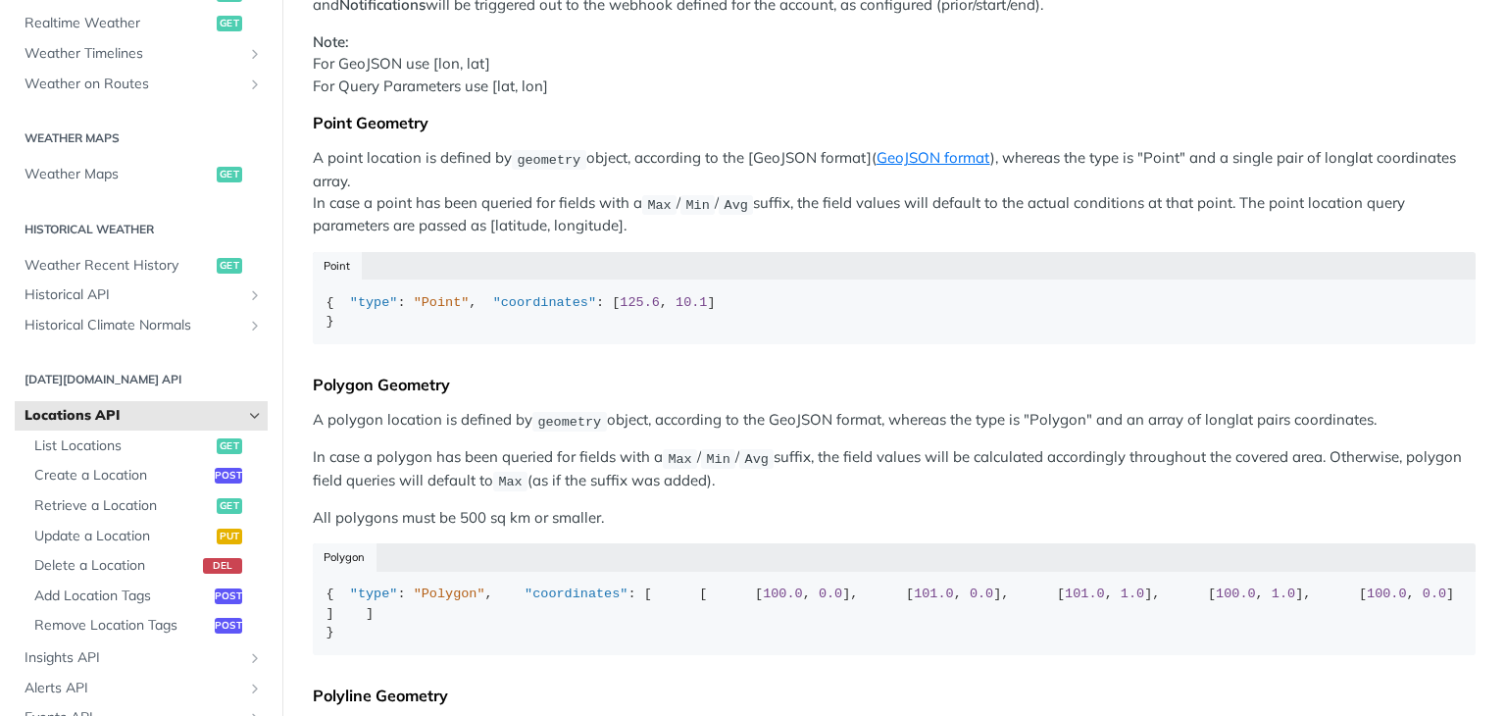
scroll to position [294, 0]
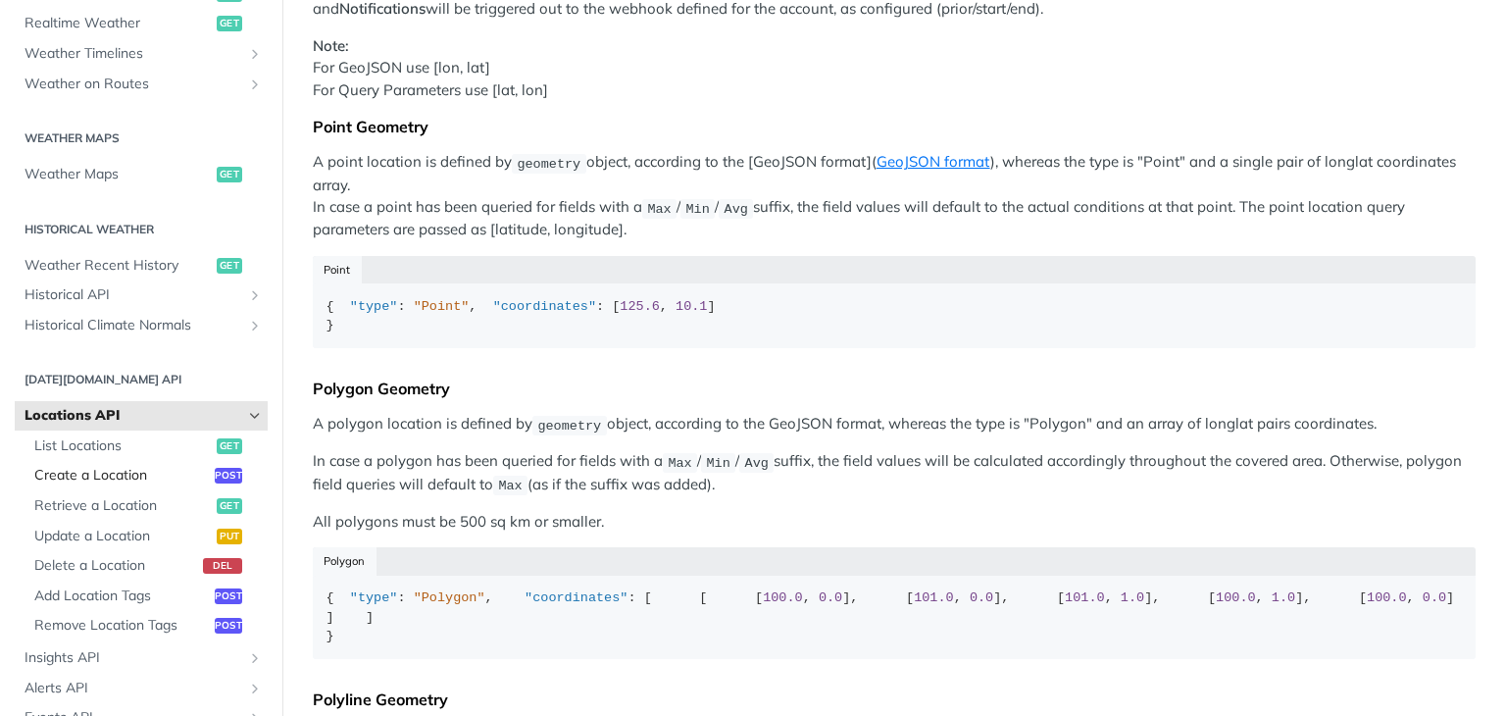
click at [102, 469] on span "Create a Location" at bounding box center [121, 476] width 175 height 20
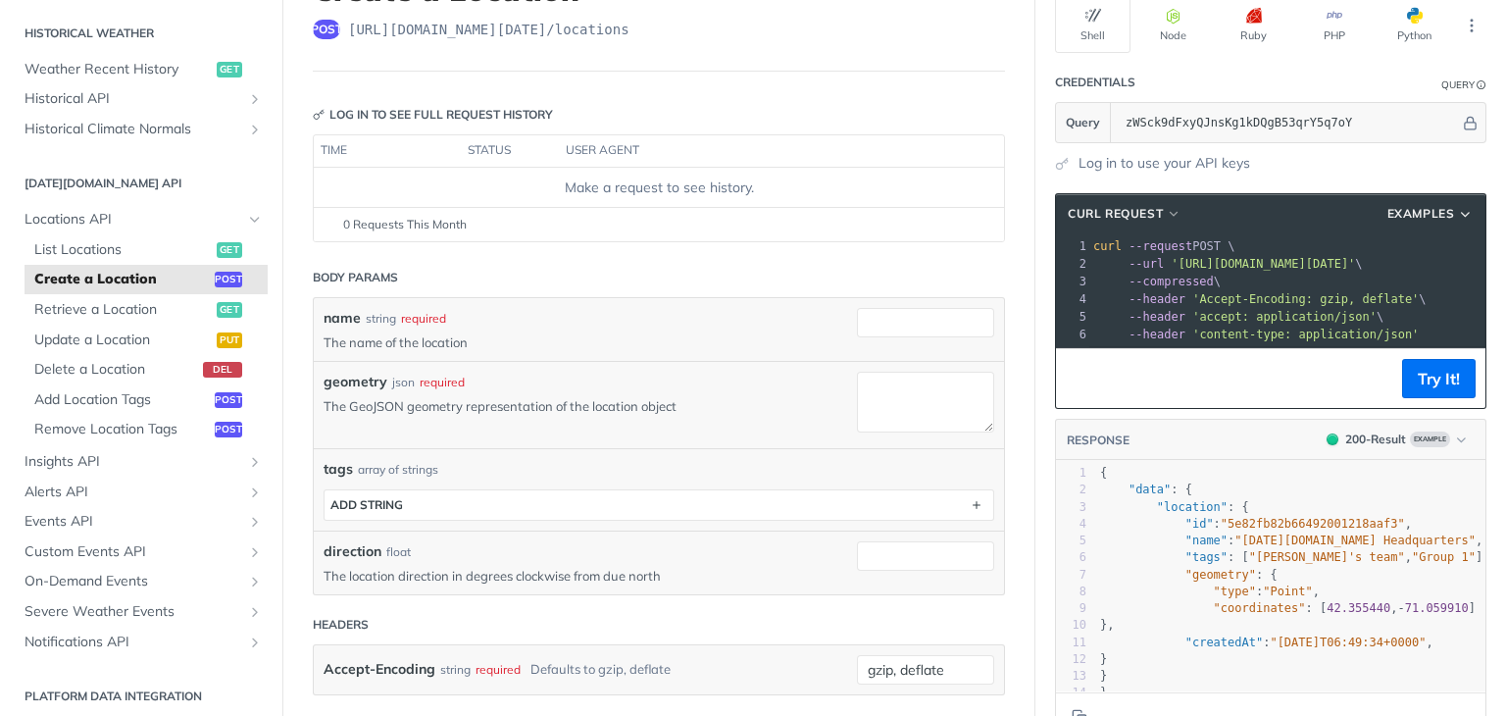
scroll to position [196, 0]
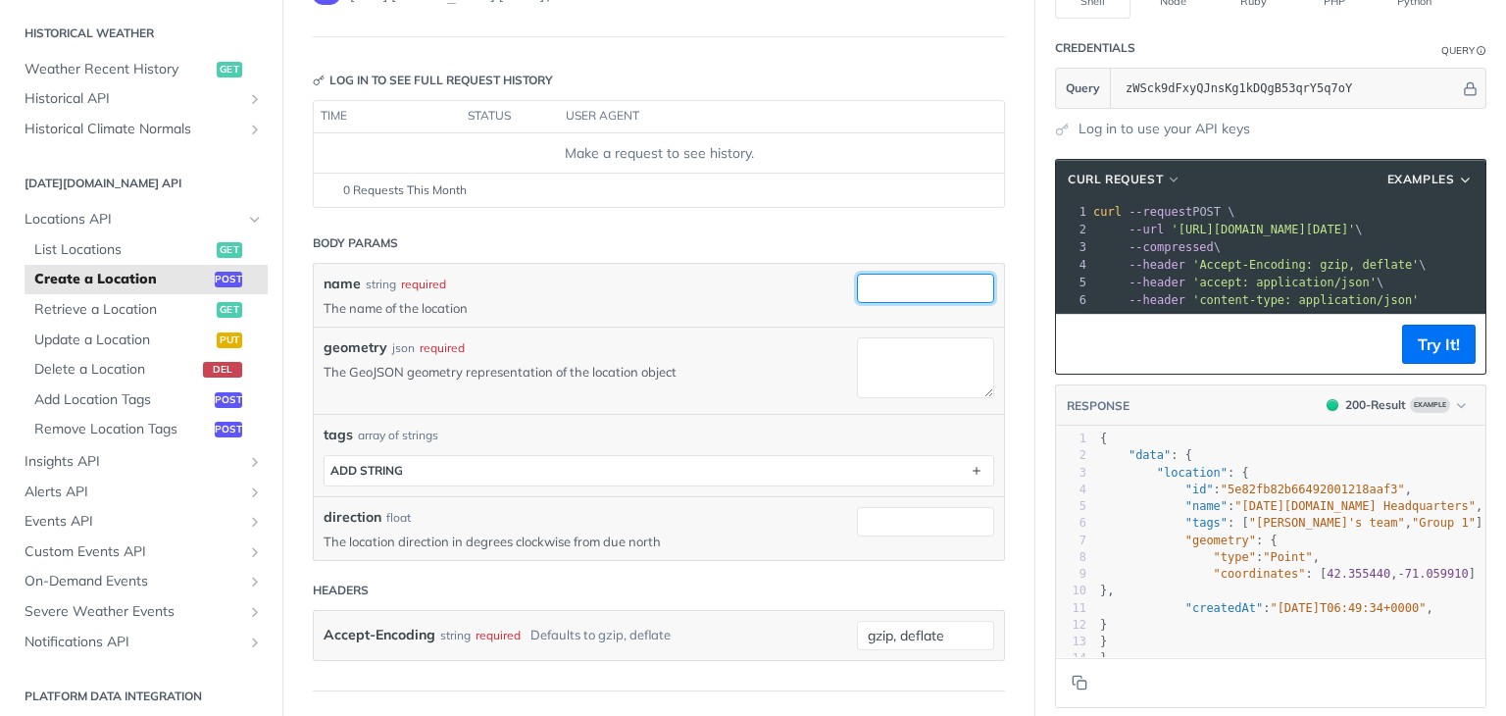
click at [886, 286] on input "name" at bounding box center [925, 288] width 137 height 29
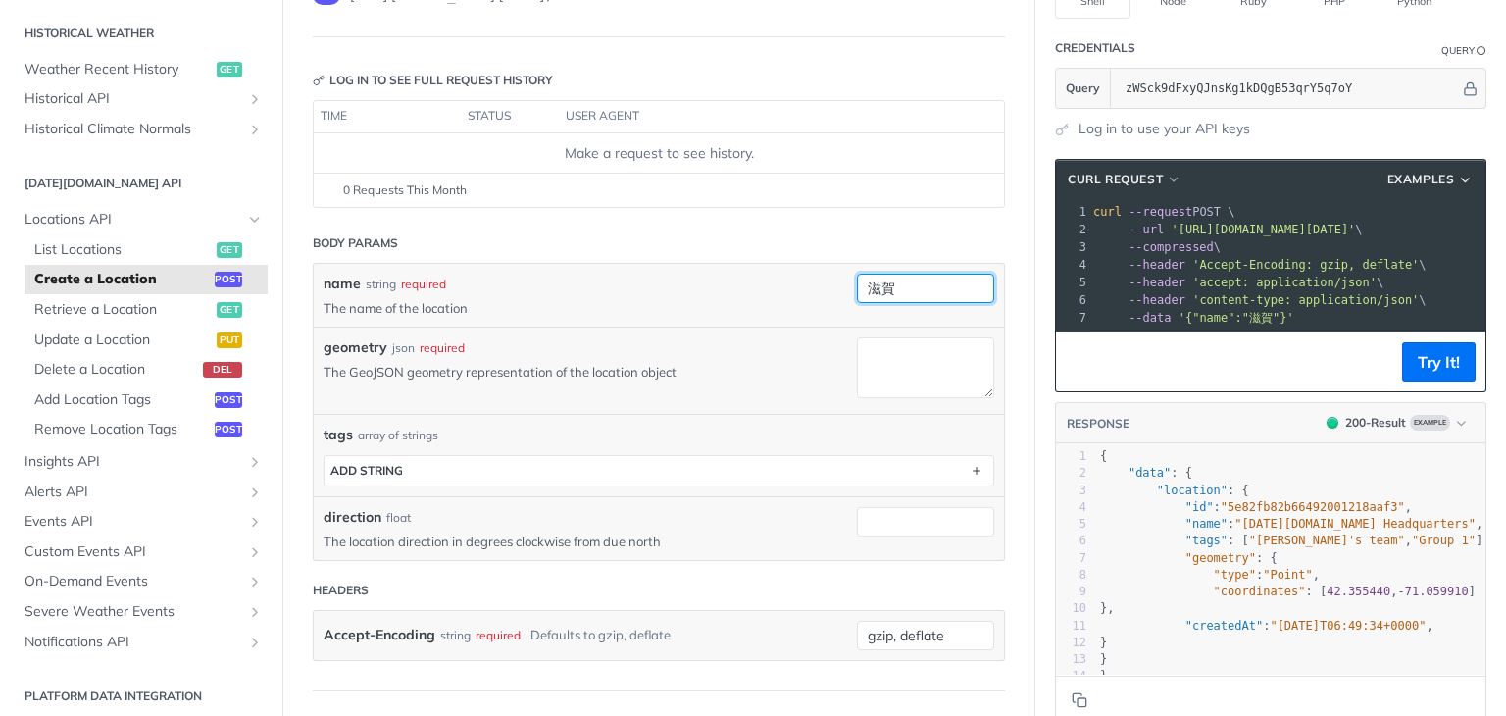
type input "滋賀"
click at [685, 265] on div "name string required The name of the location 滋賀 required type : string" at bounding box center [659, 295] width 690 height 63
drag, startPoint x: 400, startPoint y: 374, endPoint x: 579, endPoint y: 375, distance: 179.4
click at [579, 375] on p "The GeoJSON geometry representation of the location object" at bounding box center [576, 372] width 504 height 18
click at [580, 375] on p "The GeoJSON geometry representation of the location object" at bounding box center [576, 372] width 504 height 18
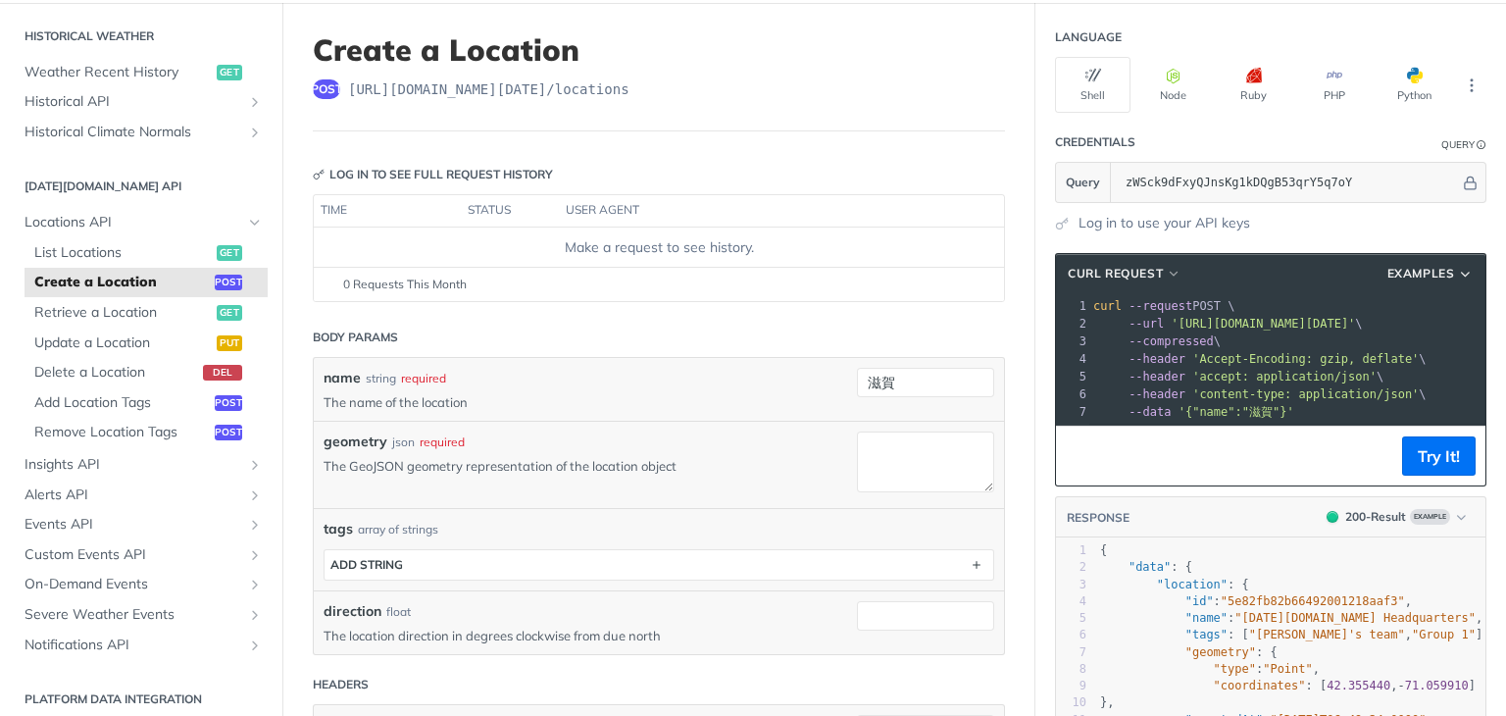
scroll to position [98, 0]
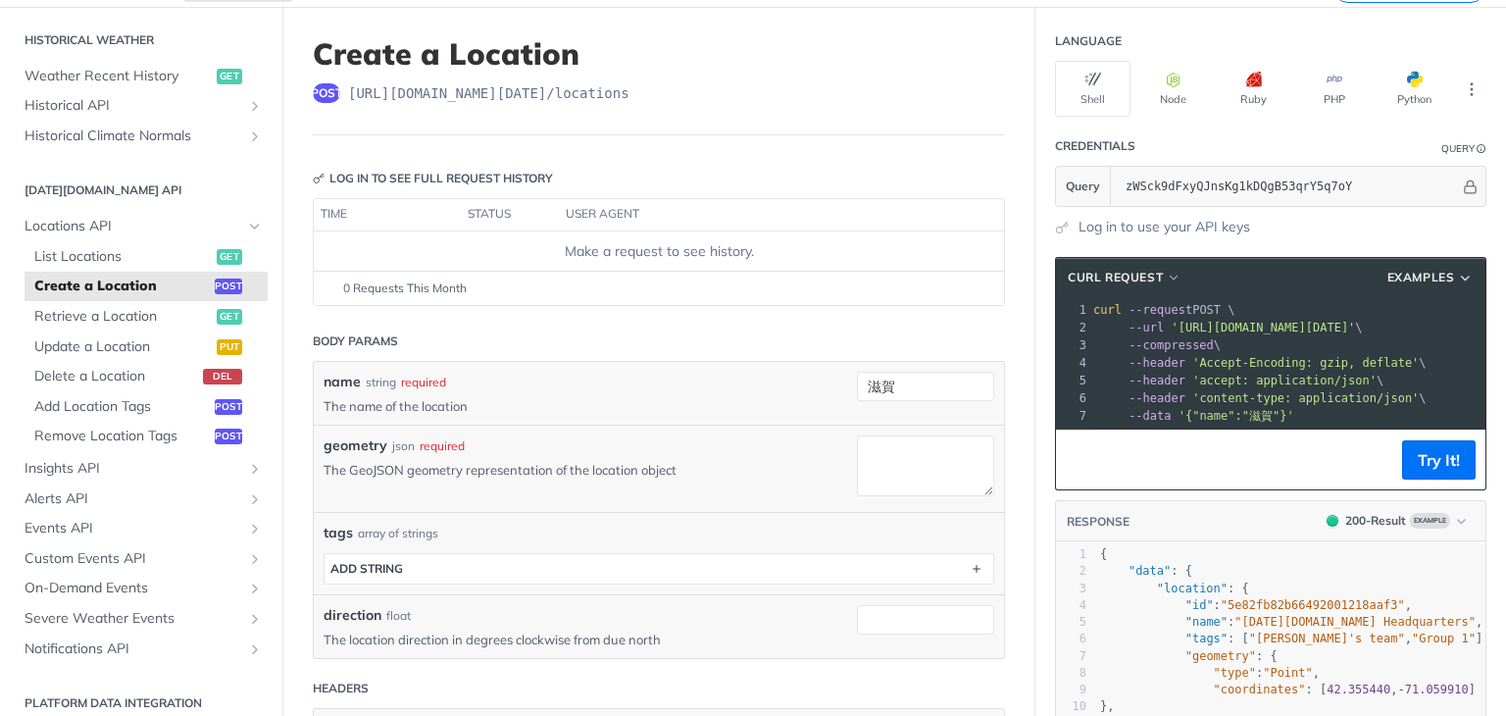
click at [488, 471] on p "The GeoJSON geometry representation of the location object" at bounding box center [576, 470] width 504 height 18
click at [137, 225] on span "Locations API" at bounding box center [134, 227] width 218 height 20
click at [562, 472] on p "The GeoJSON geometry representation of the location object" at bounding box center [576, 470] width 504 height 18
click at [895, 450] on textarea "geometry" at bounding box center [925, 465] width 137 height 60
paste textarea "{ "type": "Point", "coordinates": [125.6, 10.1] }"
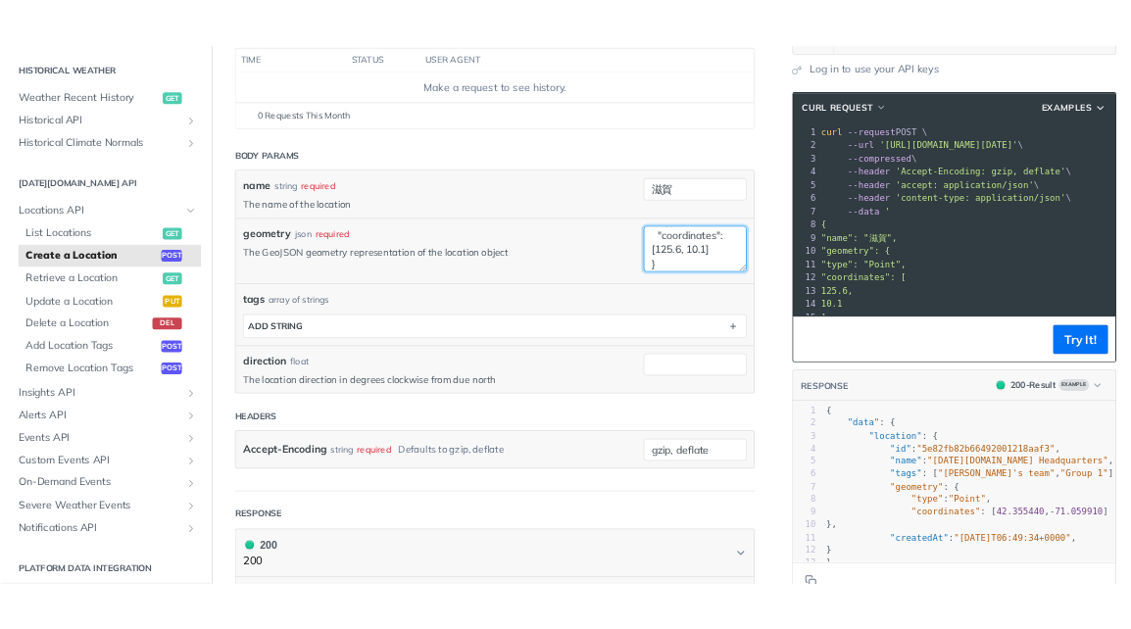
scroll to position [196, 0]
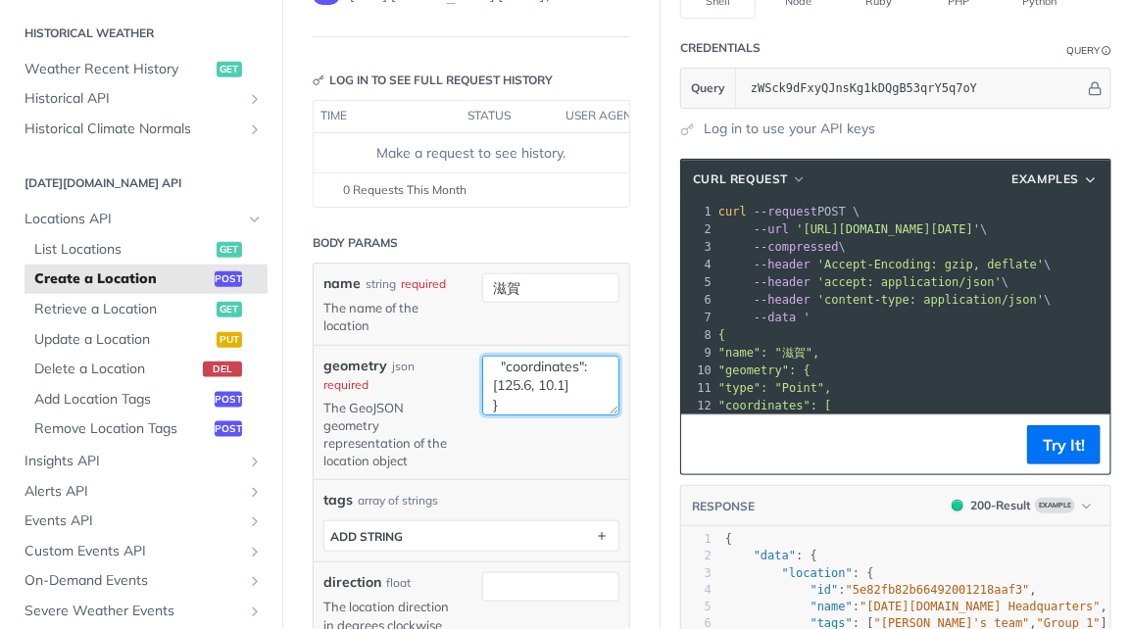
drag, startPoint x: 511, startPoint y: 419, endPoint x: 545, endPoint y: 460, distance: 53.6
click at [511, 416] on textarea "{ "type": "Point", "coordinates": [125.6, 10.1] }" at bounding box center [550, 386] width 137 height 60
paste textarea "0.8666666667"
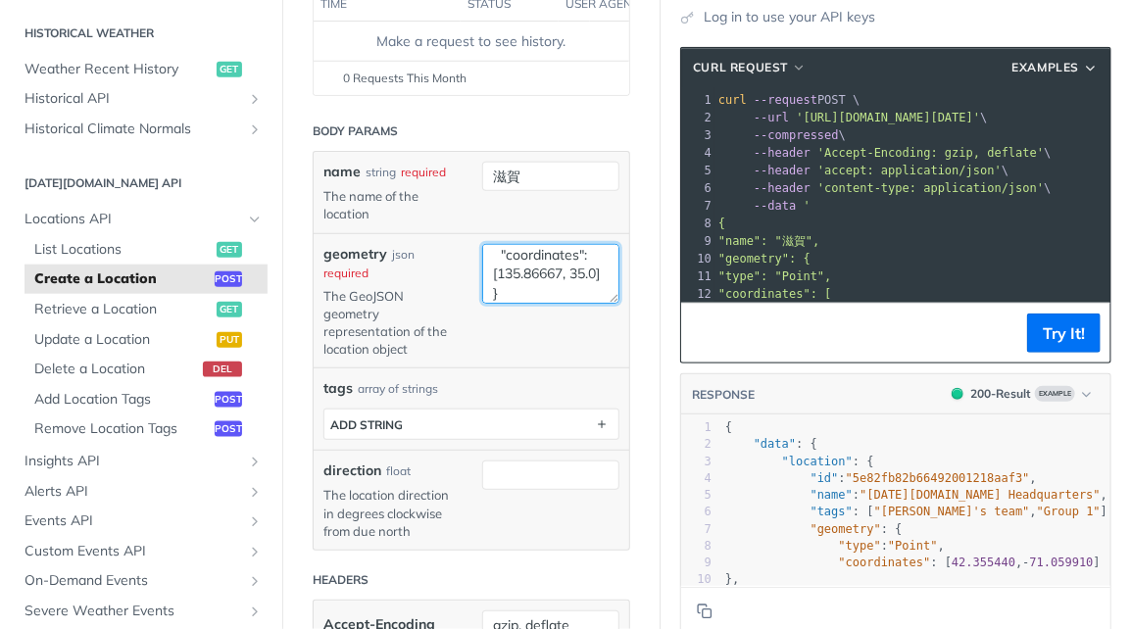
scroll to position [392, 0]
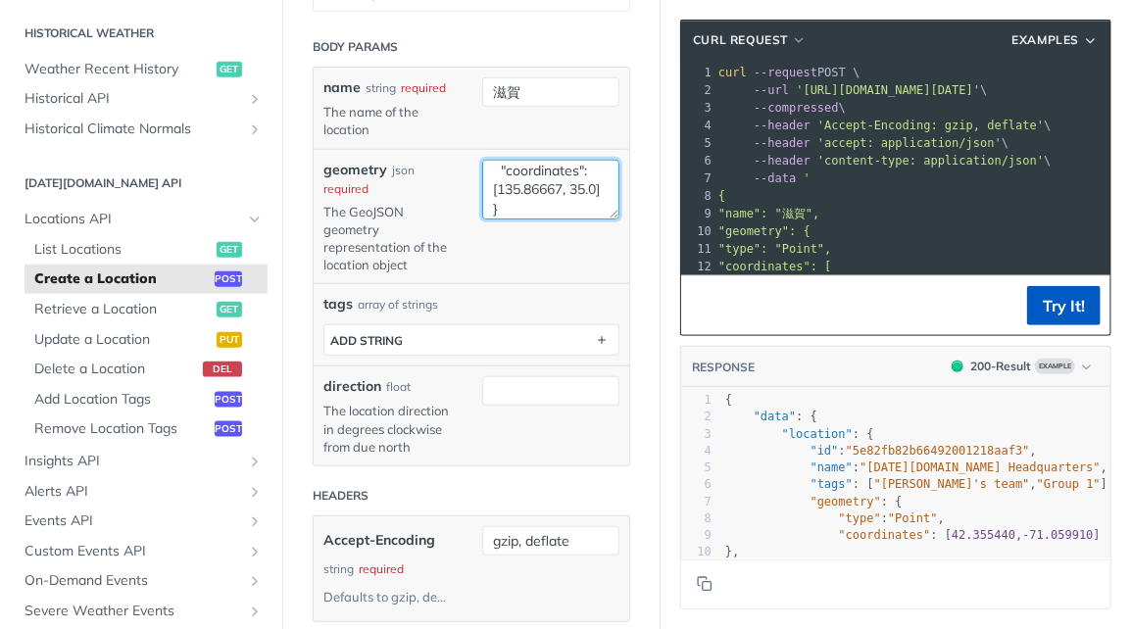
type textarea "{ "type": "Point", "coordinates": [135.86667, 35.0] }"
click at [1048, 314] on button "Try It!" at bounding box center [1064, 305] width 74 height 39
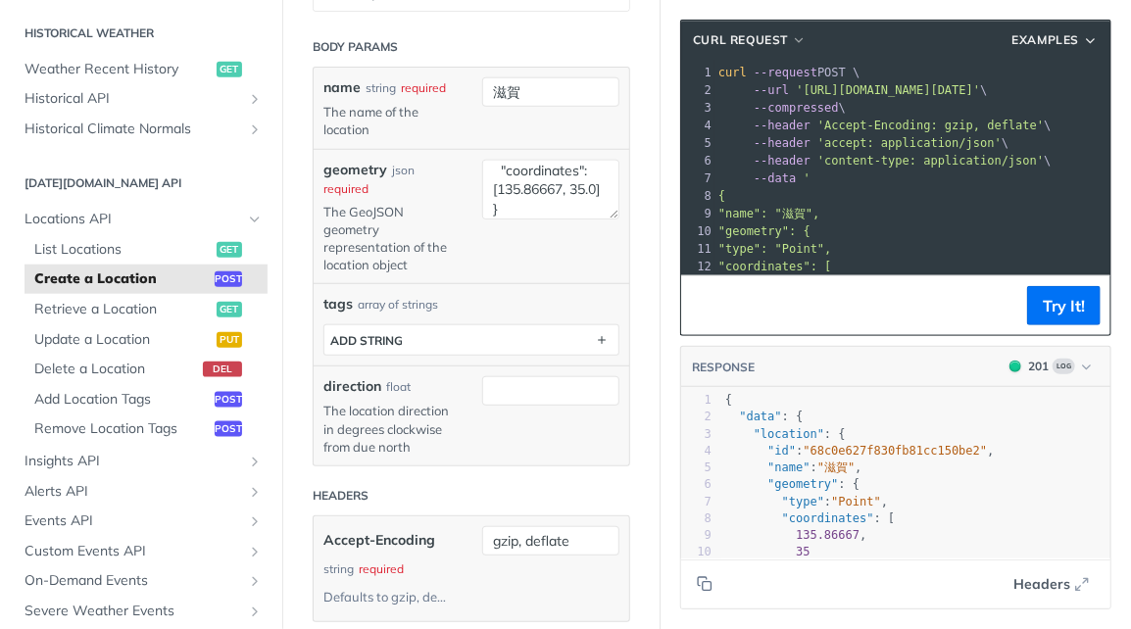
scroll to position [0, 0]
click at [114, 250] on span "List Locations" at bounding box center [122, 250] width 177 height 20
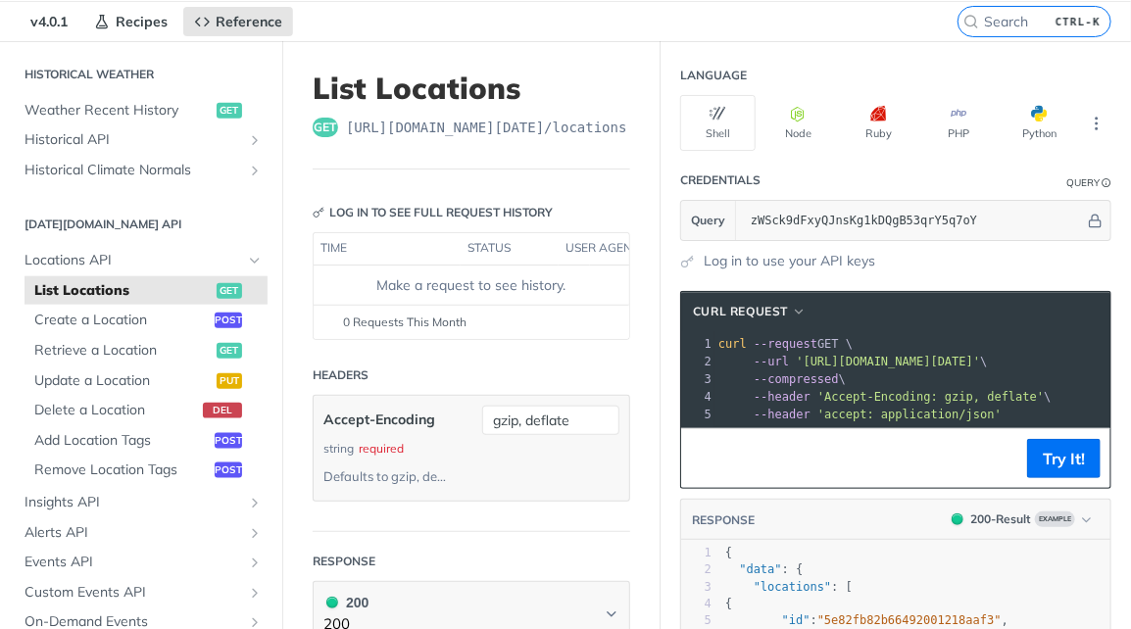
scroll to position [98, 0]
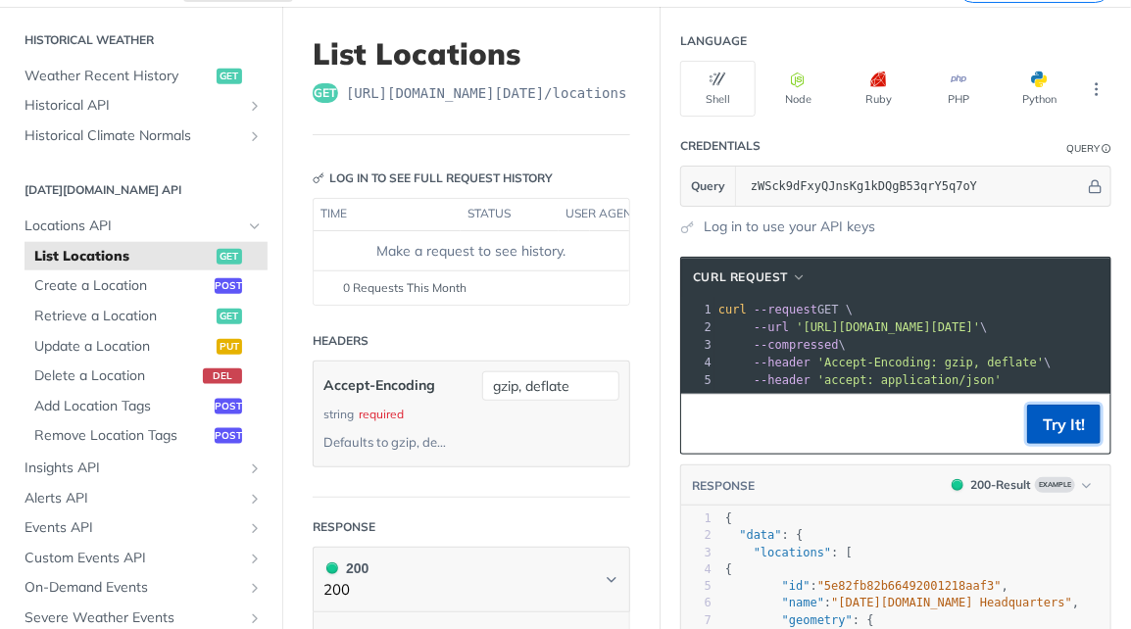
click at [1042, 432] on button "Try It!" at bounding box center [1064, 424] width 74 height 39
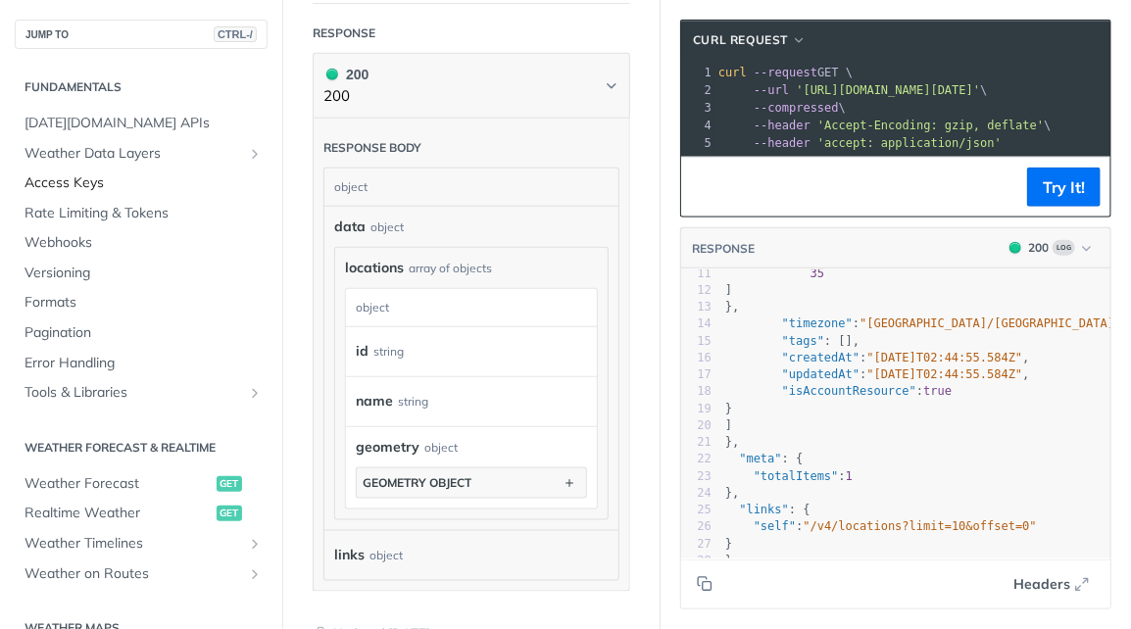
scroll to position [0, 0]
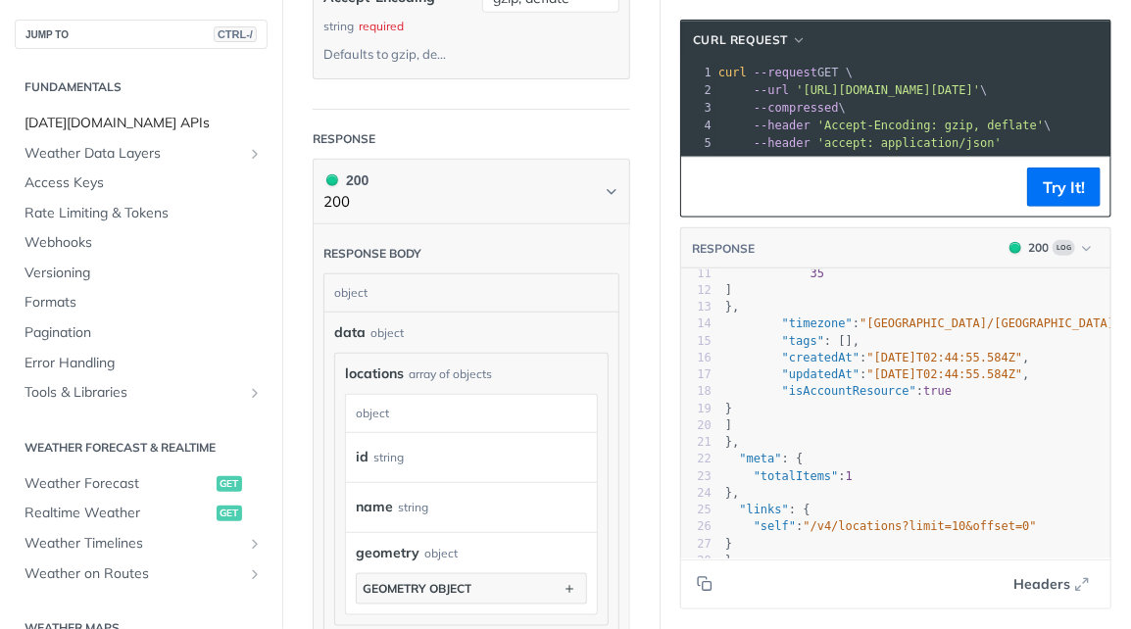
click at [108, 124] on span "[DATE][DOMAIN_NAME] APIs" at bounding box center [144, 124] width 238 height 20
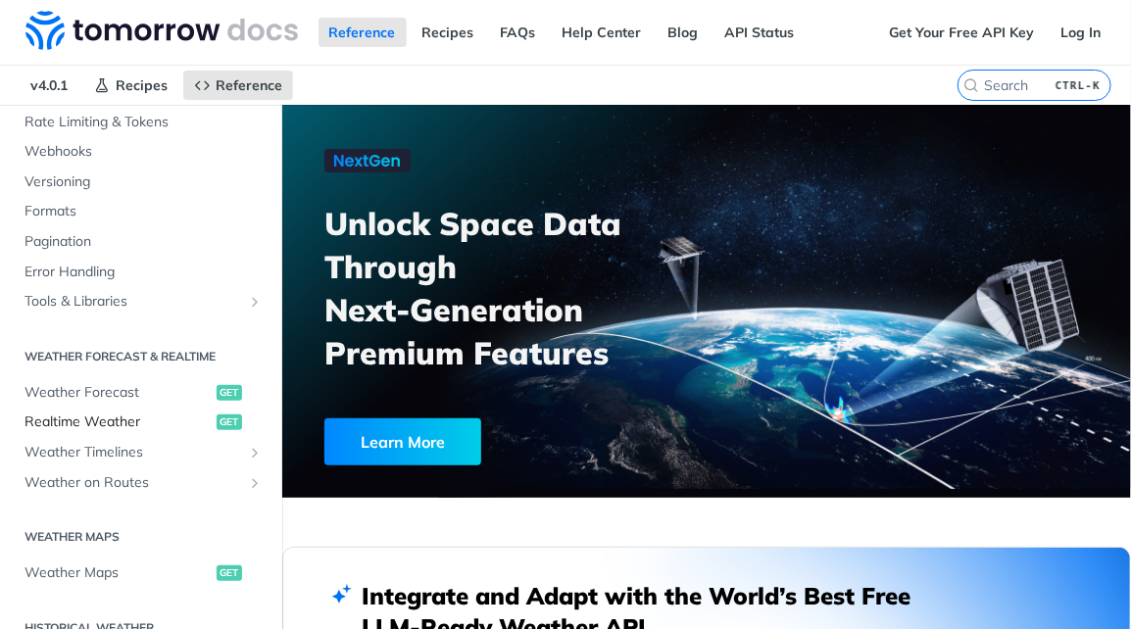
click at [85, 422] on span "Realtime Weather" at bounding box center [118, 423] width 187 height 20
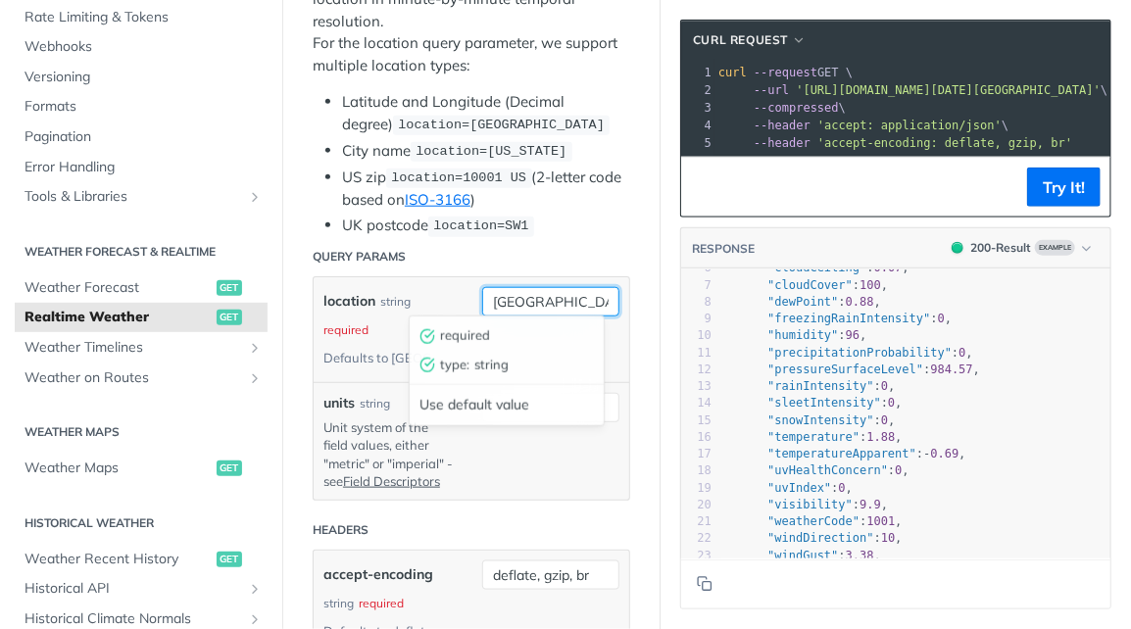
drag, startPoint x: 547, startPoint y: 300, endPoint x: 424, endPoint y: 285, distance: 123.4
click at [424, 287] on div "location string required Defaults to toronto toronto required type : string Use…" at bounding box center [472, 329] width 296 height 85
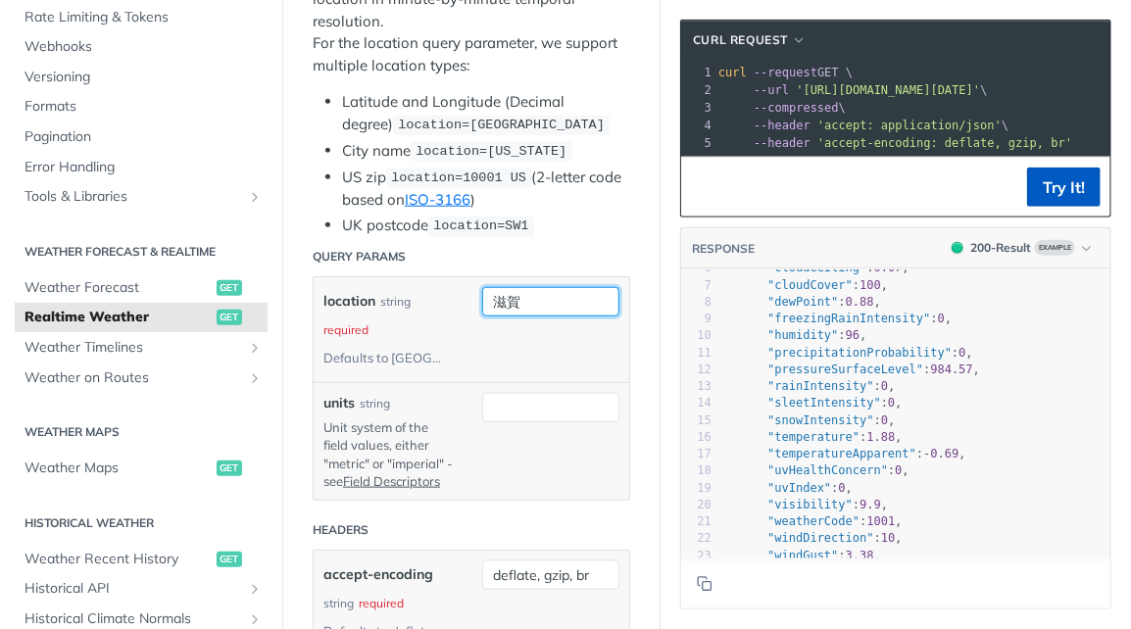
type input "滋賀"
click at [1038, 191] on button "Try It!" at bounding box center [1064, 187] width 74 height 39
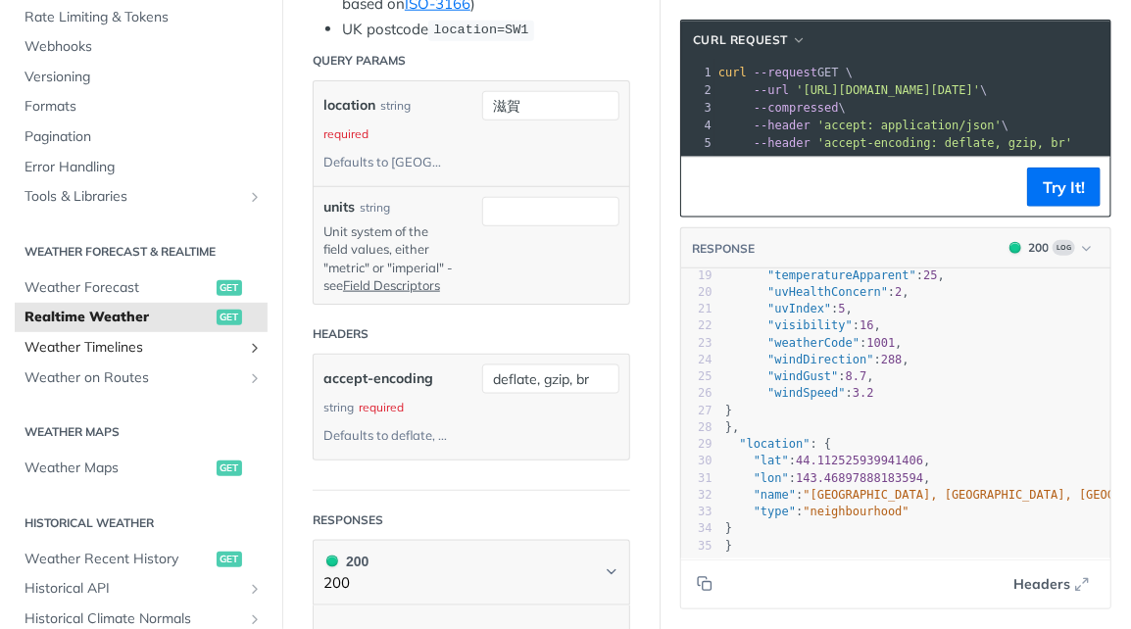
click at [131, 348] on span "Weather Timelines" at bounding box center [134, 348] width 218 height 20
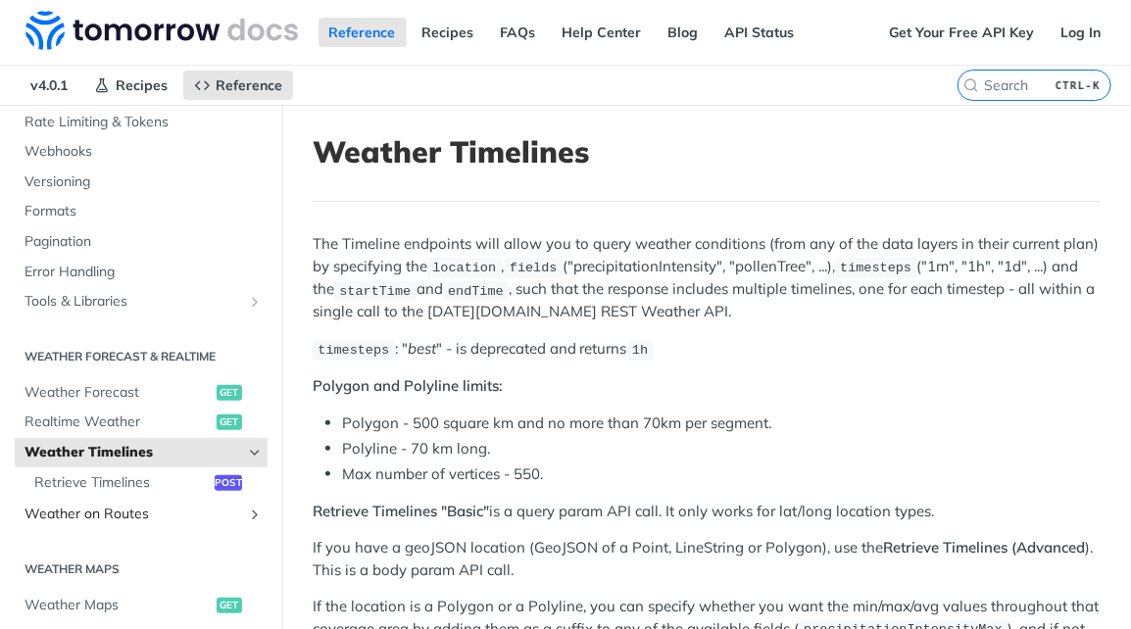
click at [98, 516] on span "Weather on Routes" at bounding box center [134, 515] width 218 height 20
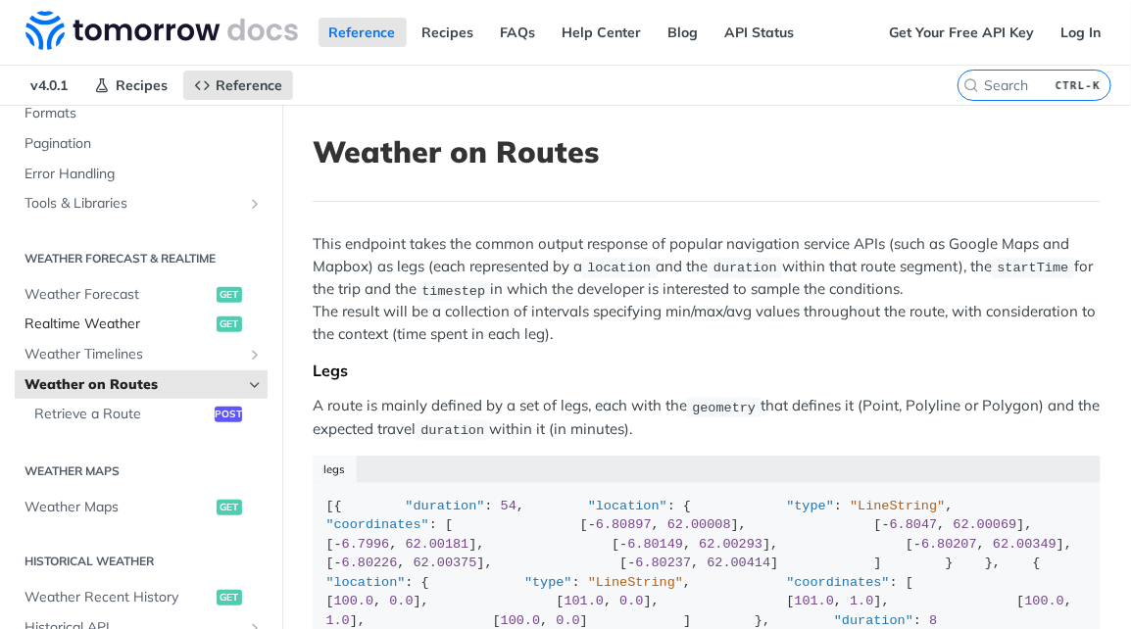
click at [92, 319] on span "Realtime Weather" at bounding box center [118, 325] width 187 height 20
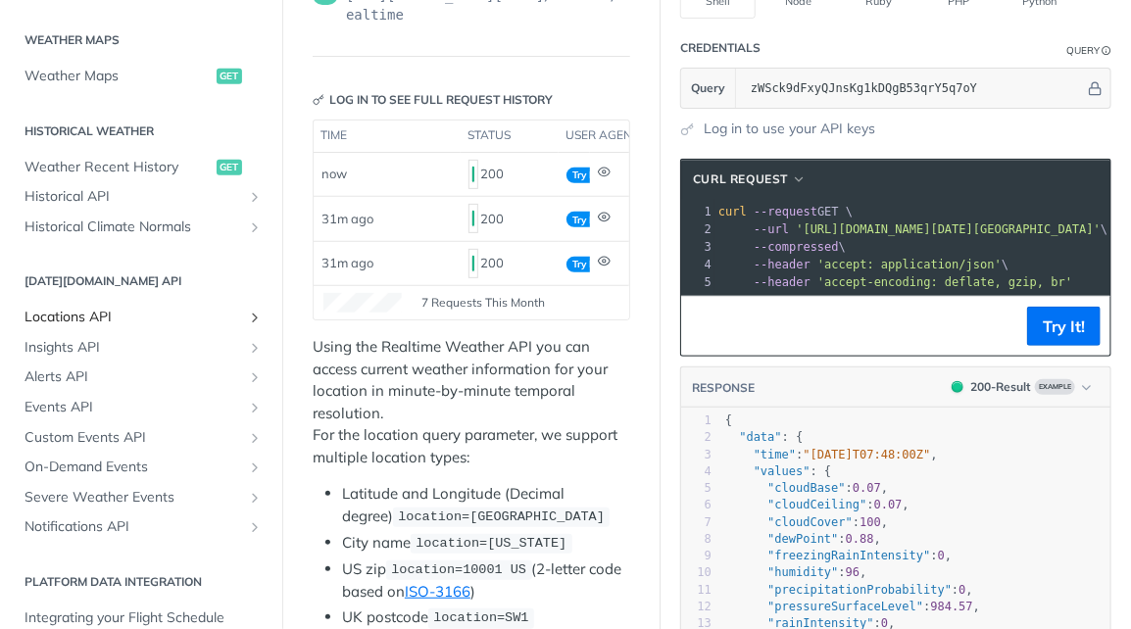
click at [40, 319] on span "Locations API" at bounding box center [134, 318] width 218 height 20
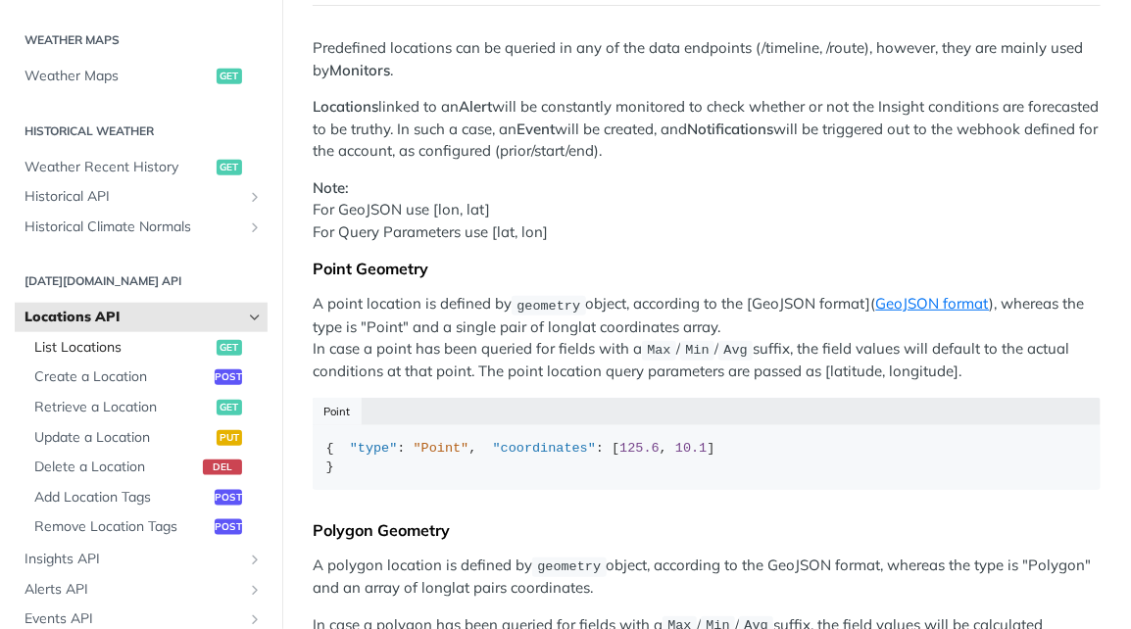
click at [123, 342] on span "List Locations" at bounding box center [122, 348] width 177 height 20
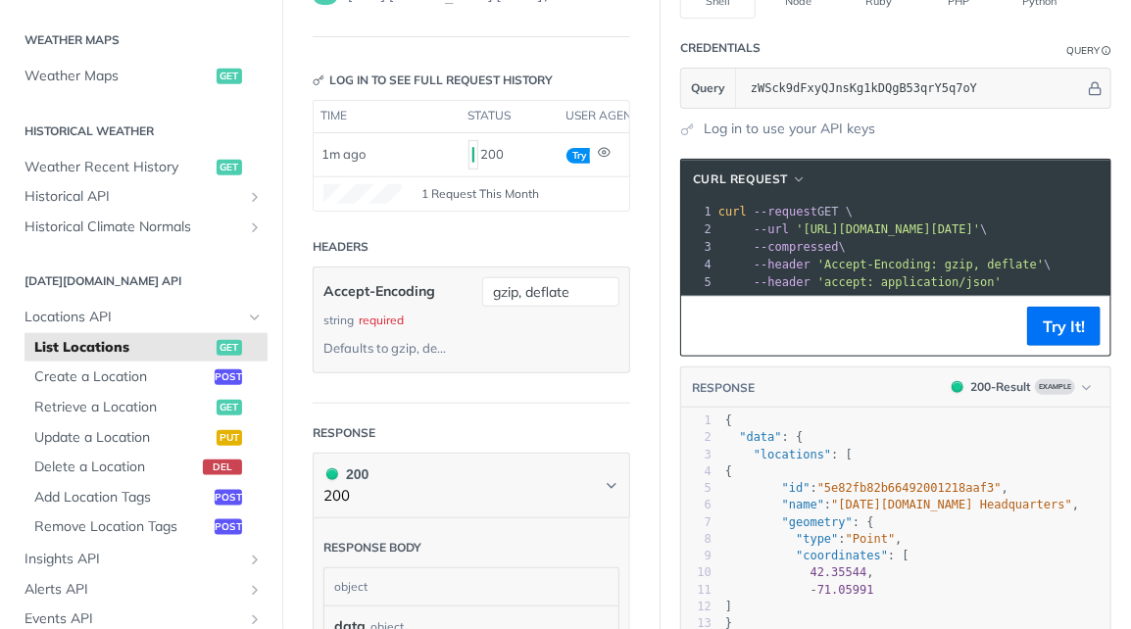
click at [835, 495] on span ""5e82fb82b66492001218aaf3"" at bounding box center [910, 488] width 184 height 14
type textarea "5e82fb82b66492001218aaf3"
click at [835, 495] on span ""5e82fb82b66492001218aaf3"" at bounding box center [910, 488] width 184 height 14
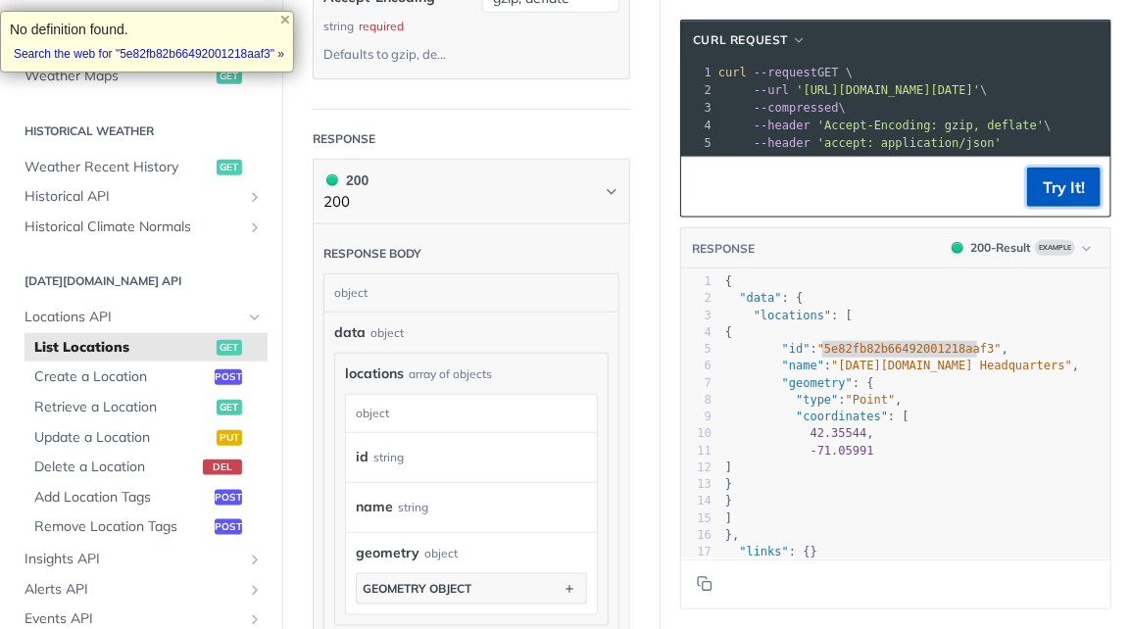
click at [1047, 201] on button "Try It!" at bounding box center [1064, 187] width 74 height 39
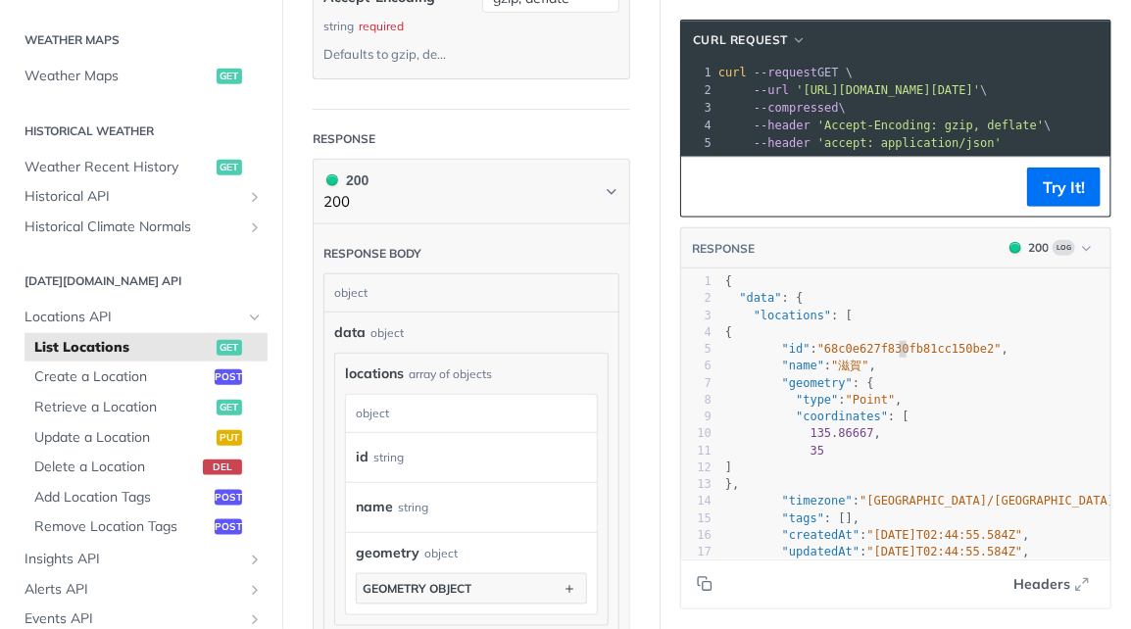
click at [886, 355] on span ""68c0e627f830fb81cc150be2"" at bounding box center [910, 349] width 184 height 14
type textarea "68c0e627f830fb81cc150be2"
click at [886, 355] on span ""68c0e627f830fb81cc150be2"" at bounding box center [910, 349] width 184 height 14
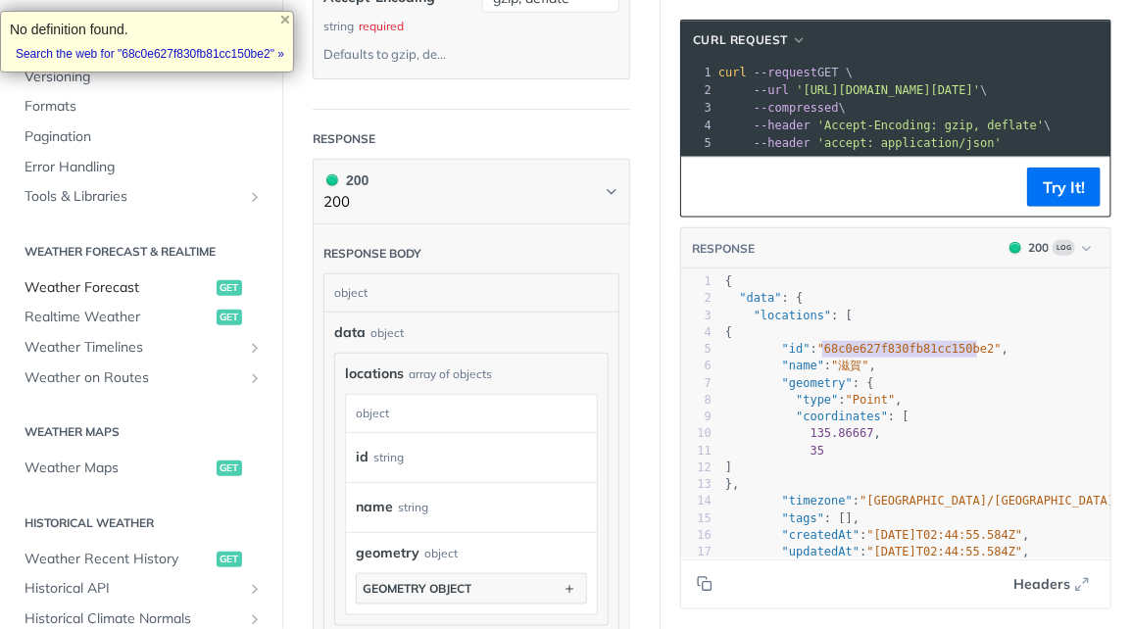
click at [78, 293] on span "Weather Forecast" at bounding box center [118, 288] width 187 height 20
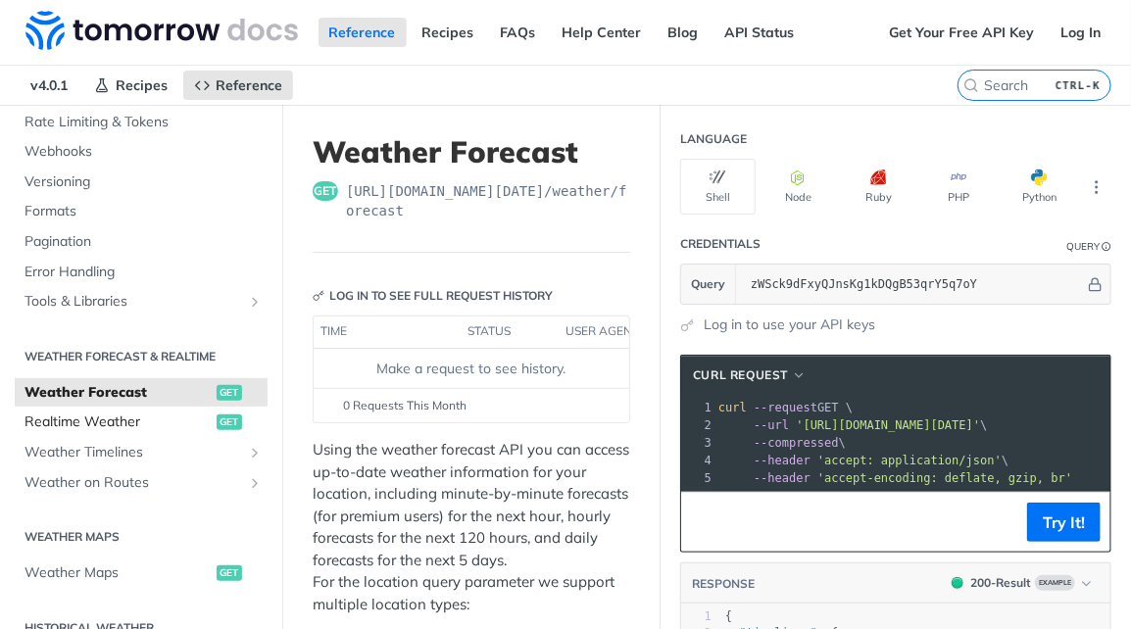
click at [84, 424] on span "Realtime Weather" at bounding box center [118, 423] width 187 height 20
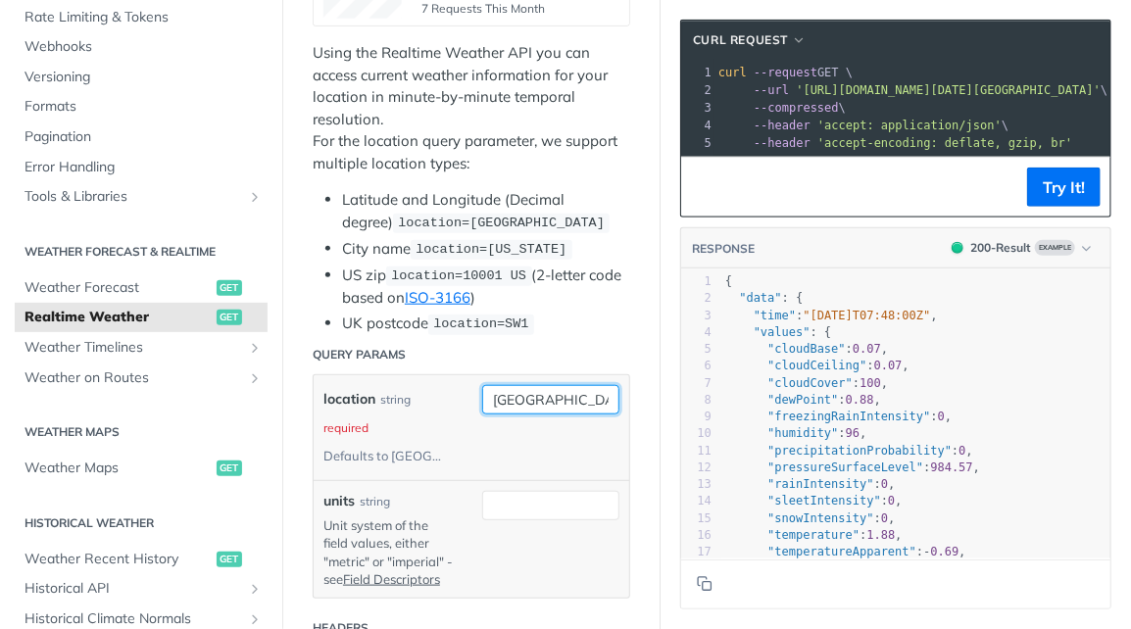
click at [530, 401] on input "toronto" at bounding box center [550, 399] width 137 height 29
paste input "68c0e627f830fb81cc150be2"
type input "68c0e627f830fb81cc150be2"
click at [584, 342] on header "Query Params" at bounding box center [472, 354] width 318 height 39
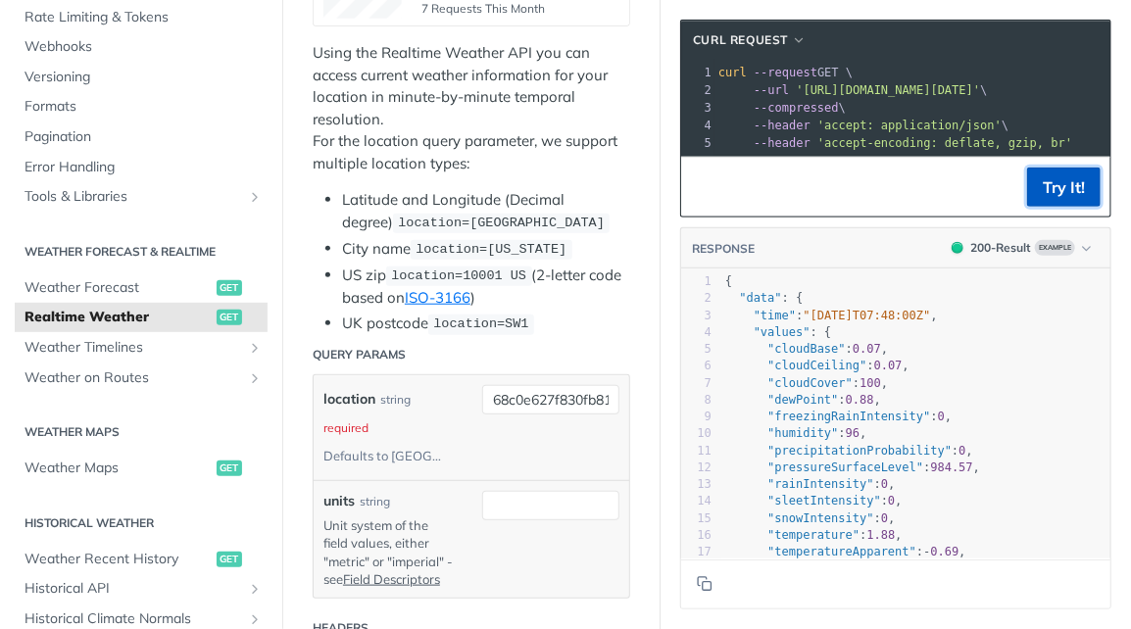
click at [1047, 203] on button "Try It!" at bounding box center [1064, 187] width 74 height 39
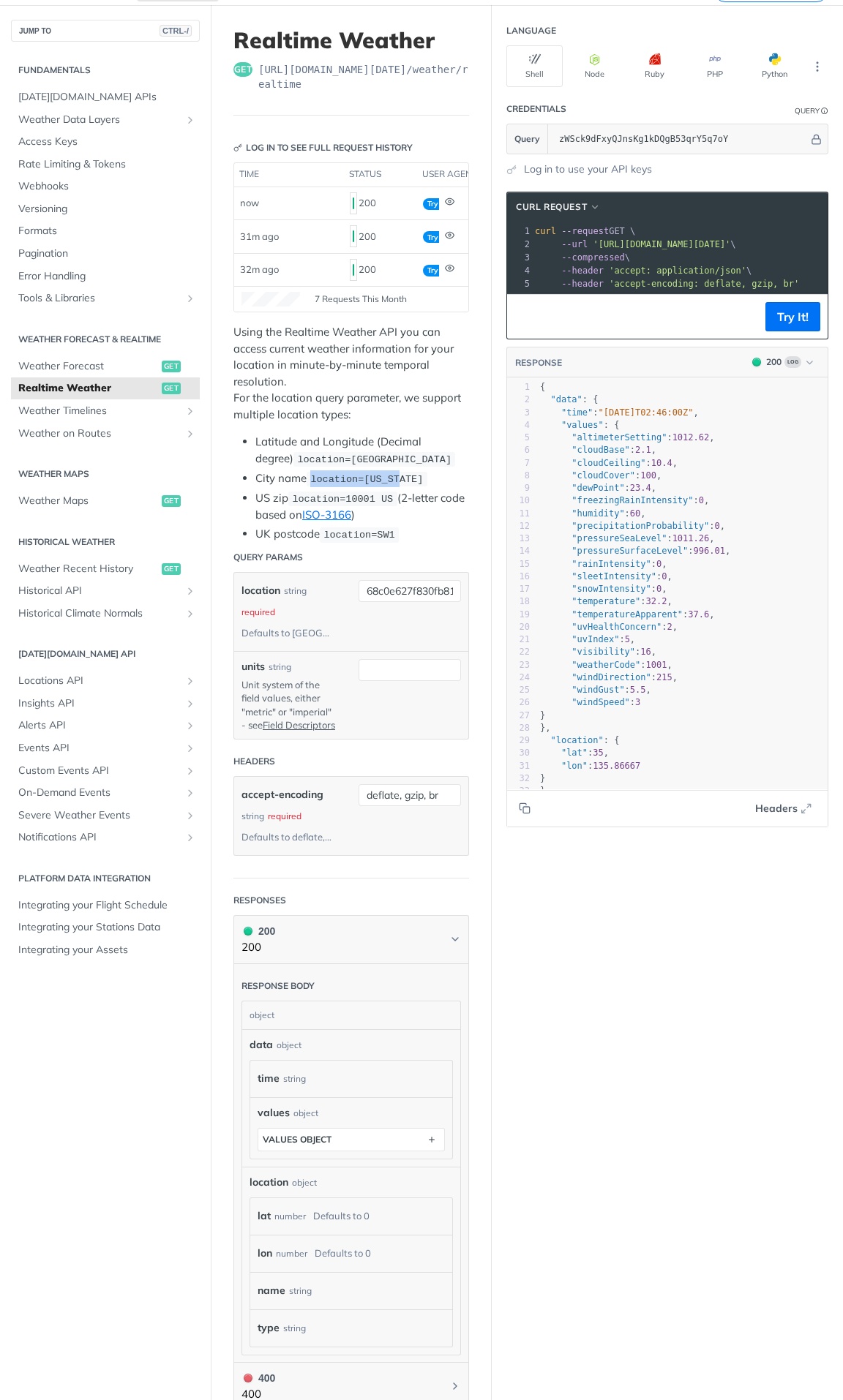
drag, startPoint x: 305, startPoint y: 474, endPoint x: 397, endPoint y: 478, distance: 92.1
click at [397, 478] on li "City name location=new york" at bounding box center [362, 478] width 214 height 17
click at [397, 478] on span "location=new york" at bounding box center [367, 479] width 113 height 11
click at [68, 534] on span "Locations API" at bounding box center [100, 681] width 163 height 15
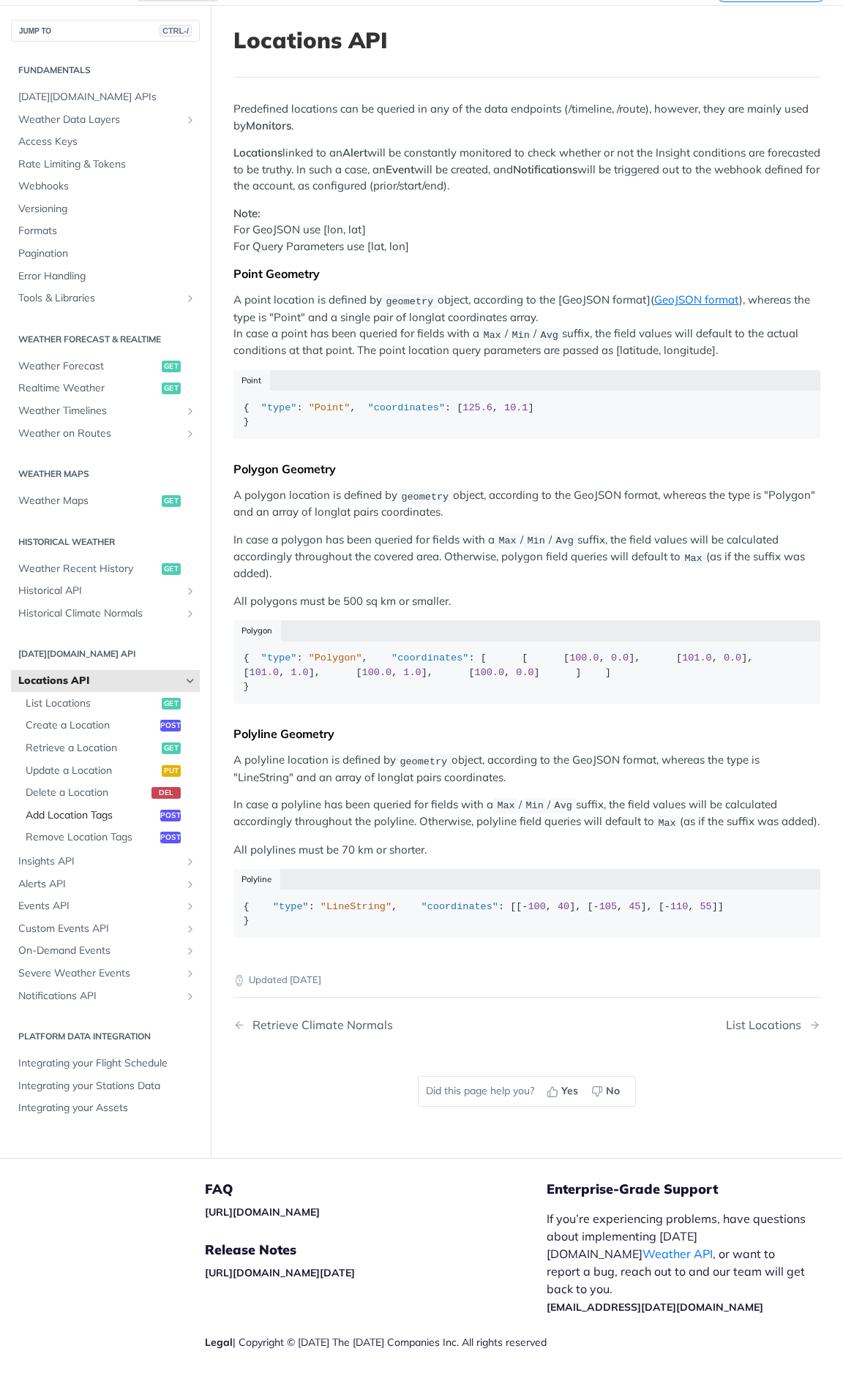
click at [77, 534] on span "Add Location Tags" at bounding box center [90, 816] width 131 height 15
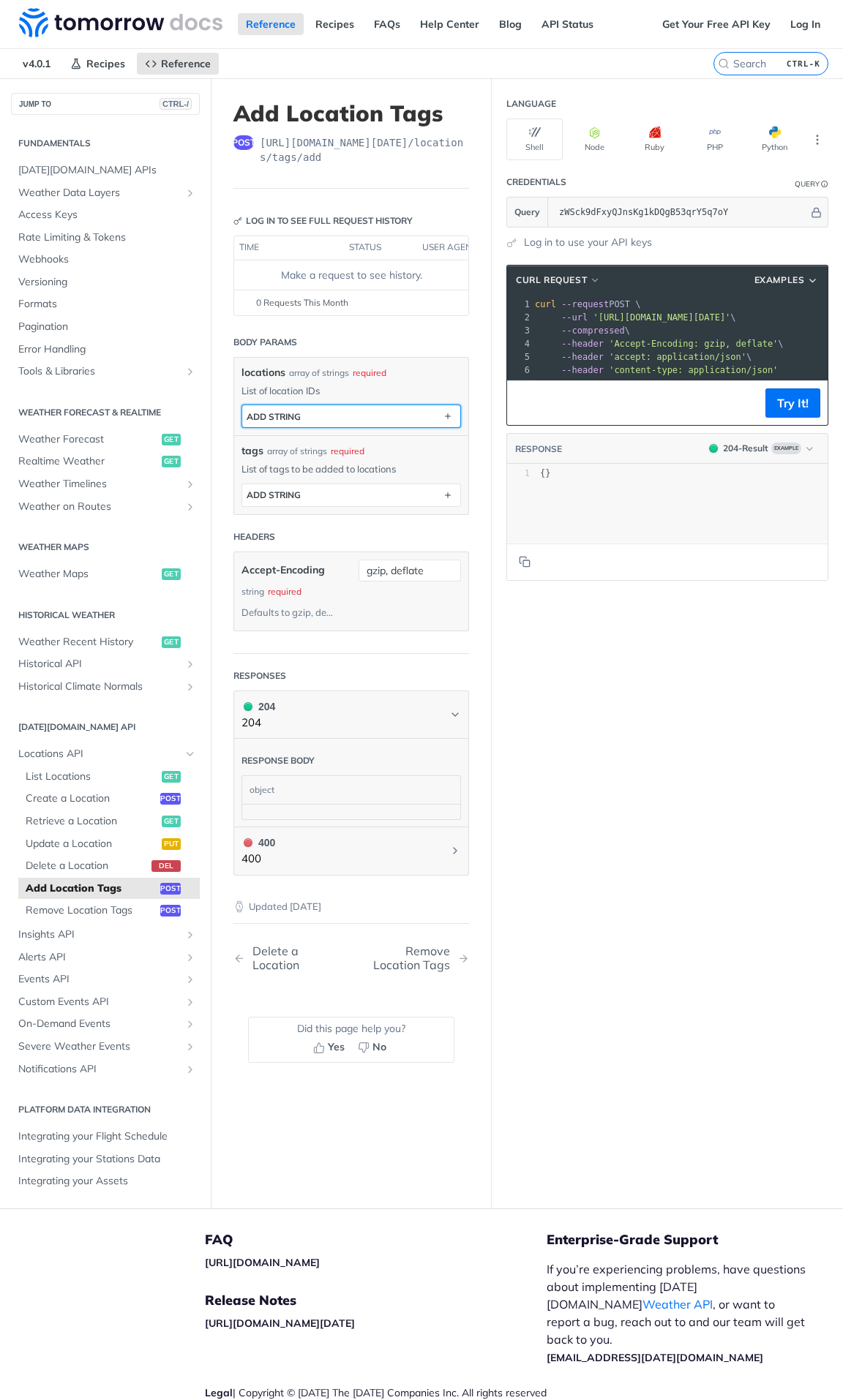
click at [352, 416] on button "ADD string" at bounding box center [351, 416] width 218 height 22
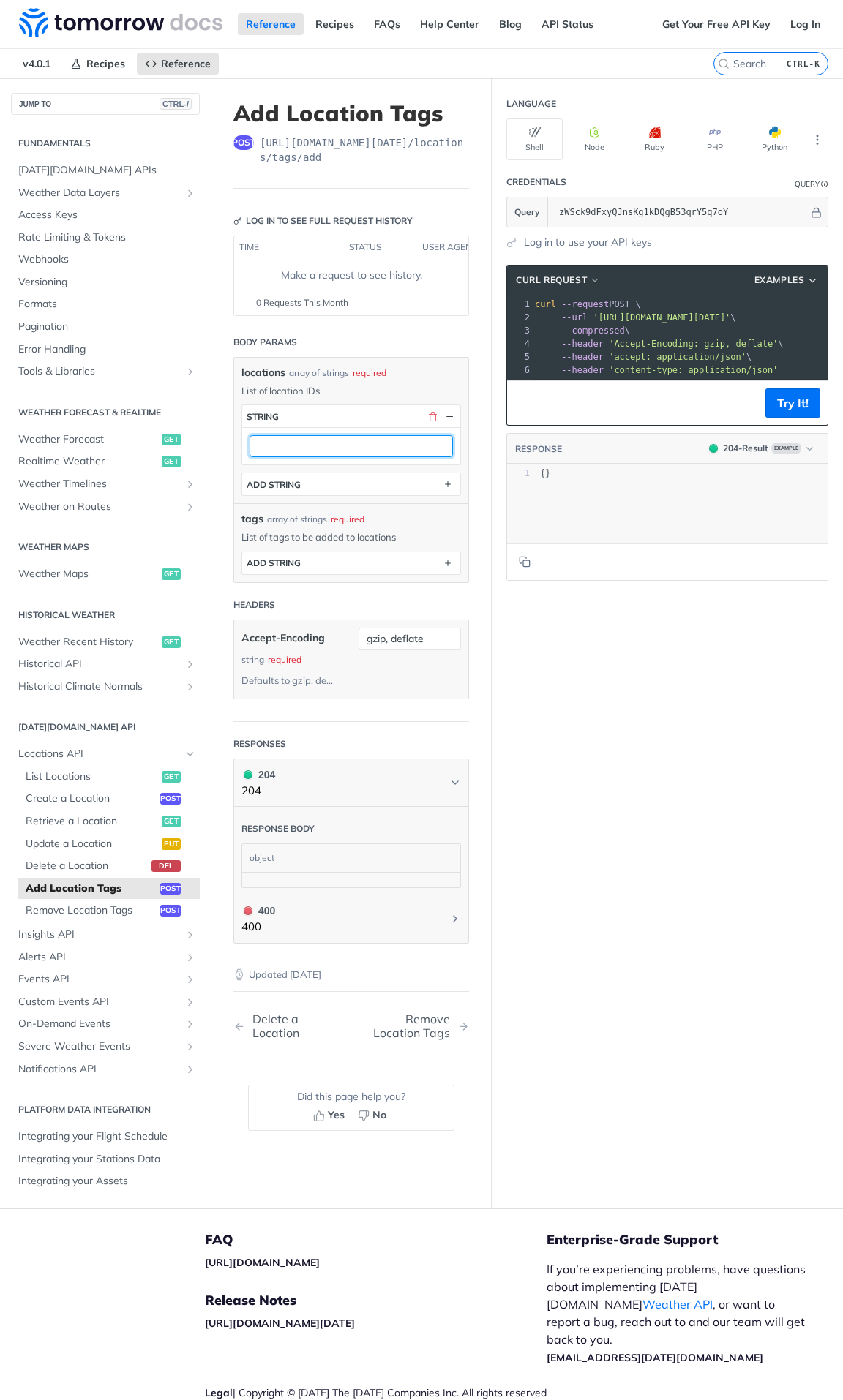
click at [351, 449] on input "text" at bounding box center [351, 446] width 204 height 22
paste input "68c0e627f830fb81cc150be2"
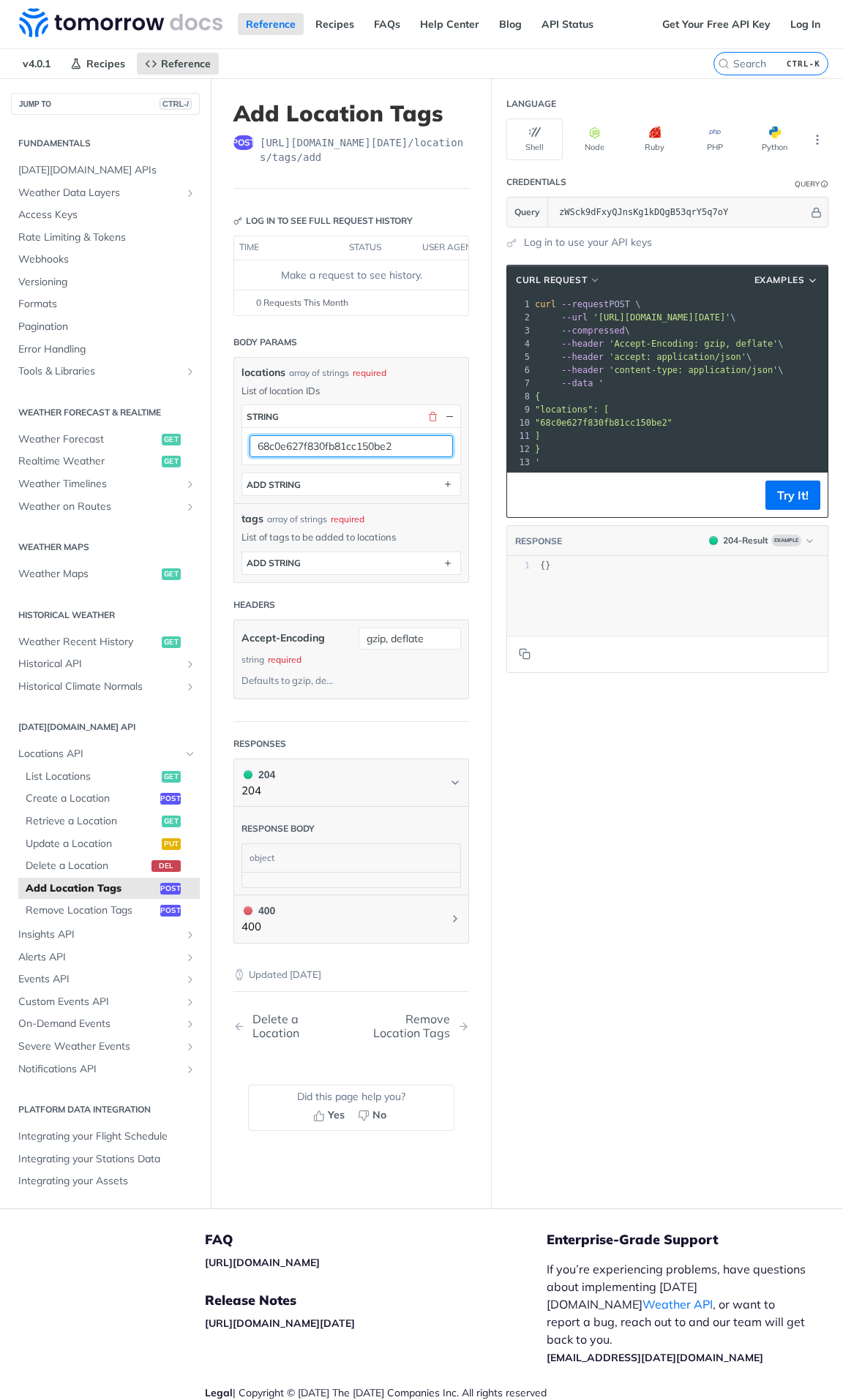
type input "68c0e627f830fb81cc150be2"
click at [559, 534] on div "Language Shell Node Ruby PHP Python Credentials Query Query zWSck9dFxyQJnsKg1kD…" at bounding box center [668, 643] width 352 height 1131
click at [361, 534] on button "ADD string" at bounding box center [351, 563] width 218 height 22
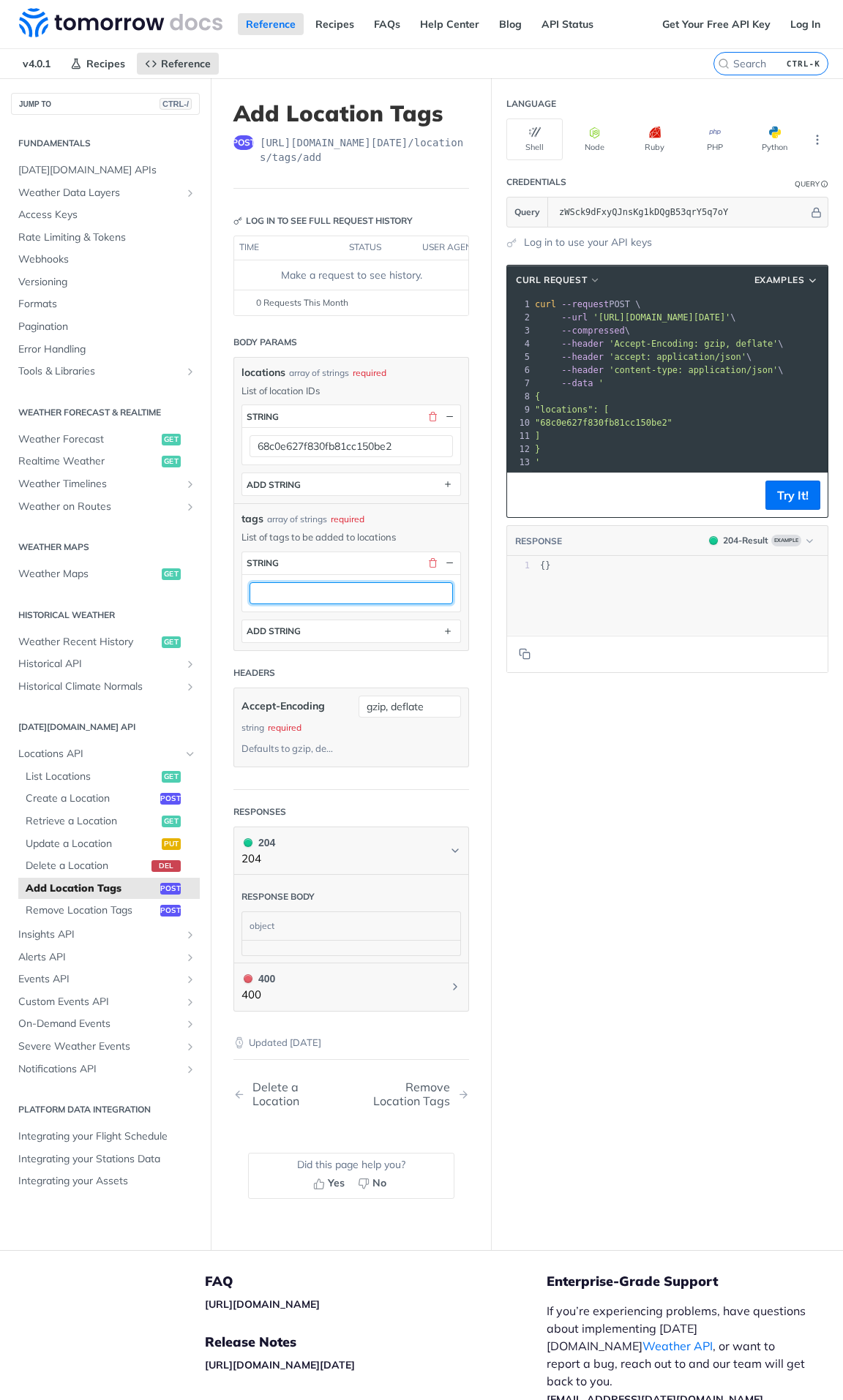
click at [346, 534] on input "text" at bounding box center [351, 593] width 204 height 22
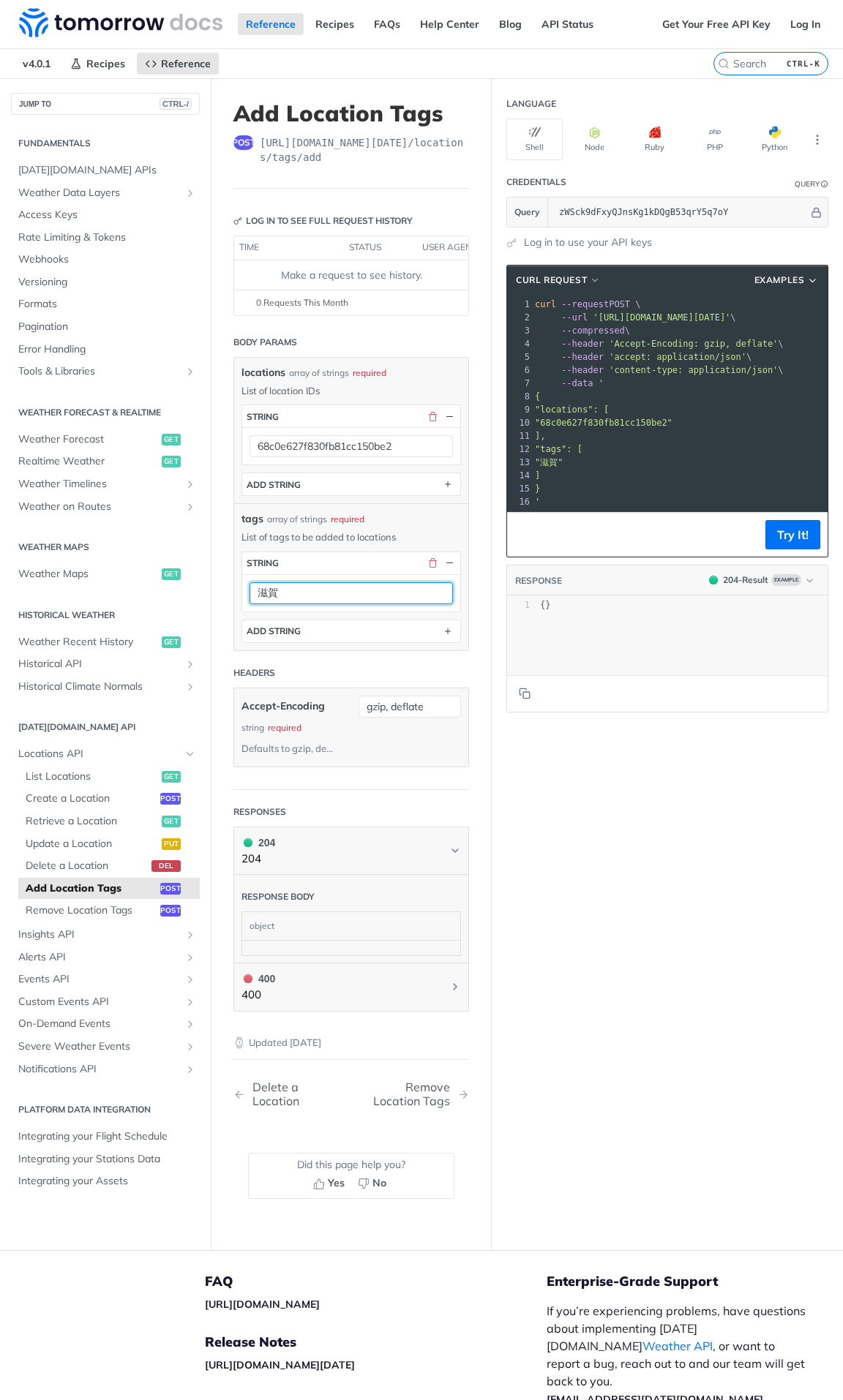
type input "滋賀"
click at [609, 534] on div "Language Shell Node Ruby PHP Python Credentials Query Query zWSck9dFxyQJnsKg1kD…" at bounding box center [668, 664] width 352 height 1172
click at [782, 534] on button "Try It!" at bounding box center [793, 534] width 55 height 29
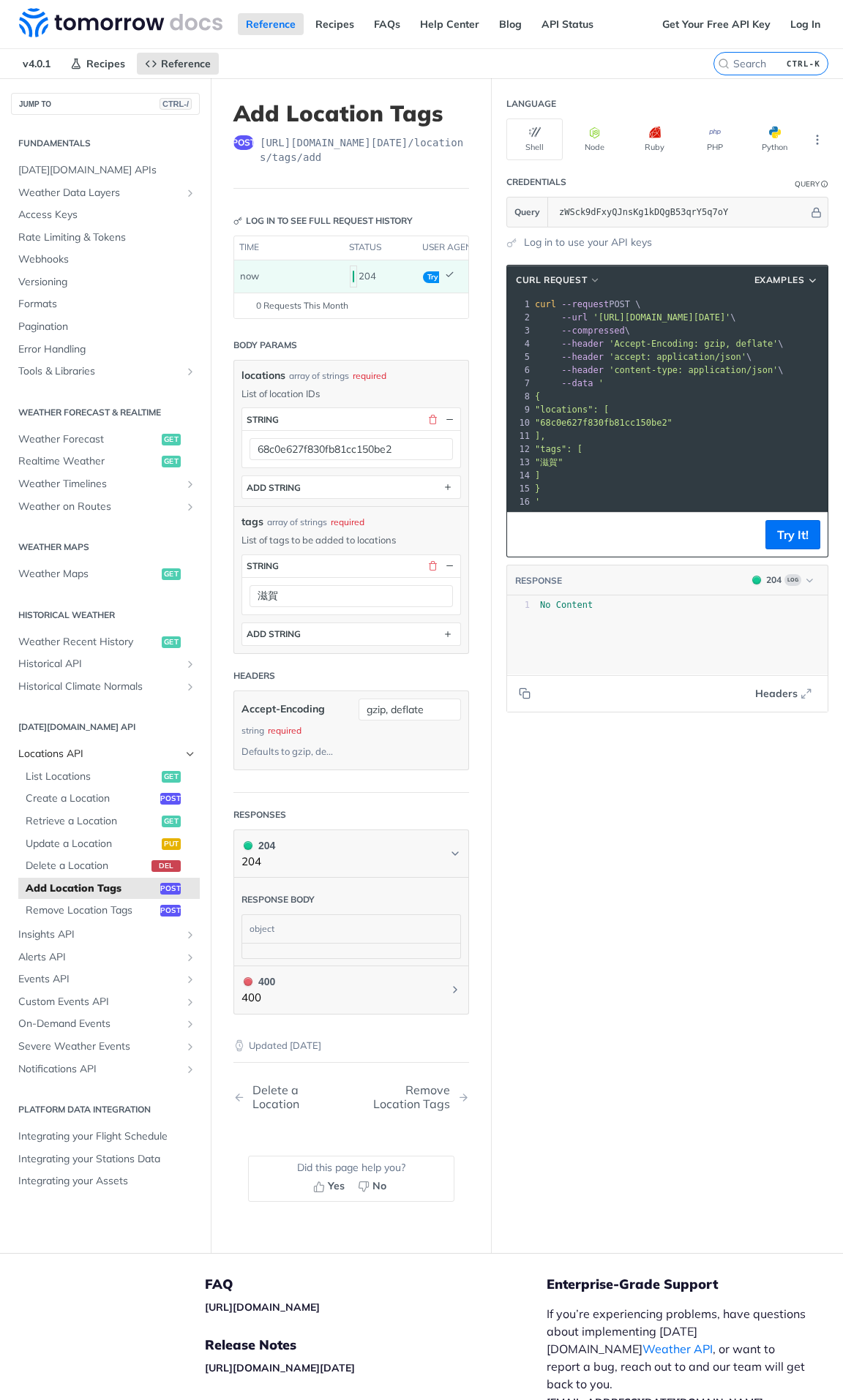
click at [75, 534] on span "Locations API" at bounding box center [100, 754] width 163 height 15
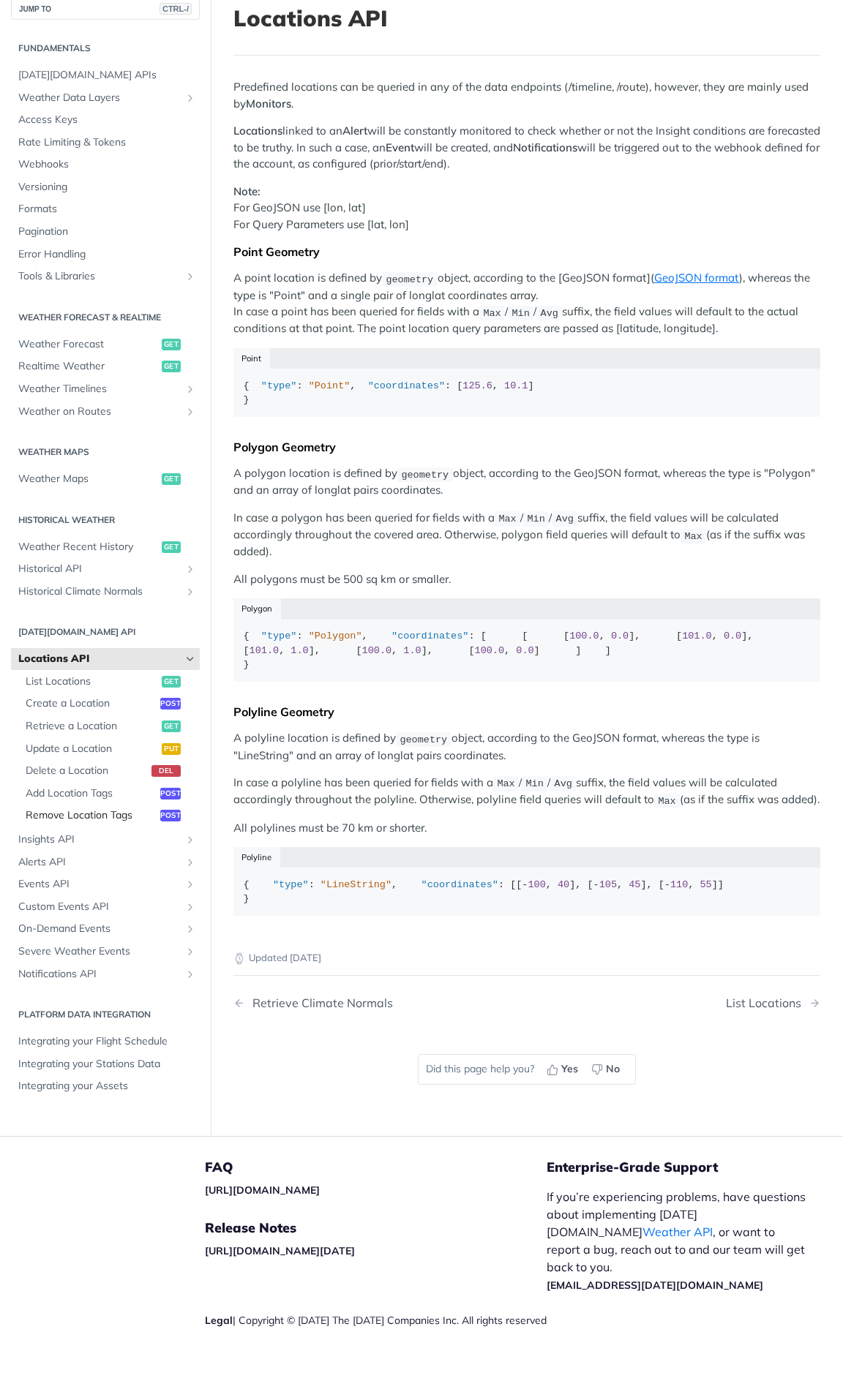
scroll to position [219, 0]
click at [73, 534] on span "Add Location Tags" at bounding box center [90, 794] width 131 height 15
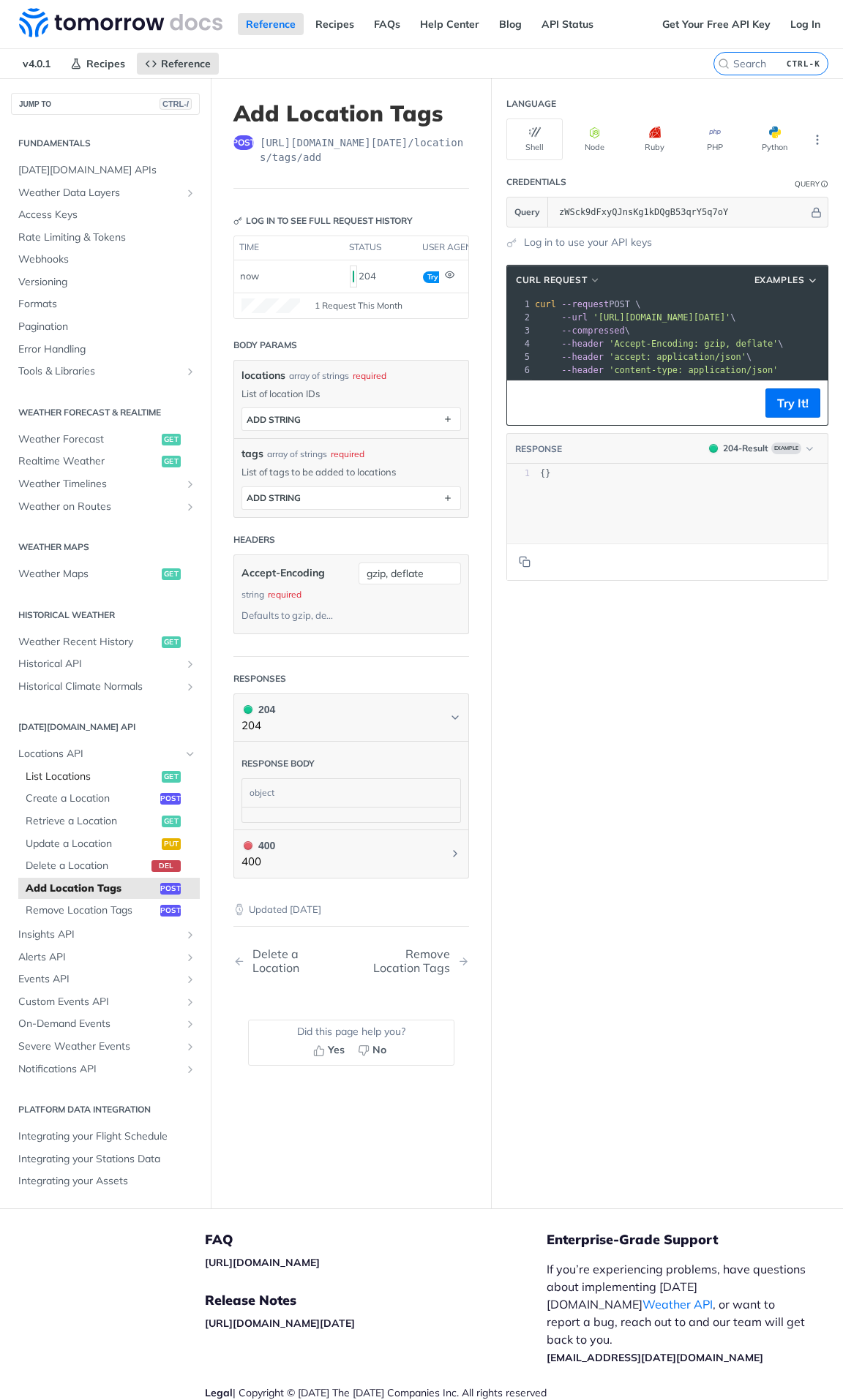
click at [44, 534] on span "List Locations" at bounding box center [91, 777] width 132 height 15
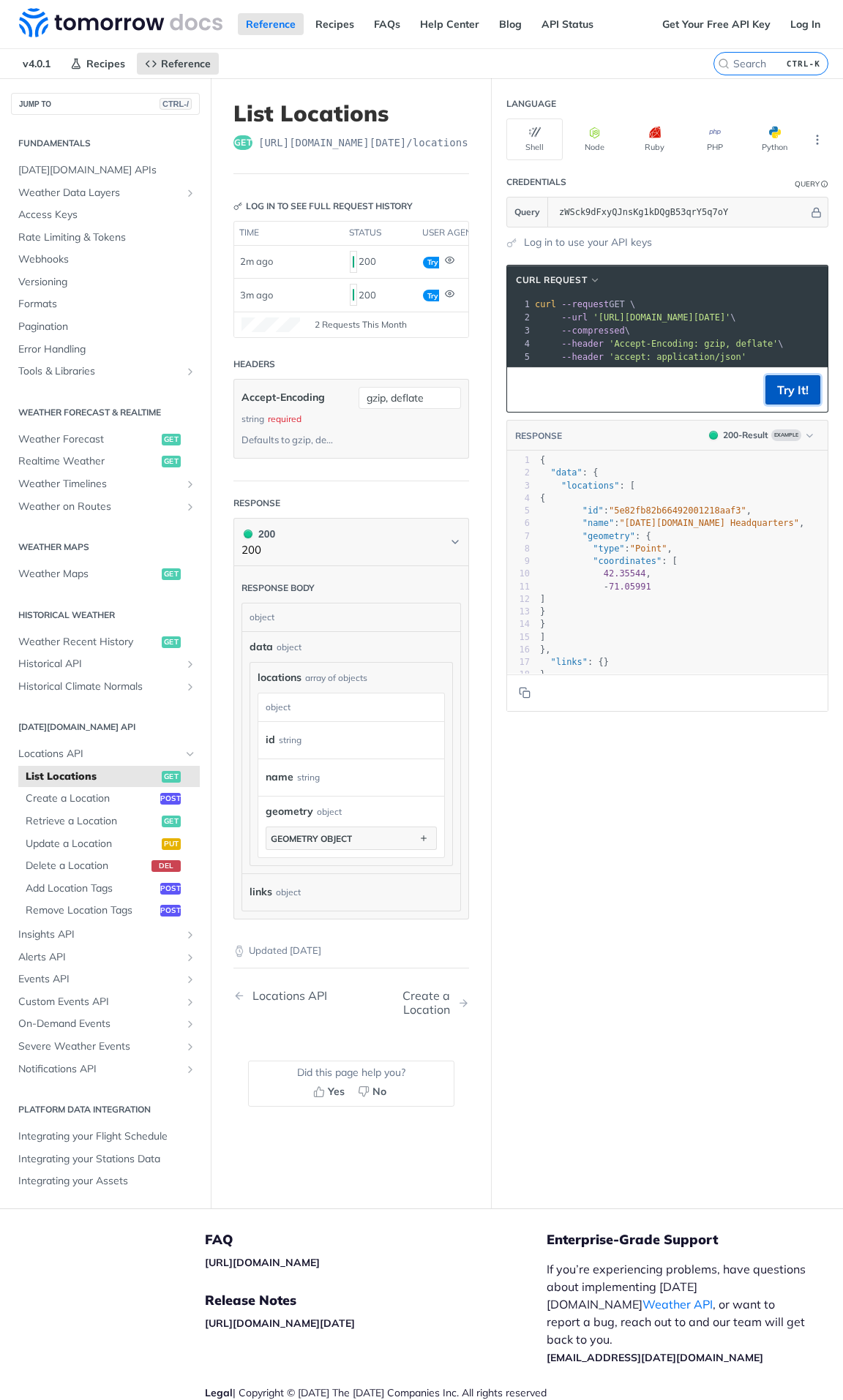
click at [767, 404] on button "Try It!" at bounding box center [793, 390] width 55 height 29
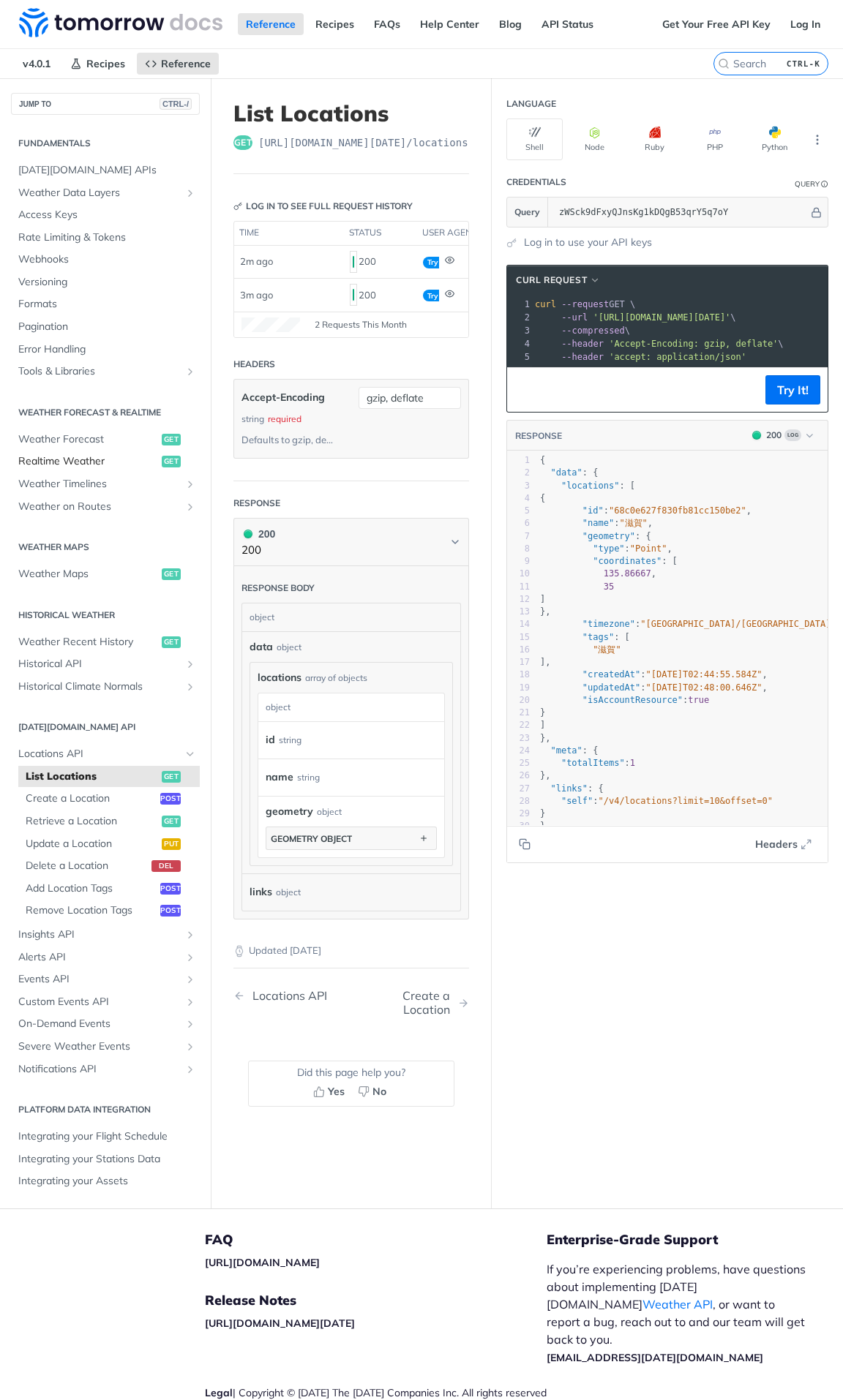
click at [84, 464] on span "Realtime Weather" at bounding box center [88, 462] width 140 height 15
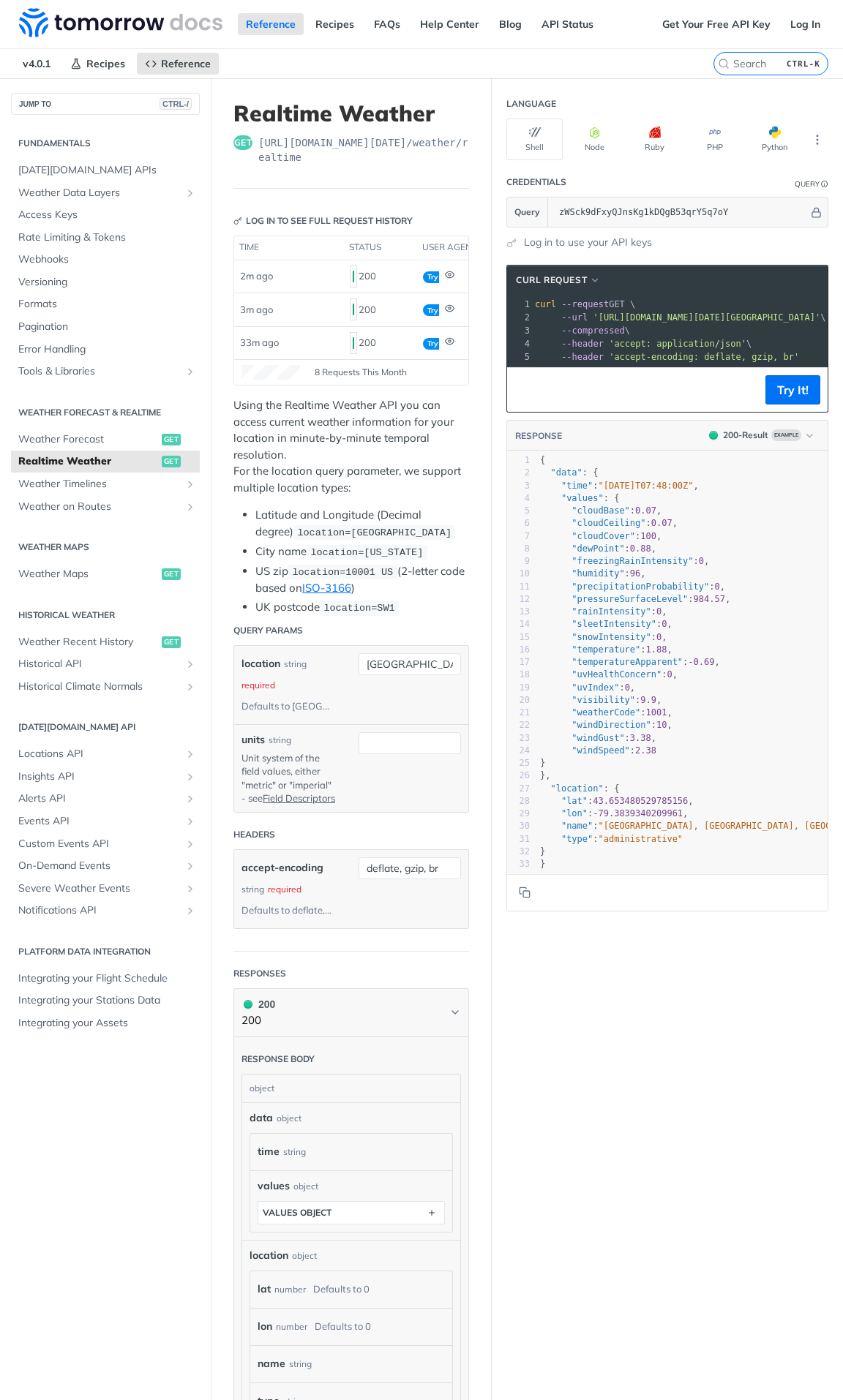
click at [392, 534] on div "location string required Defaults to toronto toronto" at bounding box center [352, 684] width 220 height 63
click at [395, 534] on input "toronto" at bounding box center [409, 663] width 102 height 22
paste input "68c0e627f830fb81cc150be2"
type input "滋賀"
click at [786, 404] on button "Try It!" at bounding box center [793, 390] width 55 height 29
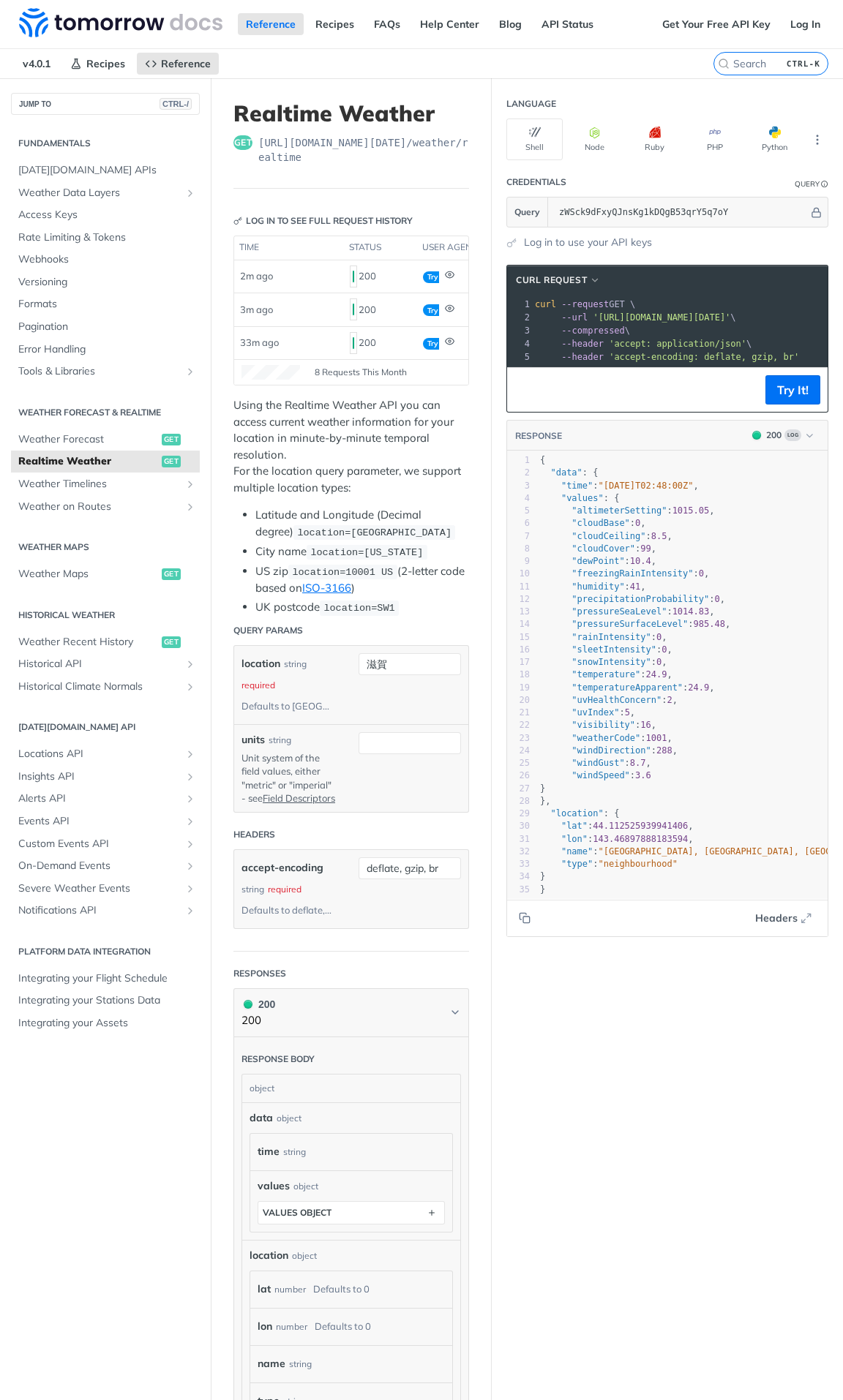
click at [609, 534] on span ""neighbourhood"" at bounding box center [638, 864] width 79 height 10
type textarea "neighbourhood"
click at [609, 534] on span ""neighbourhood"" at bounding box center [638, 864] width 79 height 10
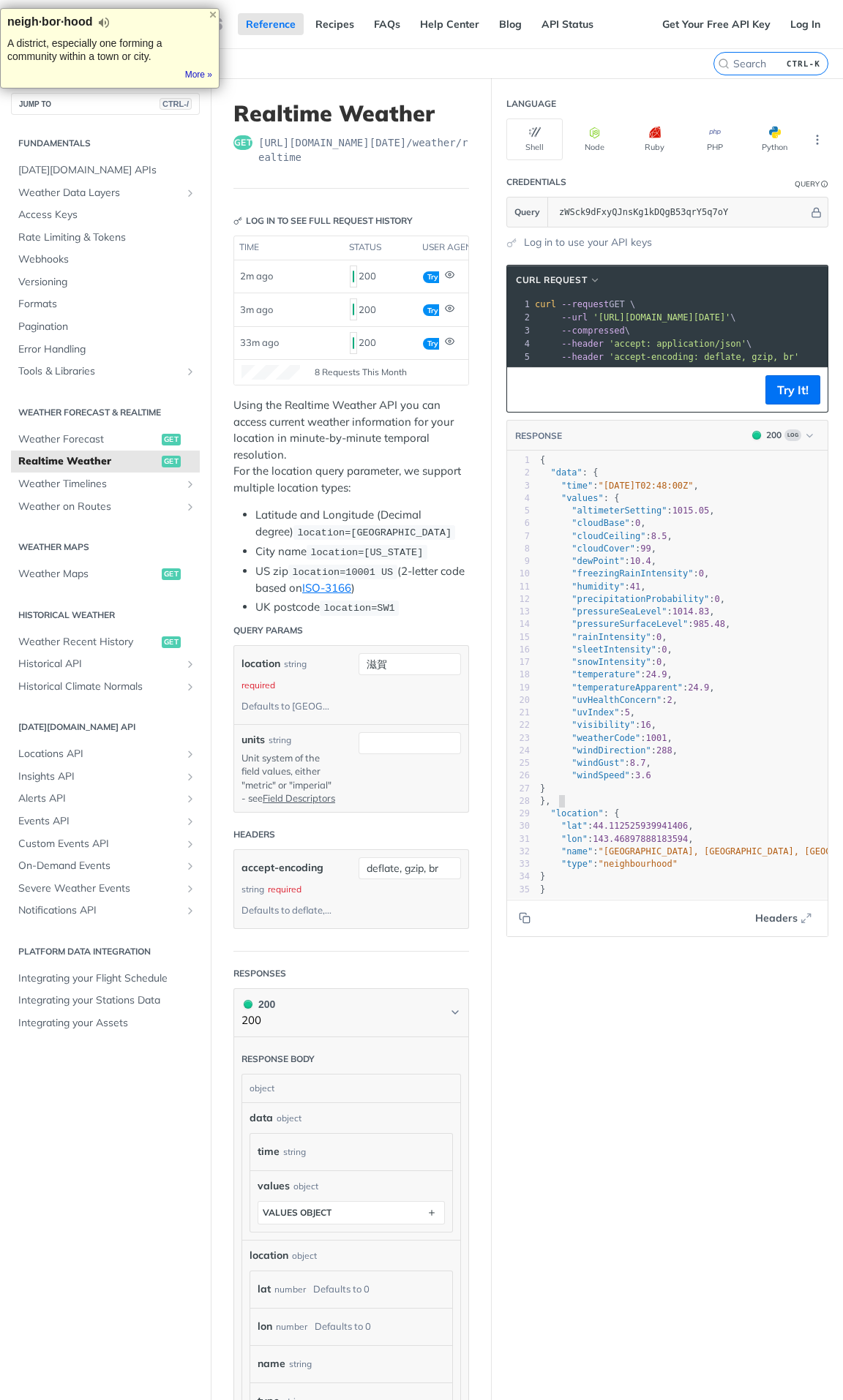
click at [656, 534] on pre "}," at bounding box center [726, 801] width 376 height 13
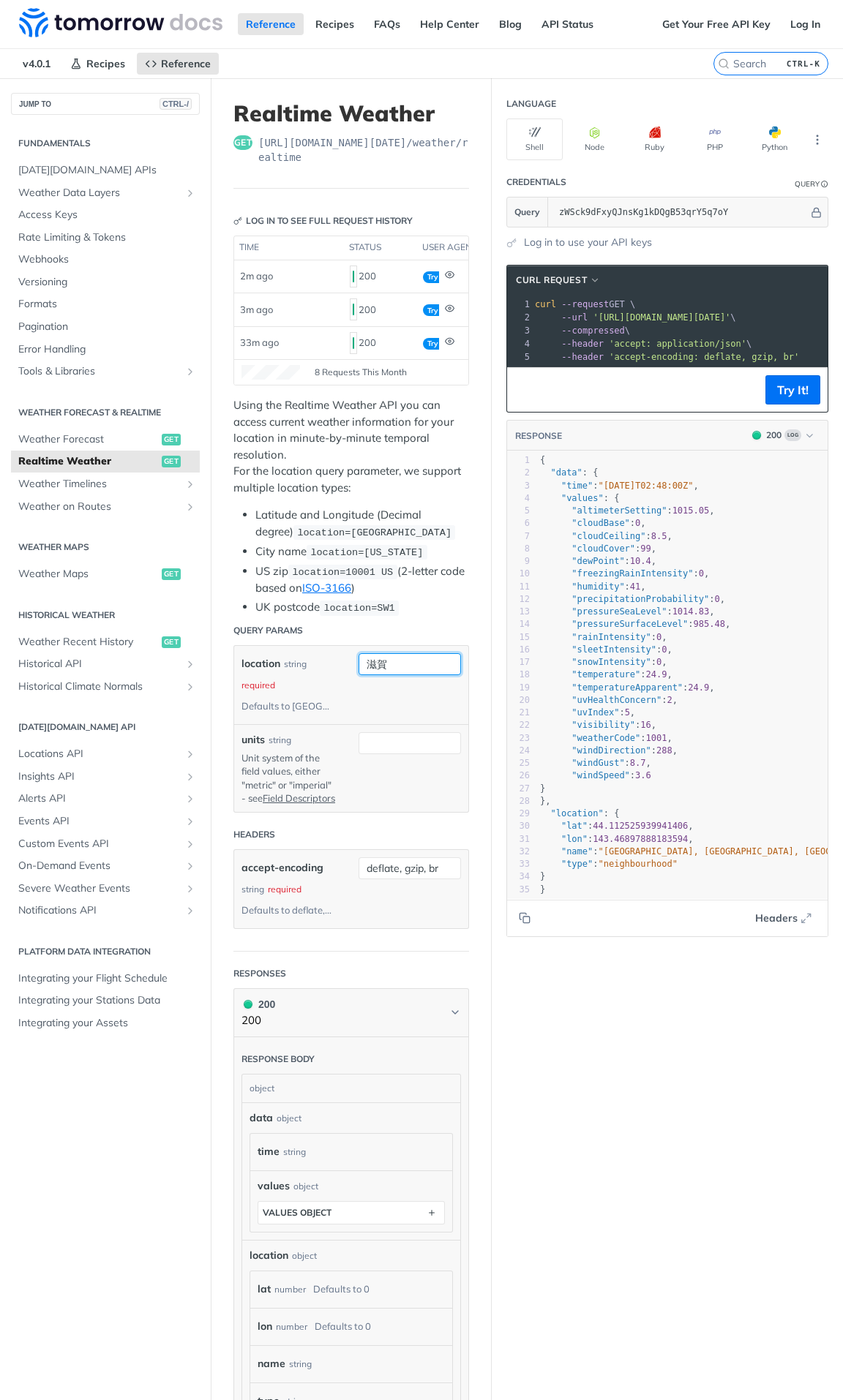
drag, startPoint x: 391, startPoint y: 659, endPoint x: 314, endPoint y: 656, distance: 77.1
click at [314, 534] on div "location string required Defaults to toronto 滋賀 required type : string Use defa…" at bounding box center [352, 684] width 220 height 63
click at [388, 534] on input "location" at bounding box center [409, 663] width 102 height 22
paste input "68c0e627f830fb81cc150be2"
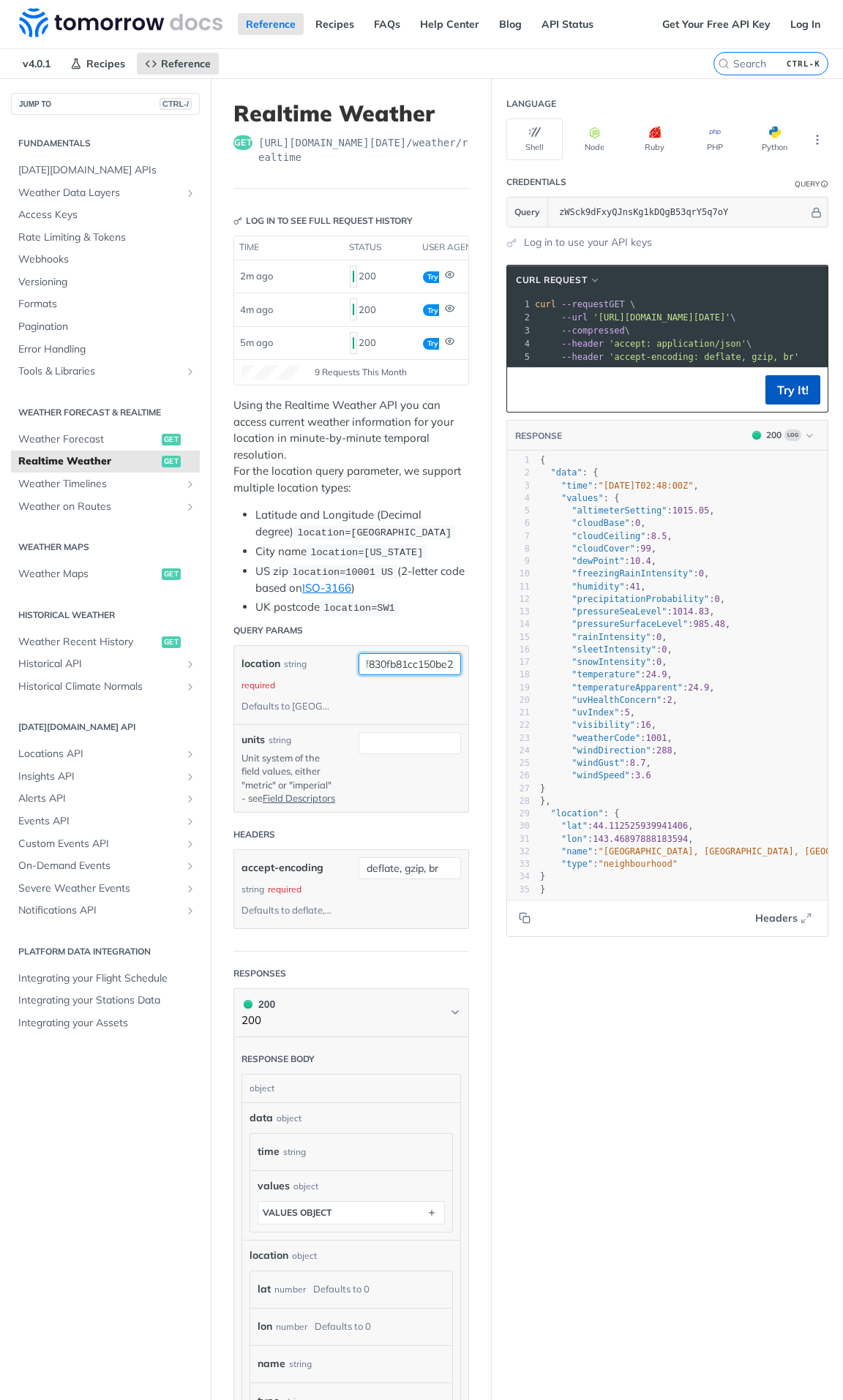
type input "68c0e627f830fb81cc150be2"
click at [793, 399] on button "Try It!" at bounding box center [793, 390] width 55 height 29
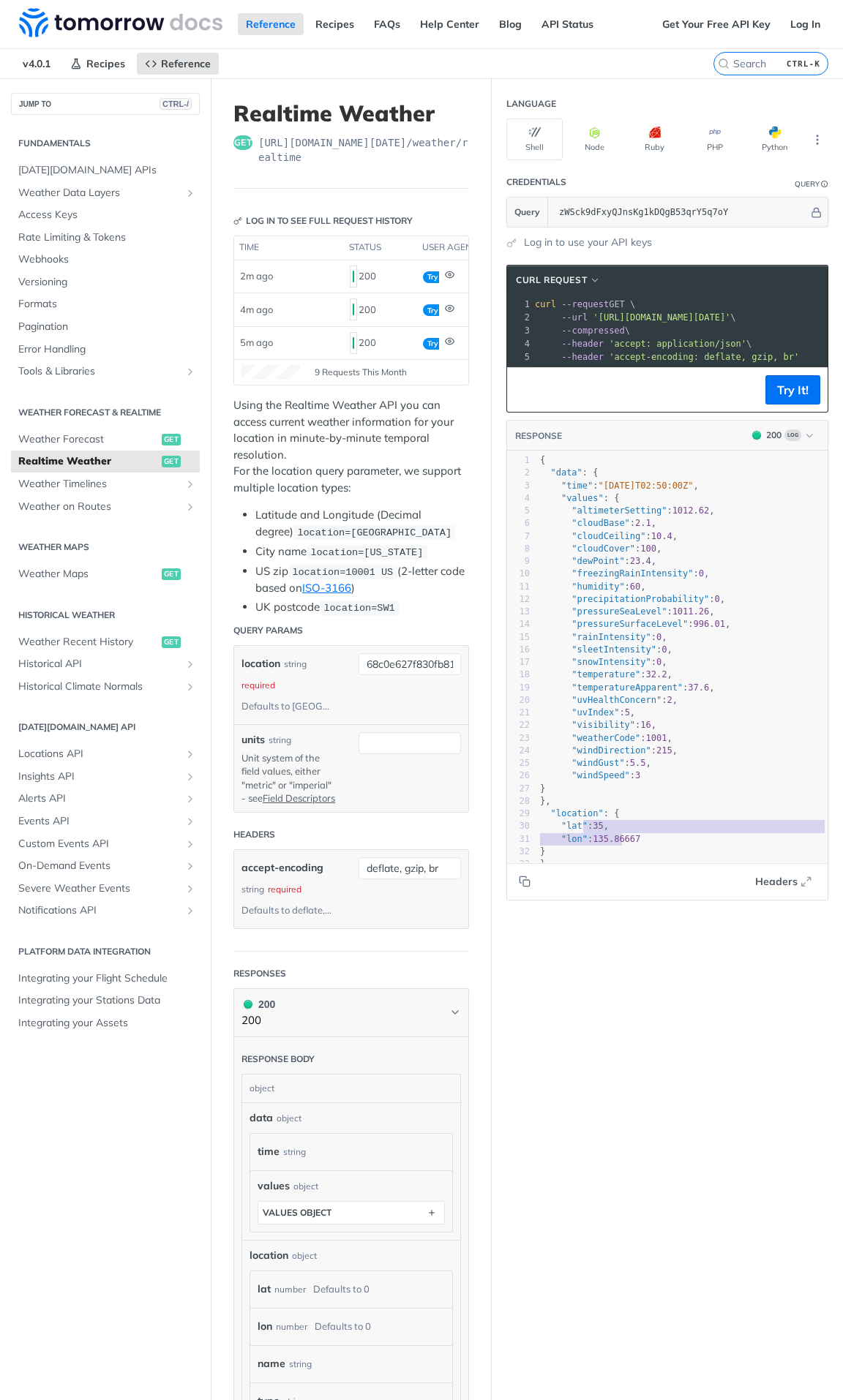
type textarea ": 35, "lon": 135.86667"
drag, startPoint x: 574, startPoint y: 834, endPoint x: 630, endPoint y: 854, distance: 59.5
click at [630, 534] on div "1 { 2 "data" : { 3 "time" : "2025-09-10T02:50:00Z" , 4 "values" : { 5 "altimete…" at bounding box center [688, 663] width 302 height 416
click at [652, 534] on pre ""lon" : 135.86667" at bounding box center [688, 840] width 302 height 13
type textarea "location": { "lat": 35, "lon": 135.86667"
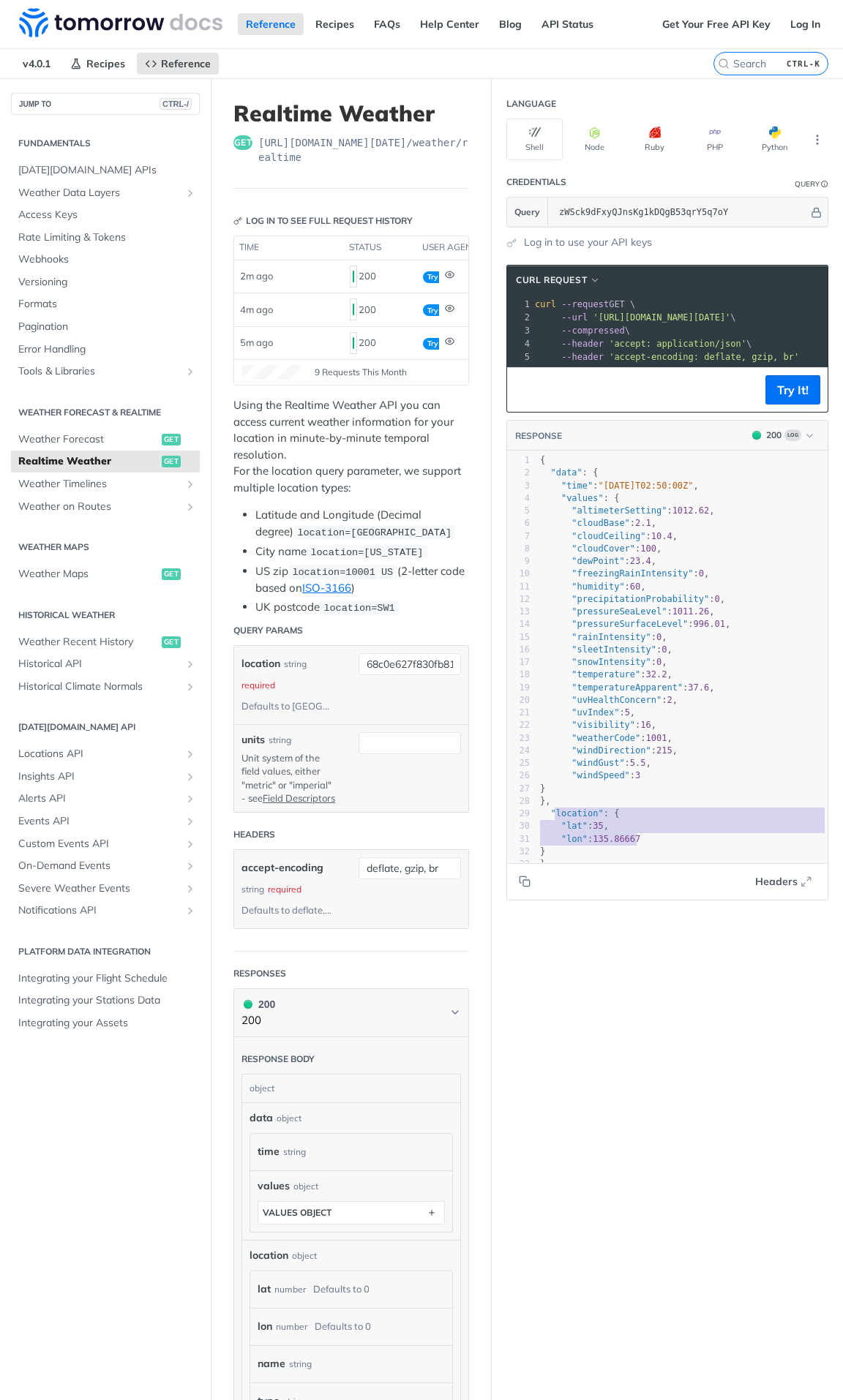
drag, startPoint x: 631, startPoint y: 851, endPoint x: 544, endPoint y: 824, distance: 91.1
click at [544, 534] on div "1 { 2 "data" : { 3 "time" : "2025-09-10T02:50:00Z" , 4 "values" : { 5 "altimete…" at bounding box center [688, 663] width 302 height 416
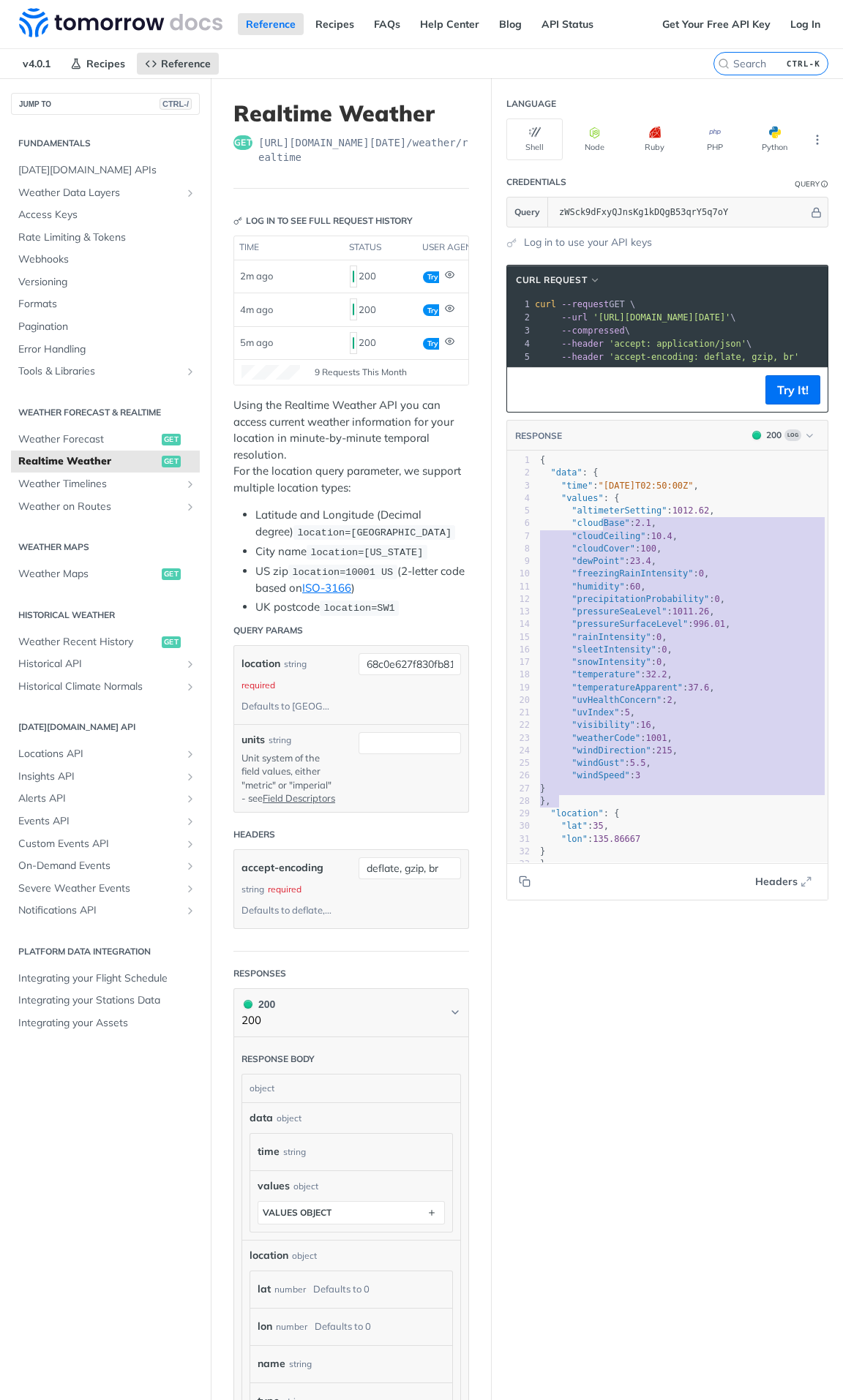
type textarea "ase": 2.1, "cloudCeiling": 10.4, "cloudCover": 100, "dewPoint": 23.4, "freezing…"
drag, startPoint x: 597, startPoint y: 552, endPoint x: 689, endPoint y: 787, distance: 252.4
click at [689, 534] on div "1 { 2 "data" : { 3 "time" : "2025-09-10T02:50:00Z" , 4 "values" : { 5 "altimete…" at bounding box center [688, 663] width 302 height 416
click at [689, 534] on pre ""windSpeed" : 3" at bounding box center [688, 775] width 302 height 13
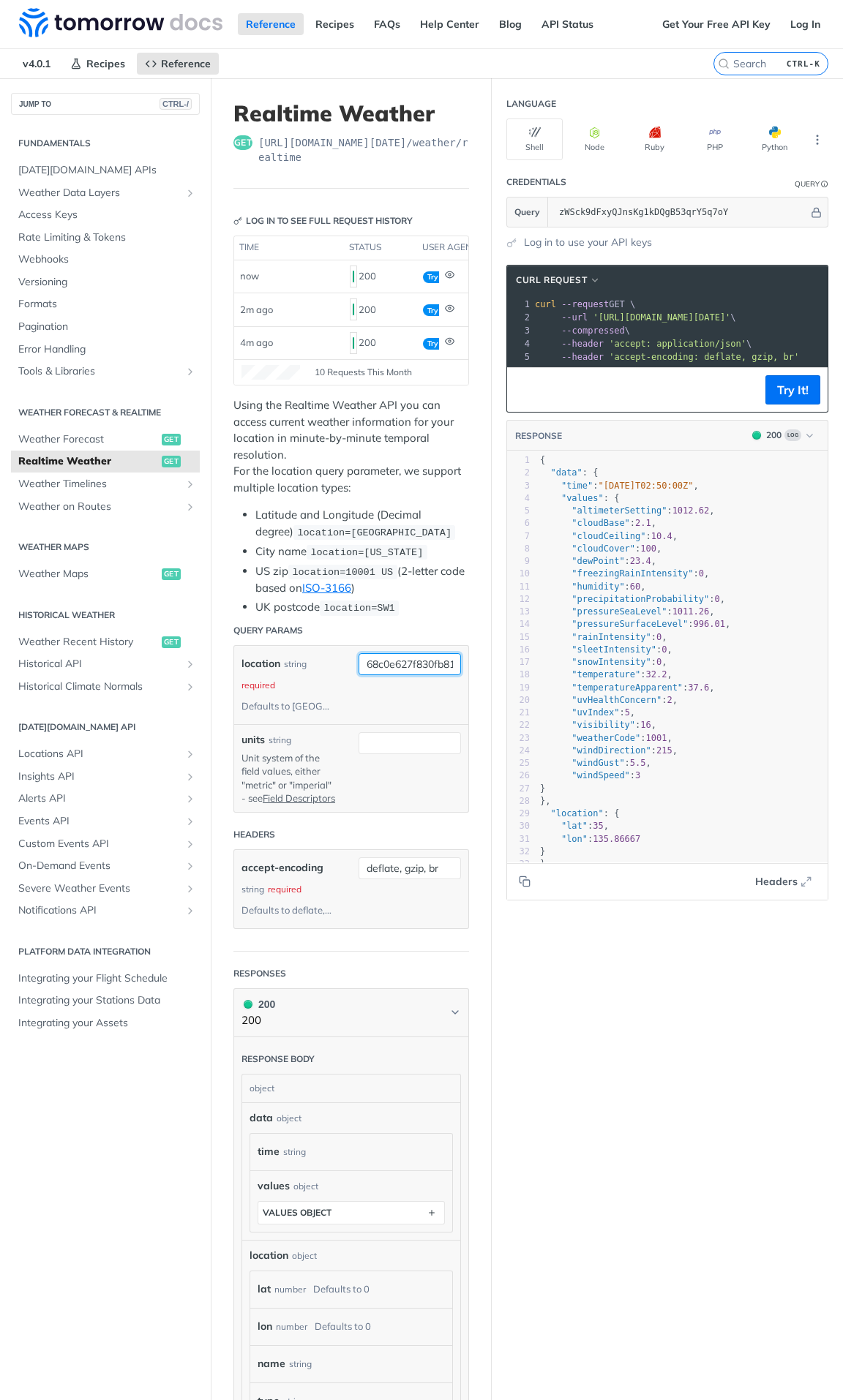
click at [410, 534] on input "68c0e627f830fb81cc150be2" at bounding box center [409, 663] width 102 height 22
paste input "滋賀"
click at [787, 401] on button "Try It!" at bounding box center [793, 390] width 55 height 29
click at [381, 534] on input "滋賀" at bounding box center [409, 663] width 102 height 22
paste input "68c0e627f830fb81cc150be2"
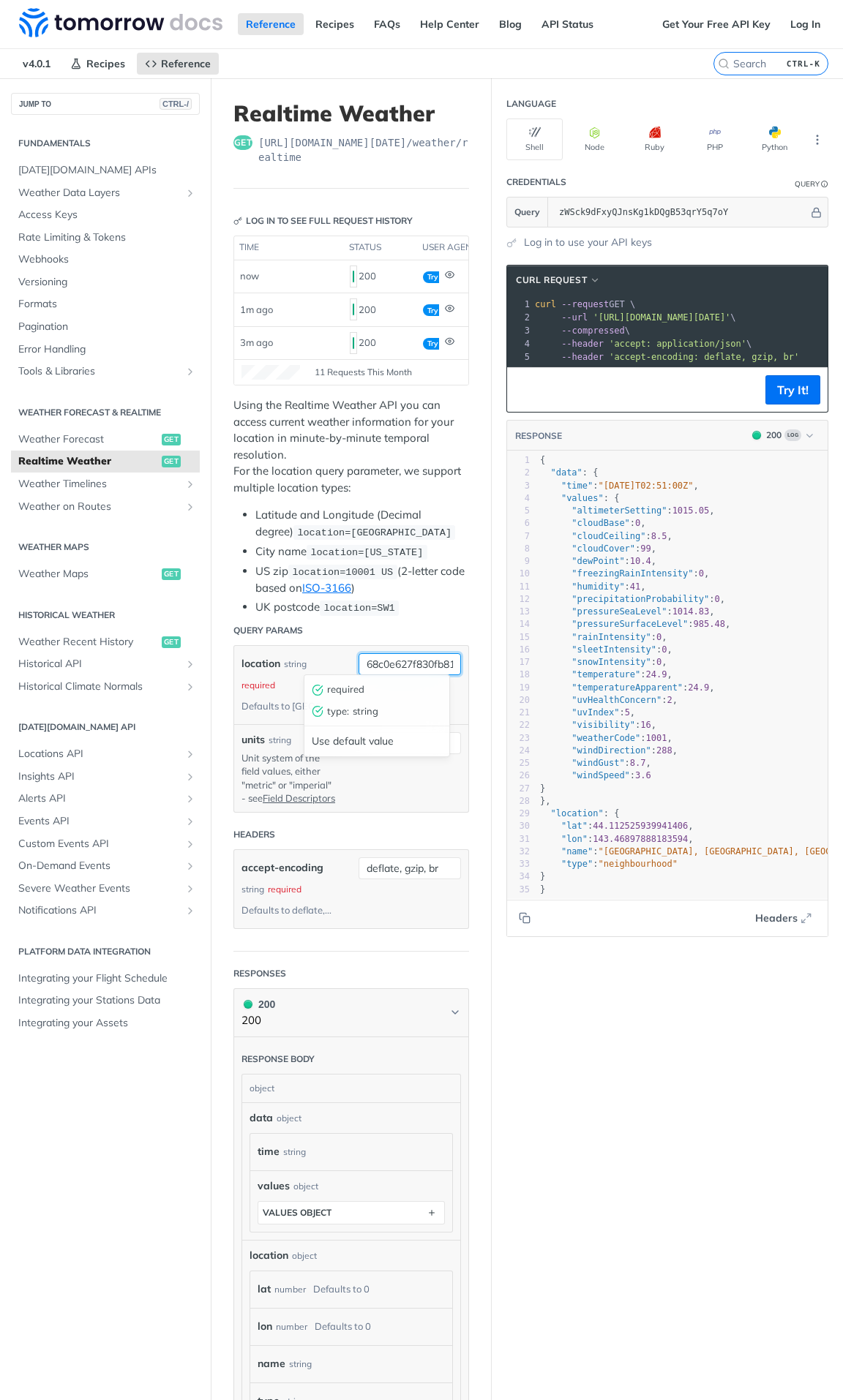
scroll to position [0, 51]
type input "68c0e627f830fb81cc150be2"
click at [785, 395] on button "Try It!" at bounding box center [793, 390] width 55 height 29
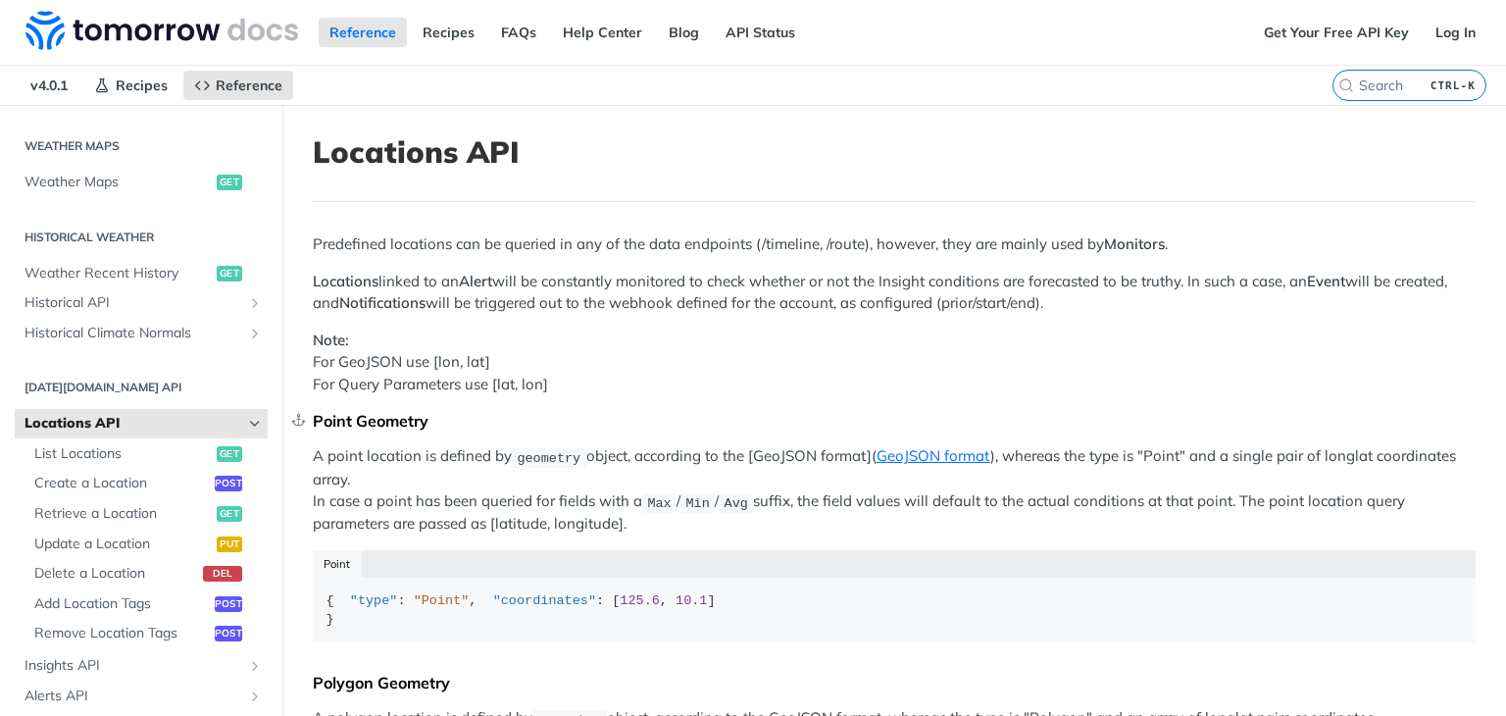
scroll to position [98, 0]
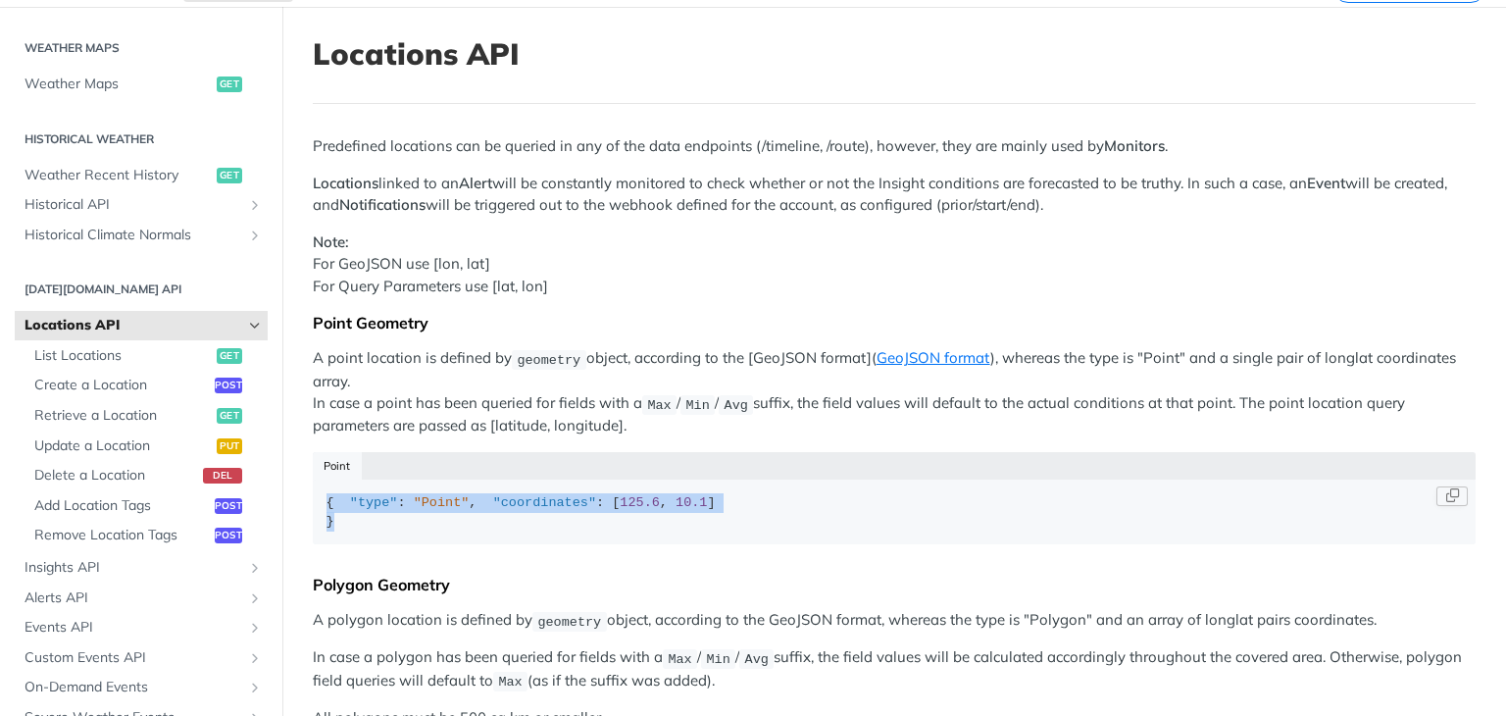
drag, startPoint x: 361, startPoint y: 570, endPoint x: 312, endPoint y: 498, distance: 86.7
click at [313, 498] on code "{ "type" : "Point" , "coordinates" : [ 125.6 , 10.1 ] }" at bounding box center [894, 511] width 1163 height 65
copy div "{ "type" : "Point" , "coordinates" : [ 125.6 , 10.1 ] }"
click at [711, 531] on div "{ "type" : "Point" , "coordinates" : [ 125.6 , 10.1 ] }" at bounding box center [894, 512] width 1136 height 38
click at [714, 293] on p "Note: For GeoJSON use [lon, lat] For Query Parameters use [lat, lon]" at bounding box center [894, 264] width 1163 height 67
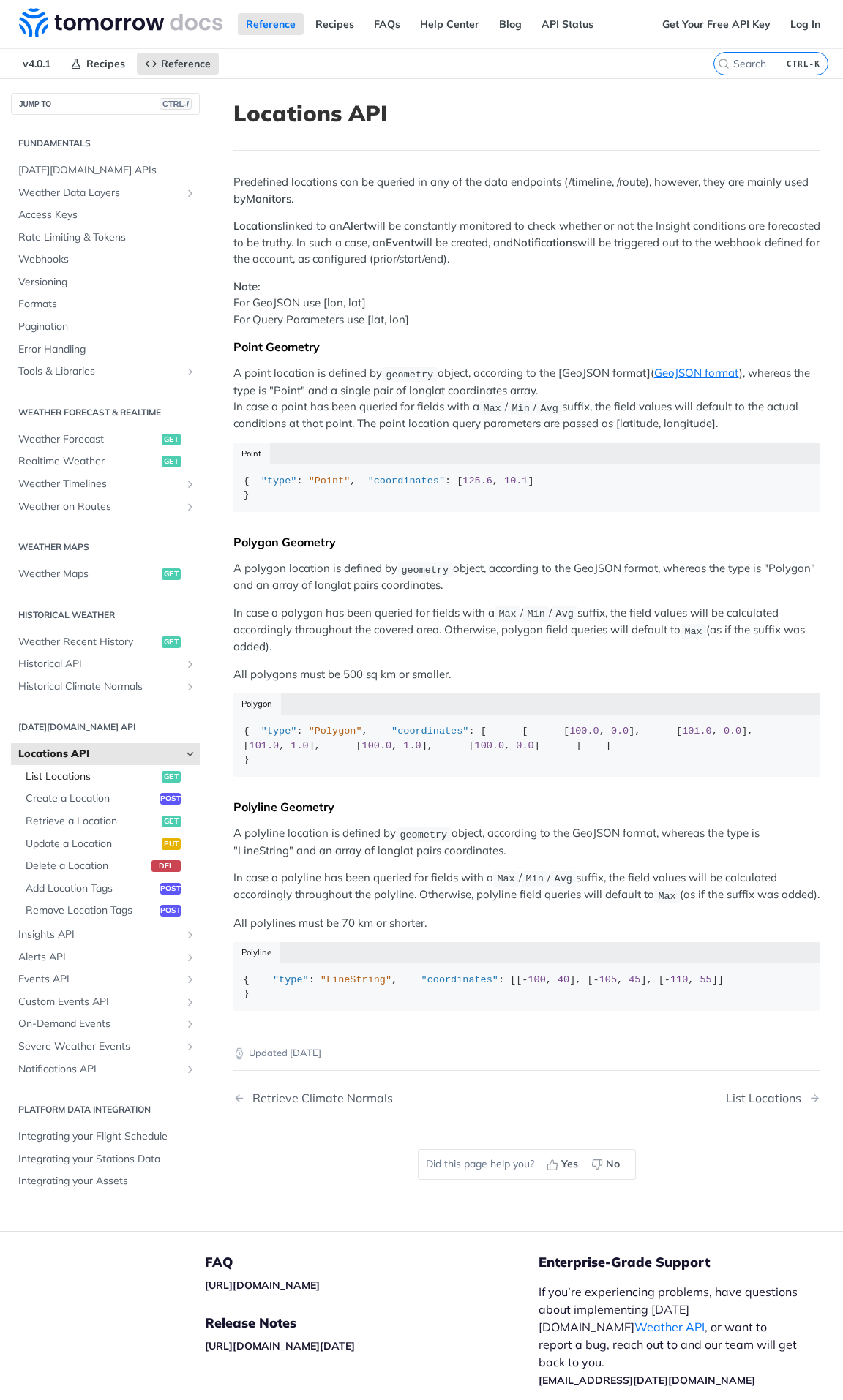
click at [107, 779] on span "List Locations" at bounding box center [91, 777] width 132 height 15
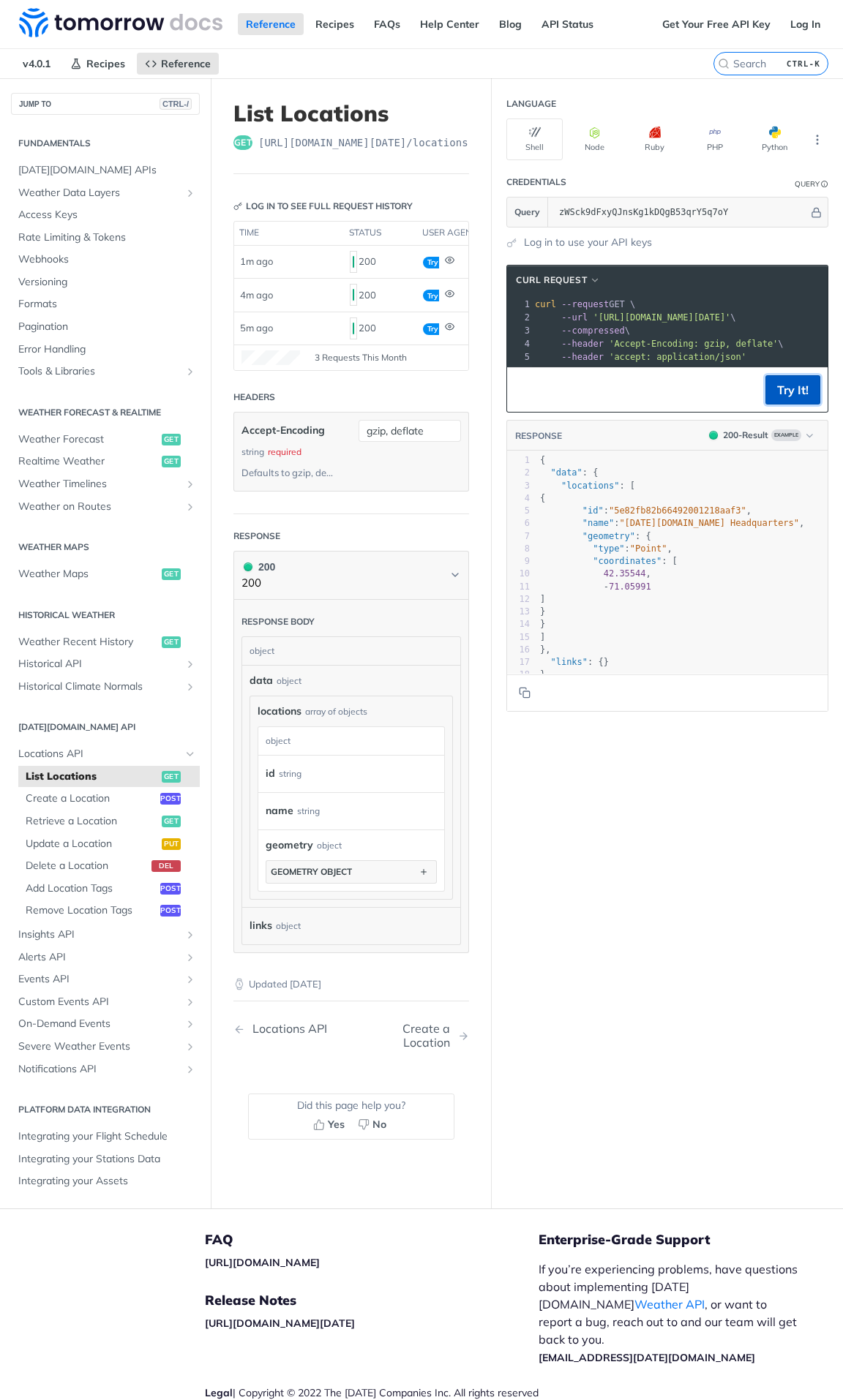
click at [784, 390] on button "Try It!" at bounding box center [793, 390] width 55 height 29
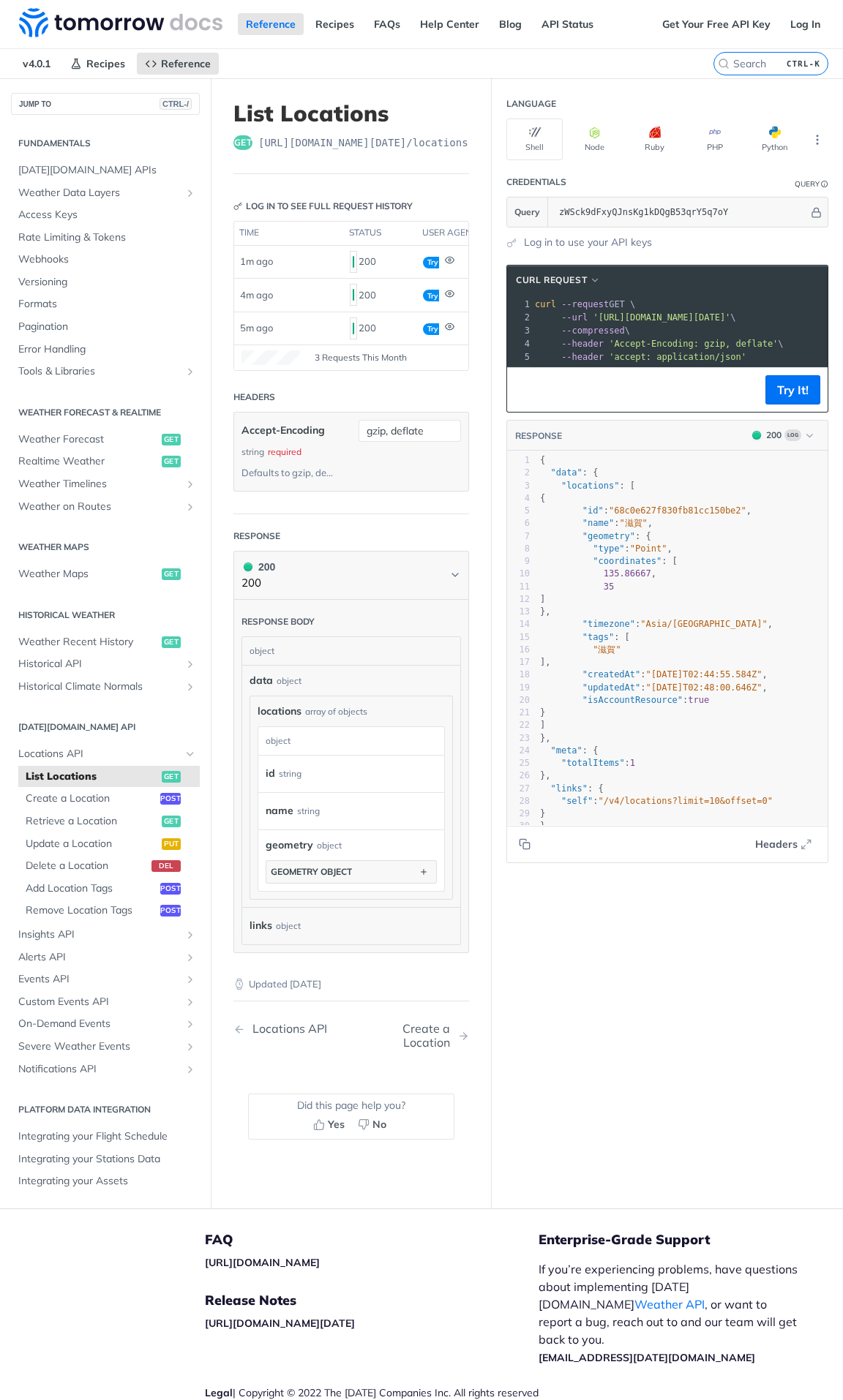
type textarea "滋賀"
drag, startPoint x: 613, startPoint y: 534, endPoint x: 629, endPoint y: 534, distance: 16.0
click at [629, 528] on span ""滋賀"" at bounding box center [632, 523] width 28 height 10
type textarea "135.86667, 35"
drag, startPoint x: 585, startPoint y: 581, endPoint x: 594, endPoint y: 600, distance: 21.0
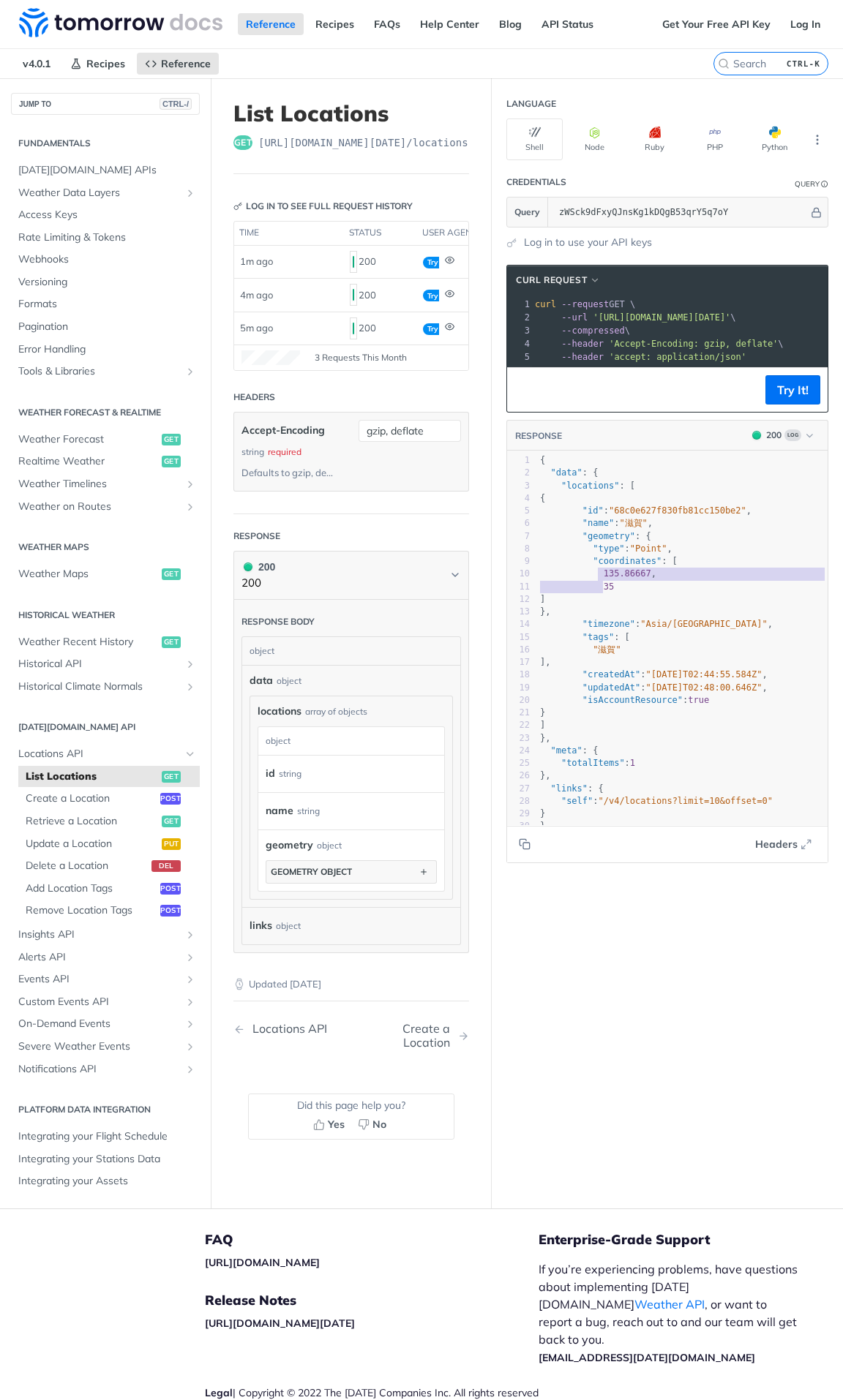
click at [594, 600] on div "1 { 2 "data" : { 3 "locations" : [ 4 { 5 "id" : "68c0e627f830fb81cc150be2" , 6 …" at bounding box center [688, 644] width 302 height 379
click at [606, 593] on pre "35" at bounding box center [688, 587] width 302 height 13
click at [623, 516] on span ""68c0e627f830fb81cc150be2"" at bounding box center [678, 510] width 137 height 10
type textarea "68c0e627f830fb81cc150be2"
click at [623, 516] on span ""68c0e627f830fb81cc150be2"" at bounding box center [678, 510] width 137 height 10
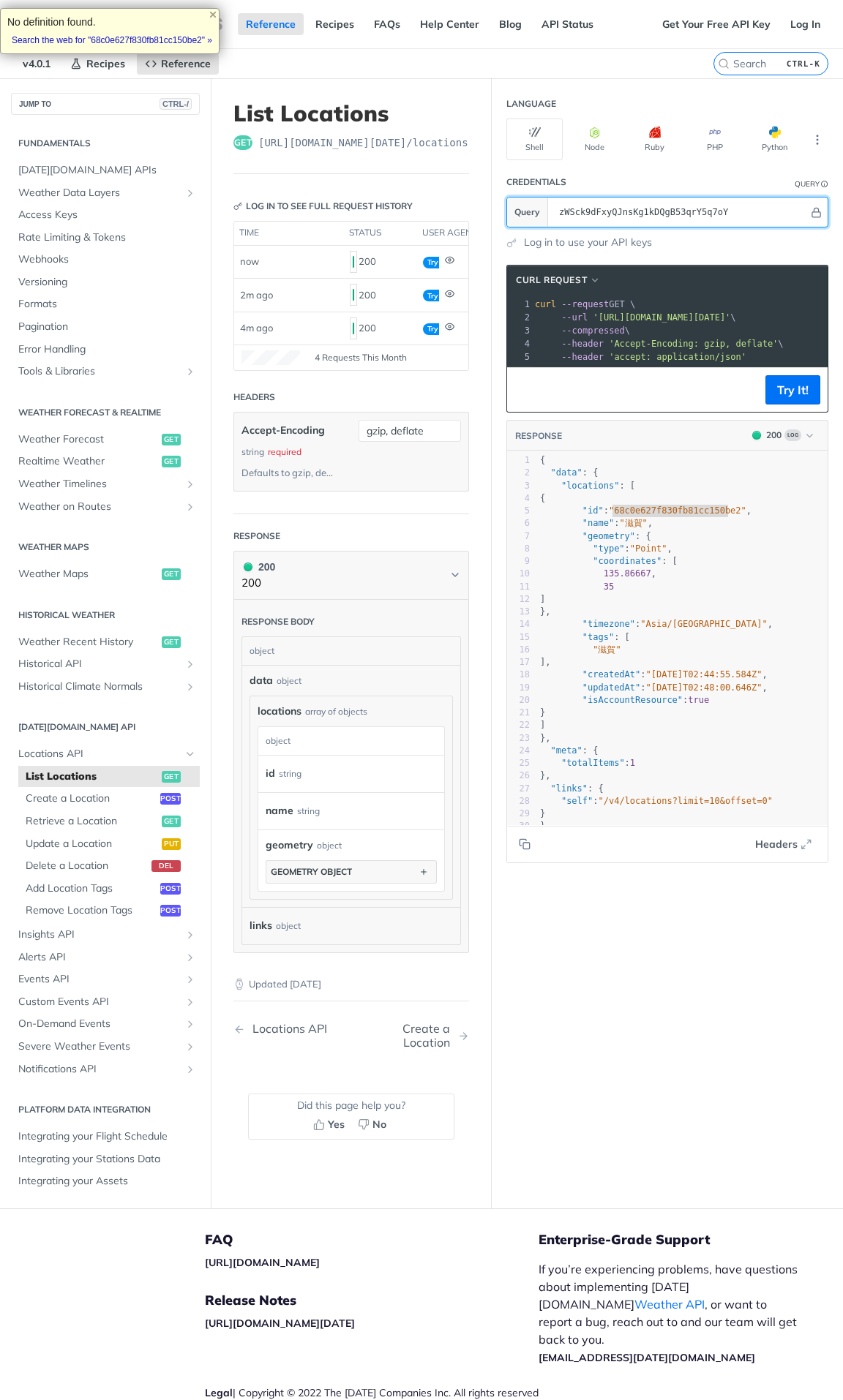
click at [535, 216] on section "Query zWSck9dFxyQJnsKg1kDQgB53qrY5q7oY" at bounding box center [667, 212] width 322 height 31
click at [668, 540] on pre ""geometry" : {" at bounding box center [688, 537] width 302 height 13
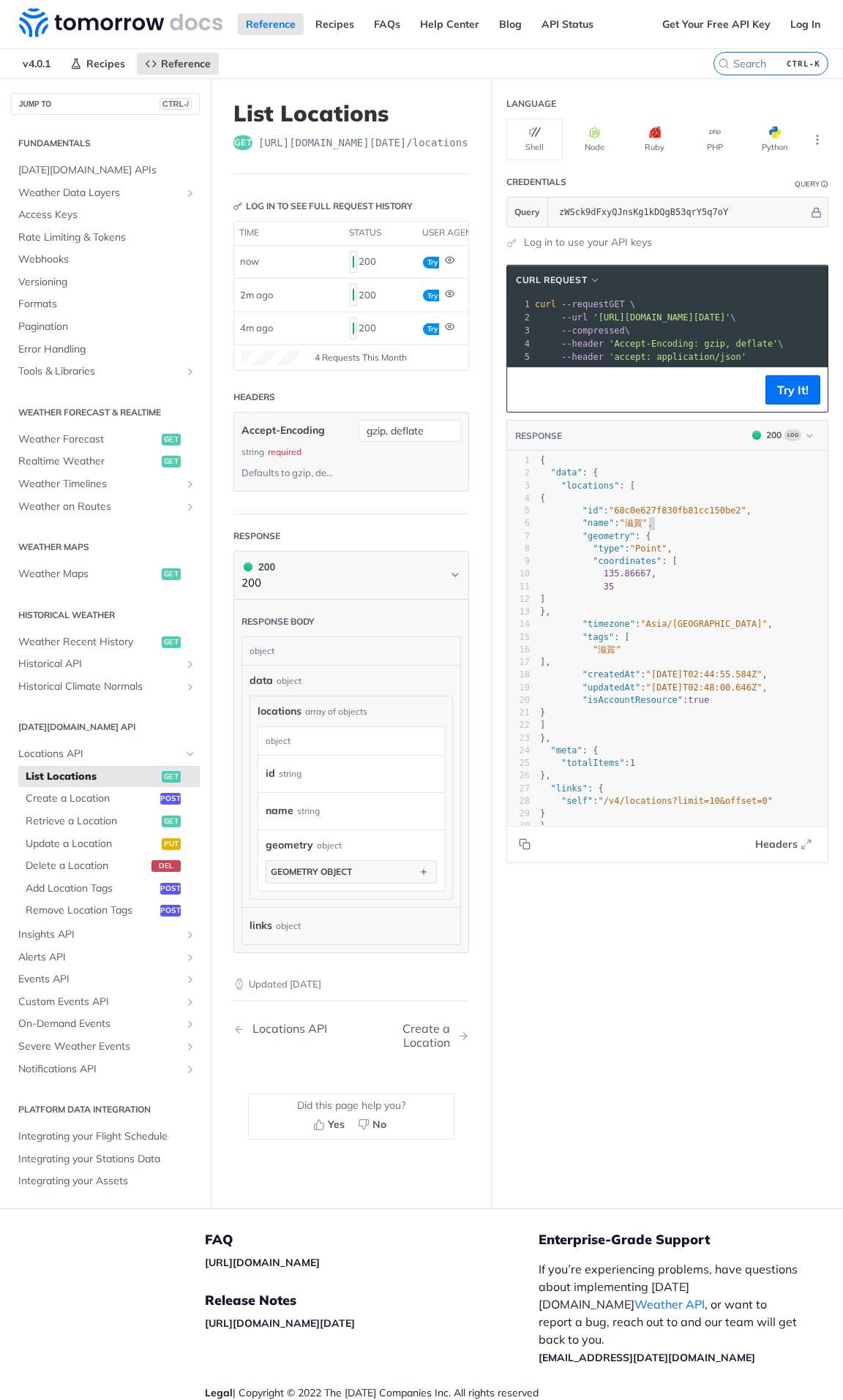
click at [656, 530] on pre ""name" : "滋賀" ," at bounding box center [688, 523] width 302 height 13
click at [657, 540] on pre ""geometry" : {" at bounding box center [688, 537] width 302 height 13
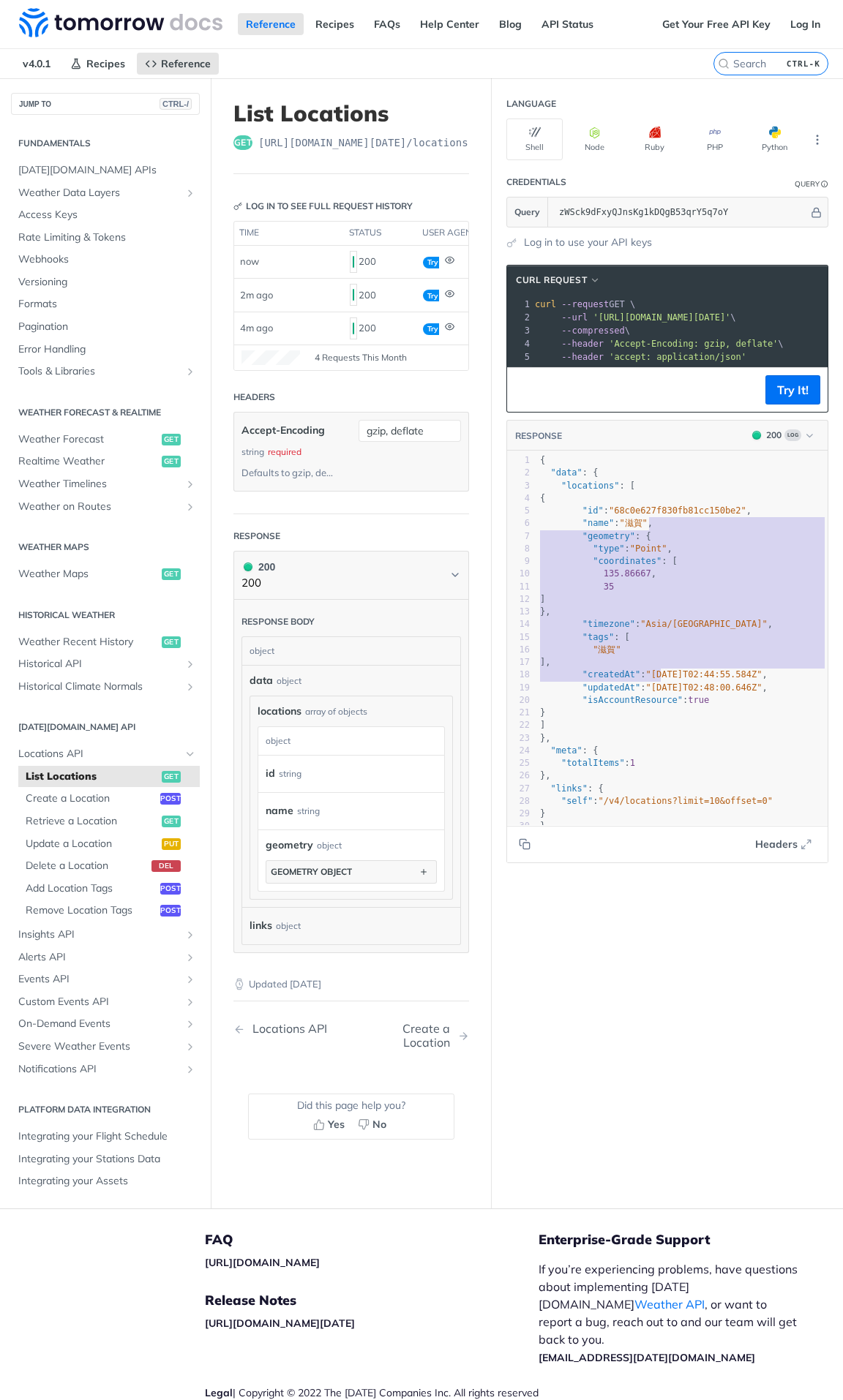
type textarea ""geometry": { "type": "Point", "coordinates": [ 135.86667, 35 ] }, "timezone": …"
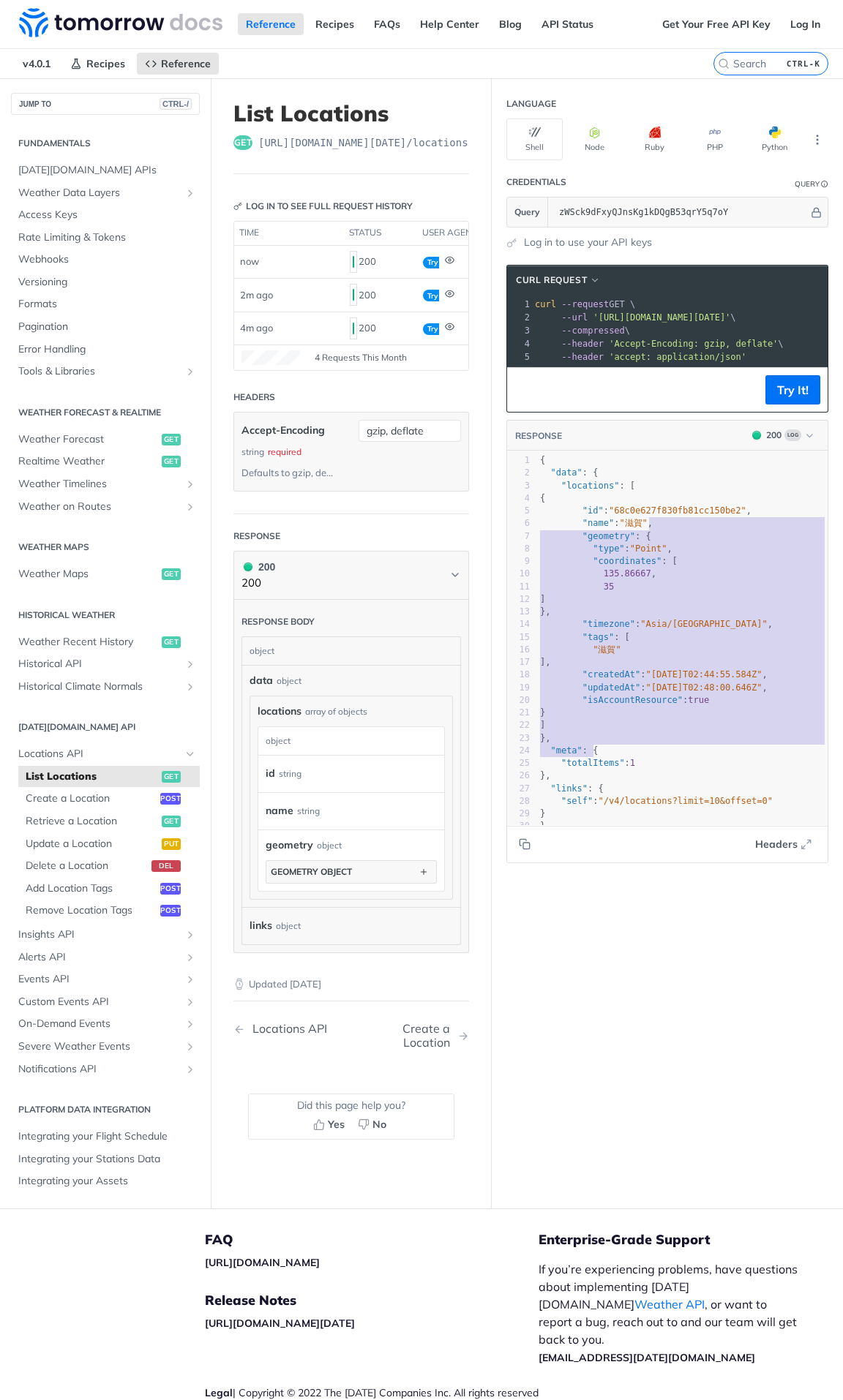
drag, startPoint x: 655, startPoint y: 534, endPoint x: 647, endPoint y: 764, distance: 230.1
click at [647, 764] on div "1 { 2 "data" : { 3 "locations" : [ 4 { 5 "id" : "68c0e627f830fb81cc150be2" , 6 …" at bounding box center [688, 644] width 302 height 379
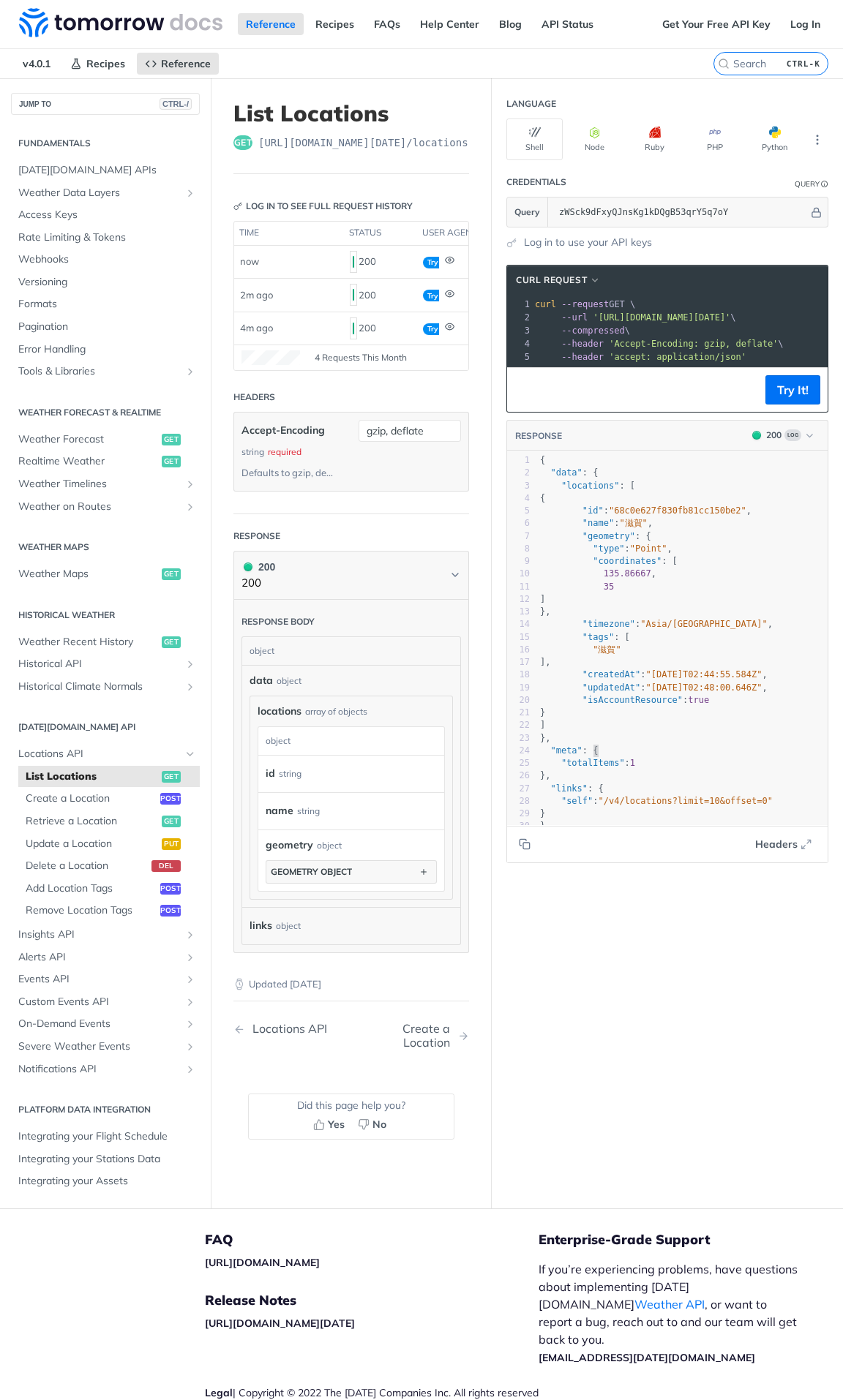
click at [647, 764] on pre ""totalItems" : 1" at bounding box center [688, 763] width 302 height 13
click at [619, 528] on span ""滋賀"" at bounding box center [632, 523] width 28 height 10
type textarea "滋賀"
drag, startPoint x: 609, startPoint y: 531, endPoint x: 625, endPoint y: 531, distance: 16.0
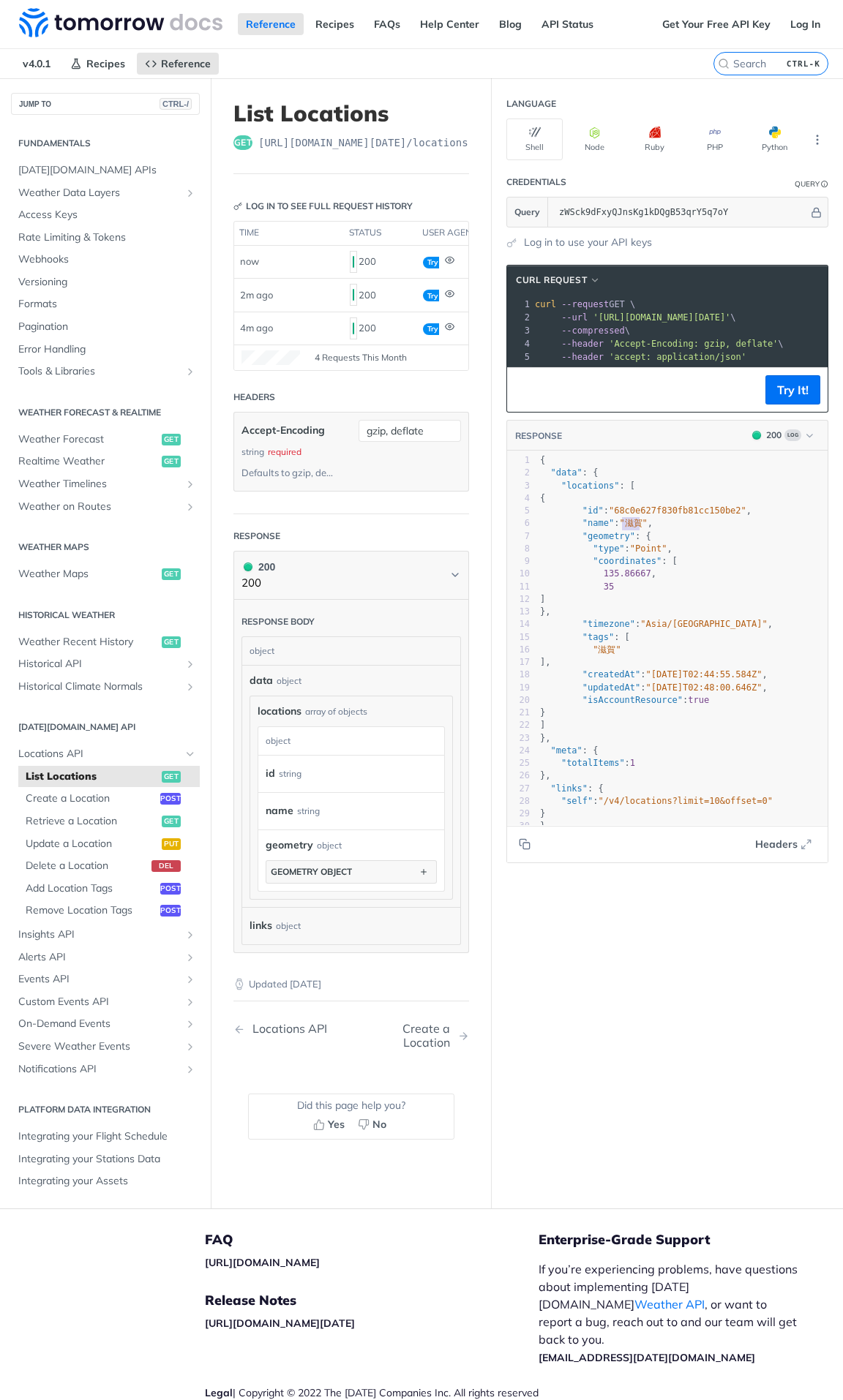
click at [625, 528] on span ""滋賀"" at bounding box center [632, 523] width 28 height 10
click at [632, 504] on pre "{" at bounding box center [688, 499] width 302 height 13
type textarea "{"
click at [632, 504] on pre "{" at bounding box center [688, 499] width 302 height 13
click at [638, 516] on span ""68c0e627f830fb81cc150be2"" at bounding box center [678, 510] width 137 height 10
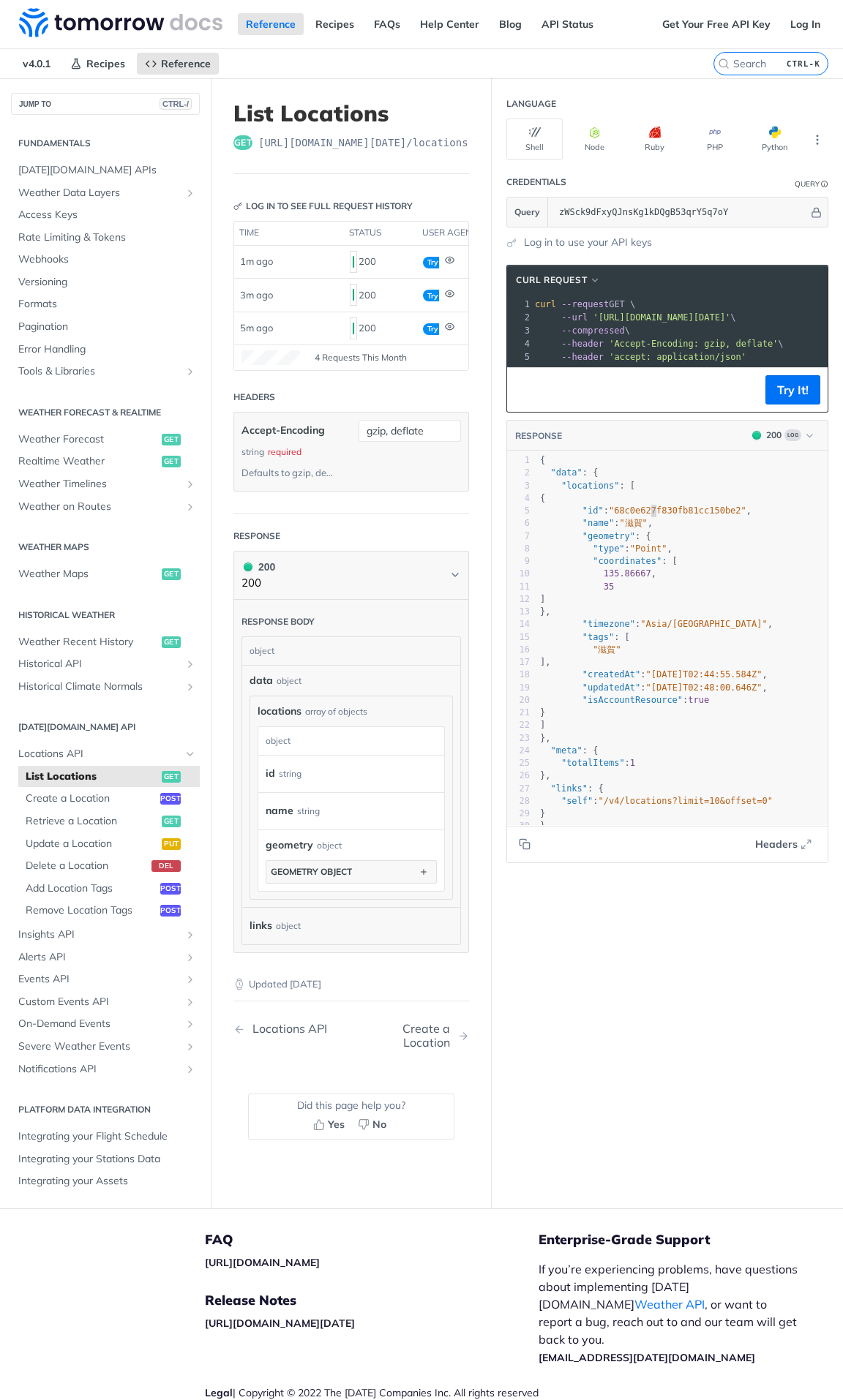
type textarea "68c0e627f830fb81cc150be2"
click at [638, 516] on span ""68c0e627f830fb81cc150be2"" at bounding box center [678, 510] width 137 height 10
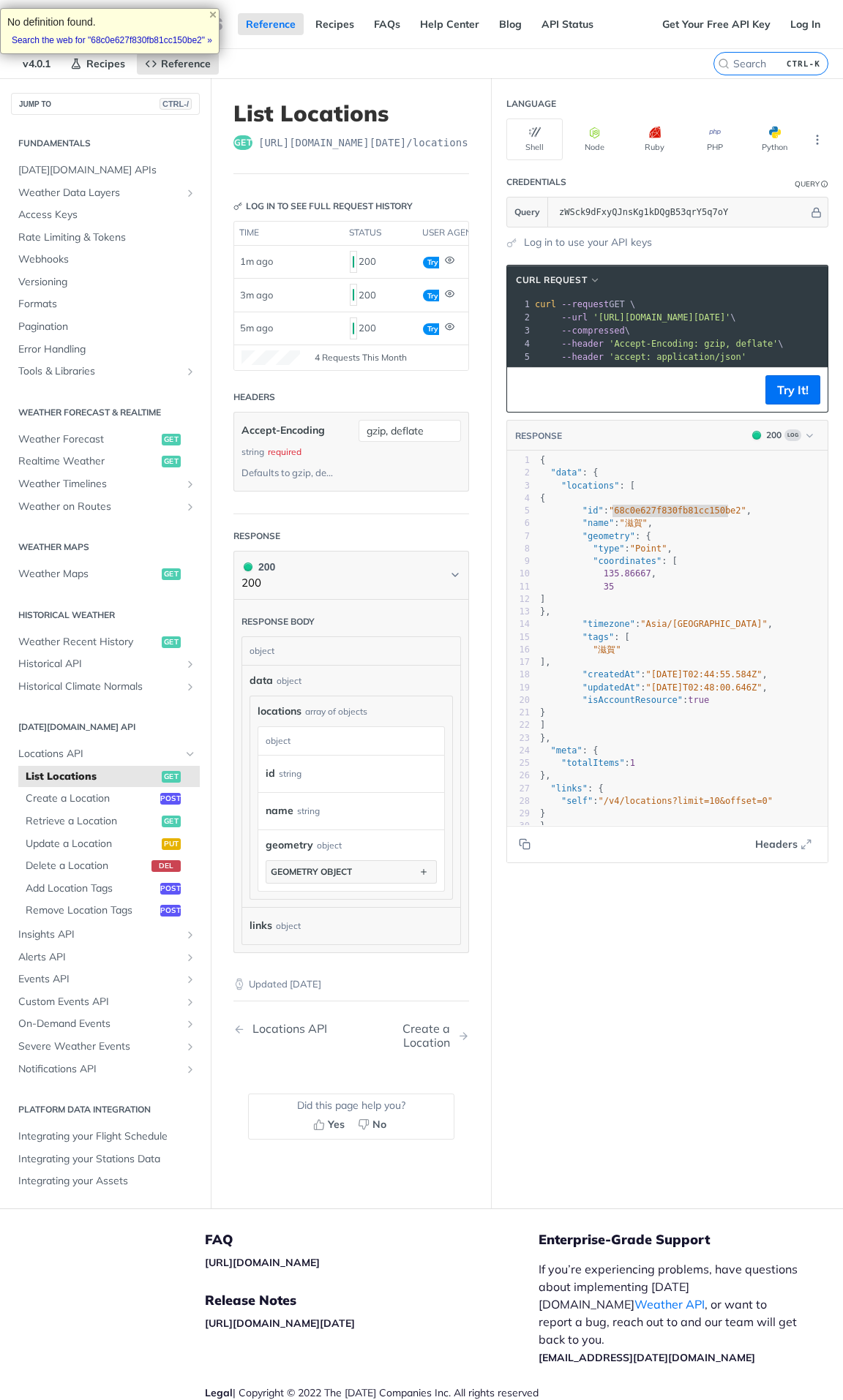
click at [644, 963] on div "Language Shell Node Ruby PHP Python Credentials Query Query zWSck9dFxyQJnsKg1kD…" at bounding box center [668, 643] width 352 height 1131
